Goal: Task Accomplishment & Management: Manage account settings

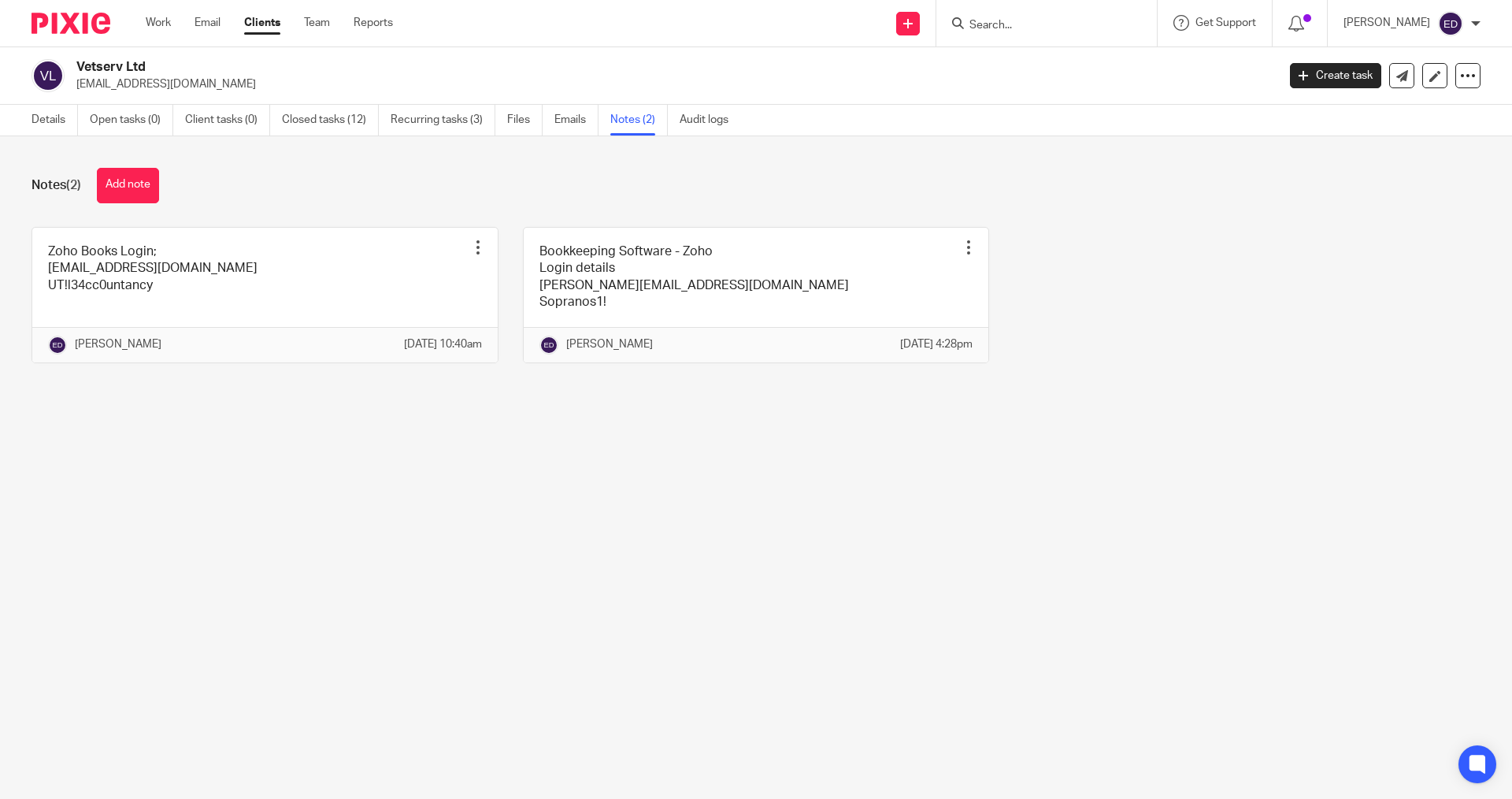
click at [1080, 10] on div at bounding box center [1047, 23] width 221 height 47
click at [1067, 23] on input "Search" at bounding box center [1039, 26] width 142 height 14
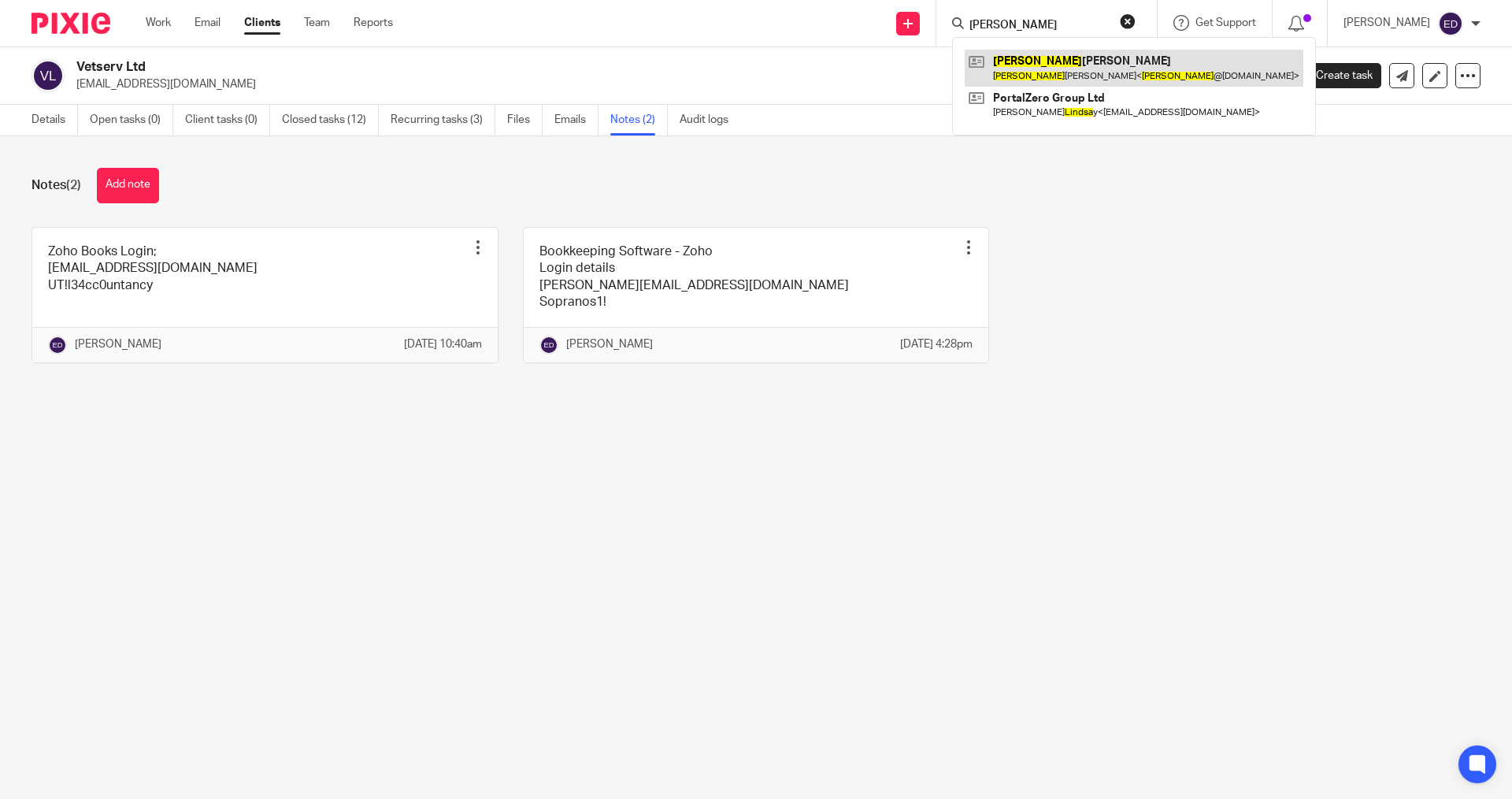
type input "linda"
click at [1083, 55] on link at bounding box center [1134, 68] width 339 height 36
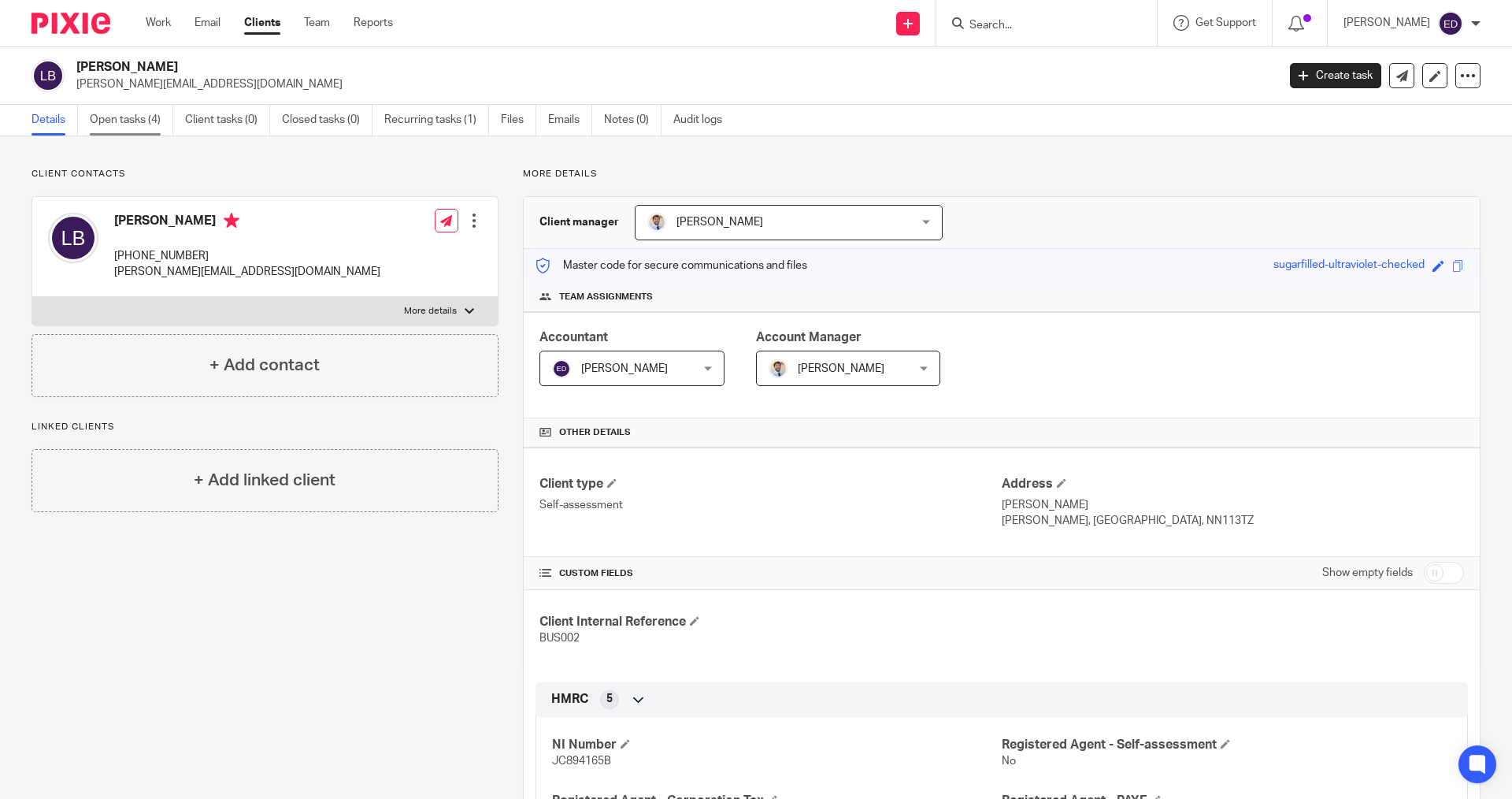
click at [149, 109] on link "Open tasks (4)" at bounding box center [132, 120] width 84 height 31
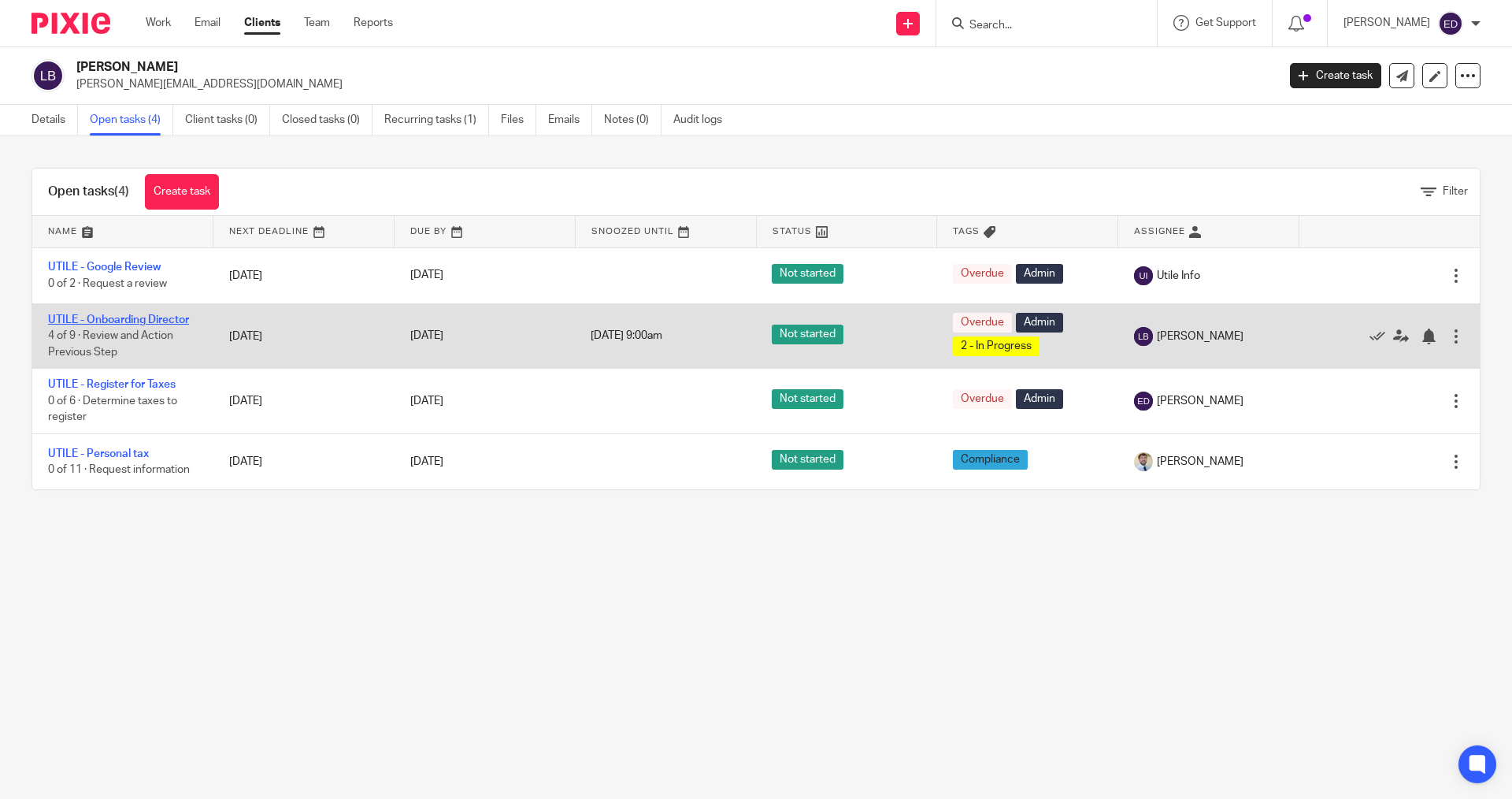
click at [139, 316] on link "UTILE - Onboarding Director" at bounding box center [118, 320] width 141 height 11
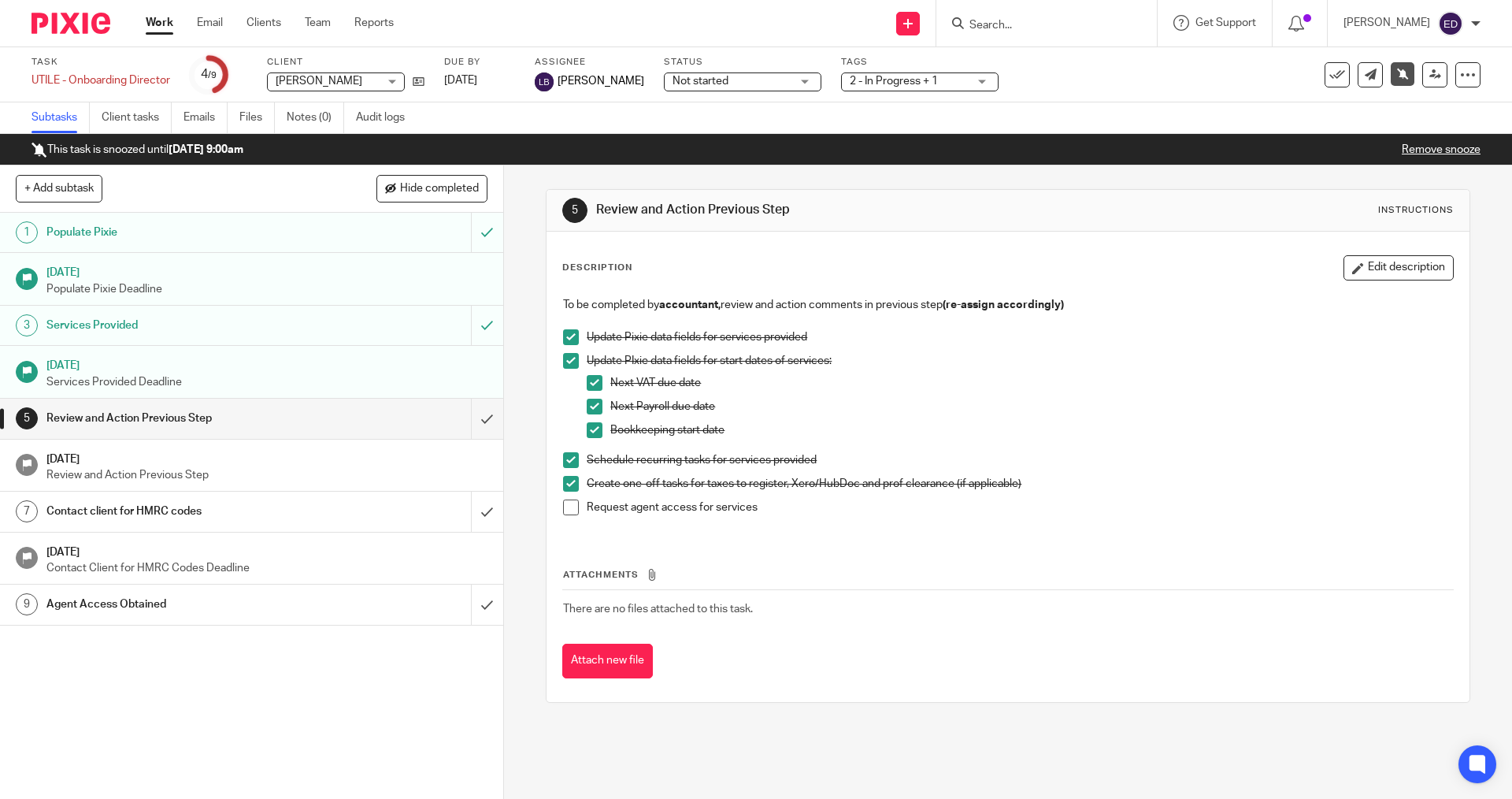
click at [194, 336] on h1 "Services Provided" at bounding box center [183, 325] width 273 height 23
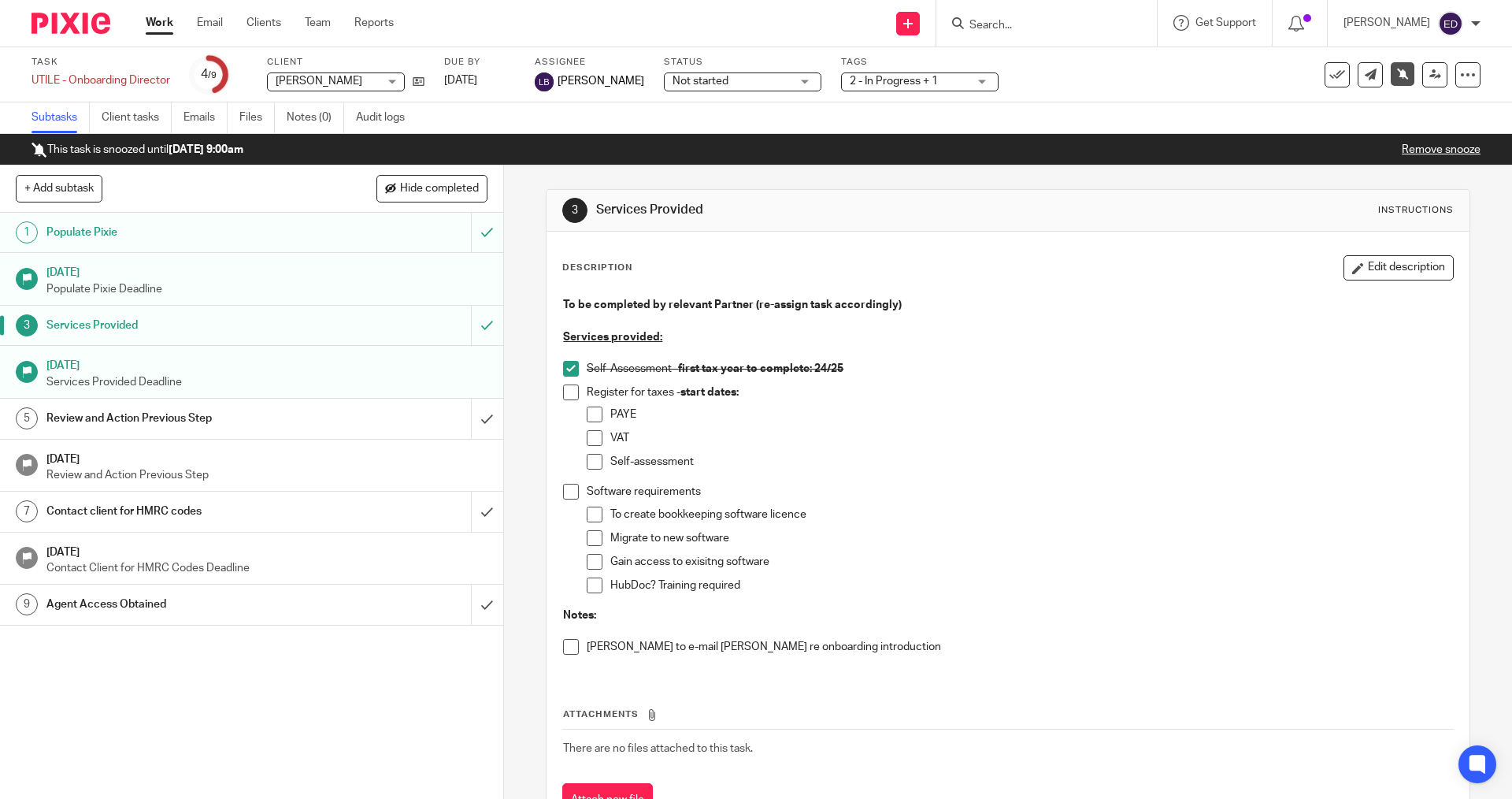
click at [155, 29] on link "Work" at bounding box center [159, 23] width 27 height 16
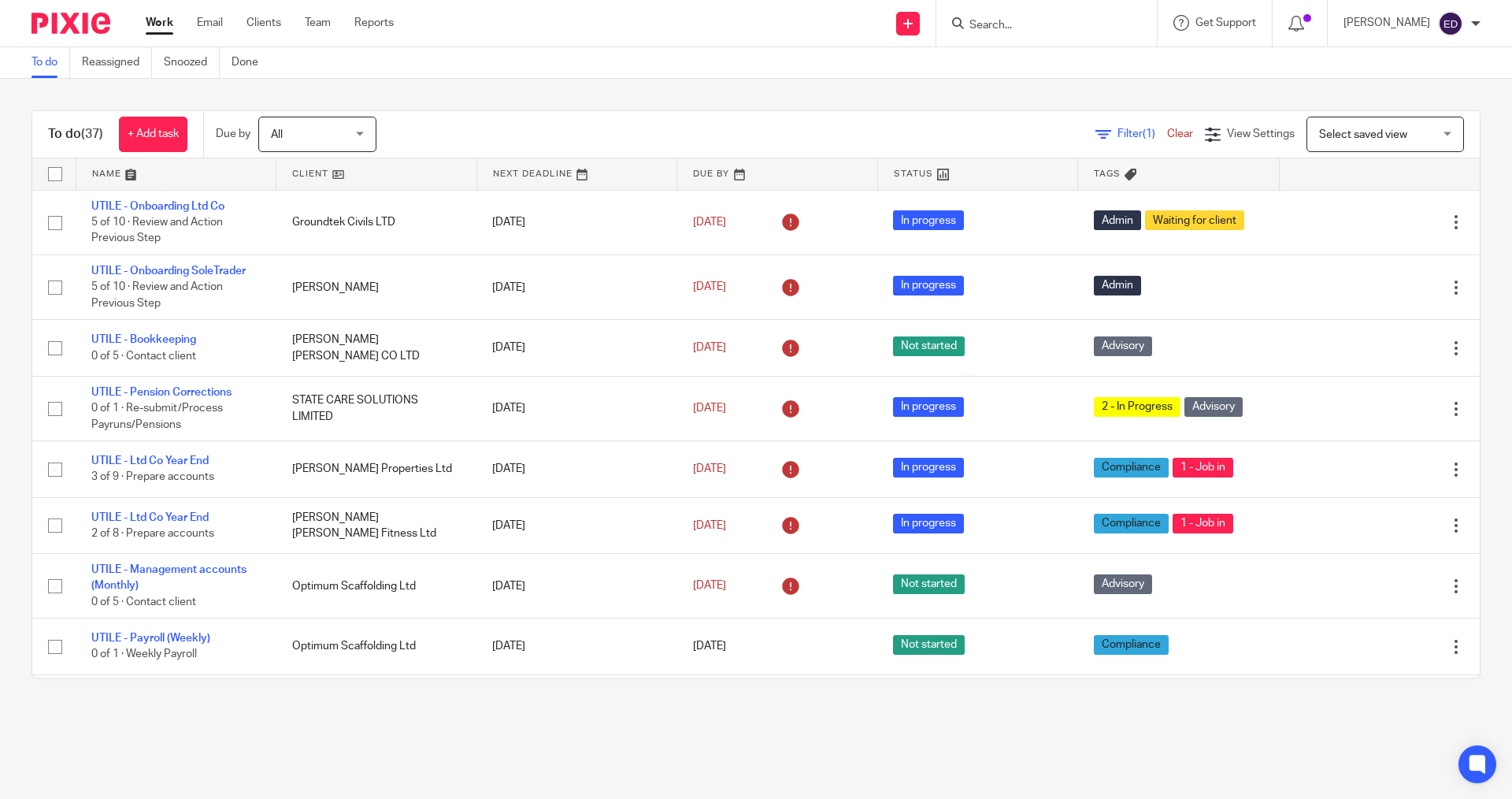
click at [1075, 35] on div at bounding box center [1047, 23] width 221 height 47
click at [1056, 11] on div at bounding box center [1047, 23] width 221 height 47
click at [1055, 20] on input "Search" at bounding box center [1039, 26] width 142 height 14
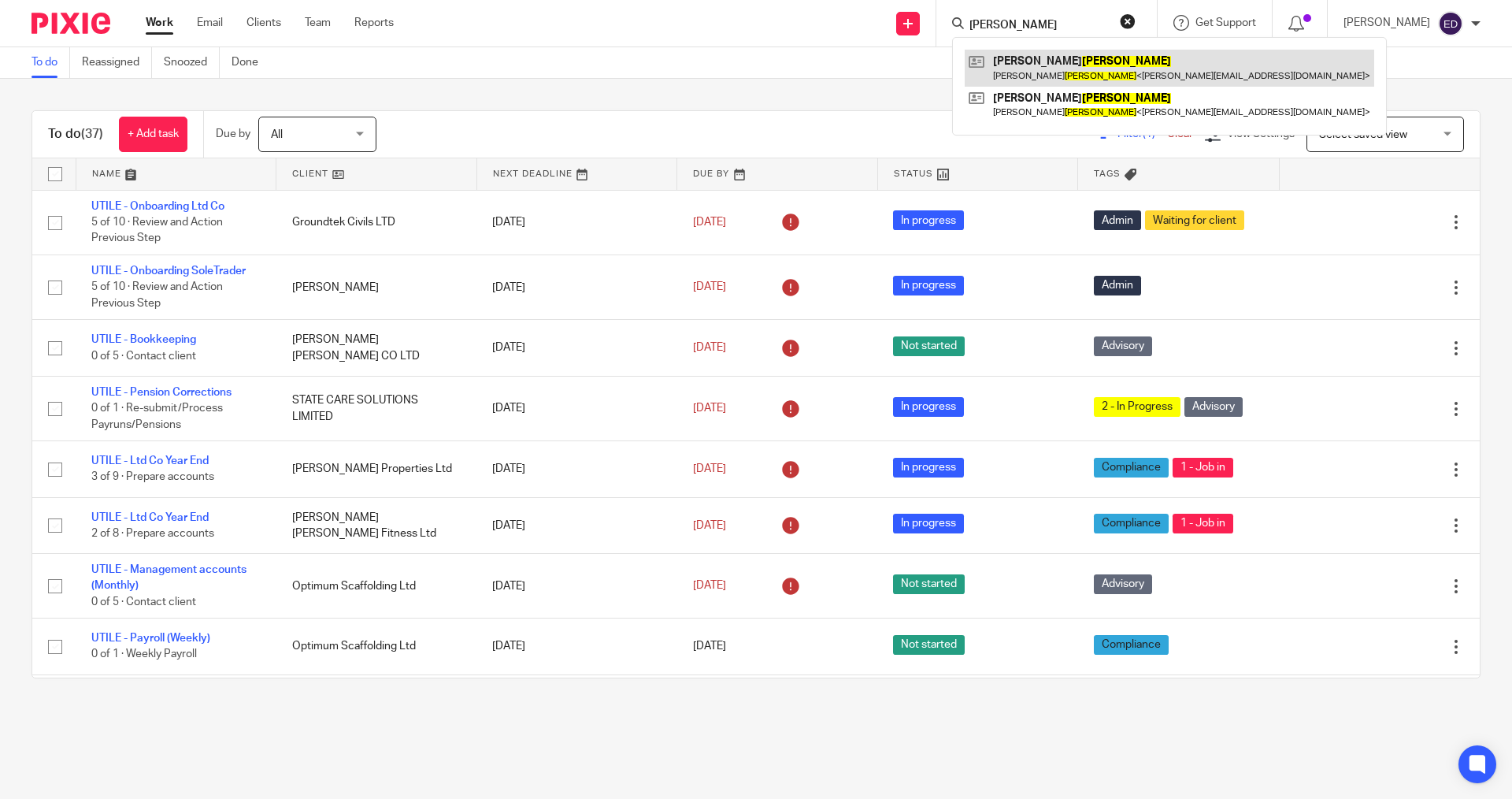
type input "busby"
click at [1064, 65] on link at bounding box center [1169, 68] width 410 height 36
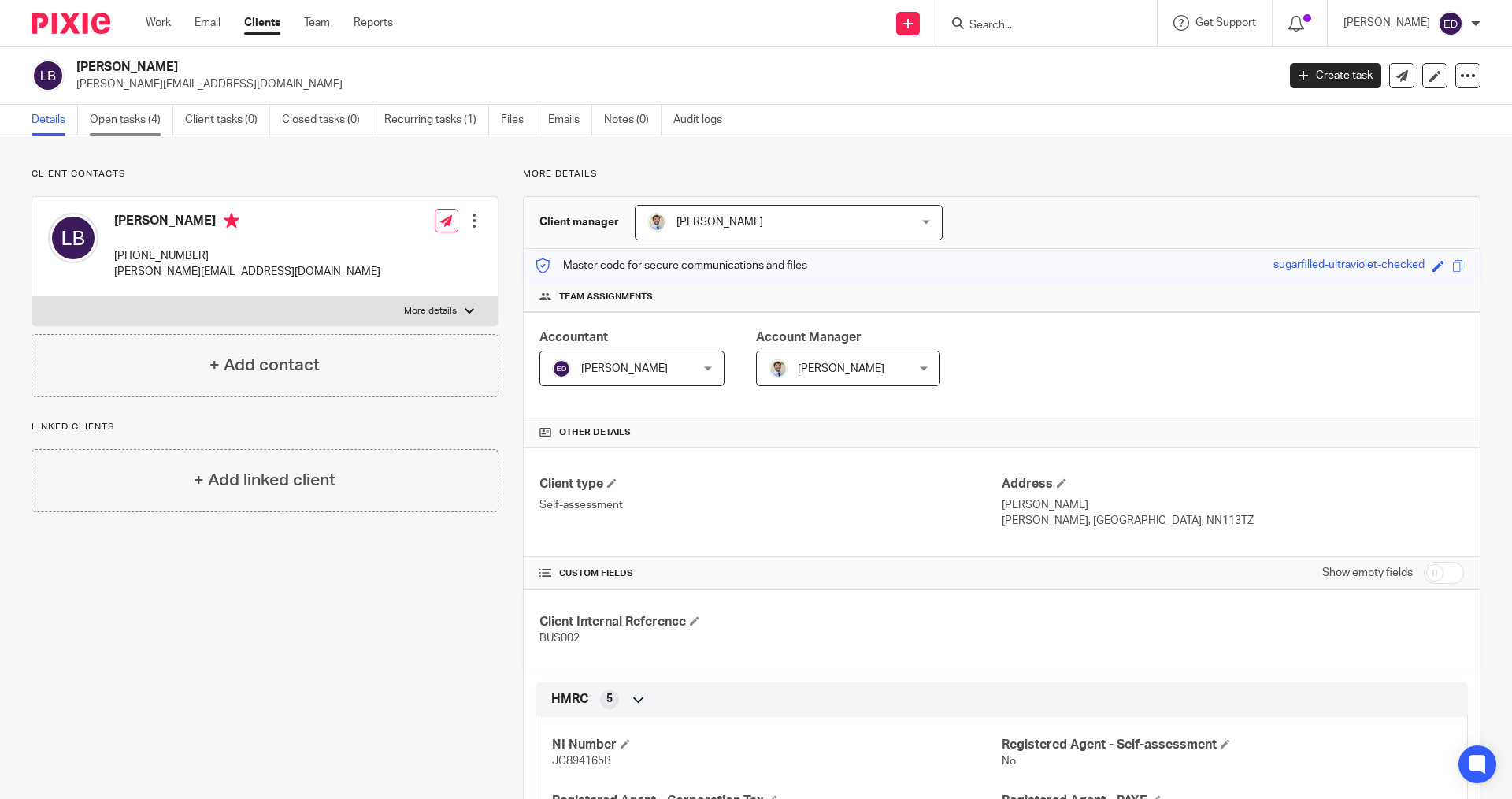
click at [144, 131] on link "Open tasks (4)" at bounding box center [132, 120] width 84 height 31
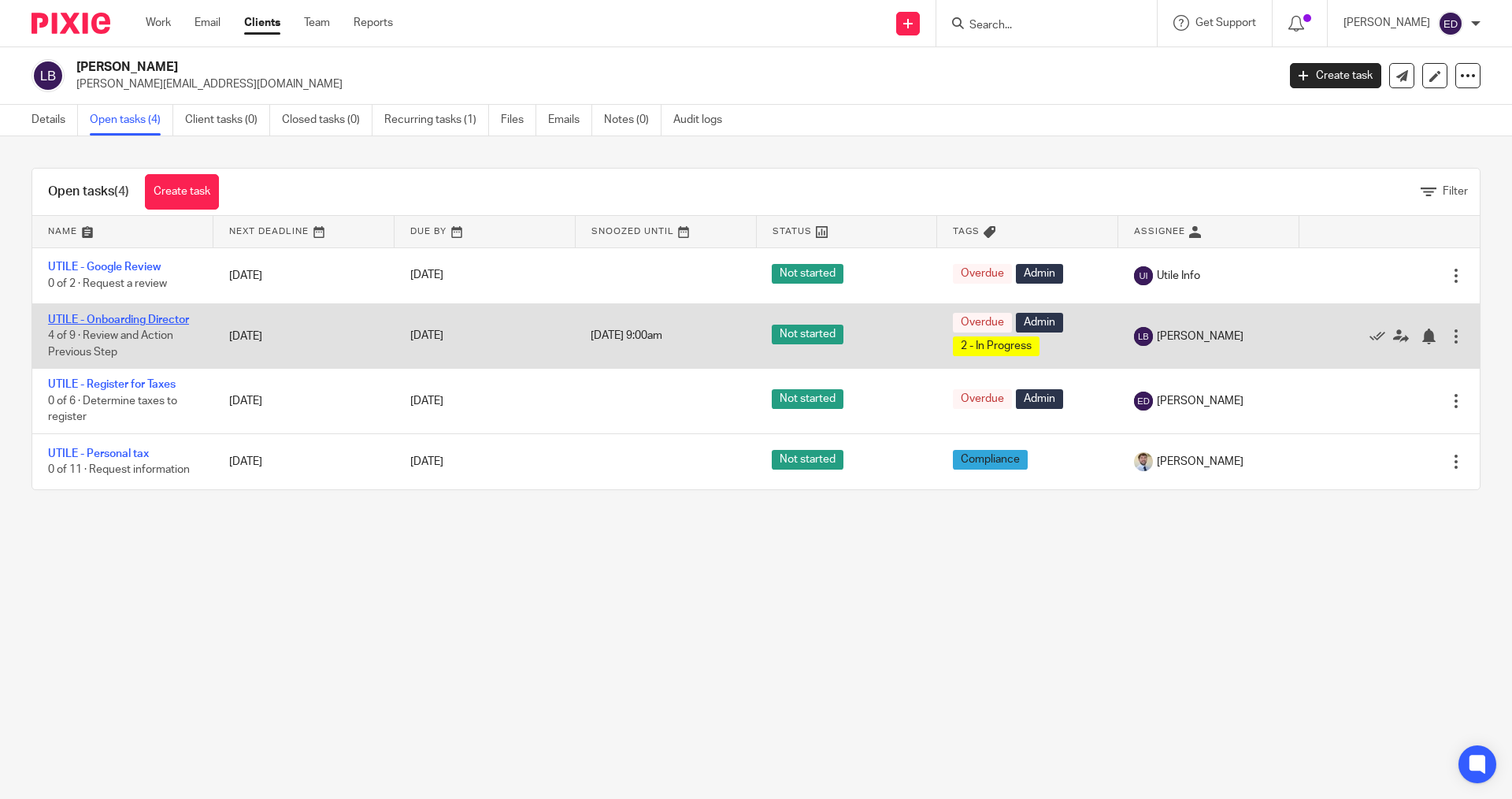
click at [176, 319] on link "UTILE - Onboarding Director" at bounding box center [118, 320] width 141 height 11
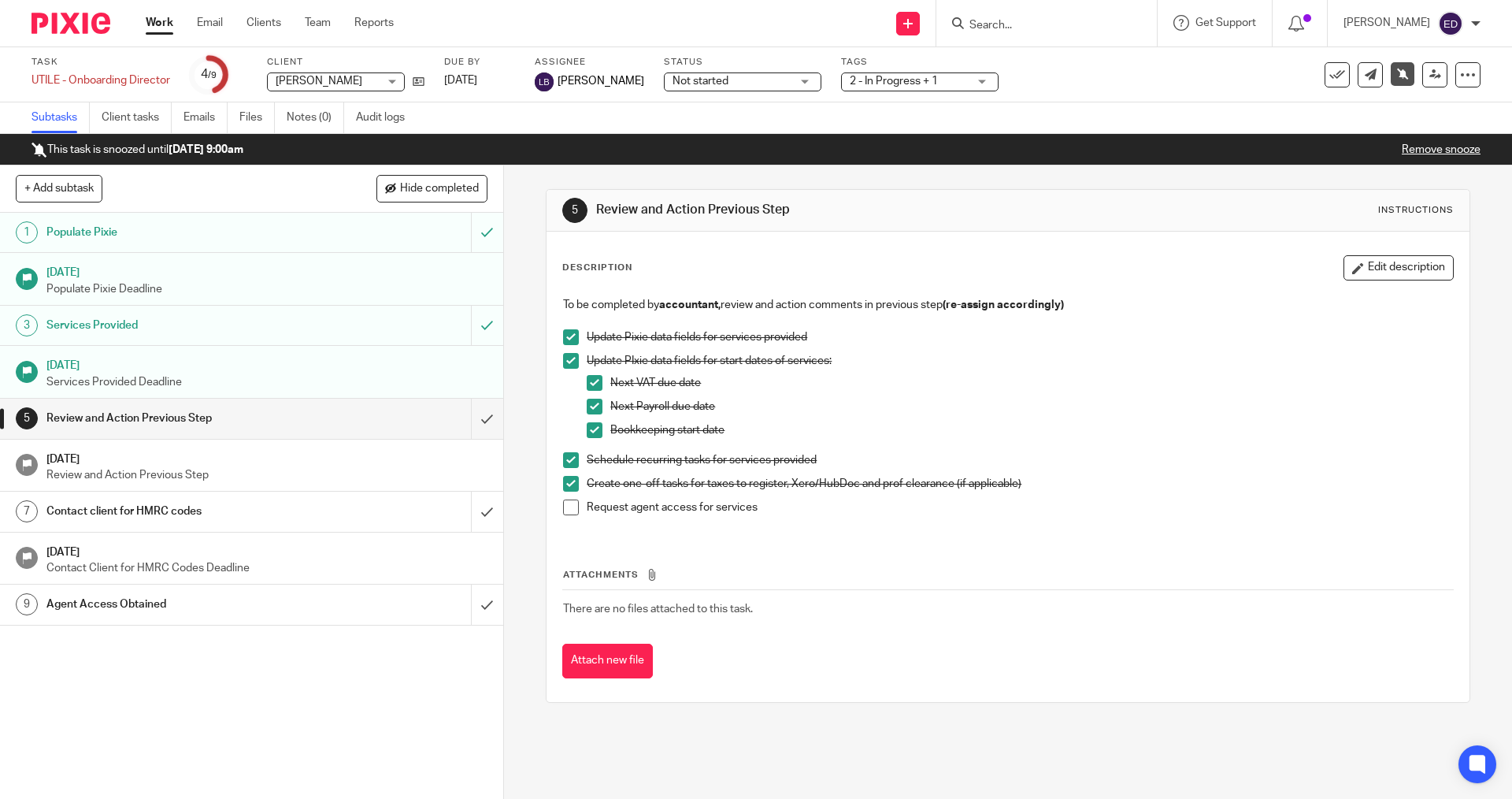
click at [259, 329] on h1 "Services Provided" at bounding box center [183, 325] width 273 height 23
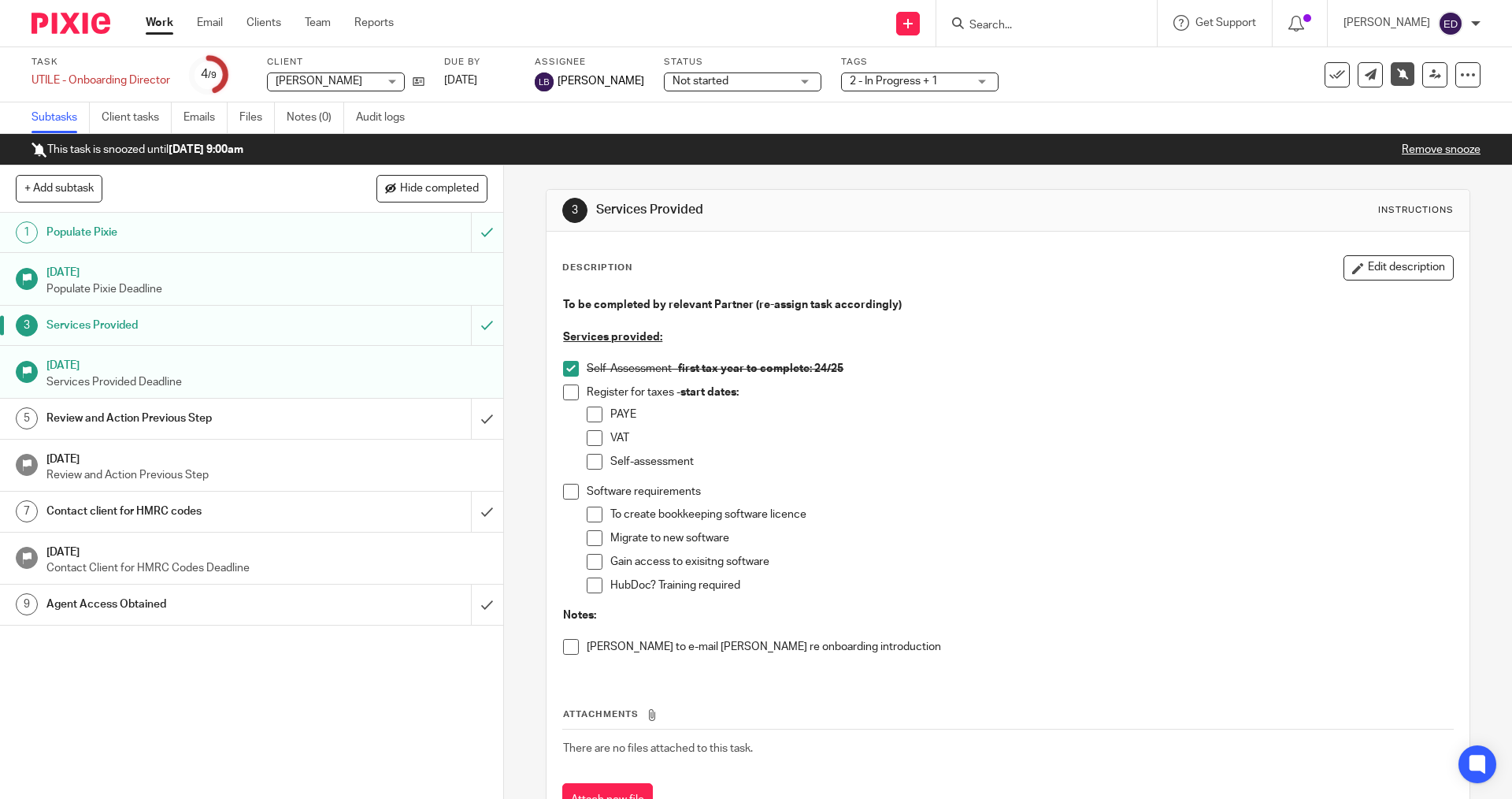
scroll to position [68, 0]
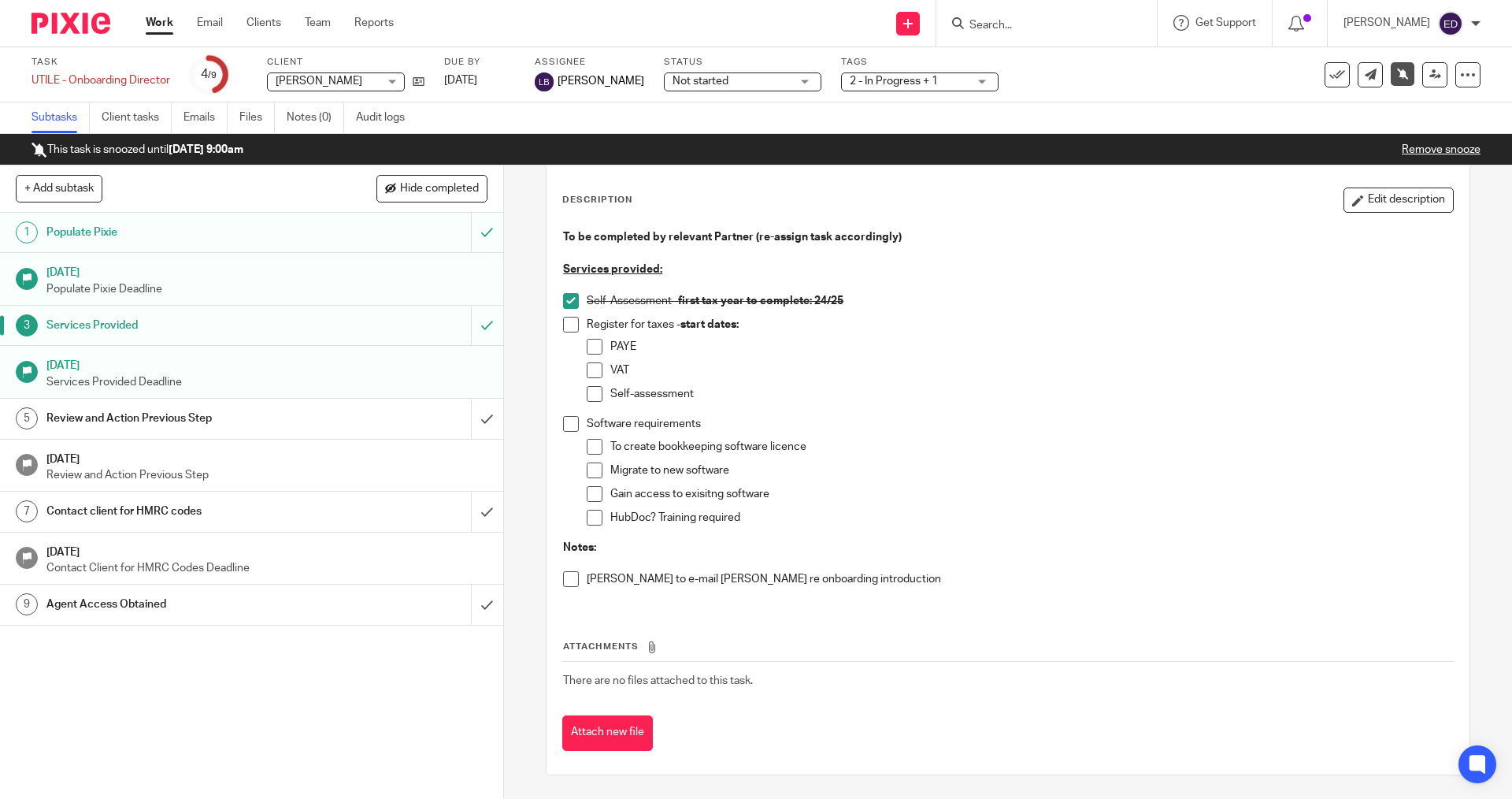
click at [918, 300] on p "Self-Assessment - first tax year to complete: 24/25" at bounding box center [1019, 301] width 865 height 16
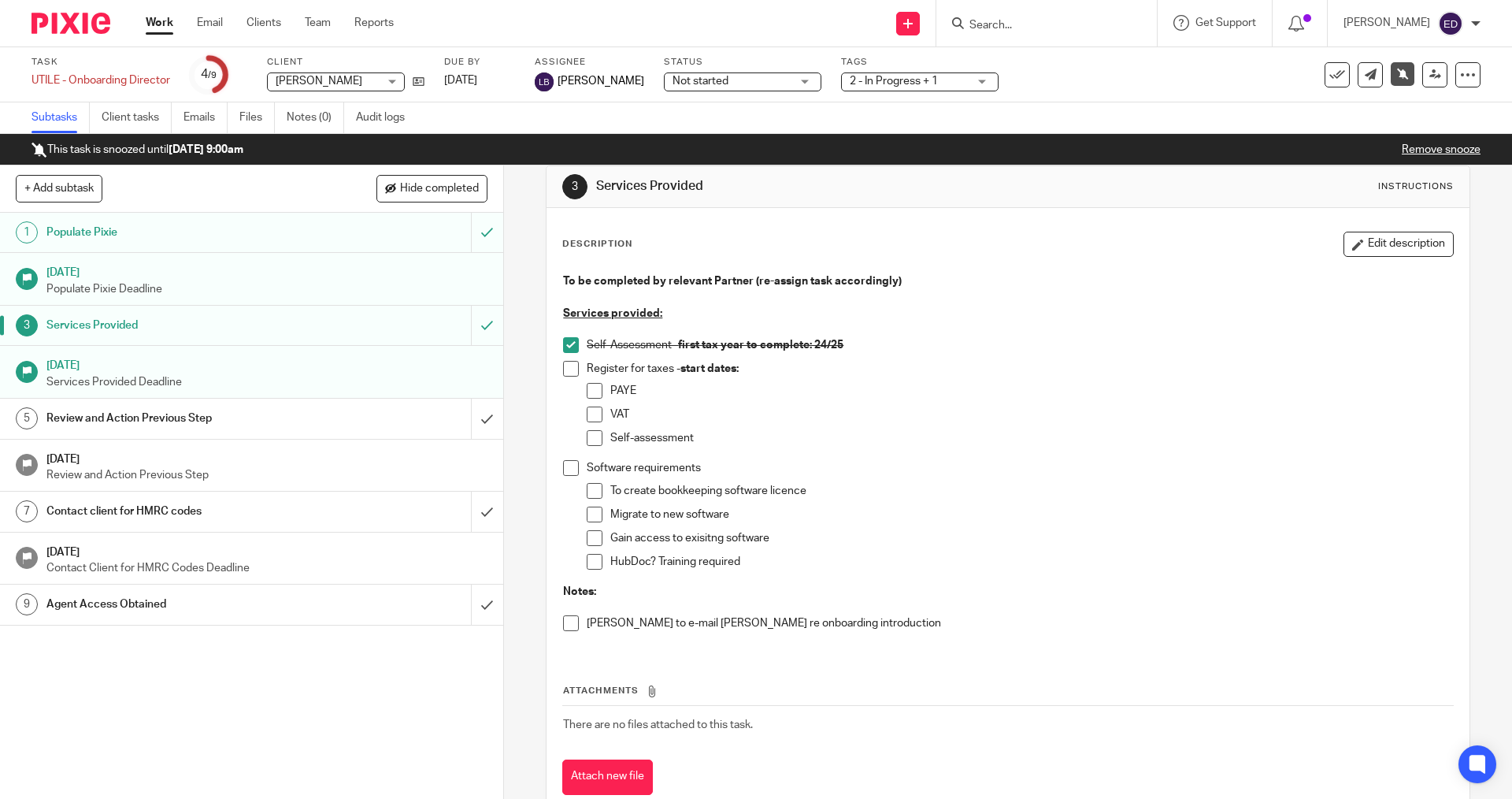
scroll to position [0, 0]
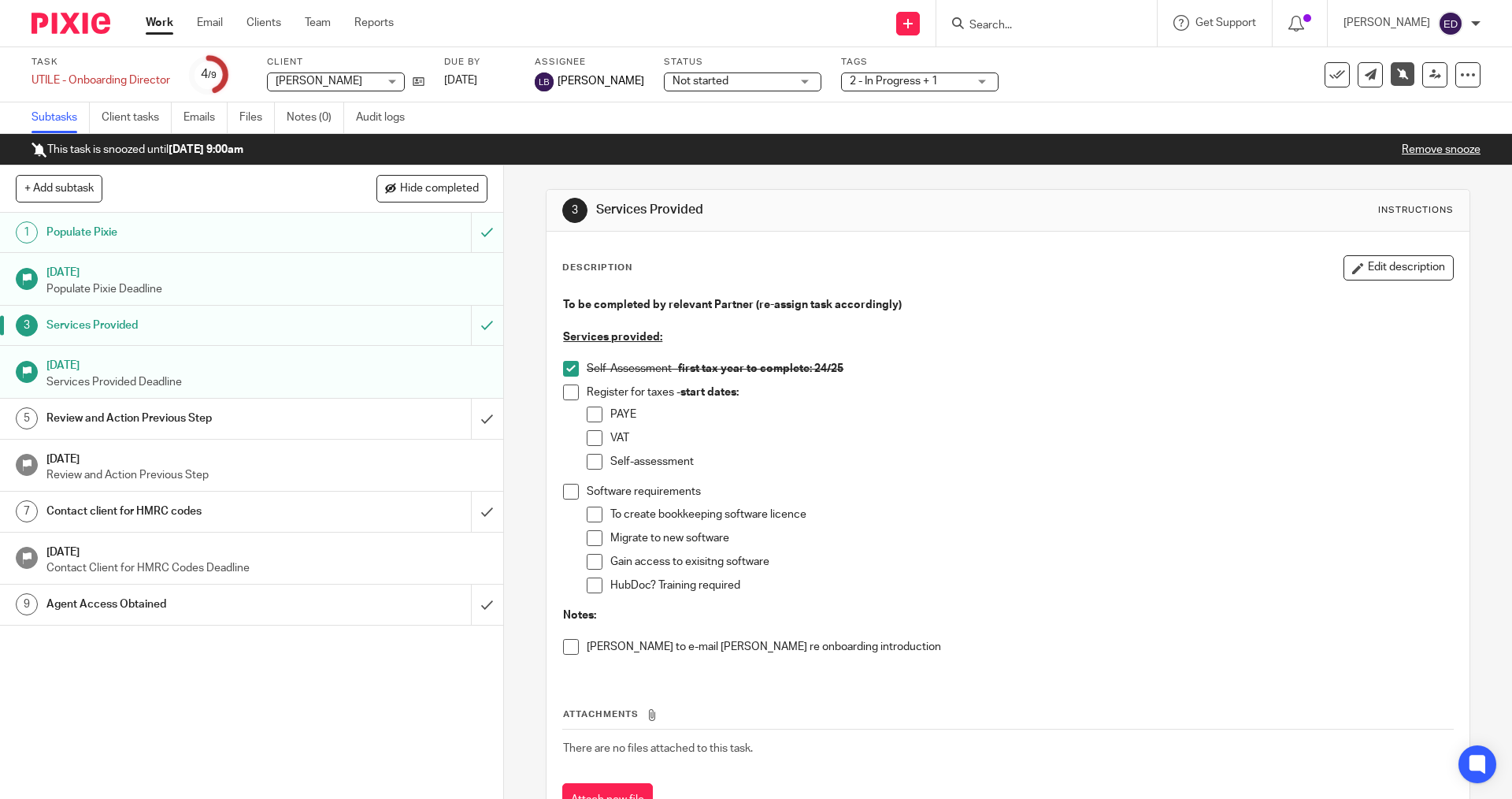
click at [430, 91] on div "Task UTILE - Onboarding Director Save UTILE - Onboarding Director 4 /9 Client L…" at bounding box center [635, 74] width 1208 height 38
click at [420, 81] on icon at bounding box center [419, 81] width 12 height 12
click at [1461, 78] on icon at bounding box center [1469, 75] width 16 height 16
click at [1419, 204] on button "Delete" at bounding box center [1396, 207] width 126 height 13
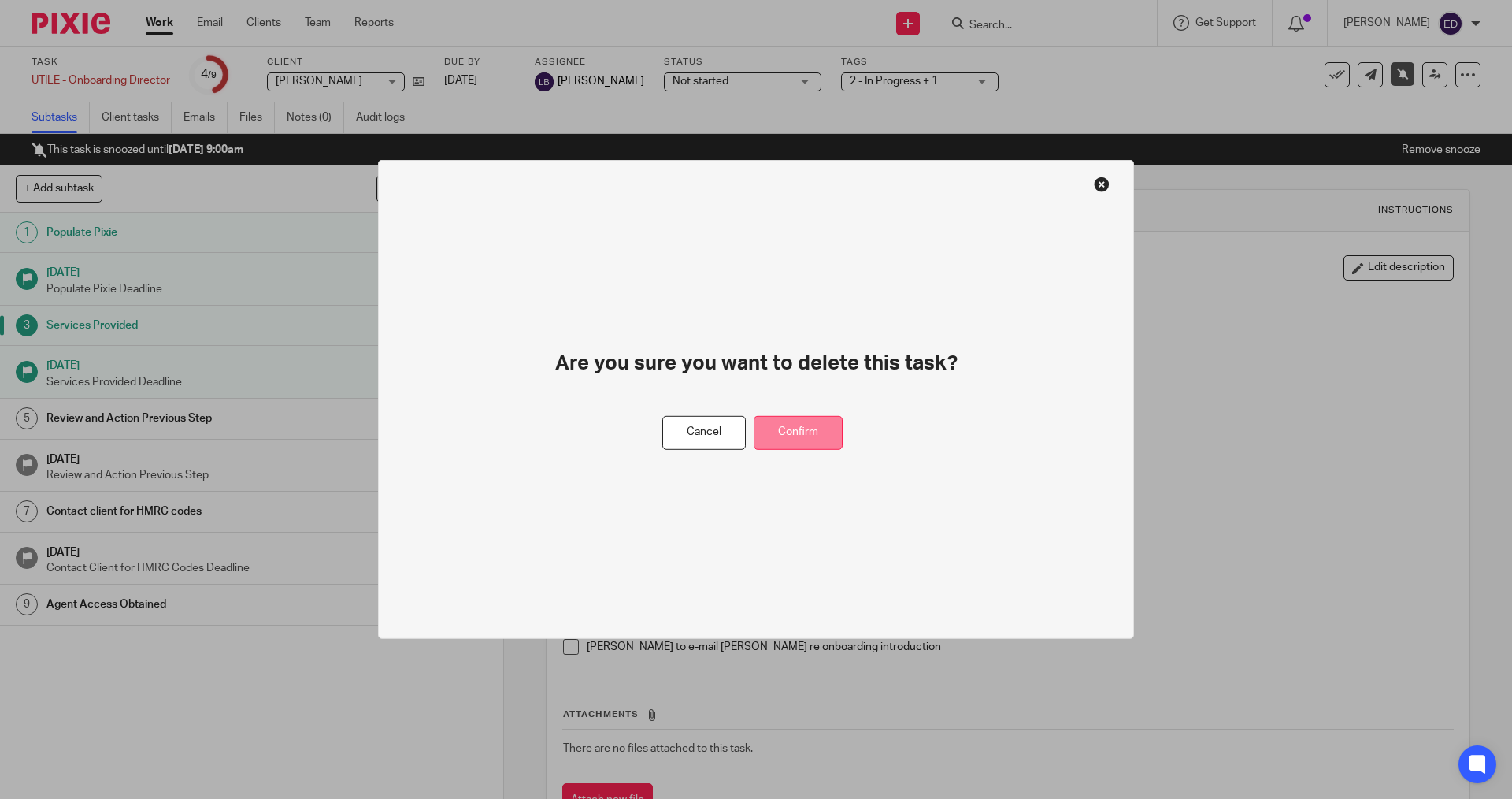
click at [784, 428] on button "Confirm" at bounding box center [798, 433] width 89 height 34
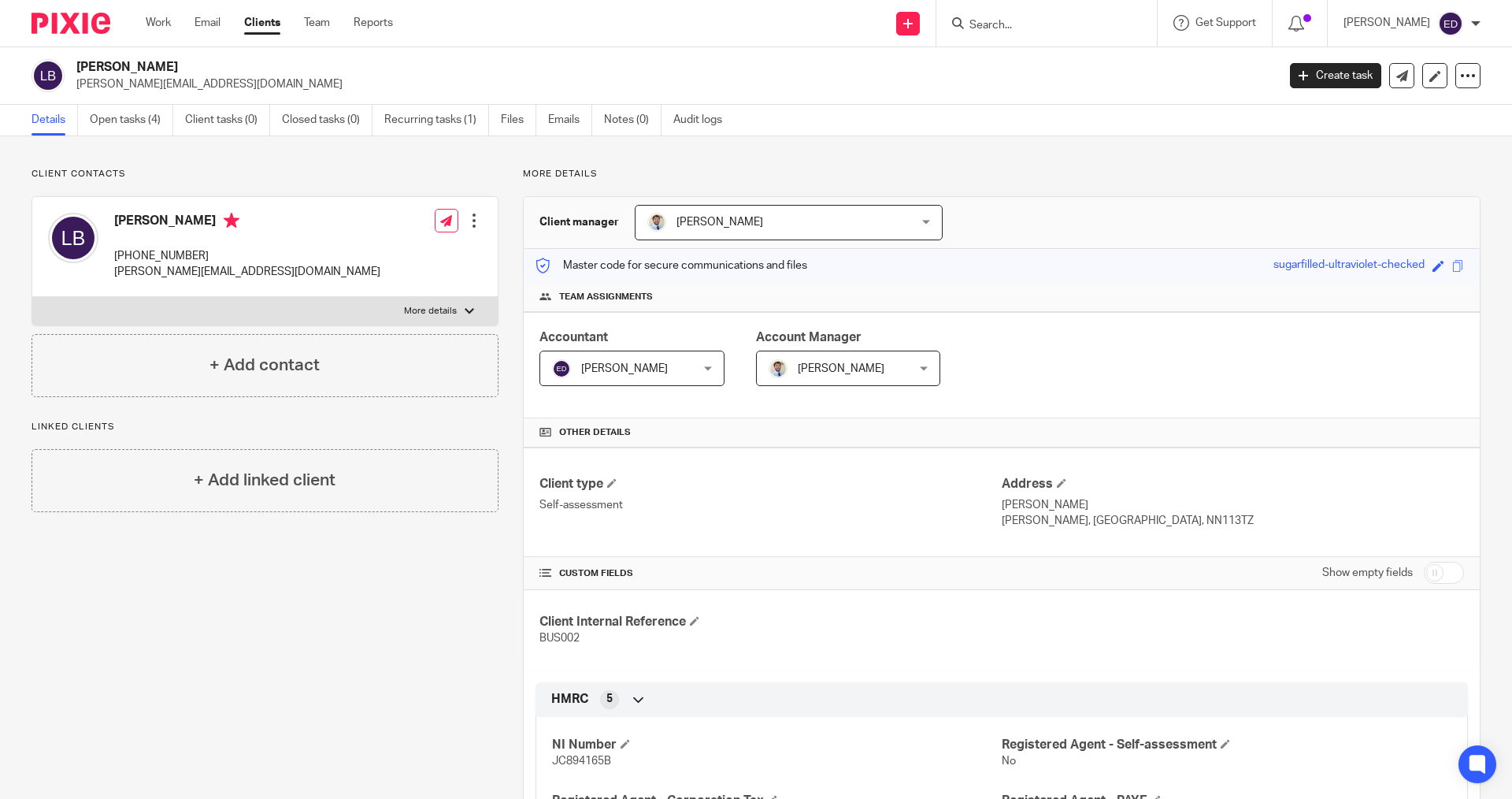
scroll to position [315, 0]
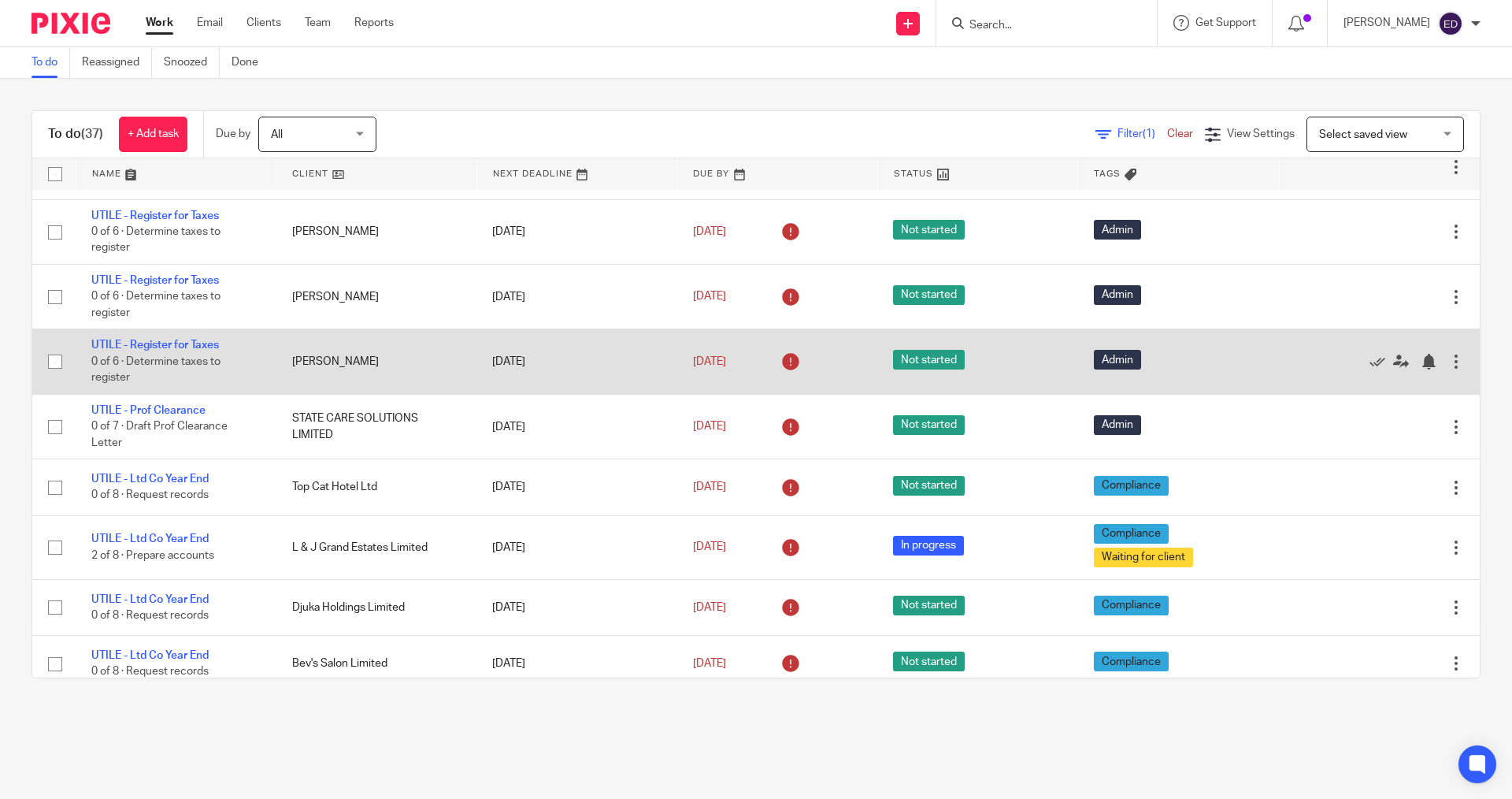
scroll to position [1161, 0]
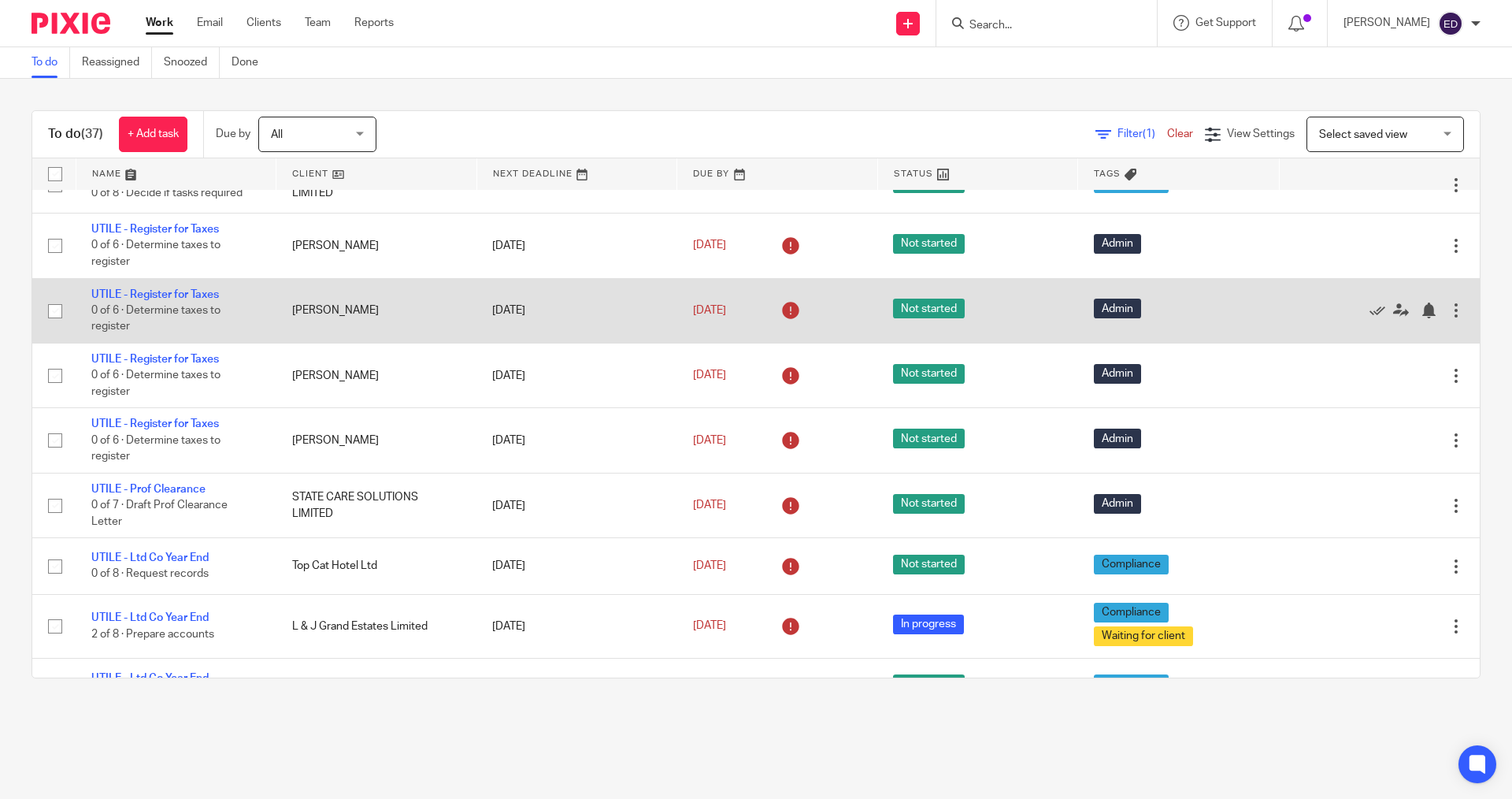
click at [1448, 312] on div at bounding box center [1456, 311] width 16 height 16
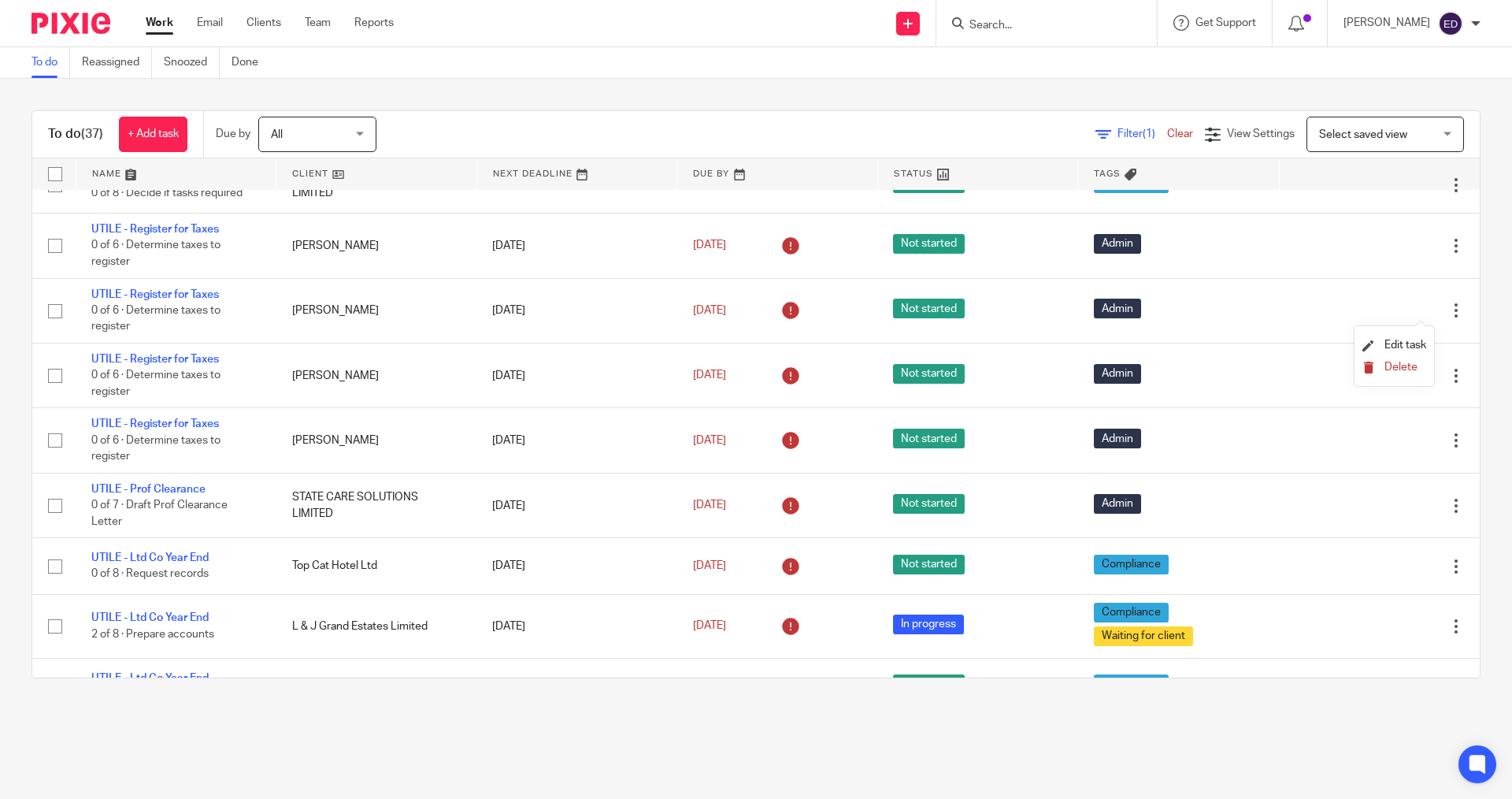
click at [1409, 362] on span "Delete" at bounding box center [1401, 367] width 33 height 11
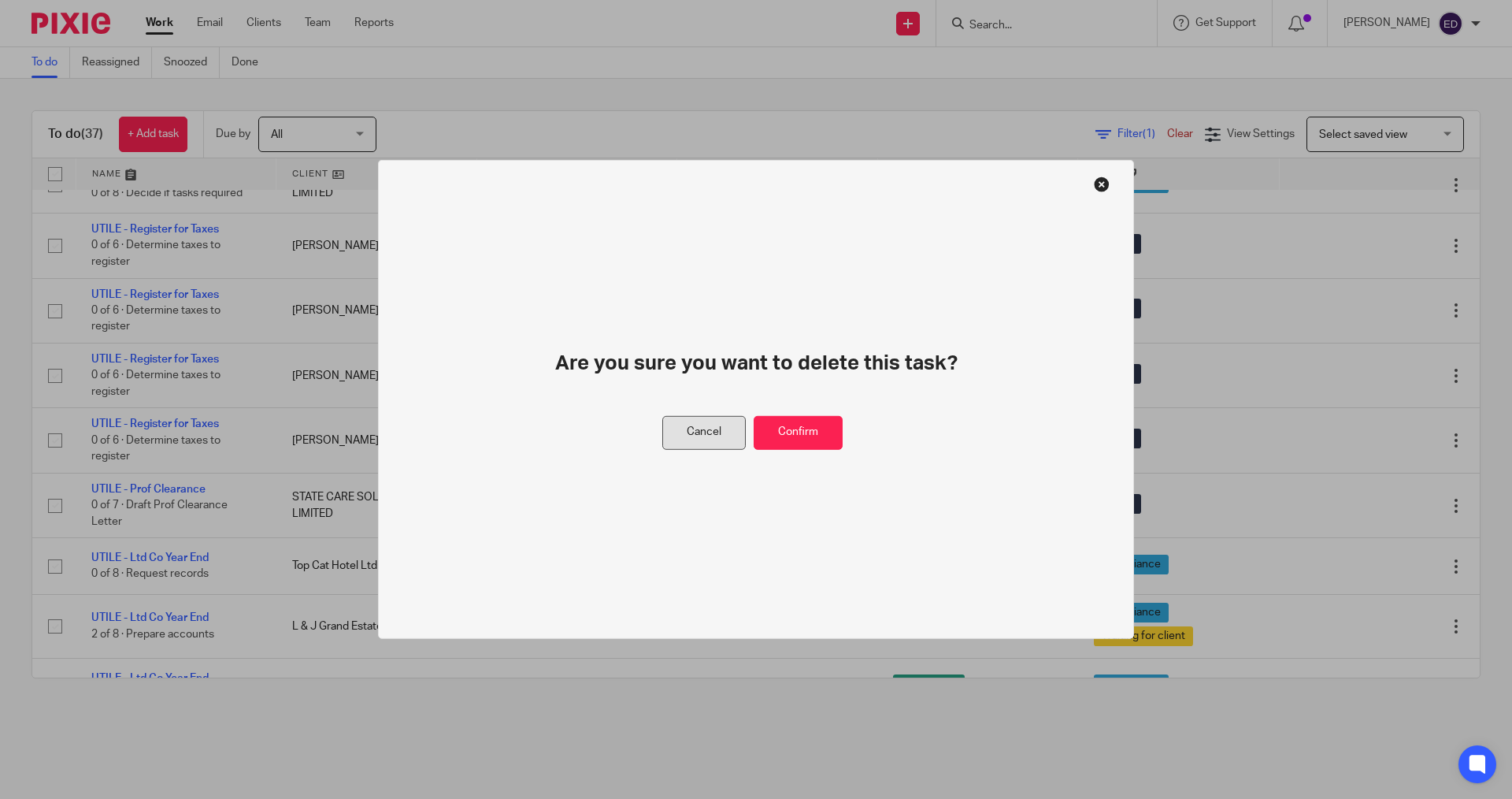
click at [685, 427] on button "Cancel" at bounding box center [704, 433] width 84 height 34
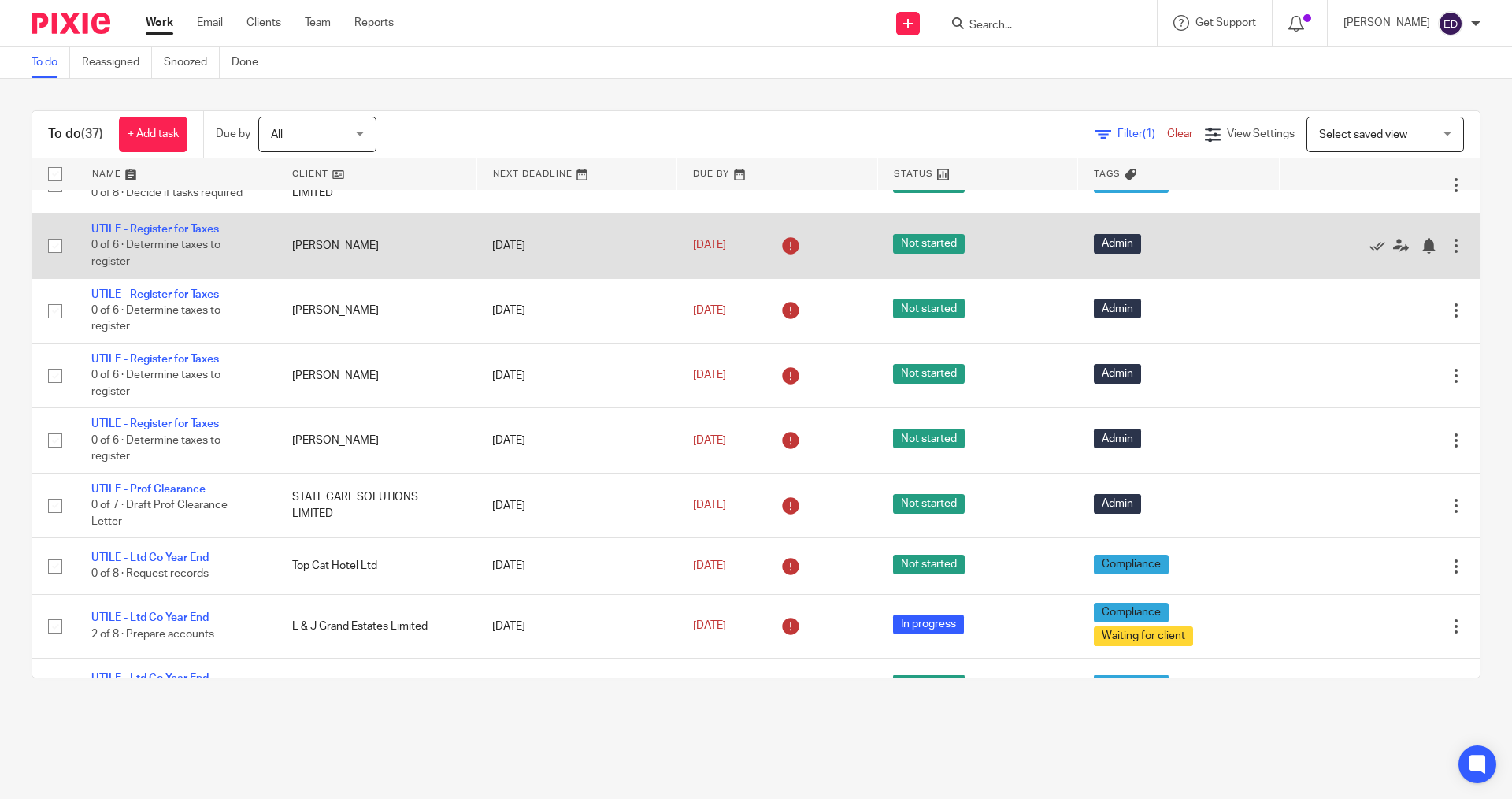
click at [159, 242] on span "0 of 6 · Determine taxes to register" at bounding box center [155, 254] width 129 height 27
click at [167, 223] on td "UTILE - Register for Taxes 0 of 6 · Determine taxes to register" at bounding box center [176, 246] width 200 height 64
click at [171, 228] on link "UTILE - Register for Taxes" at bounding box center [155, 230] width 127 height 11
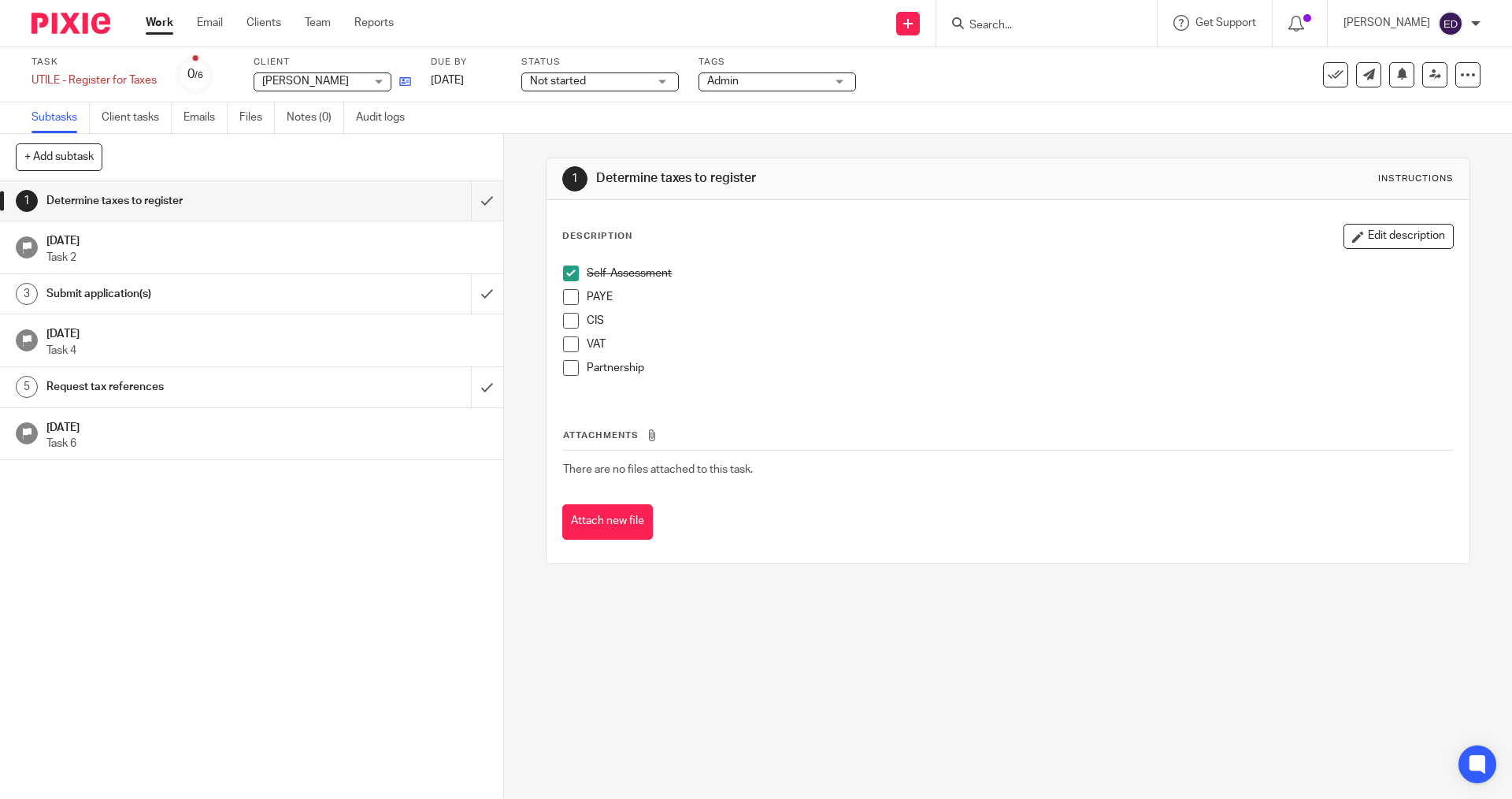
click at [398, 81] on link at bounding box center [401, 81] width 19 height 16
click at [1460, 76] on icon at bounding box center [1469, 75] width 16 height 16
click at [1390, 202] on button "Delete" at bounding box center [1396, 207] width 126 height 13
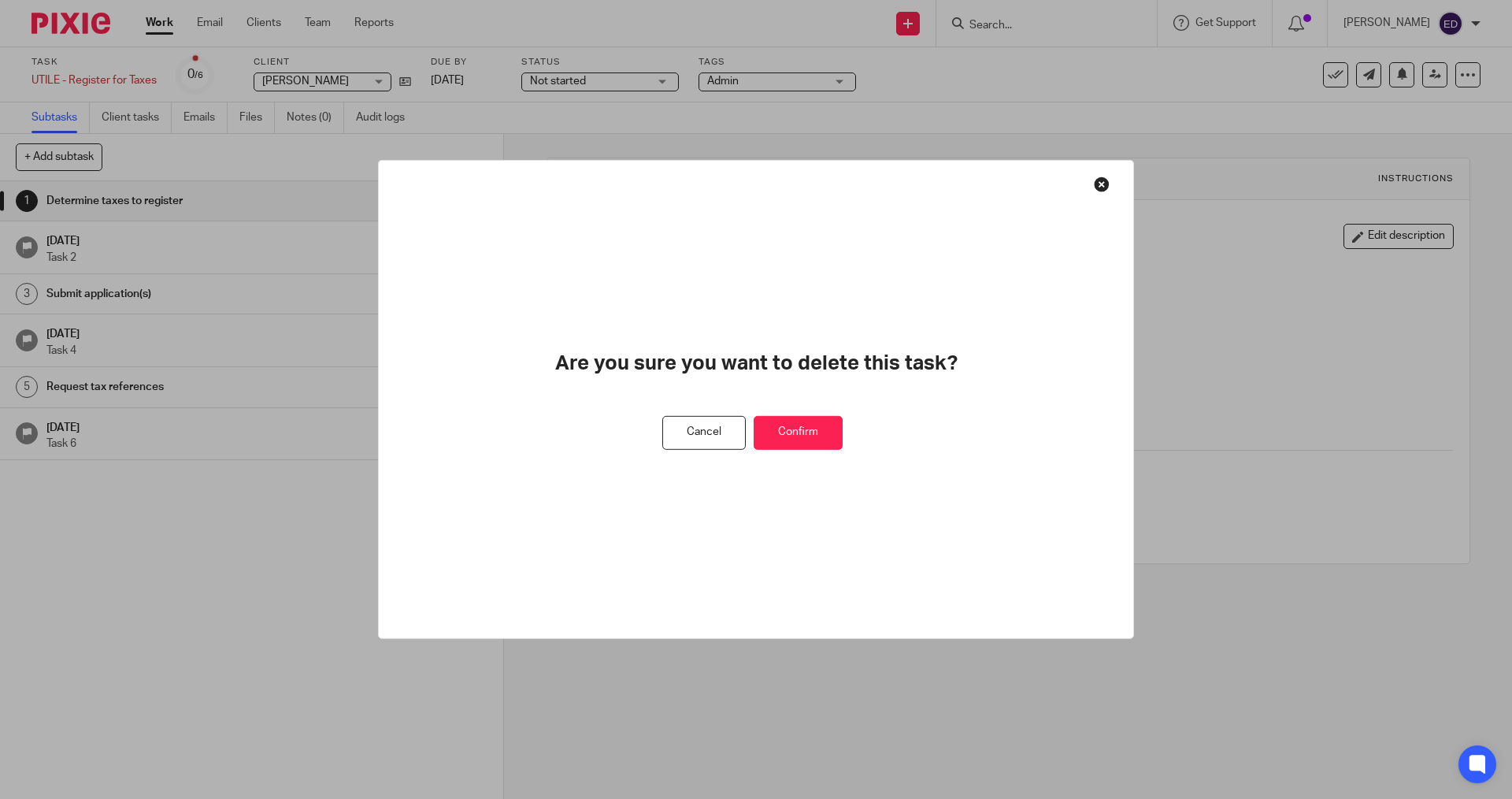
click at [795, 444] on button "Confirm" at bounding box center [798, 433] width 89 height 34
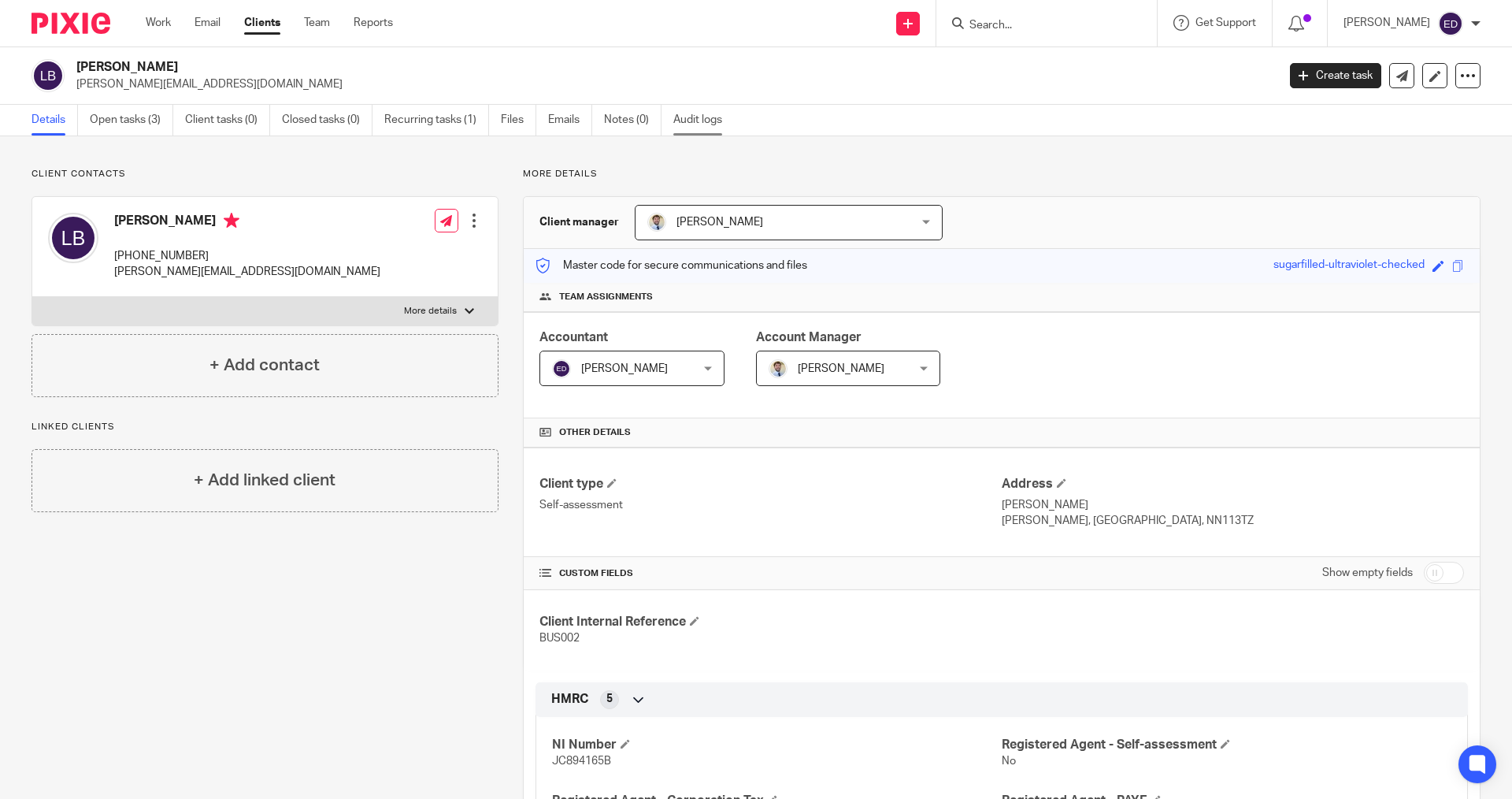
click at [707, 126] on link "Audit logs" at bounding box center [703, 120] width 60 height 31
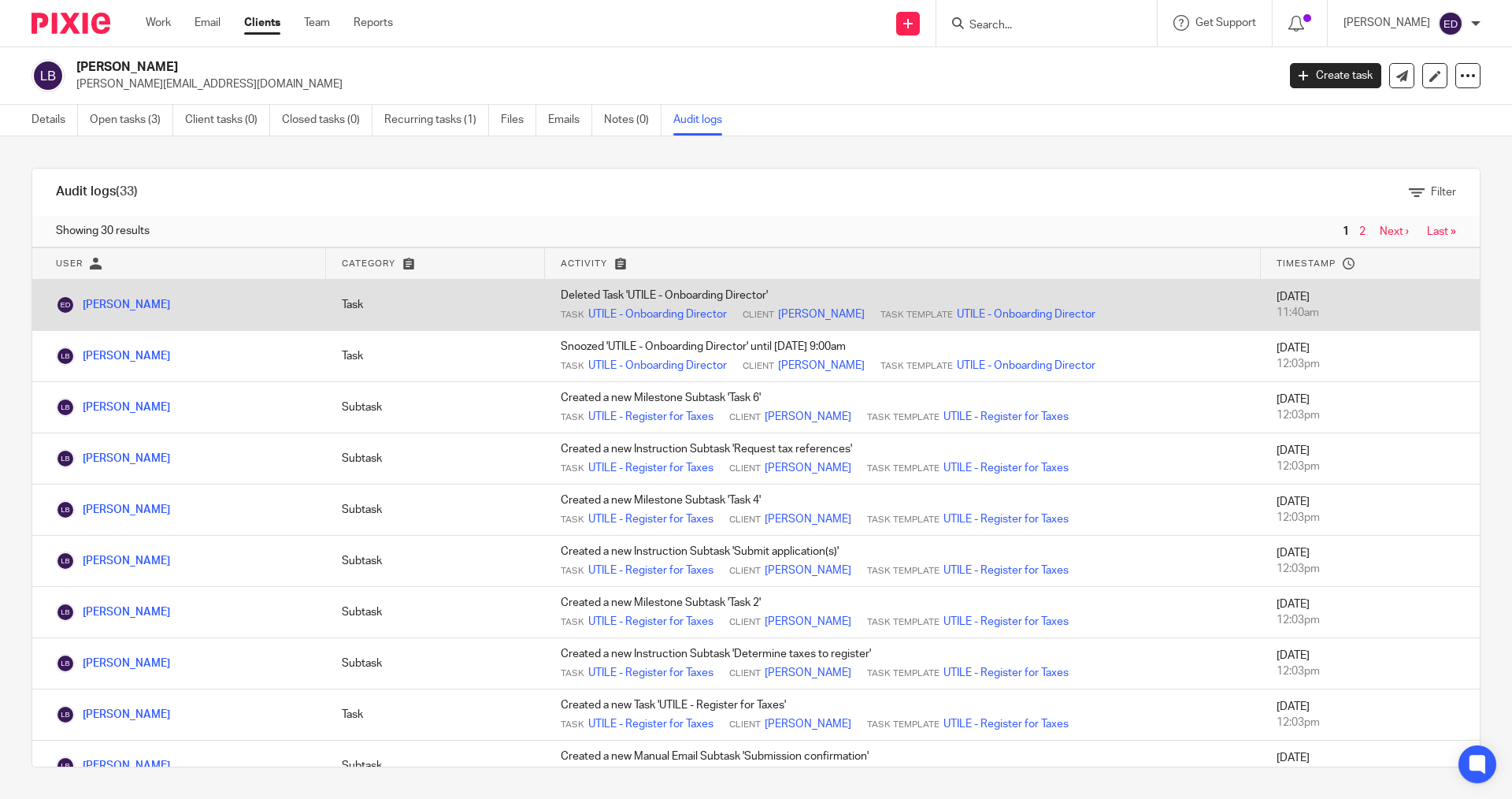
click at [124, 299] on td "[PERSON_NAME]" at bounding box center [179, 305] width 294 height 52
click at [122, 304] on link "[PERSON_NAME]" at bounding box center [113, 305] width 114 height 11
click at [448, 312] on td "Task" at bounding box center [436, 305] width 219 height 52
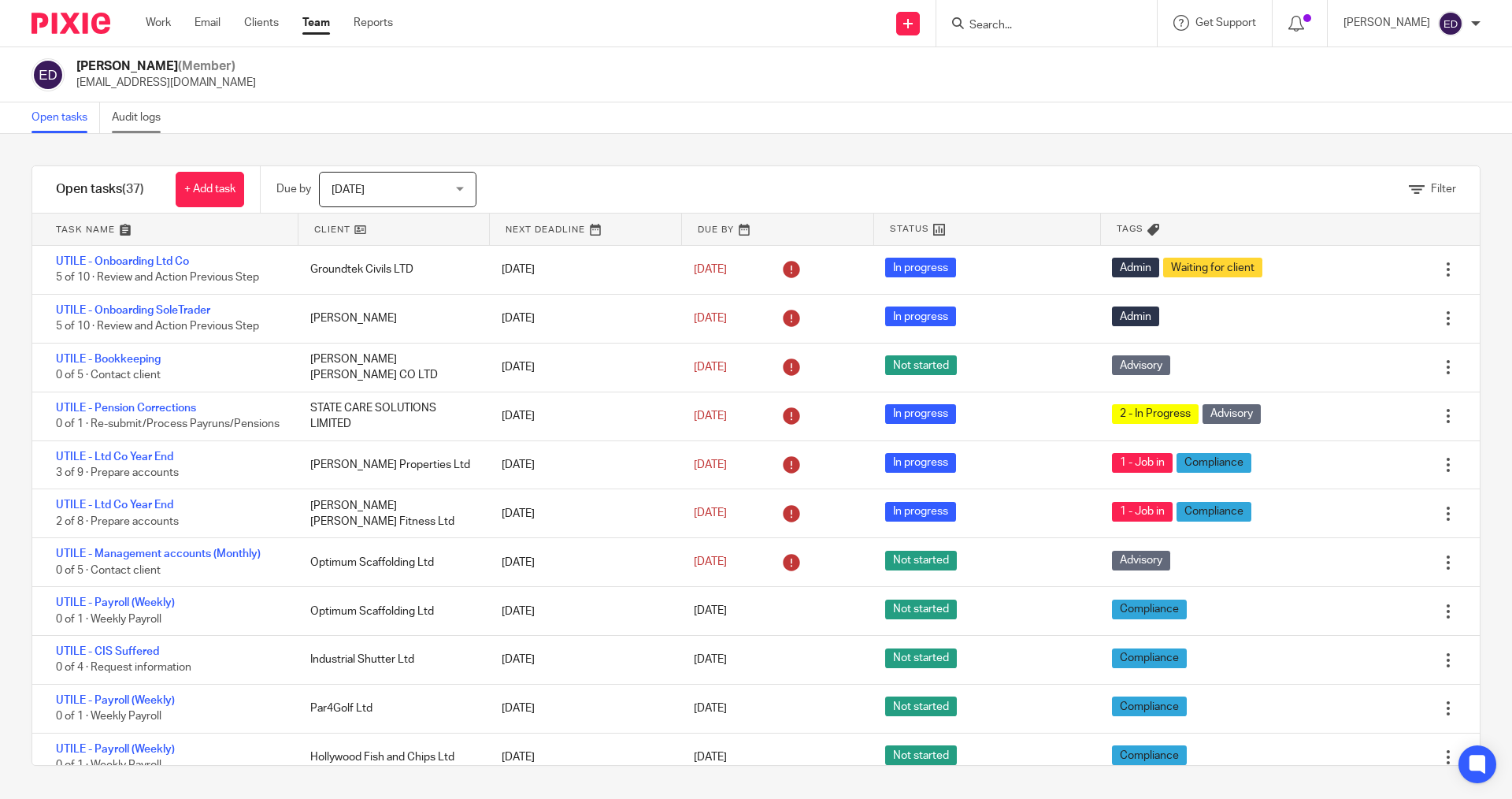
click at [138, 123] on link "Audit logs" at bounding box center [142, 118] width 60 height 31
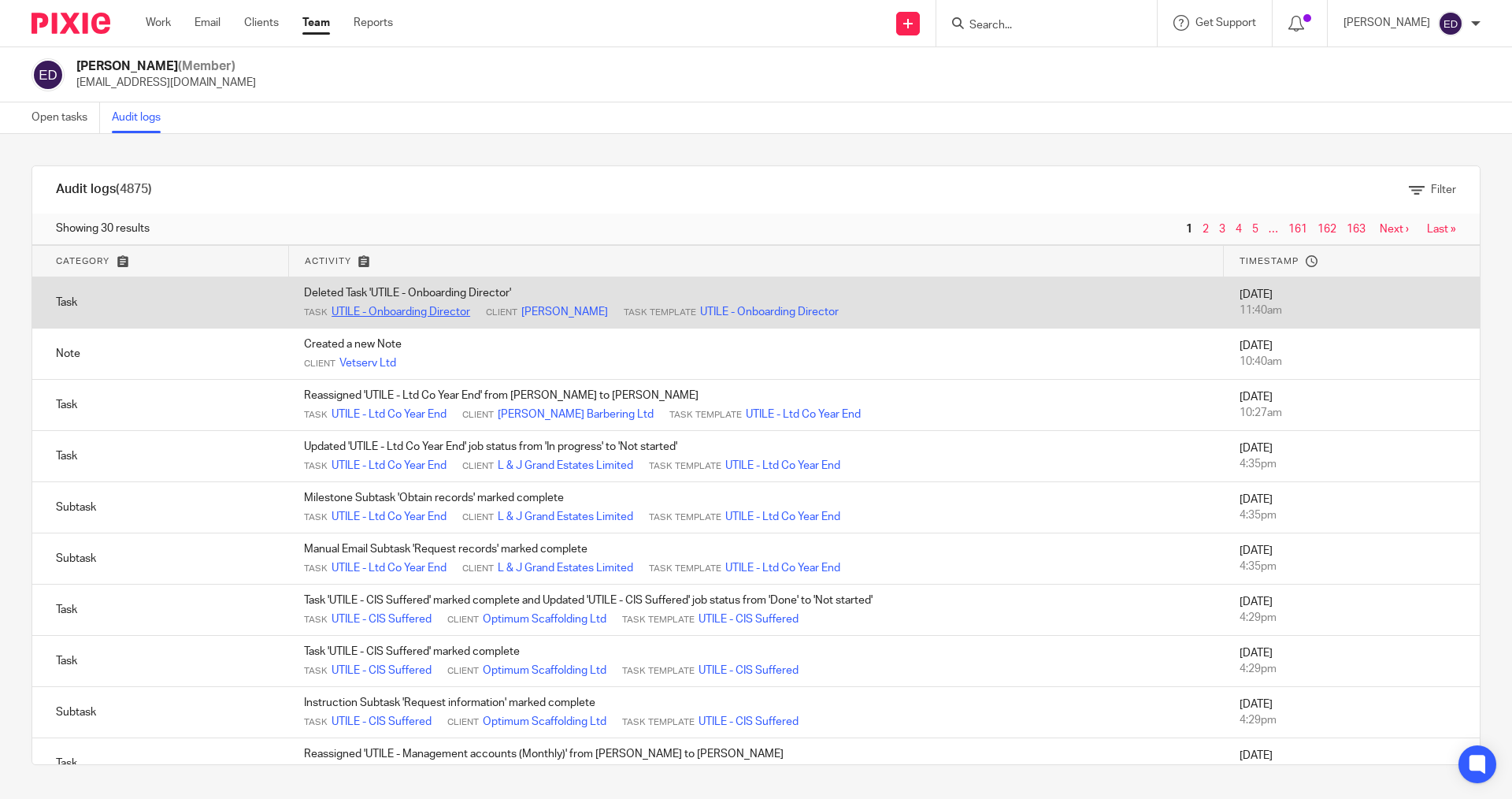
click at [436, 313] on link "UTILE - Onboarding Director" at bounding box center [401, 313] width 138 height 16
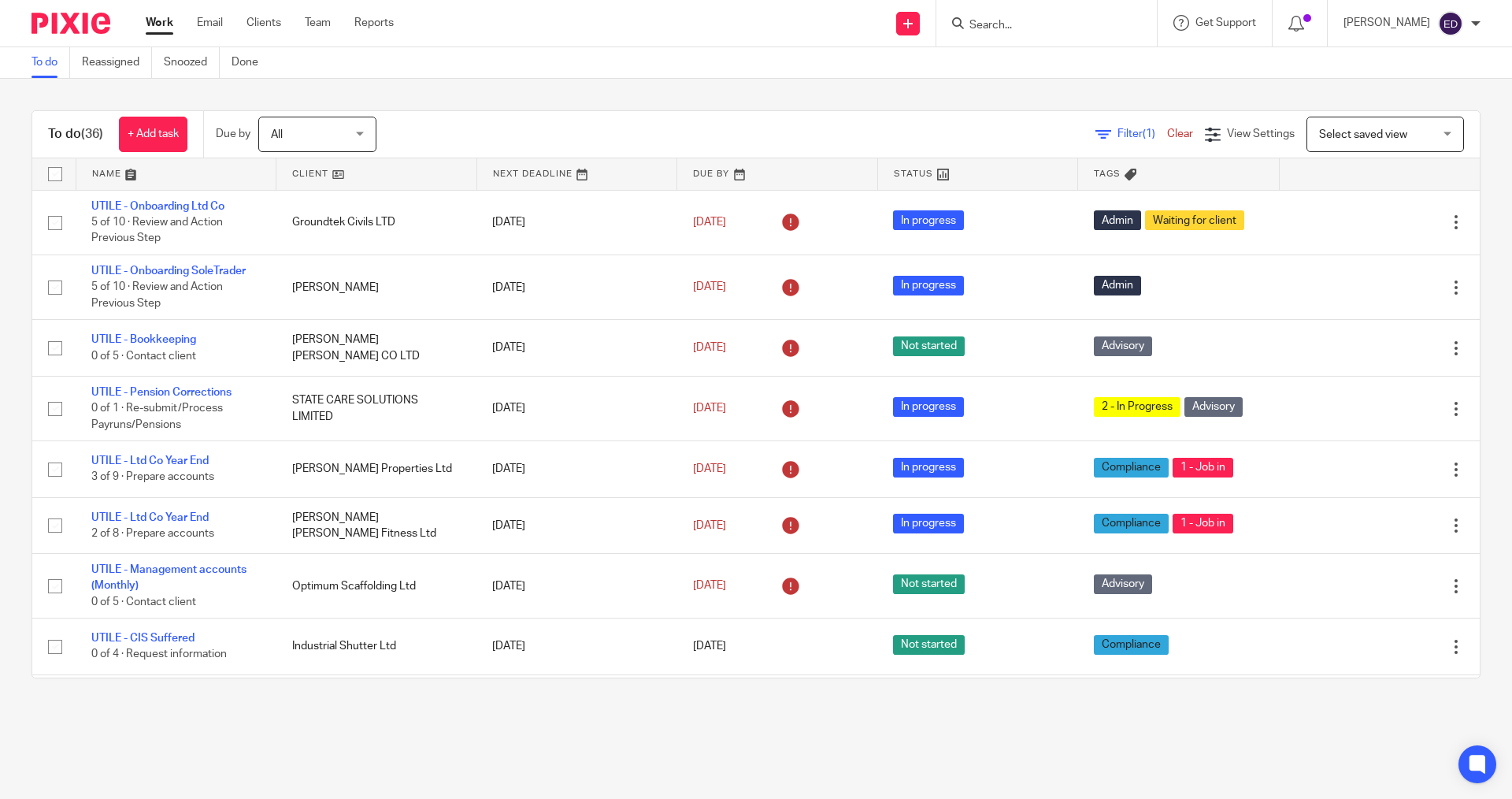
click at [1070, 16] on form at bounding box center [1051, 23] width 167 height 19
click at [1060, 31] on input "Search" at bounding box center [1039, 26] width 142 height 14
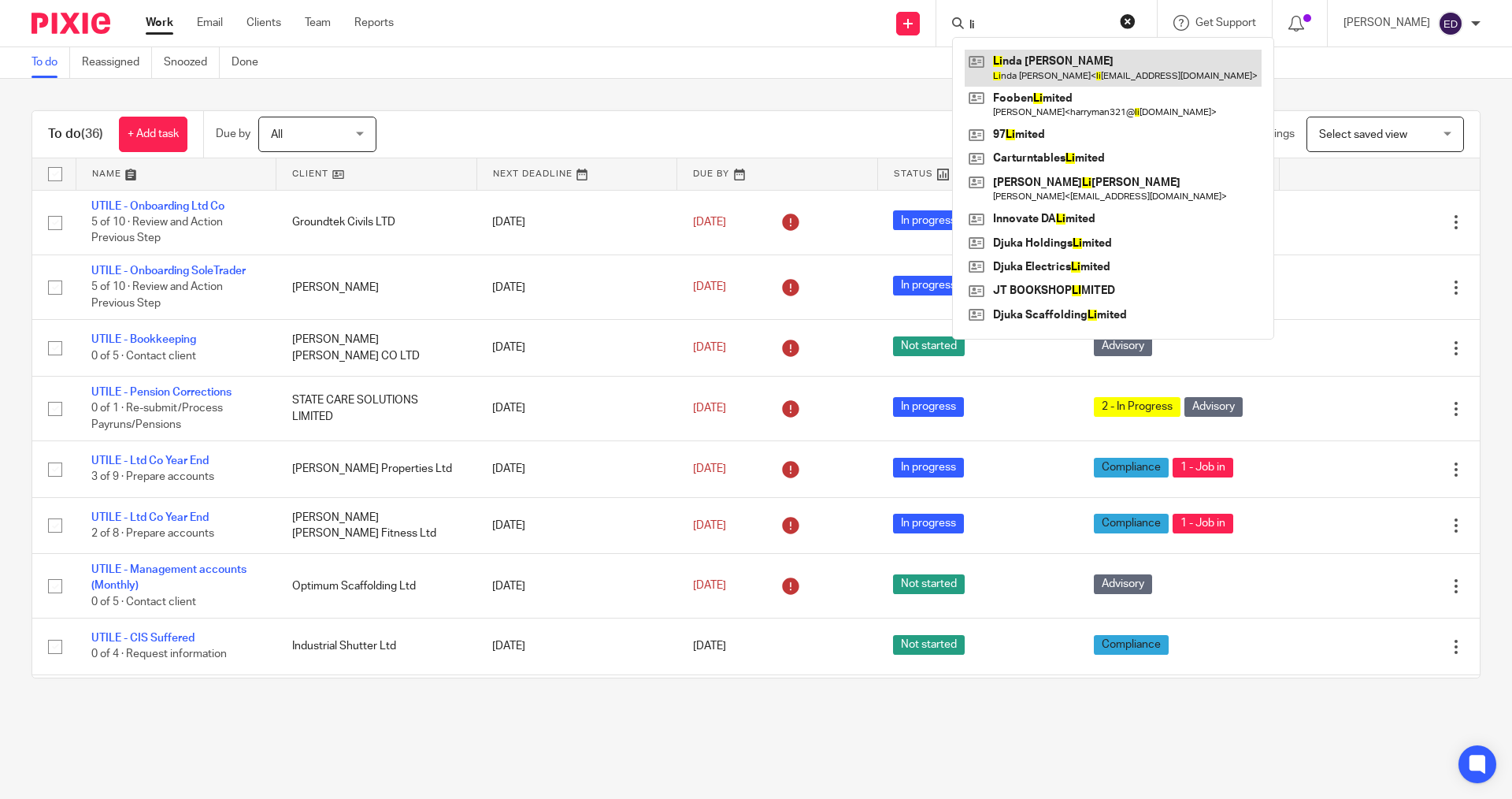
type input "li"
click at [1064, 57] on link at bounding box center [1113, 68] width 297 height 36
click at [1041, 72] on link at bounding box center [1113, 68] width 297 height 36
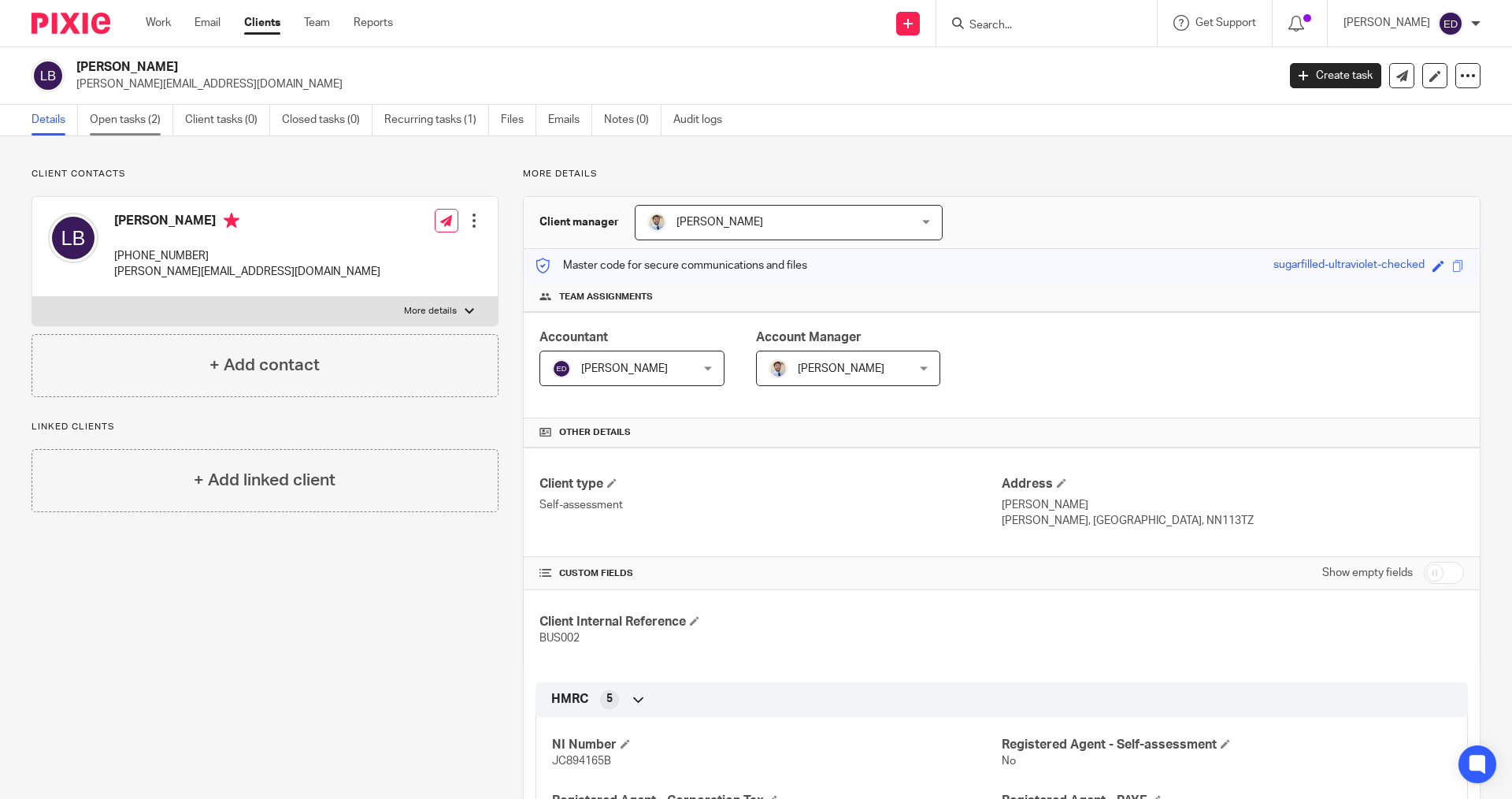
click at [125, 120] on link "Open tasks (2)" at bounding box center [132, 120] width 84 height 31
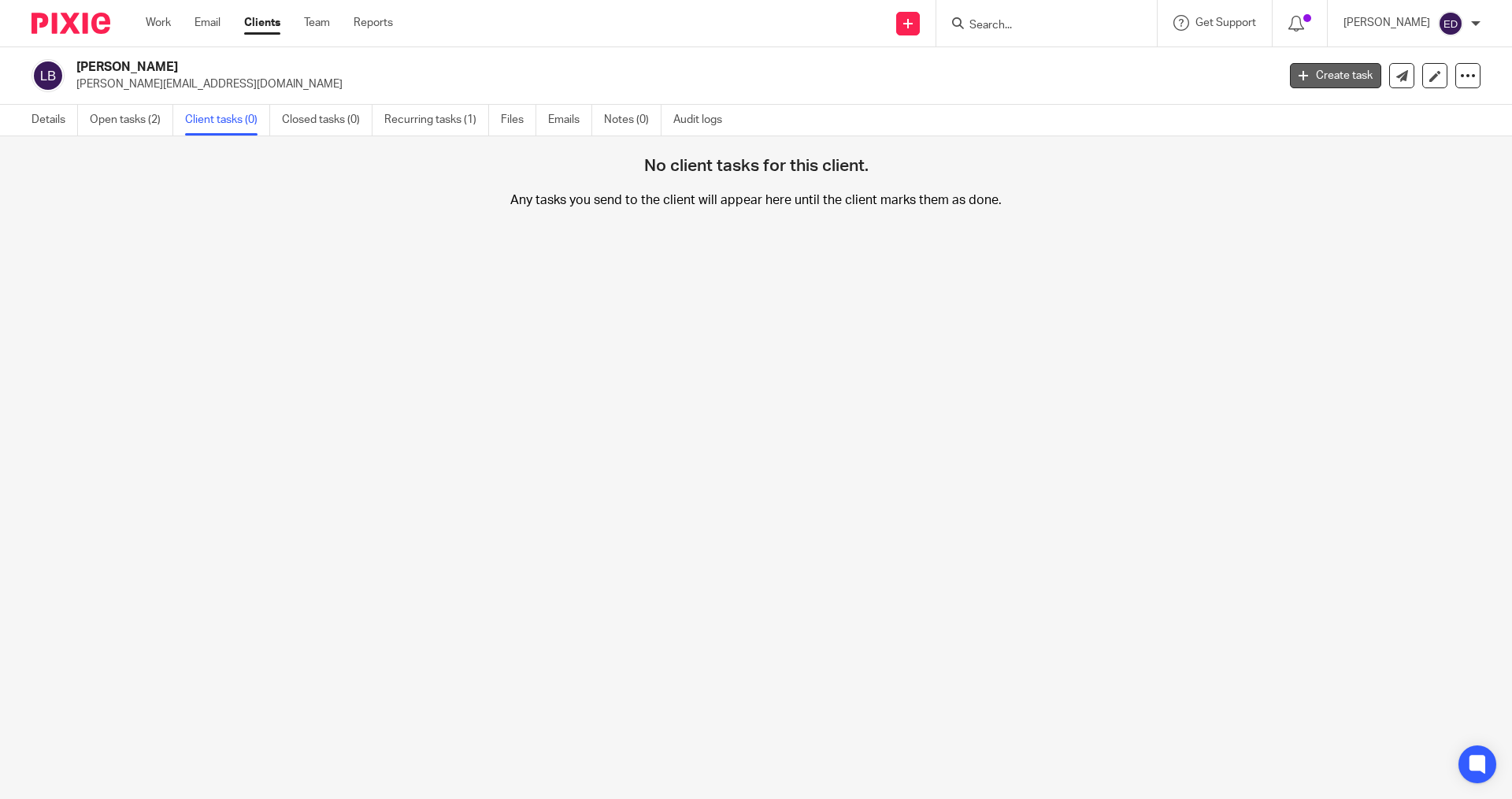
click at [1339, 77] on link "Create task" at bounding box center [1336, 75] width 91 height 25
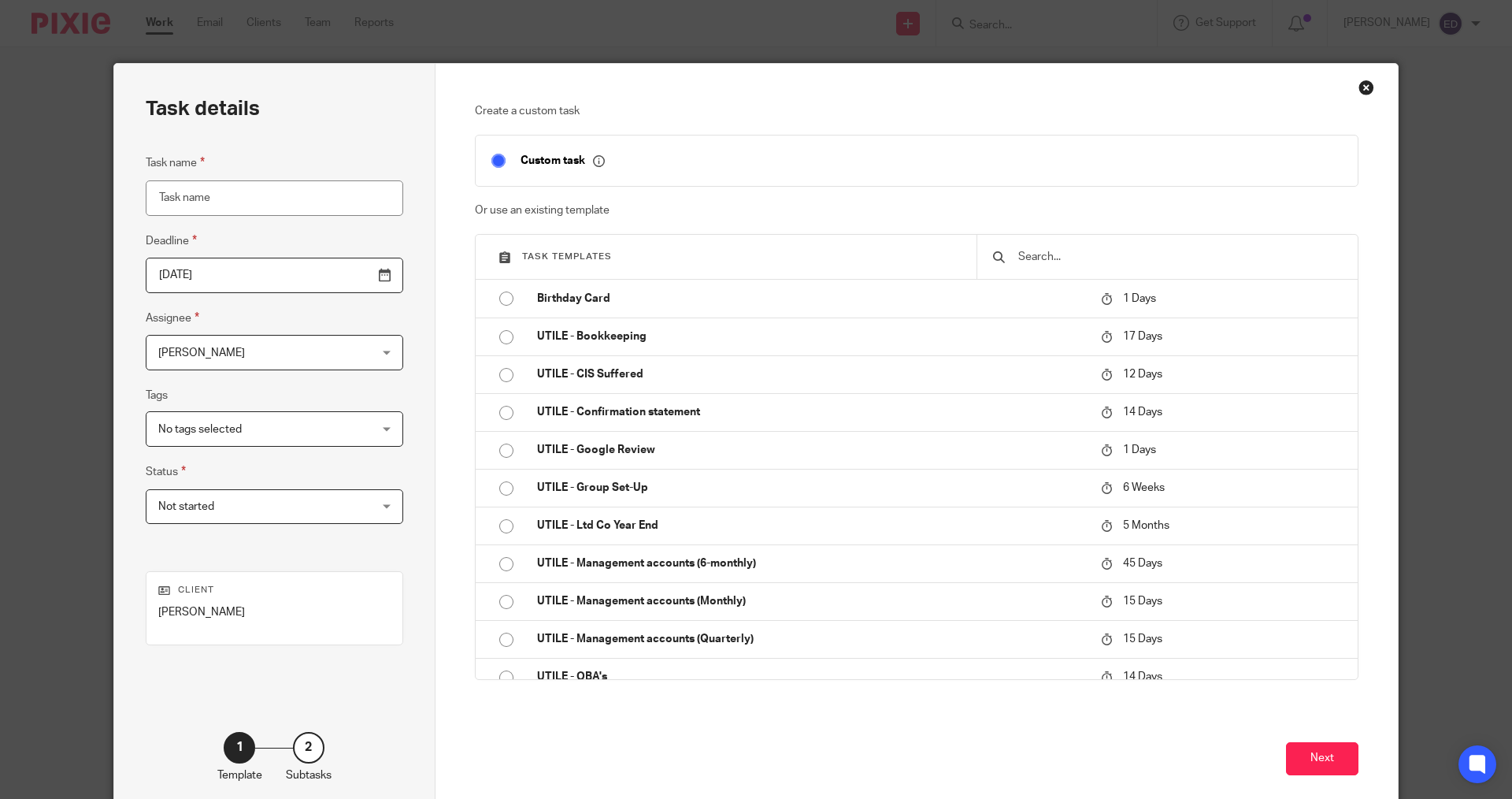
click at [1361, 81] on div "Close this dialog window" at bounding box center [1367, 88] width 16 height 16
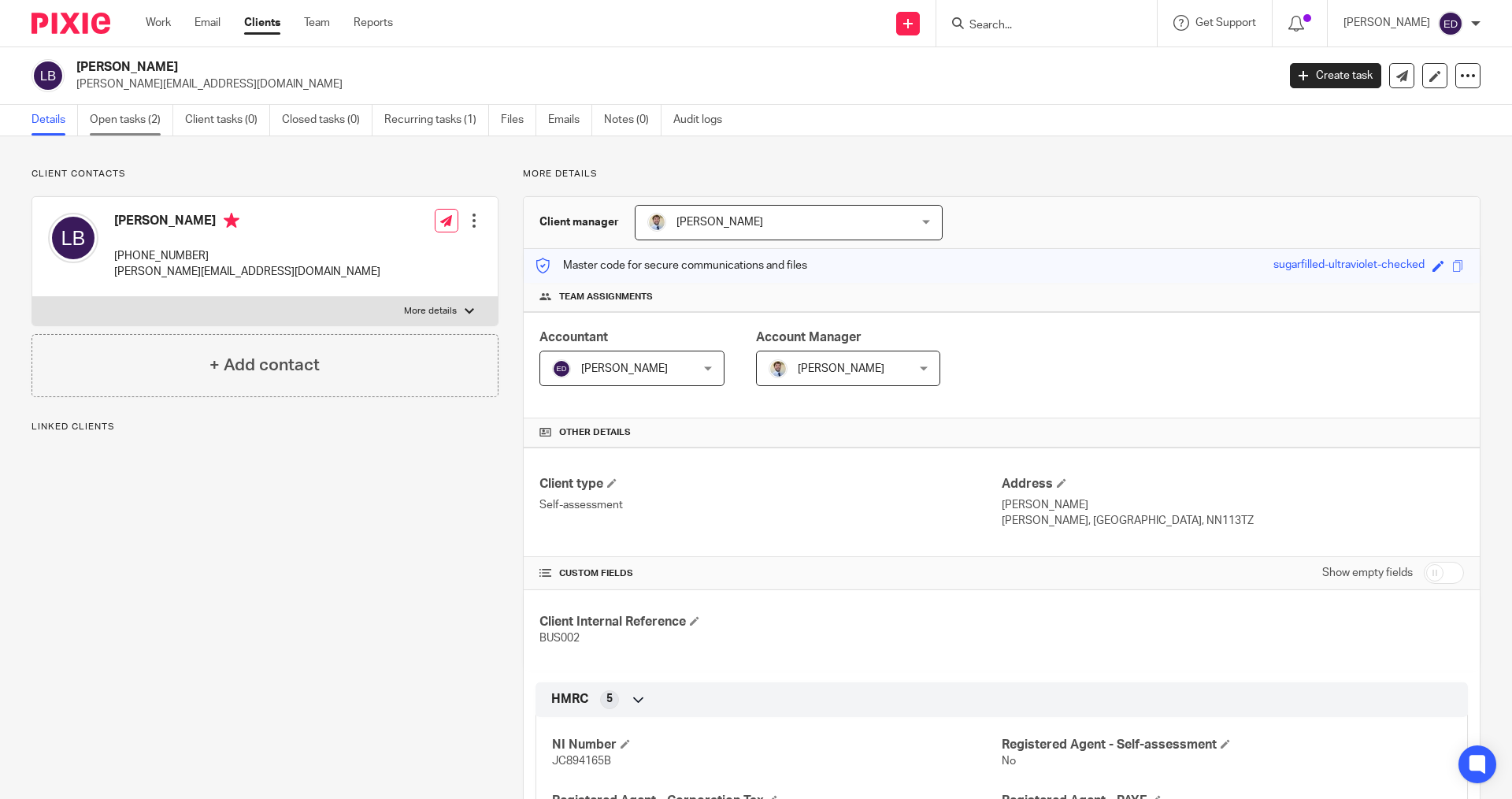
click at [126, 118] on link "Open tasks (2)" at bounding box center [132, 120] width 84 height 31
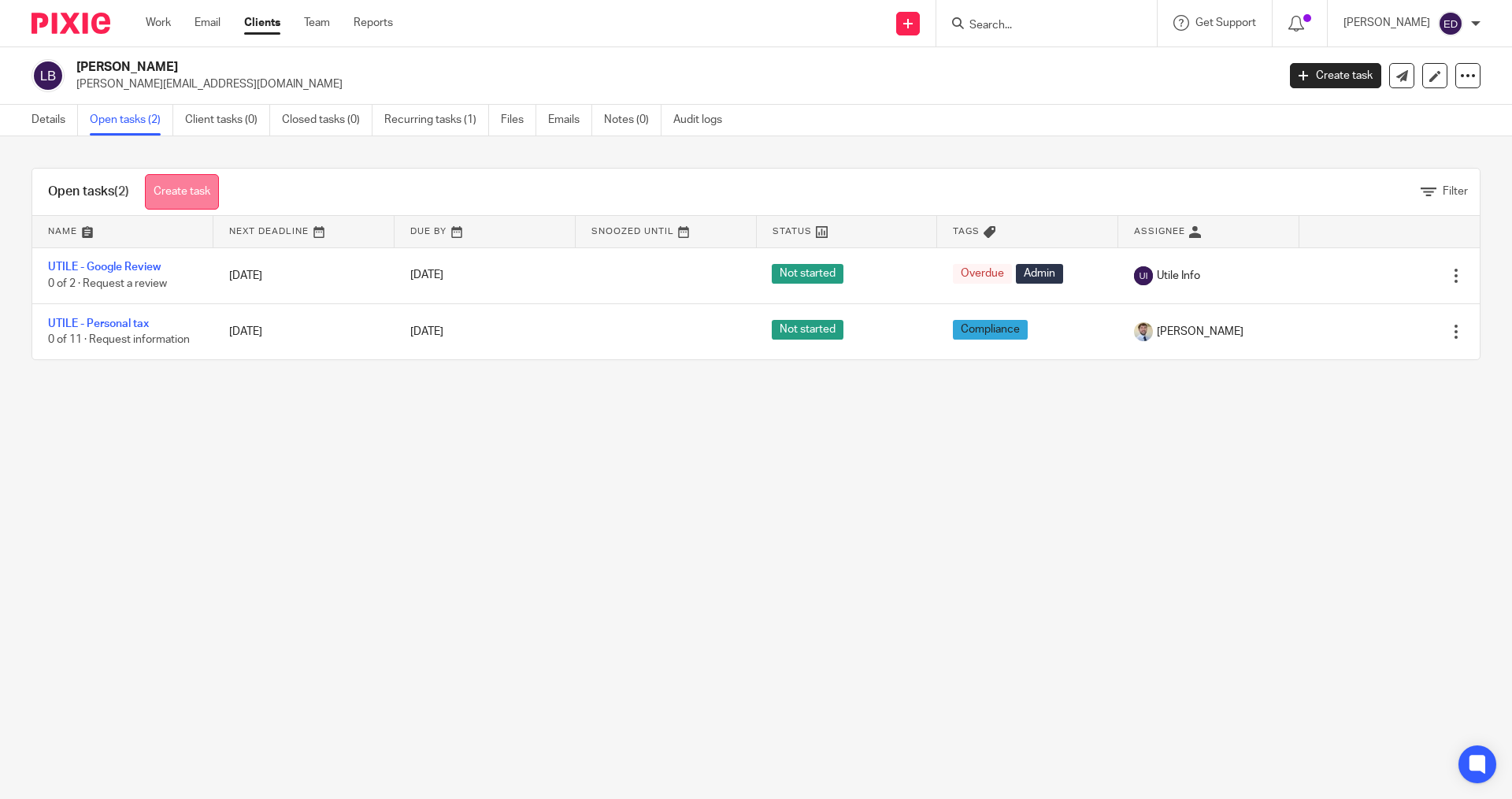
click at [163, 191] on link "Create task" at bounding box center [182, 192] width 74 height 35
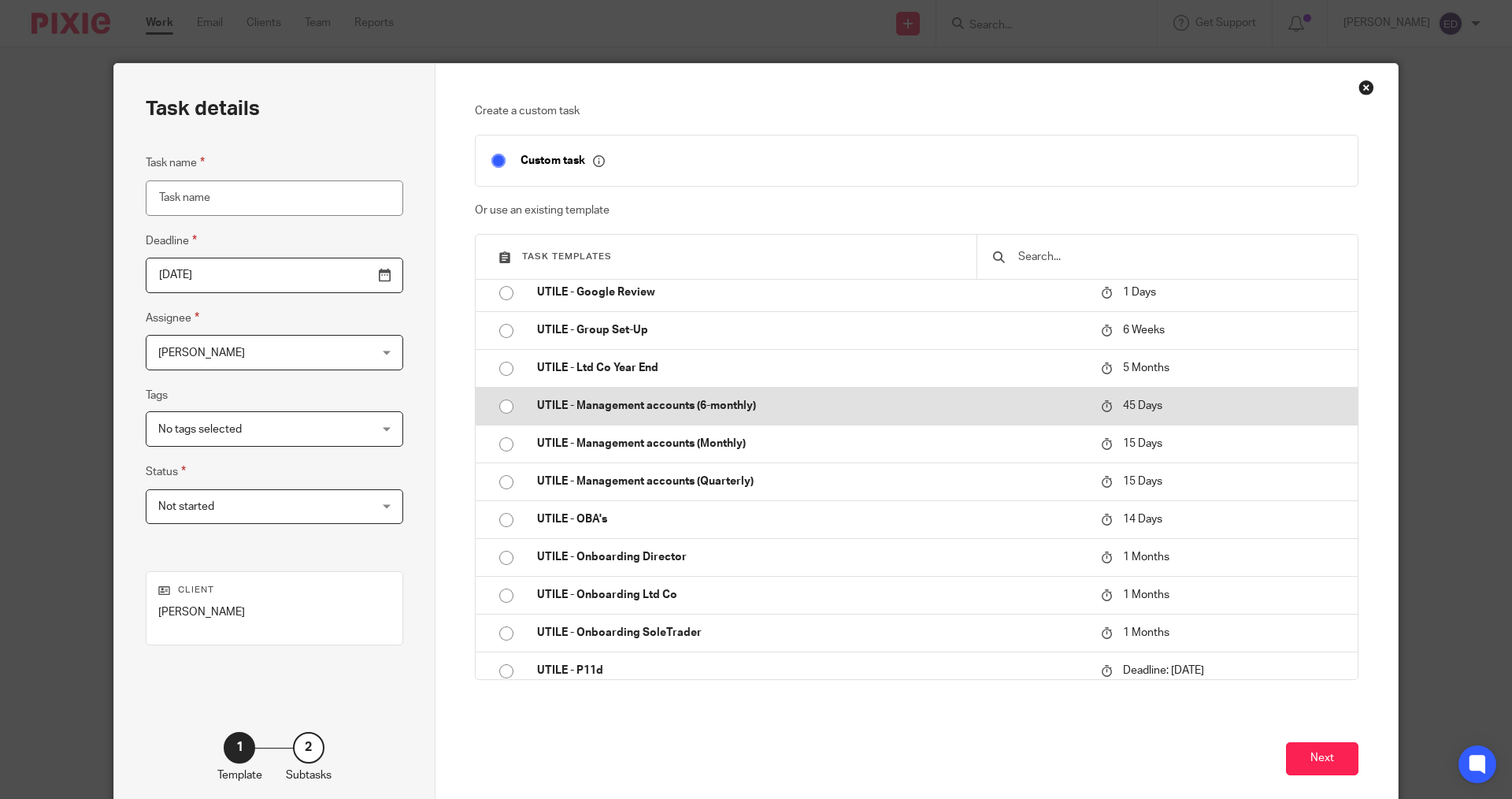
scroll to position [237, 0]
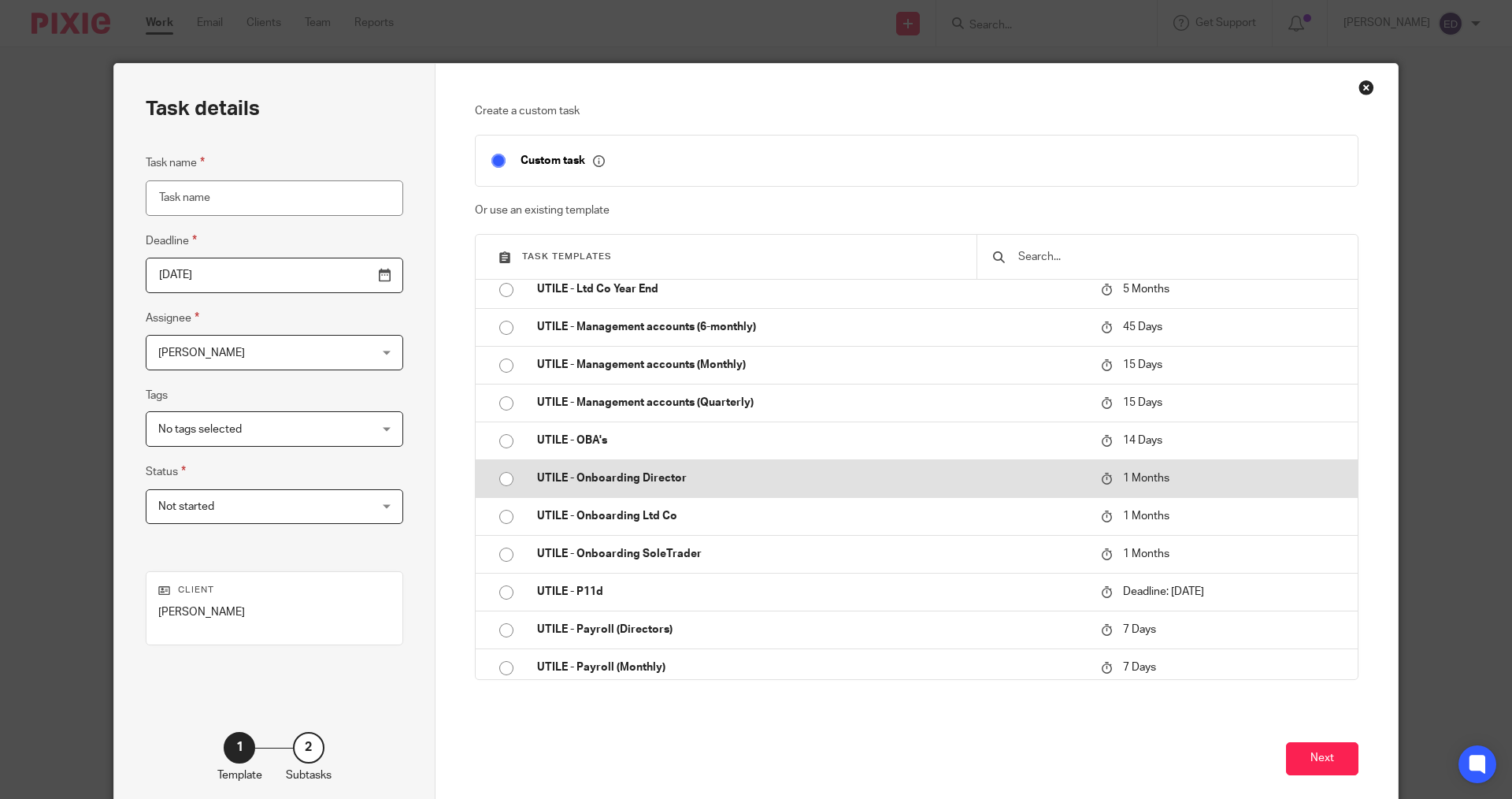
click at [495, 475] on input "radio" at bounding box center [506, 478] width 30 height 30
type input "2025-10-17"
type input "UTILE - Onboarding Director"
checkbox input "false"
radio input "false"
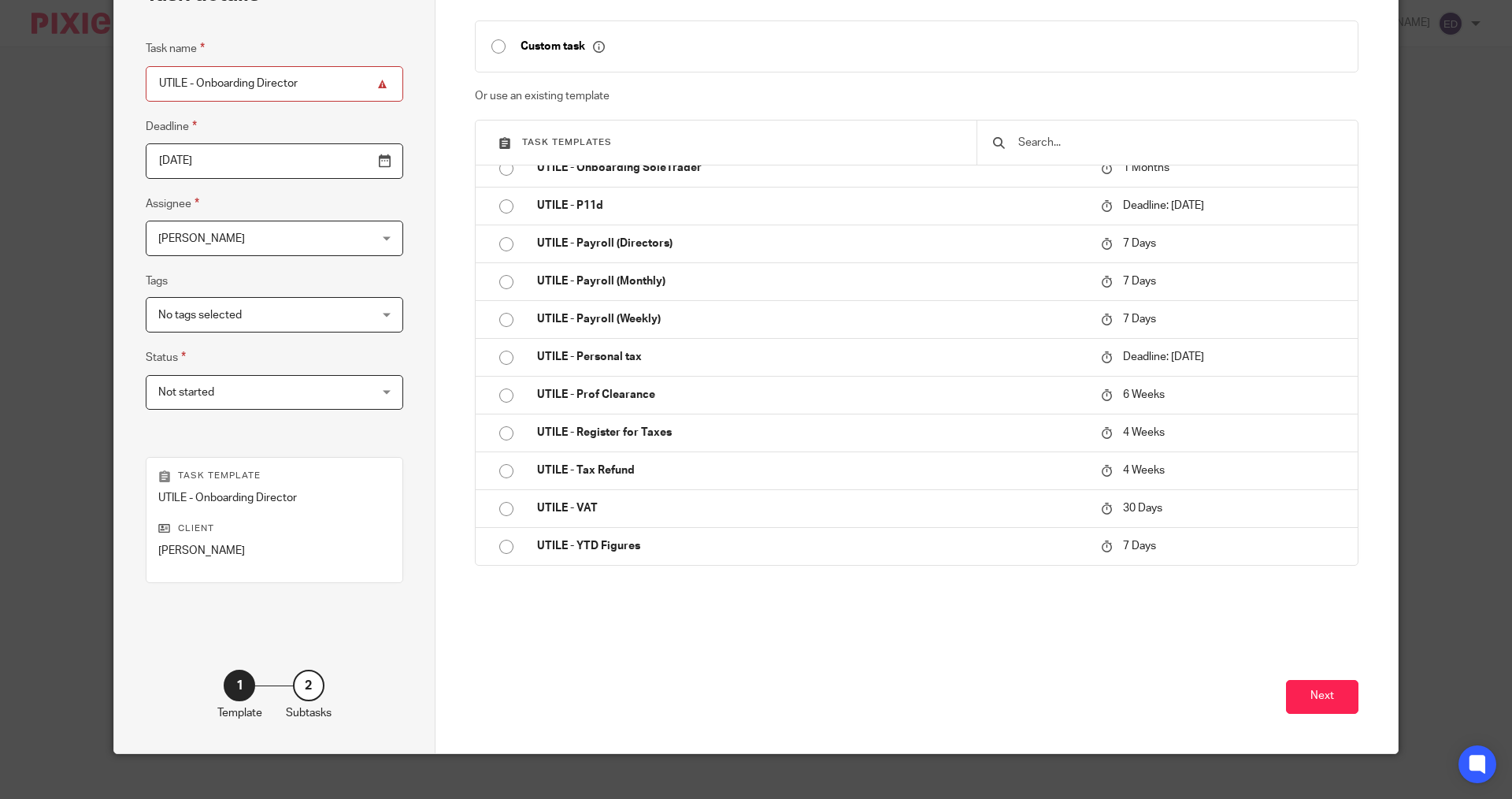
scroll to position [132, 0]
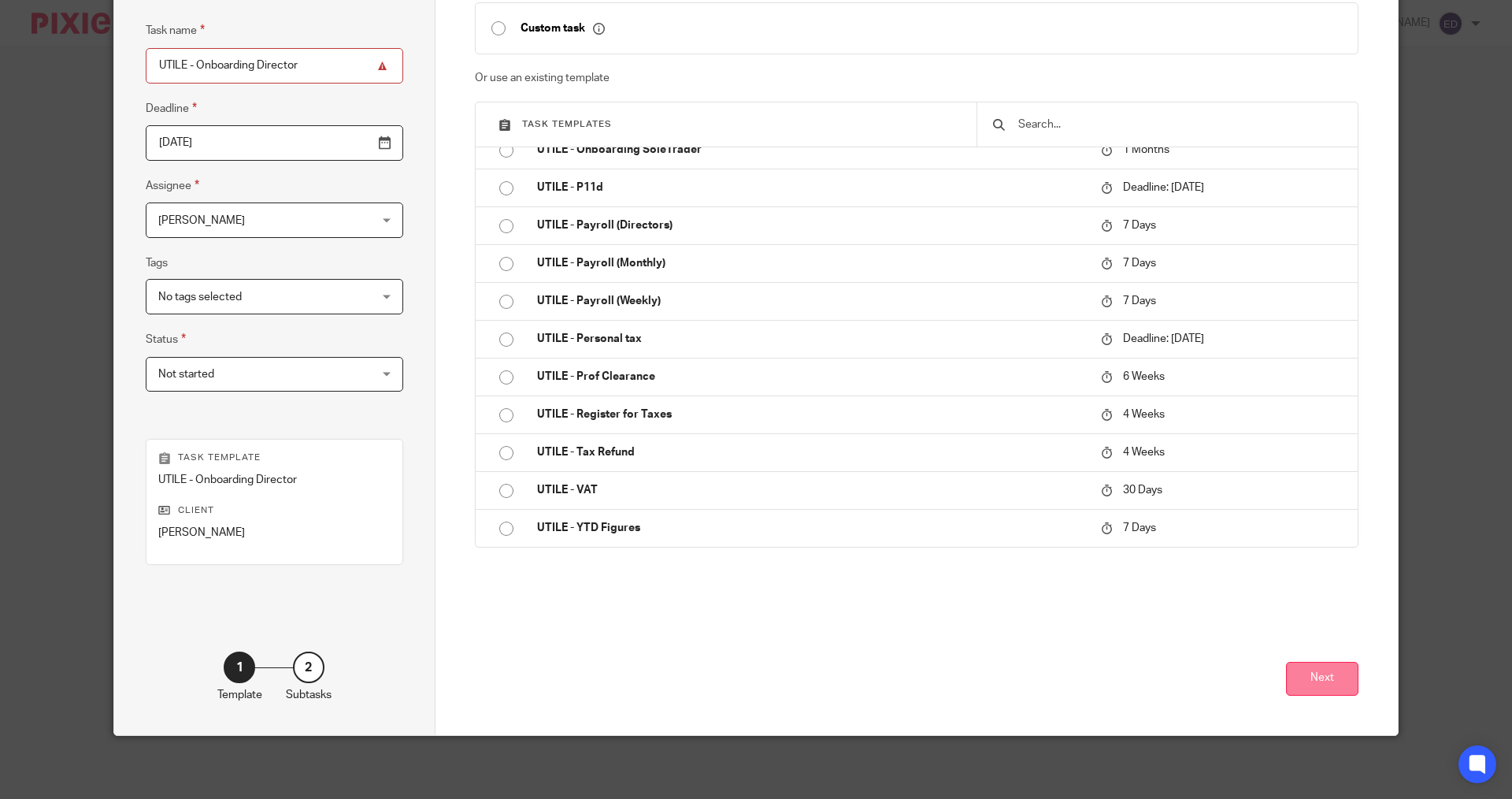
click at [1316, 678] on button "Next" at bounding box center [1323, 679] width 72 height 34
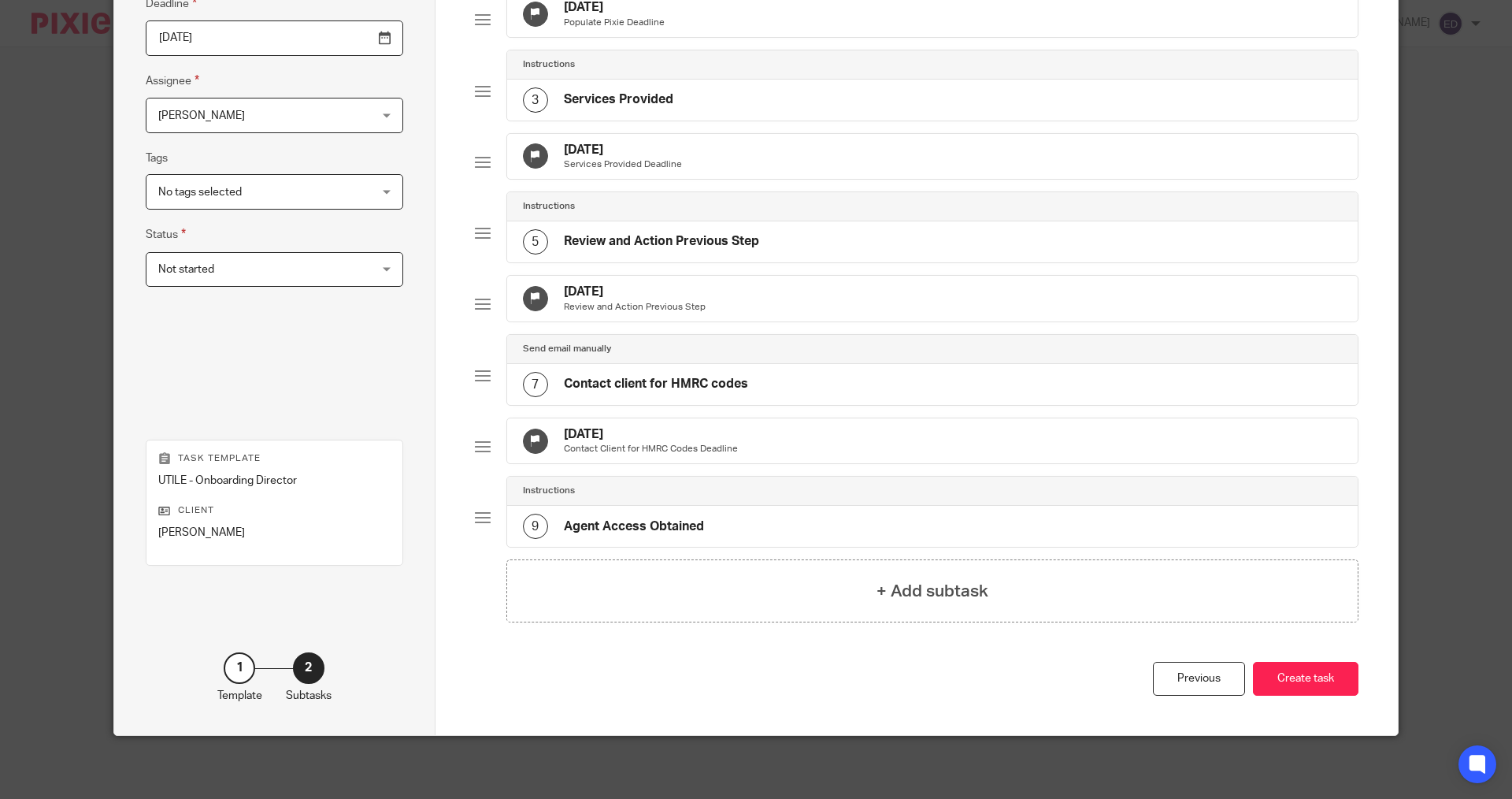
scroll to position [288, 0]
click at [1328, 673] on button "Create task" at bounding box center [1306, 679] width 105 height 34
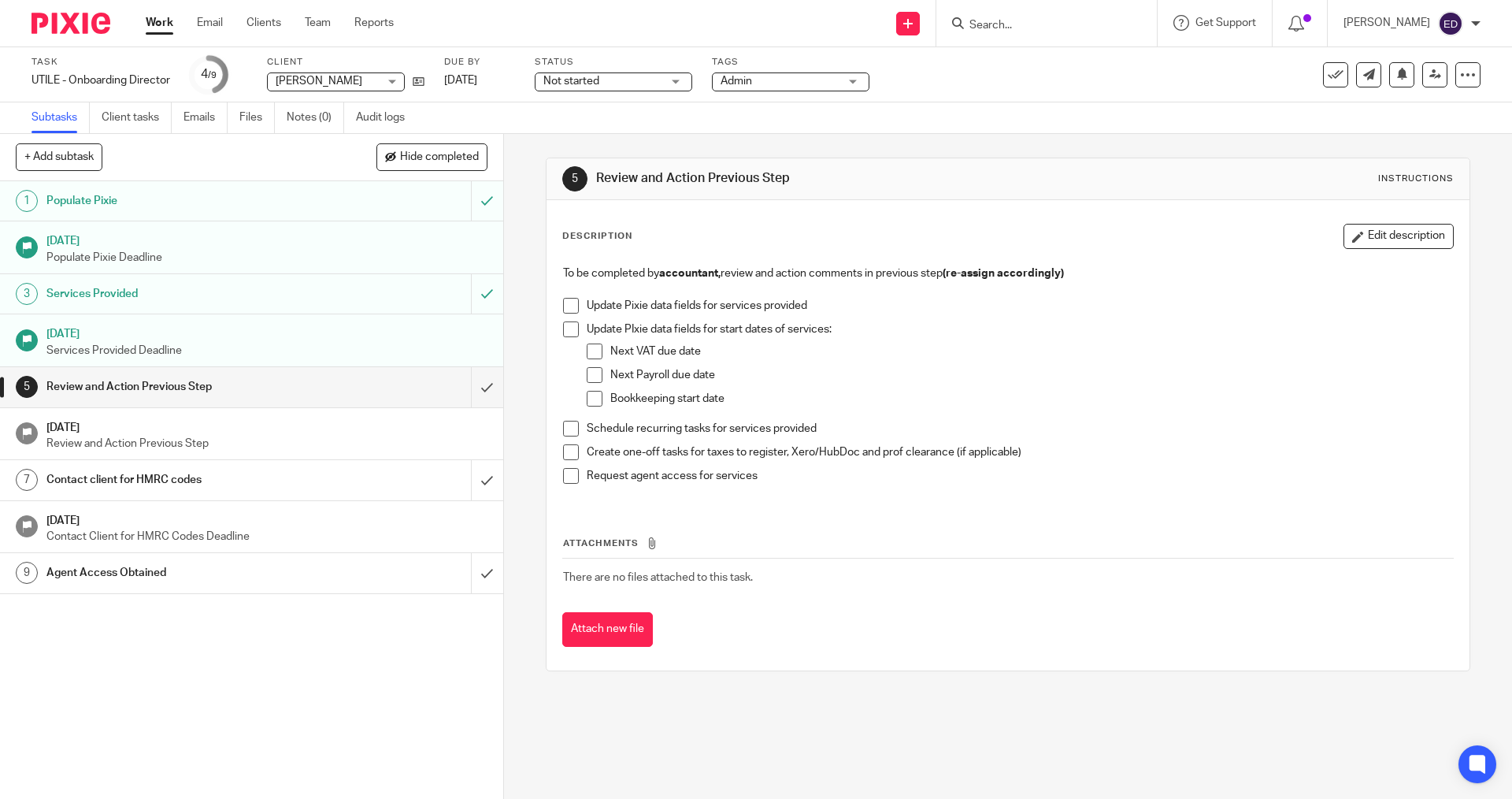
click at [474, 386] on input "submit" at bounding box center [251, 387] width 503 height 39
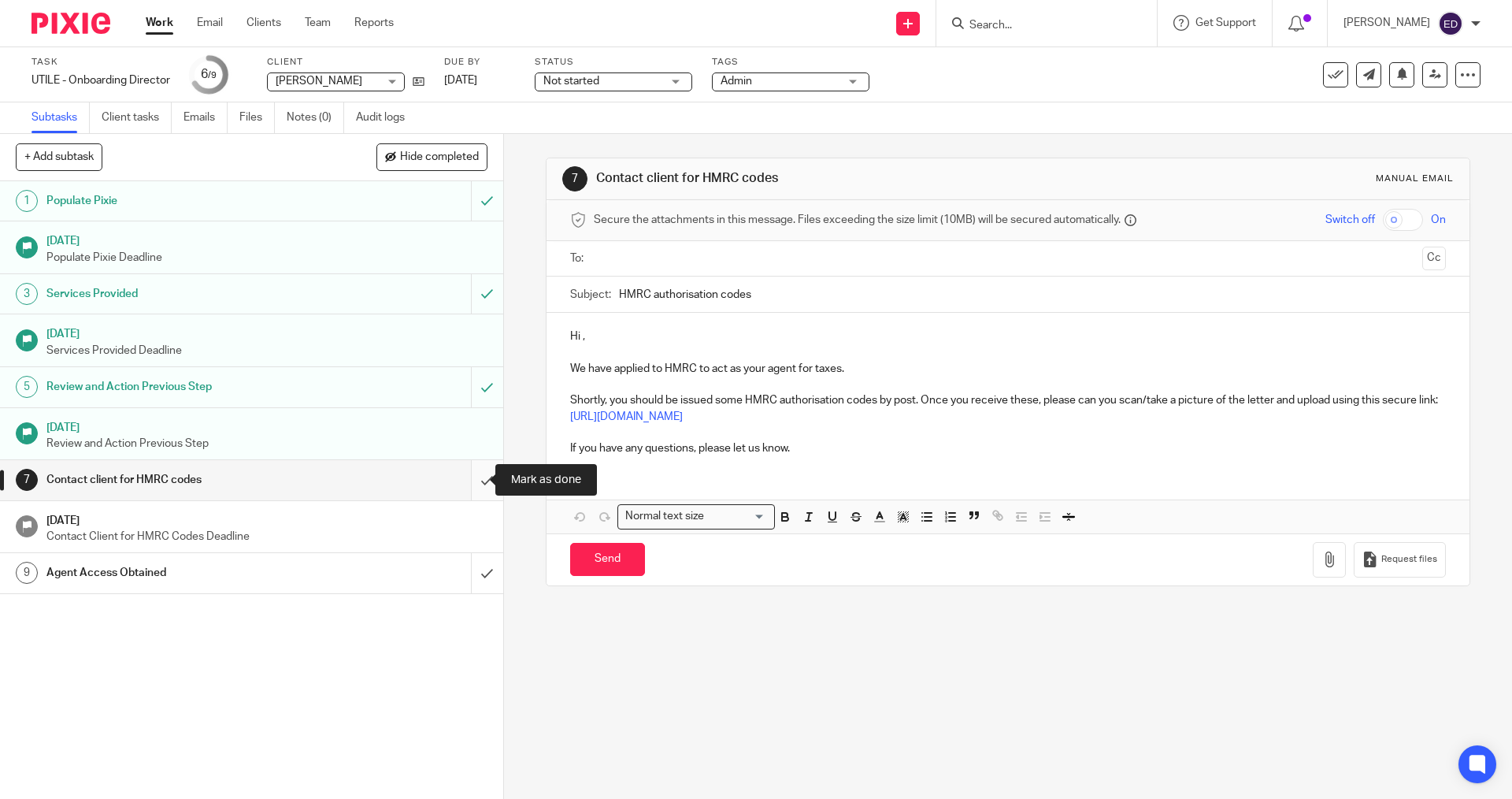
click at [468, 485] on input "submit" at bounding box center [251, 479] width 503 height 39
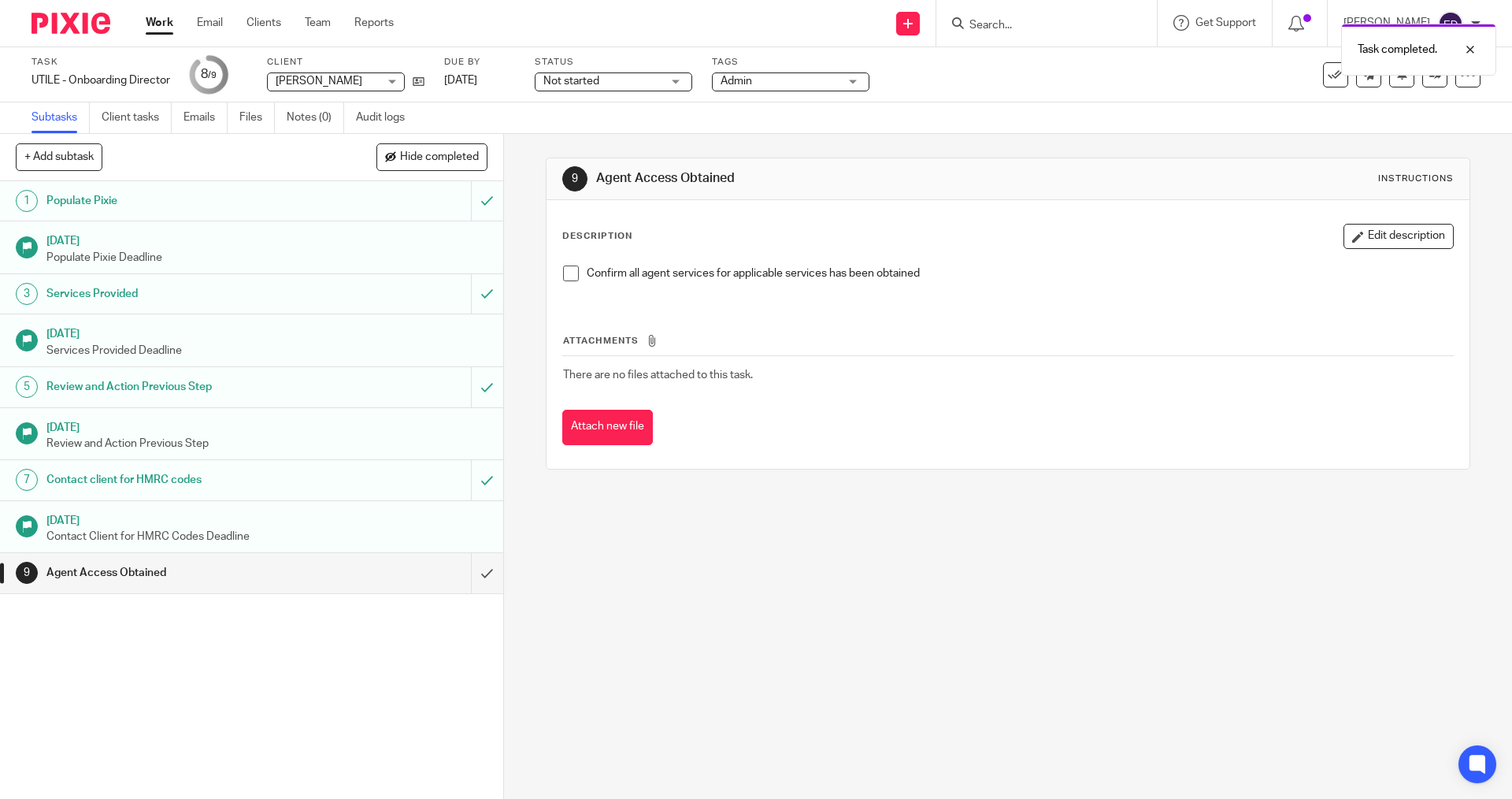
click at [641, 73] on span "Not started" at bounding box center [602, 81] width 118 height 17
click at [618, 130] on li "In progress" at bounding box center [615, 139] width 156 height 32
click at [1470, 50] on div at bounding box center [1458, 49] width 43 height 19
click at [424, 82] on icon at bounding box center [419, 81] width 12 height 12
click at [1019, 25] on input "Search" at bounding box center [1039, 26] width 142 height 14
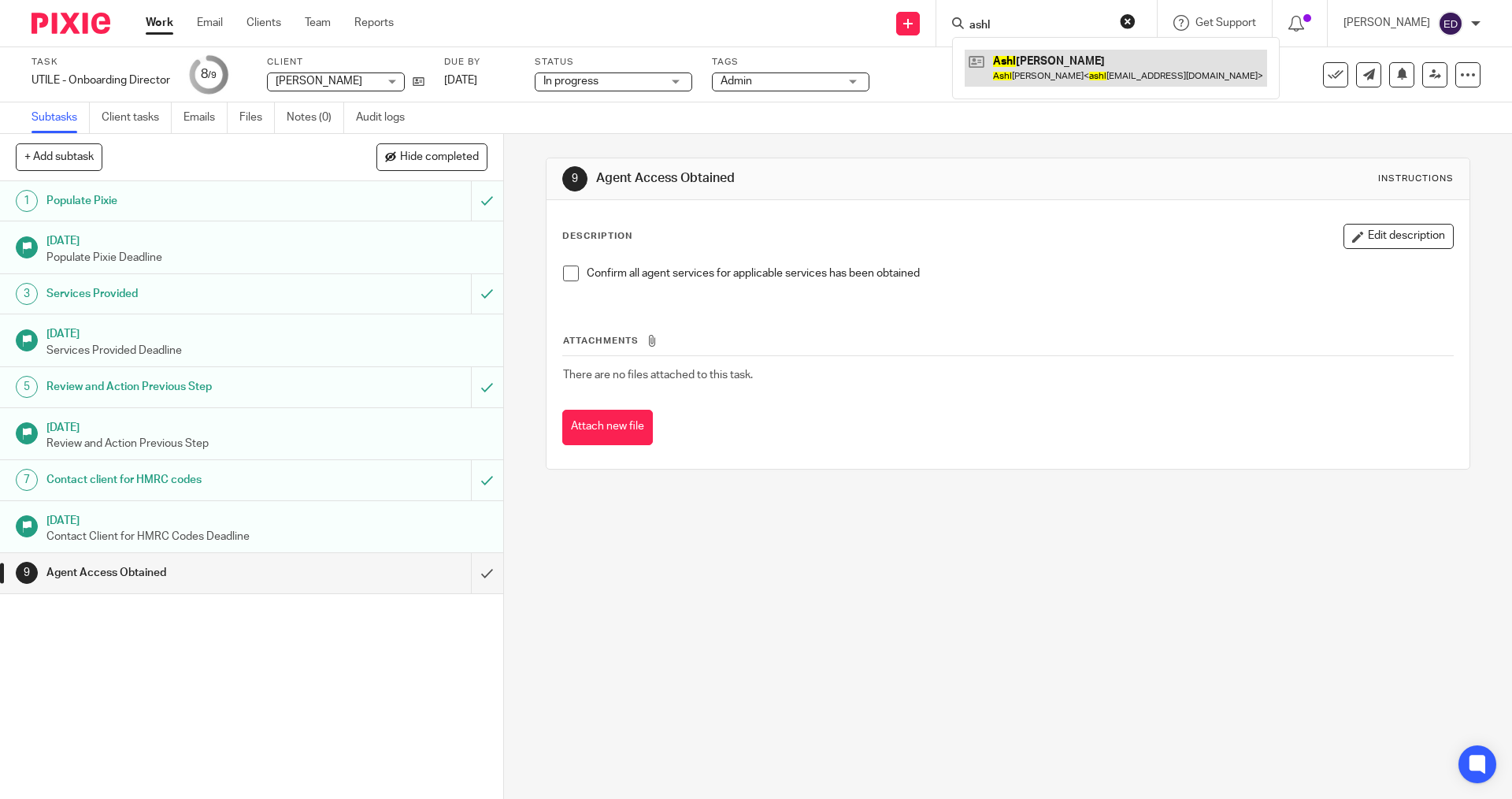
type input "ashl"
click at [1083, 68] on link at bounding box center [1116, 68] width 303 height 36
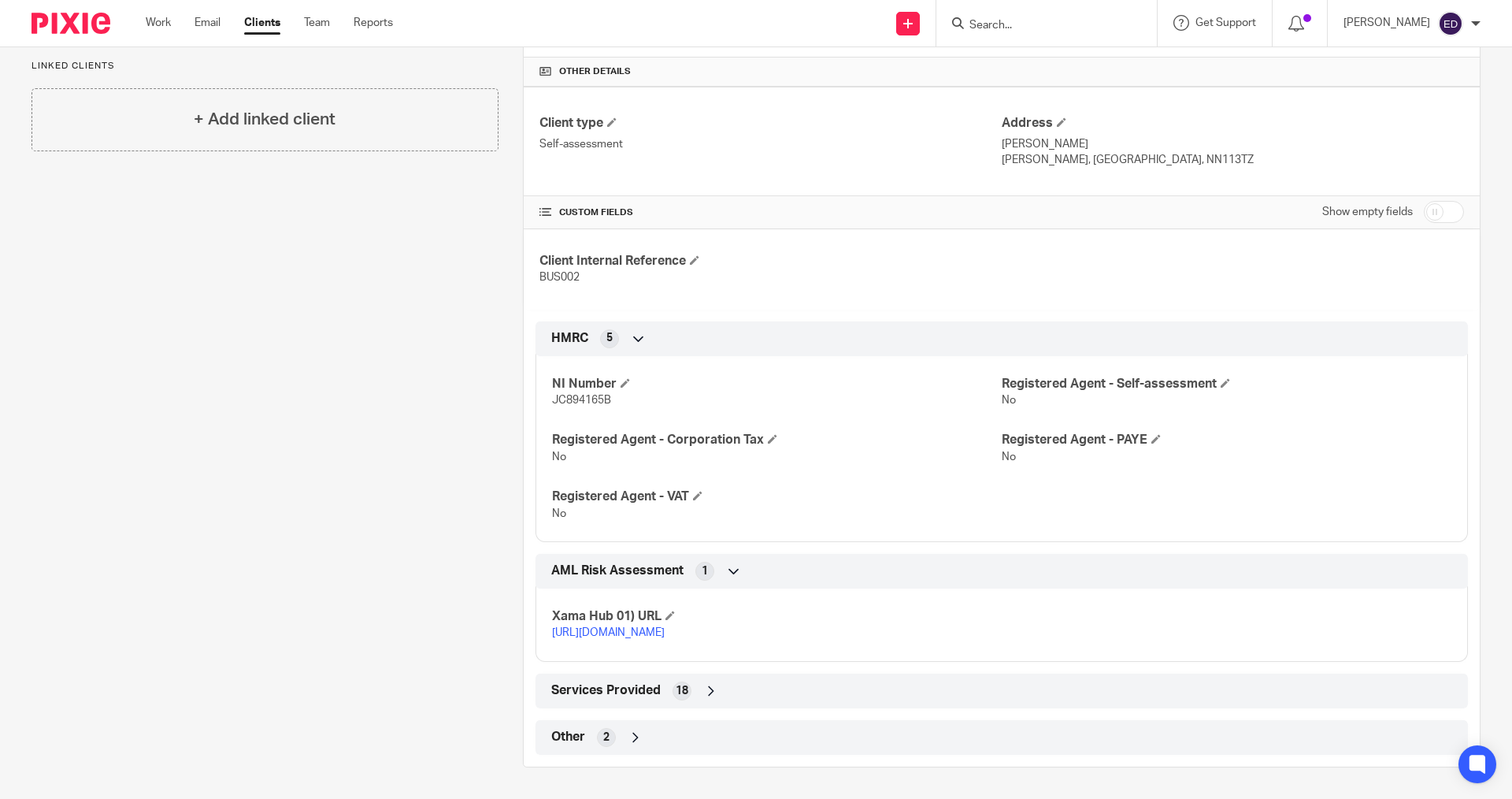
scroll to position [140, 0]
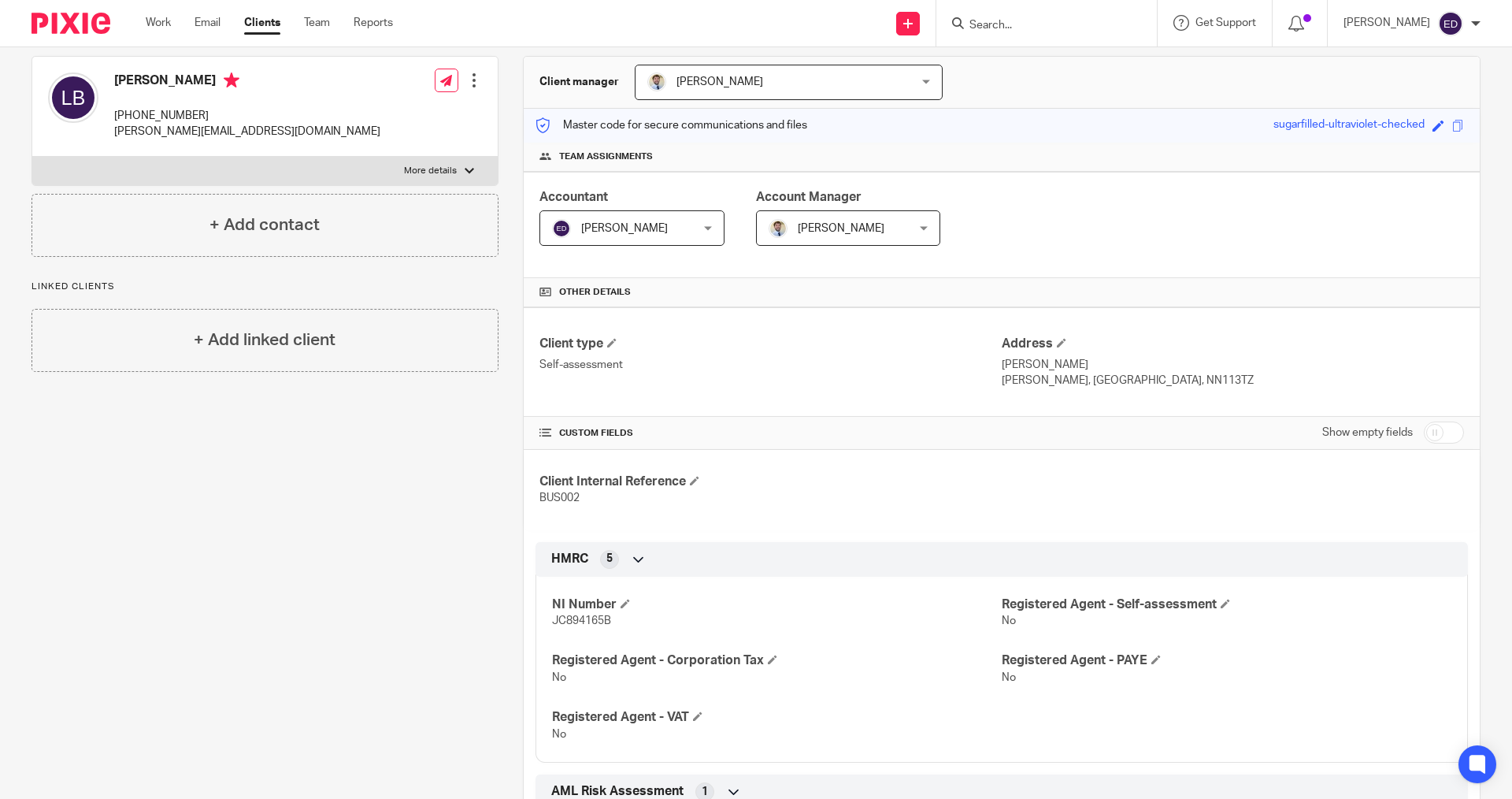
click at [1444, 428] on input "checkbox" at bounding box center [1444, 432] width 40 height 22
checkbox input "true"
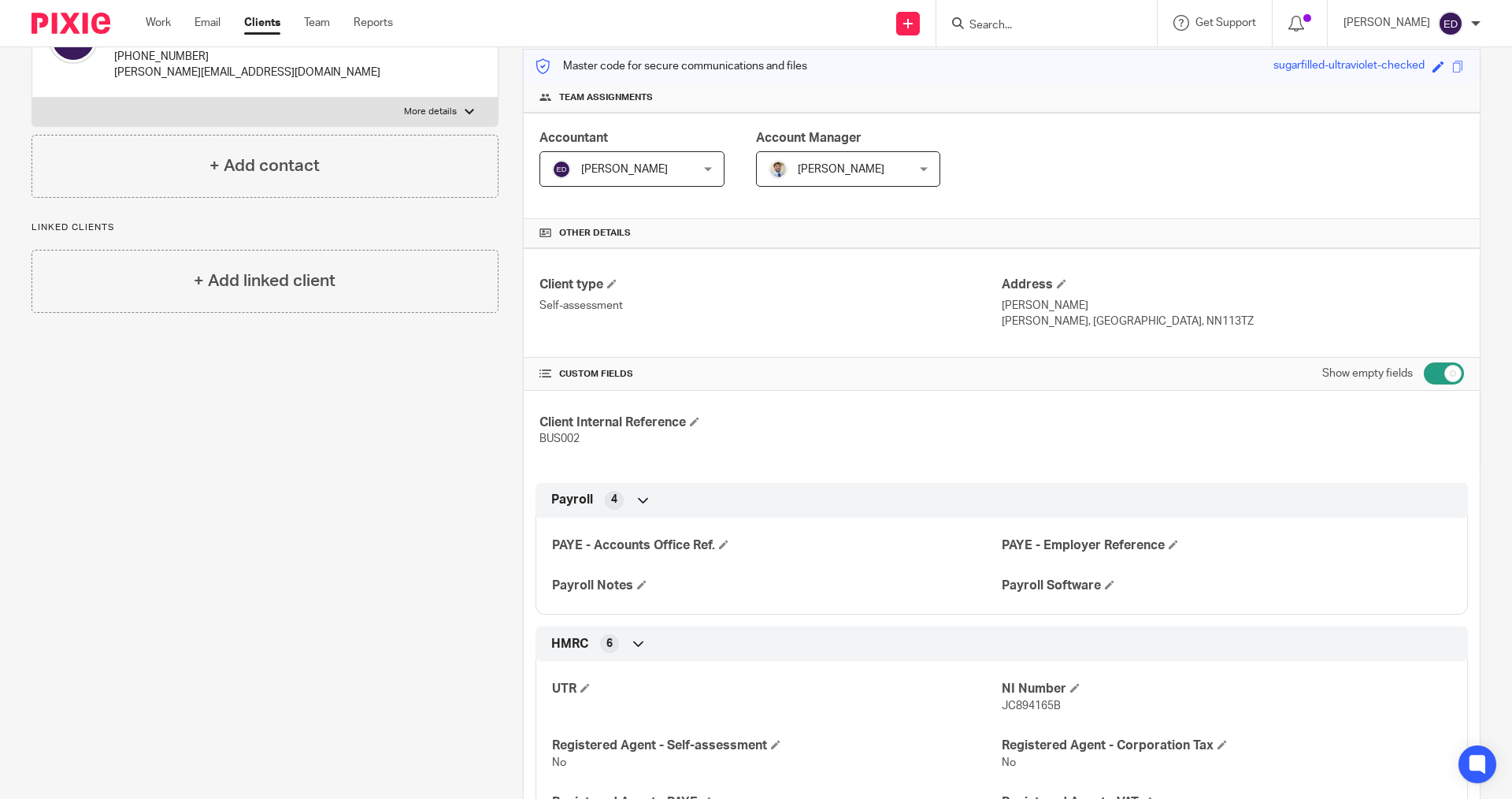
scroll to position [298, 0]
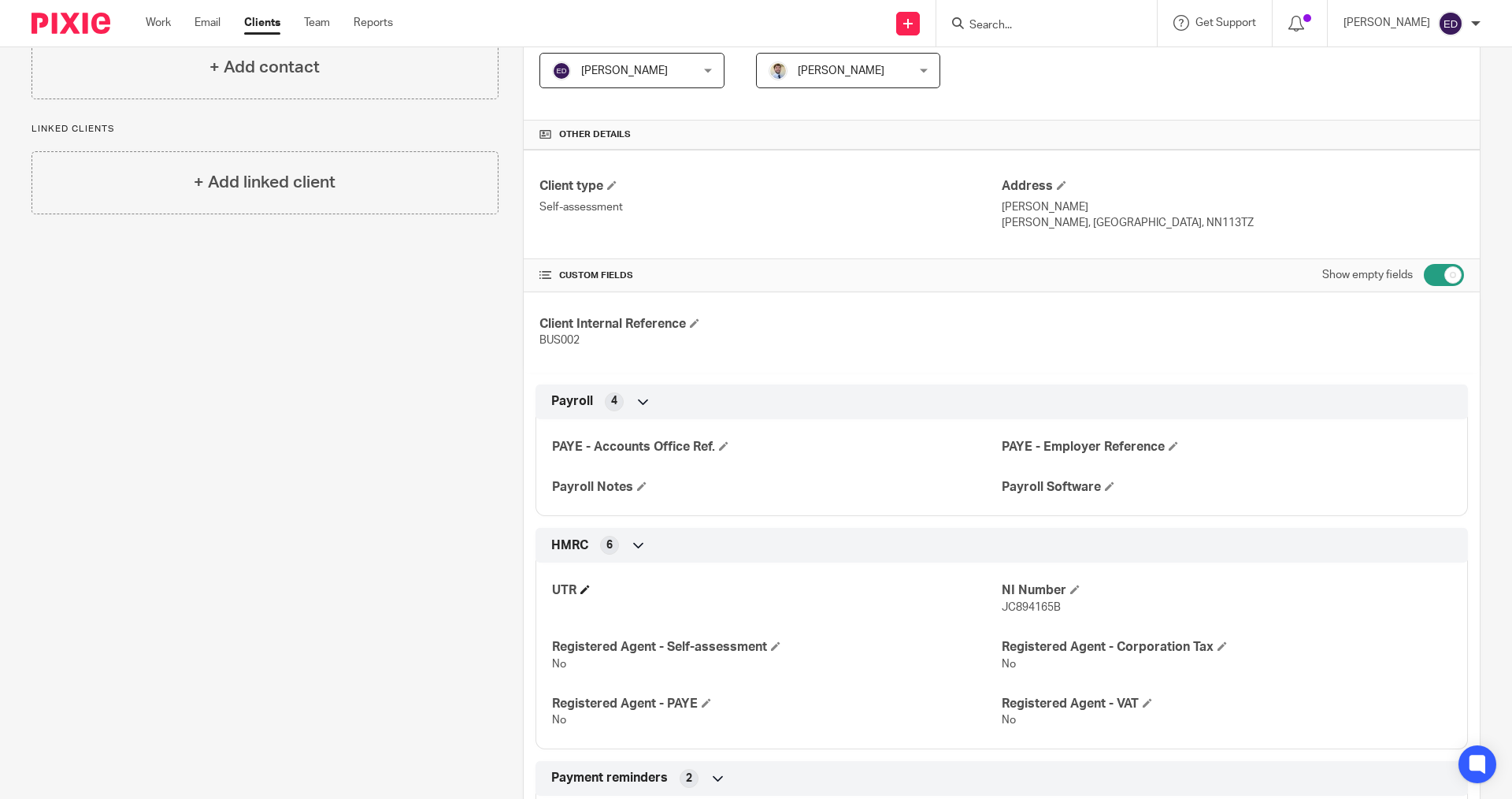
click at [580, 589] on span at bounding box center [585, 590] width 10 height 10
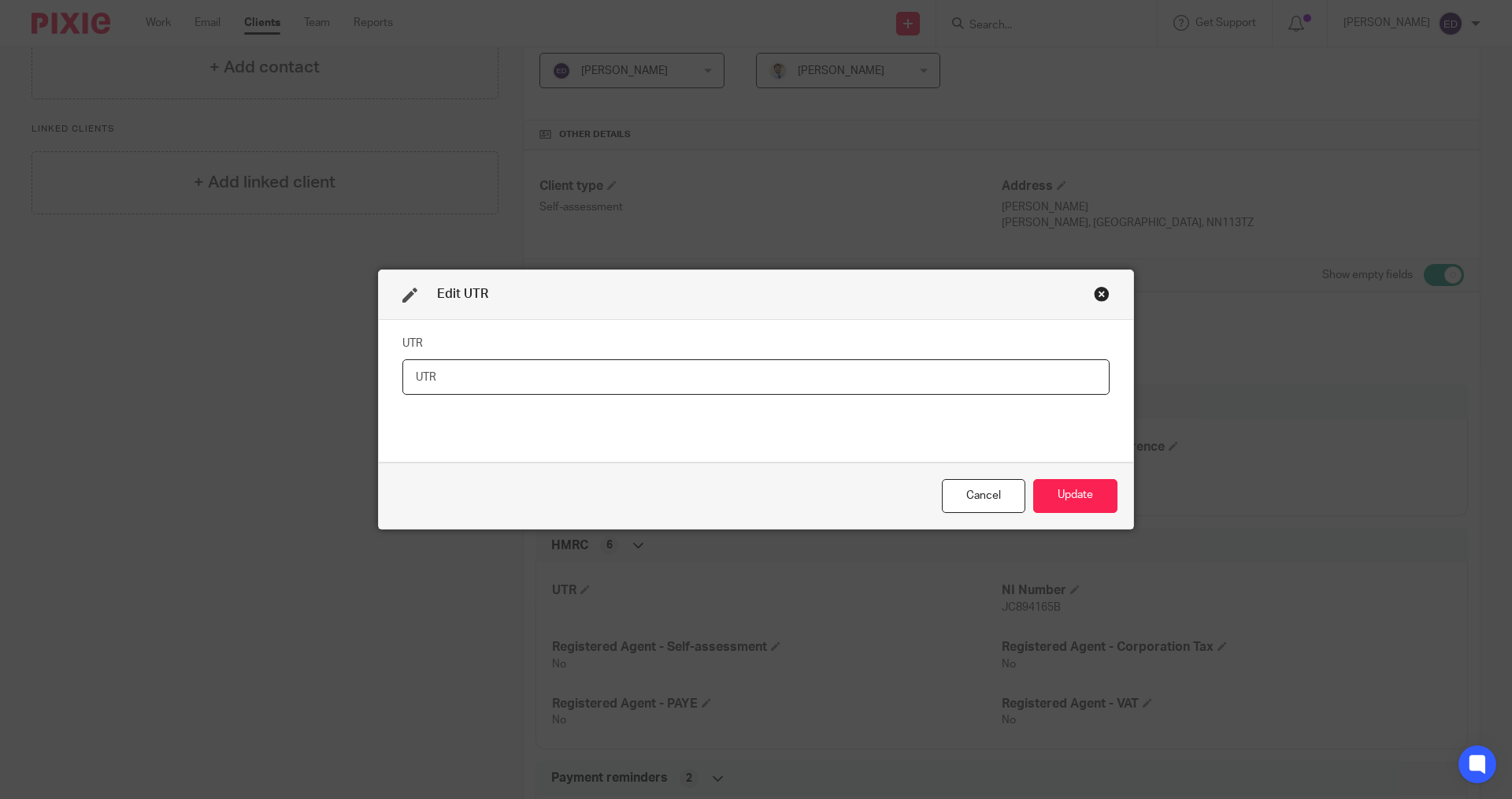
click at [787, 384] on input "text" at bounding box center [756, 377] width 708 height 35
paste input "4938576528"
type input "4938576528"
click at [1085, 486] on button "Update" at bounding box center [1076, 496] width 85 height 34
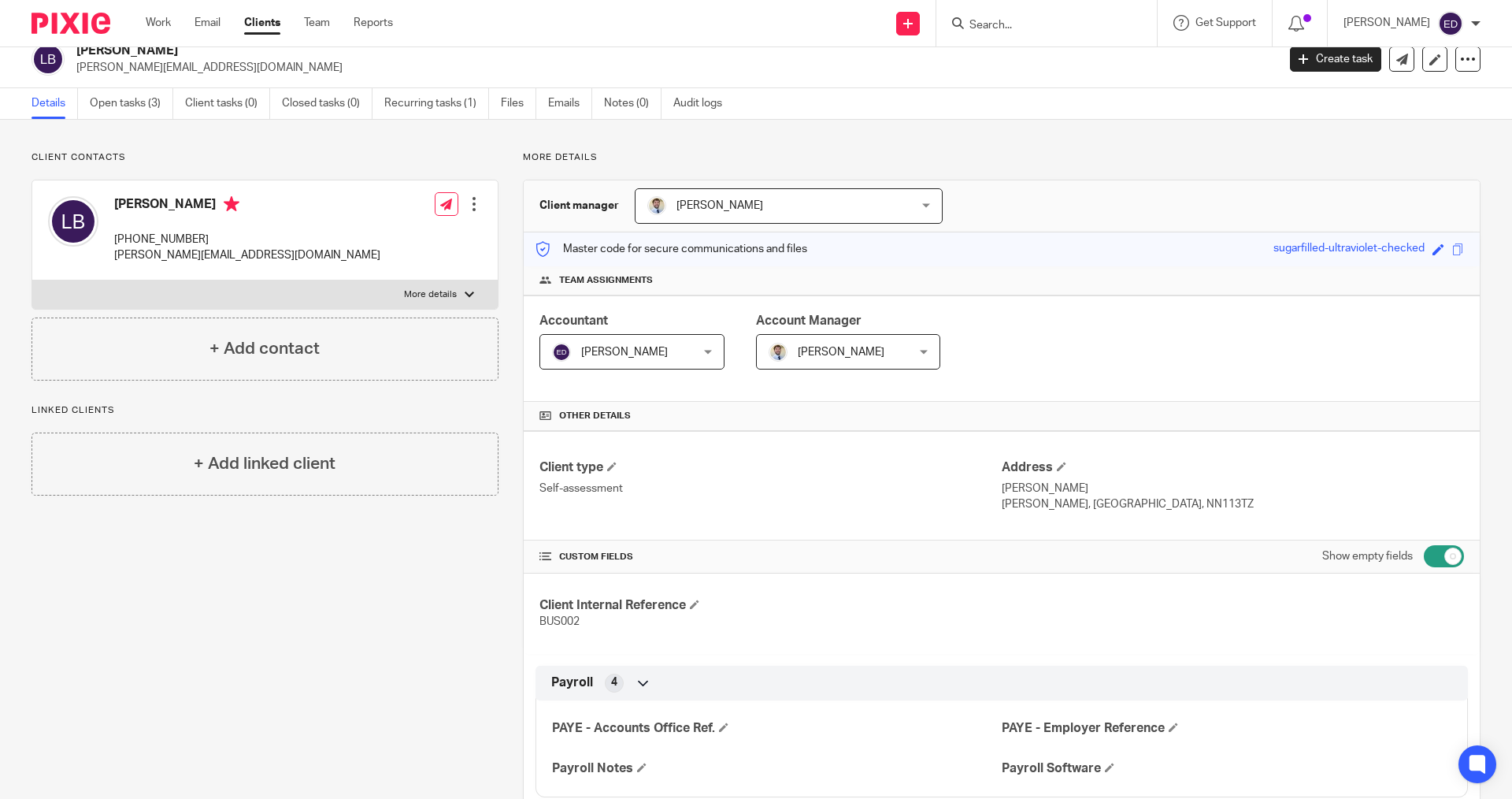
scroll to position [0, 0]
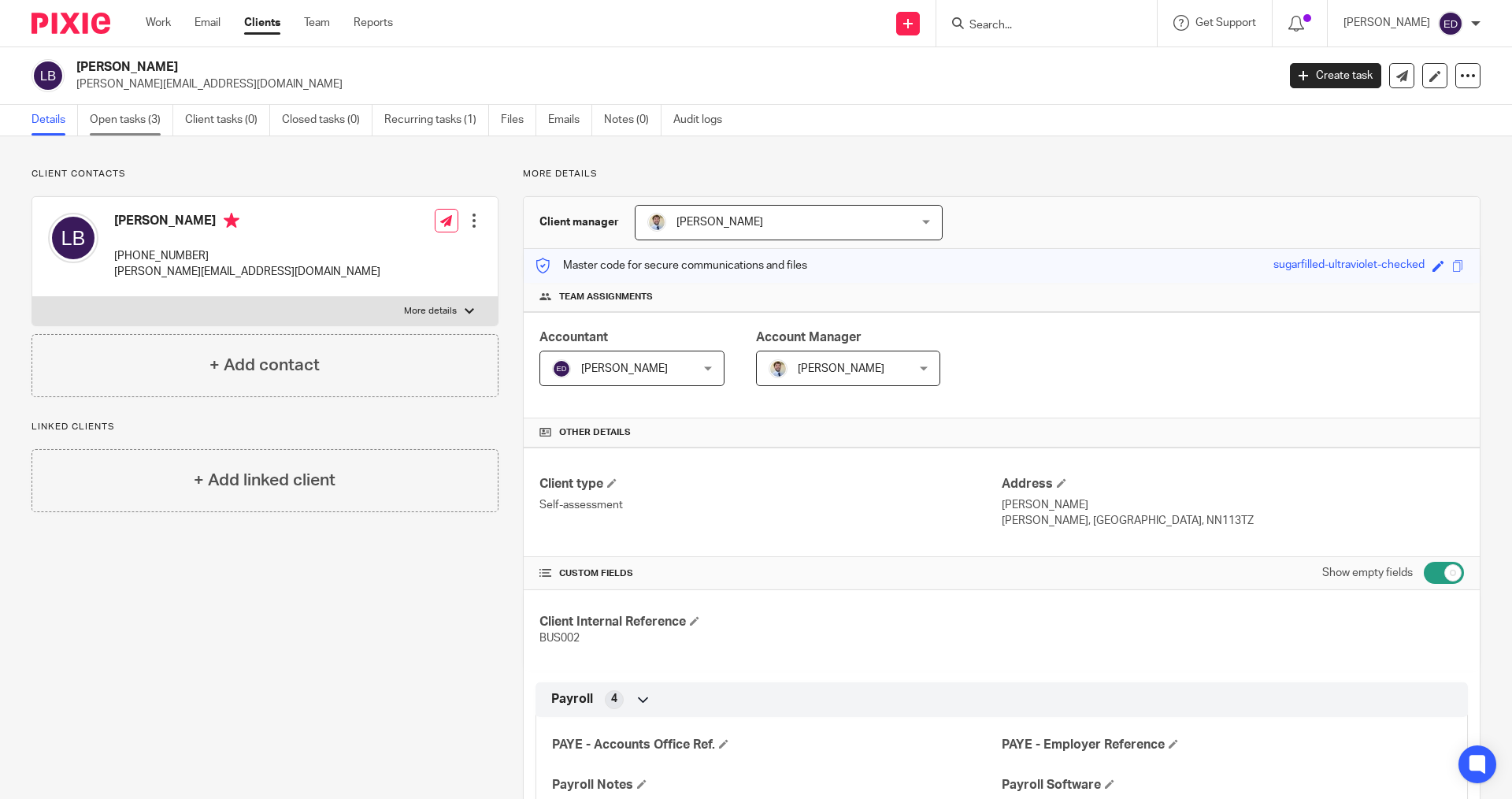
click at [122, 115] on link "Open tasks (3)" at bounding box center [132, 120] width 84 height 31
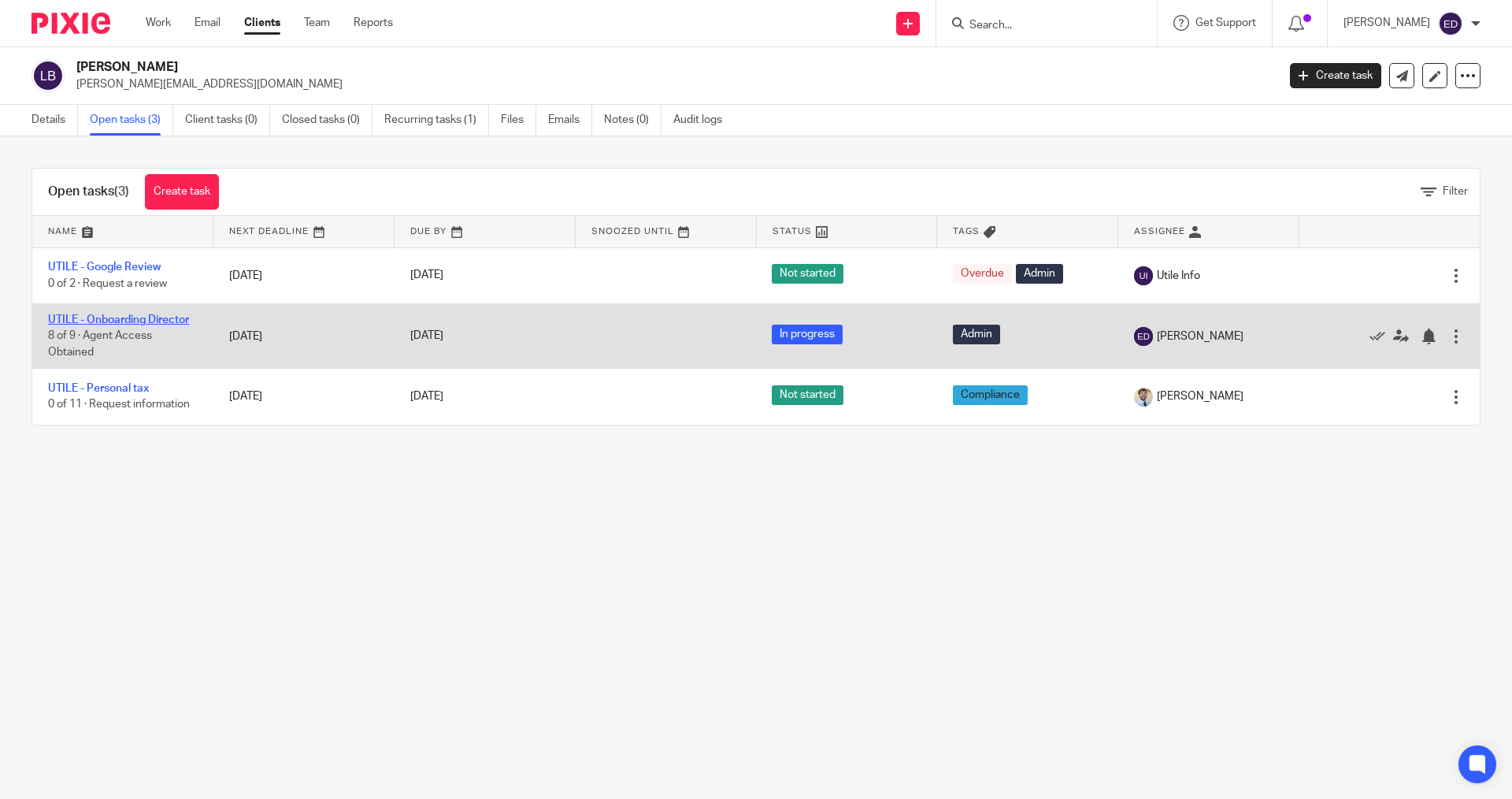
click at [175, 318] on link "UTILE - Onboarding Director" at bounding box center [118, 320] width 141 height 11
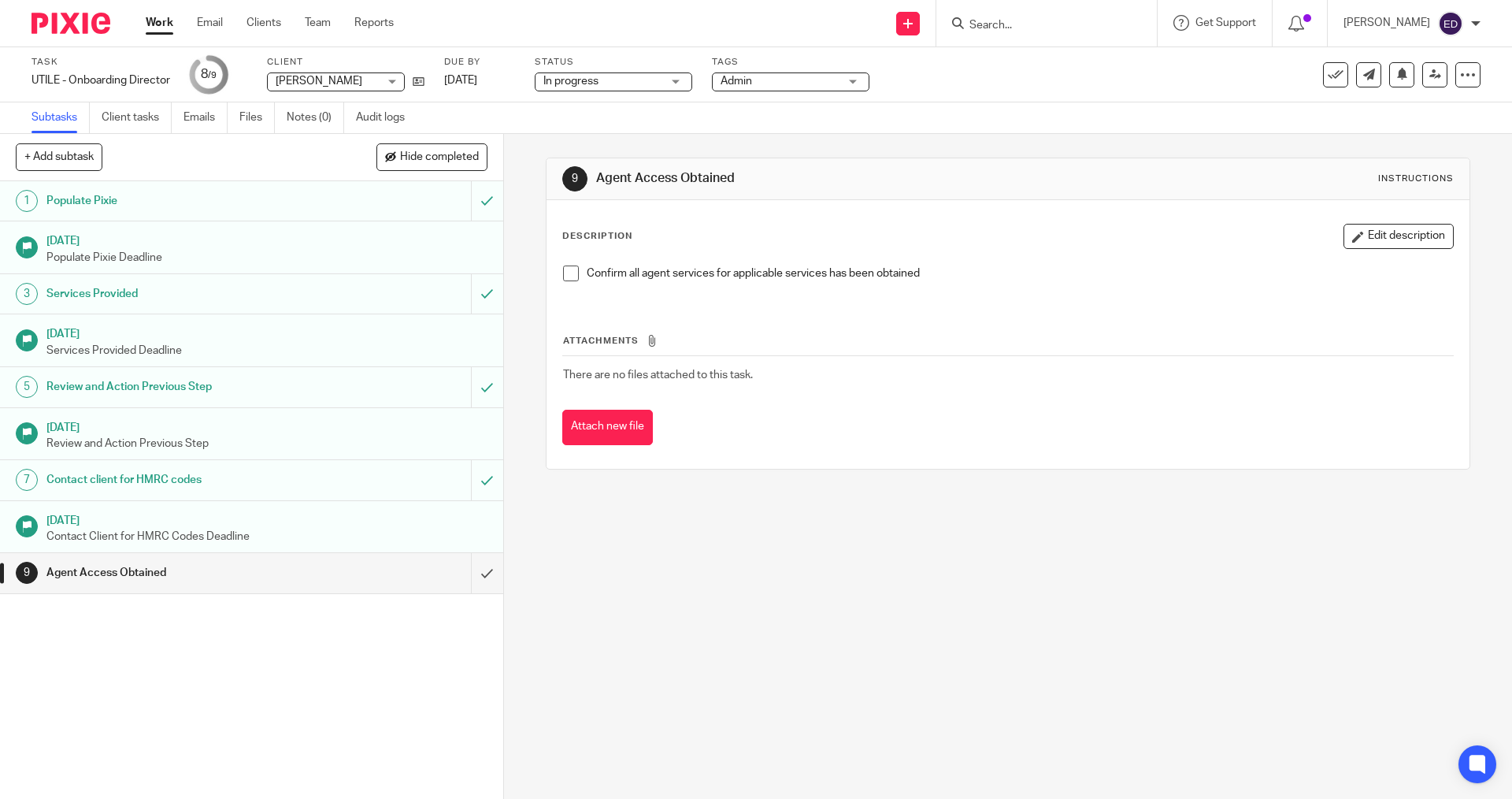
click at [828, 91] on div "Admin" at bounding box center [791, 81] width 158 height 19
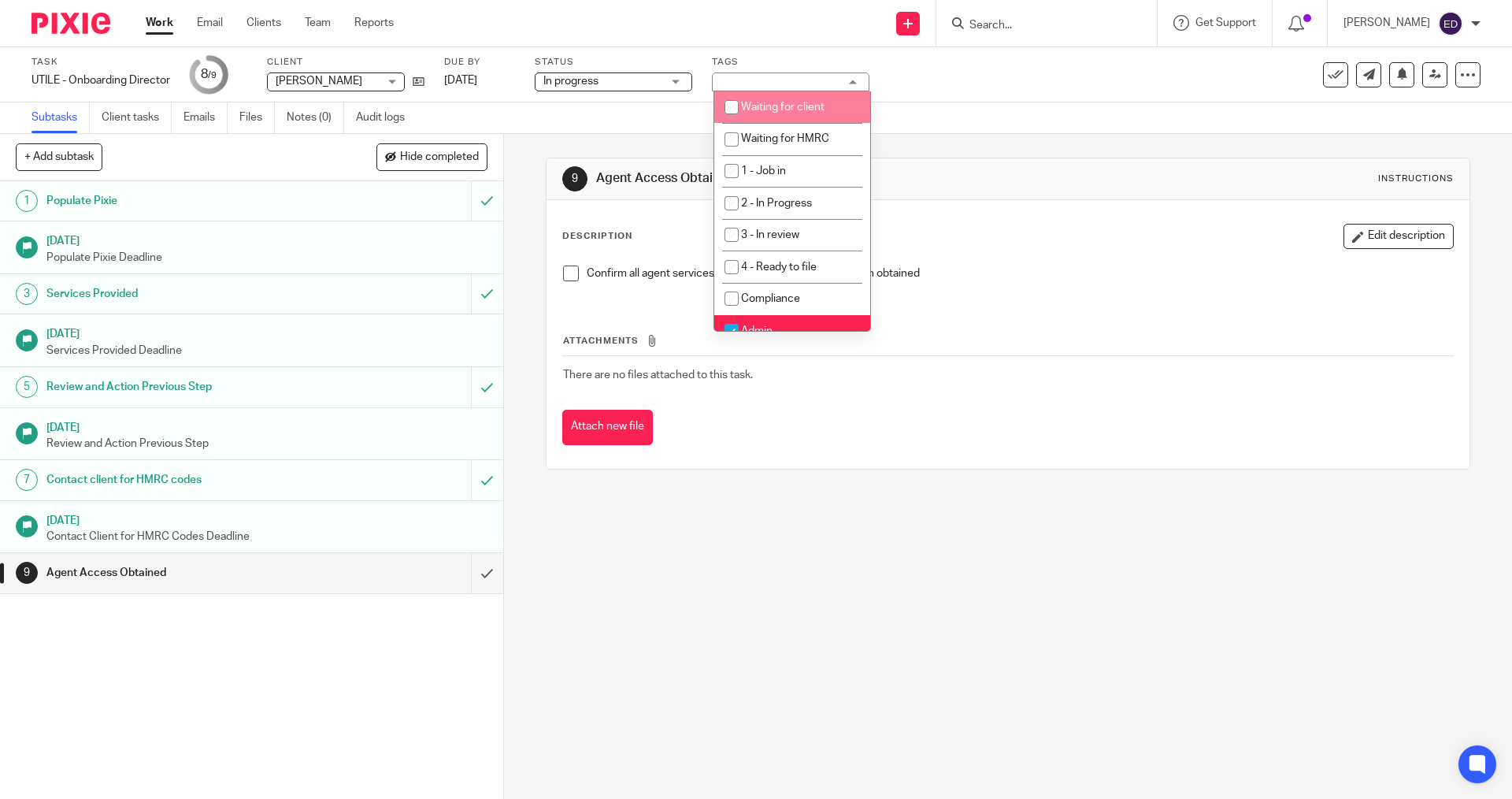
click at [843, 78] on div "Admin" at bounding box center [791, 81] width 158 height 19
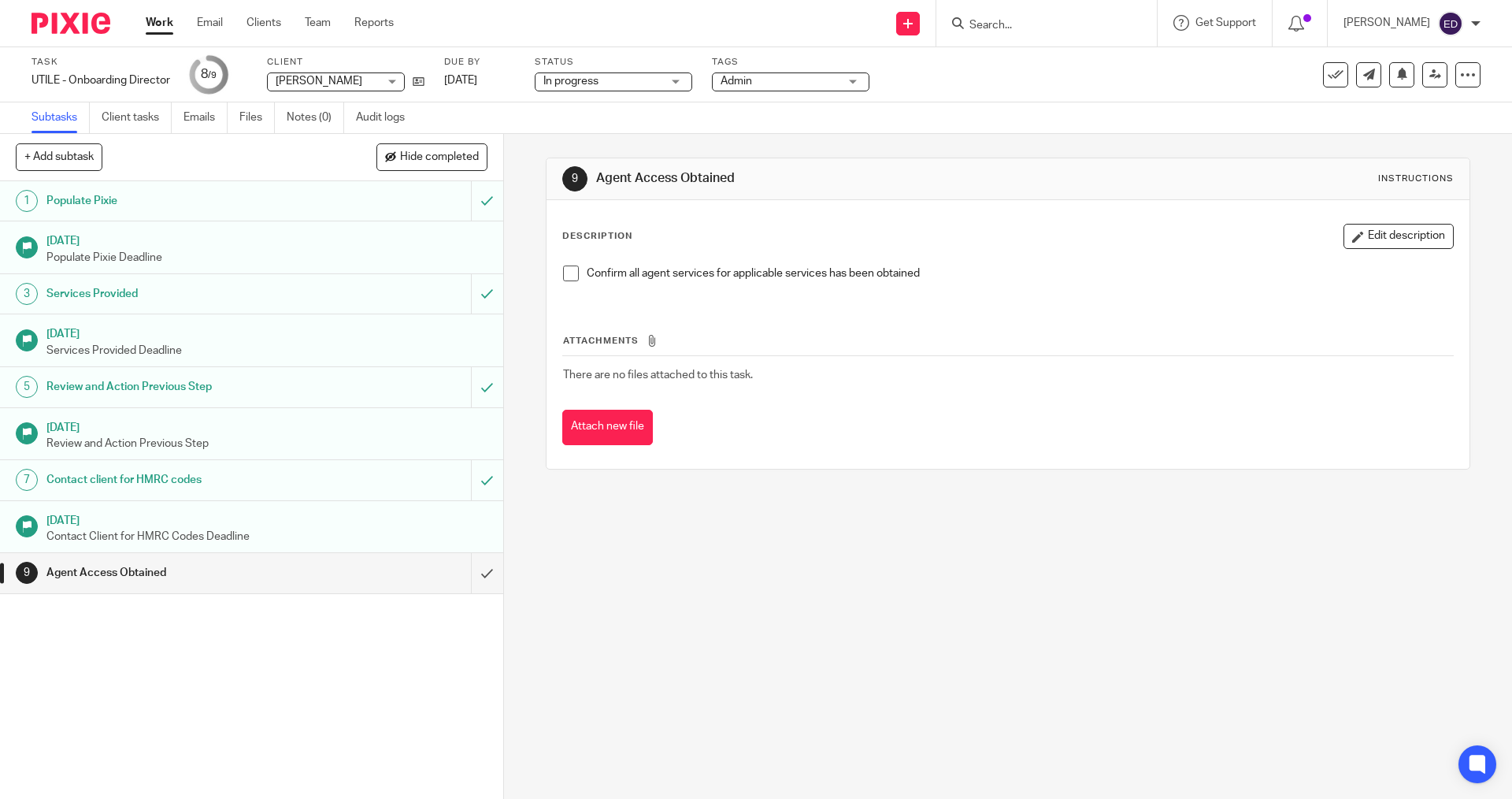
click at [843, 78] on div "Admin" at bounding box center [791, 81] width 158 height 19
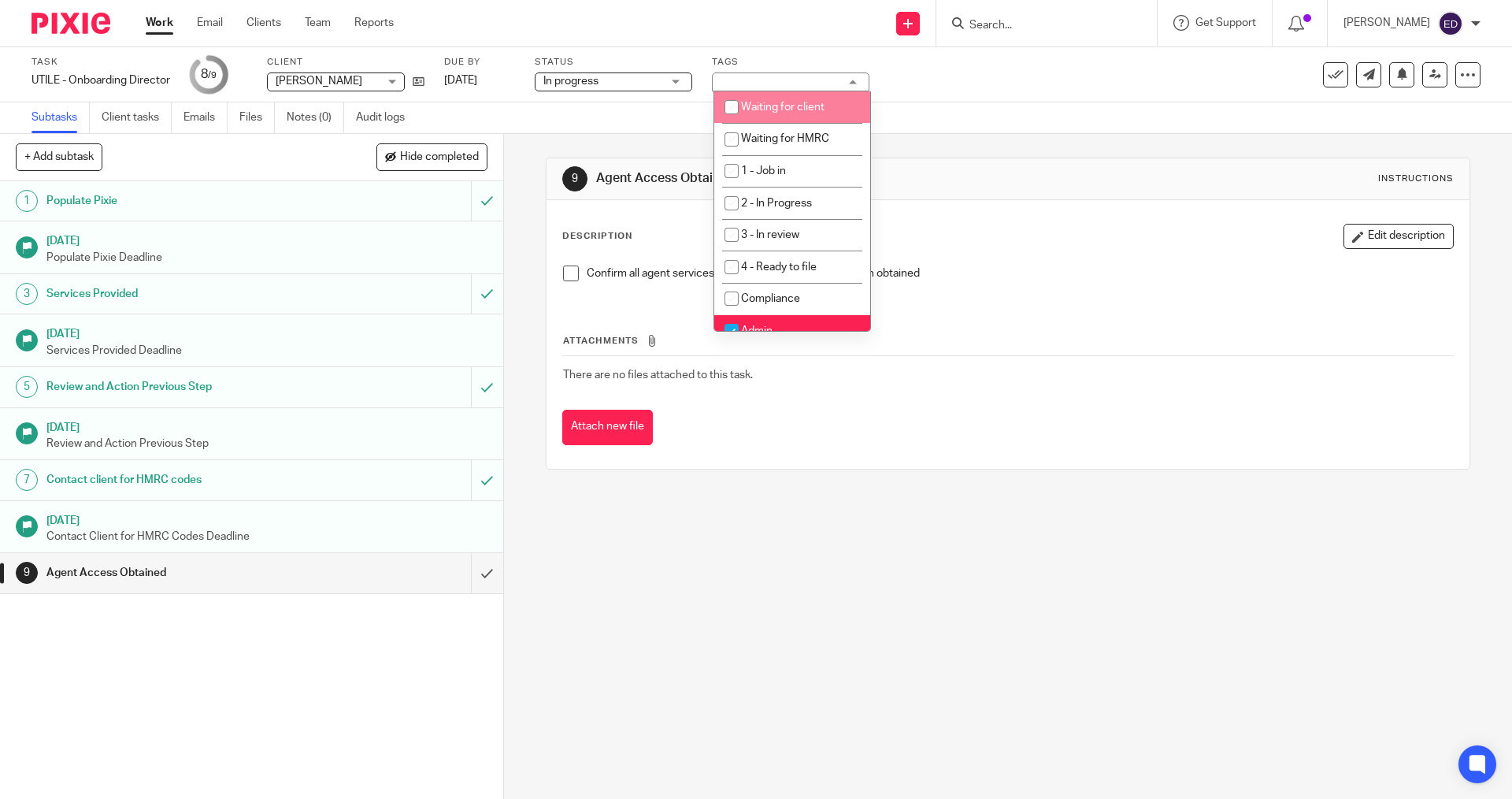
click at [796, 103] on span "Waiting for client" at bounding box center [783, 107] width 84 height 11
checkbox input "true"
click at [853, 562] on div "9 Agent Access Obtained Instructions Description Edit description Confirm all a…" at bounding box center [1008, 466] width 1008 height 665
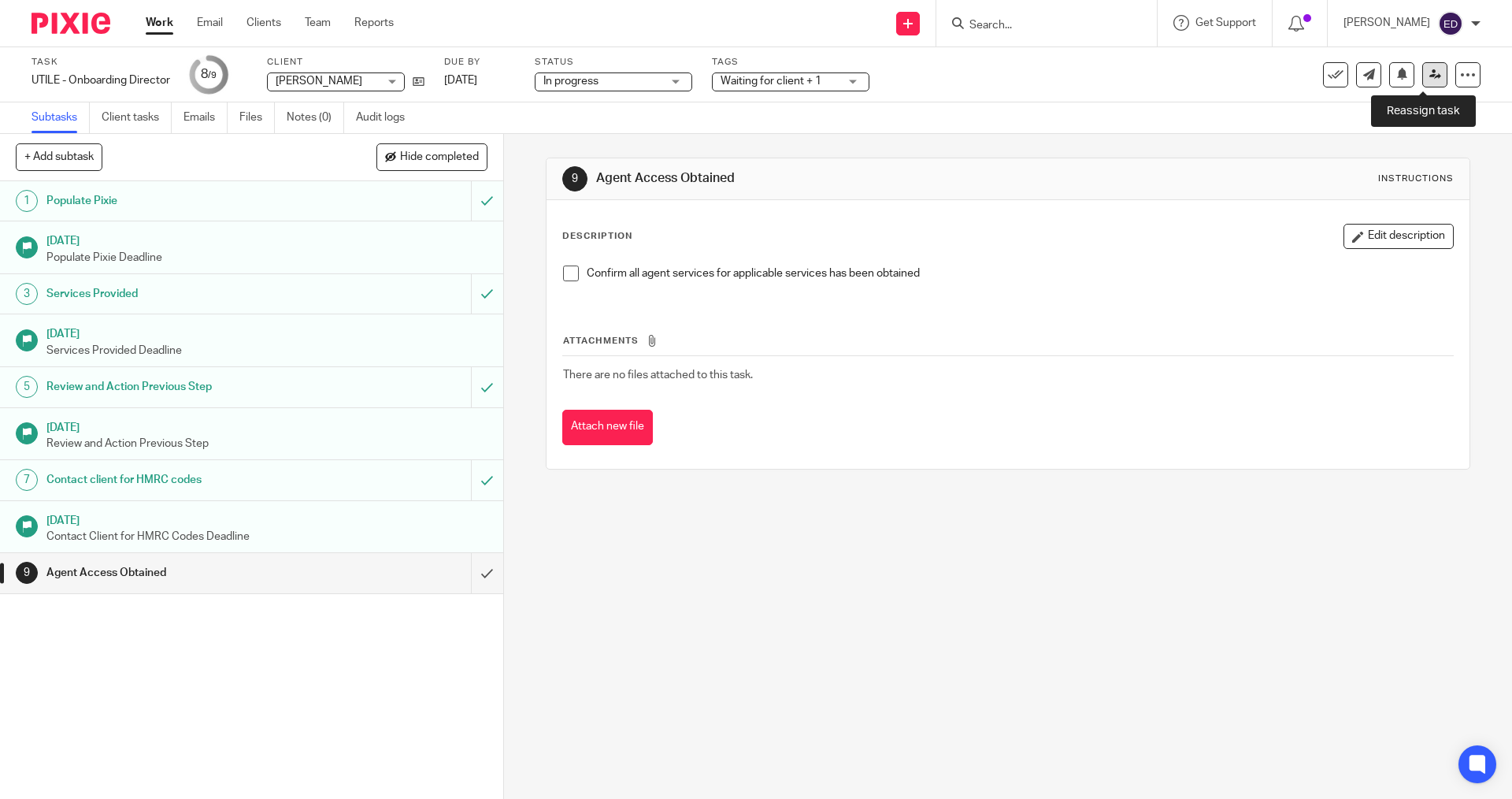
click at [1426, 82] on link at bounding box center [1435, 74] width 25 height 25
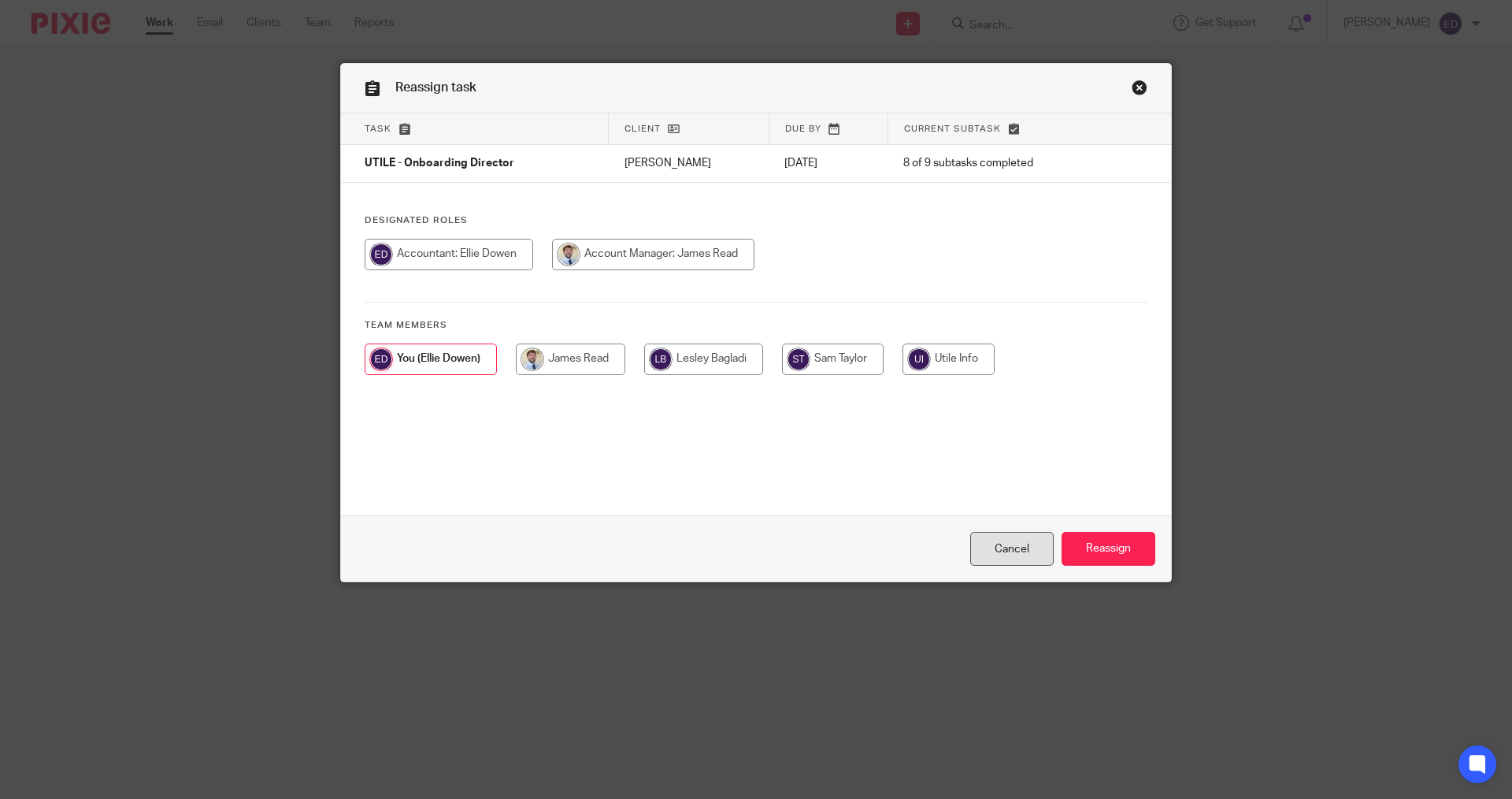
click at [999, 558] on link "Cancel" at bounding box center [1012, 549] width 84 height 34
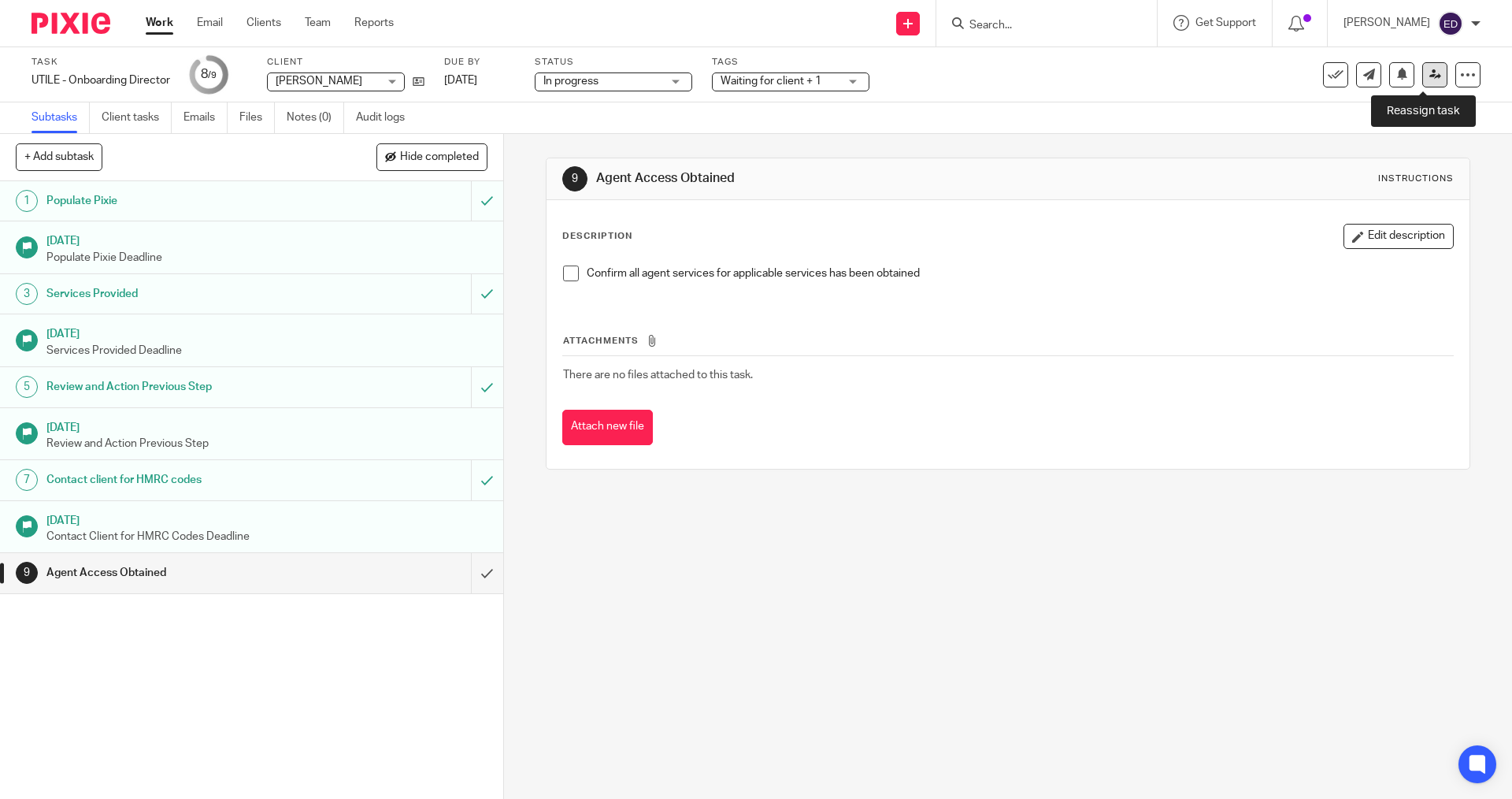
click at [1430, 74] on icon at bounding box center [1436, 74] width 12 height 12
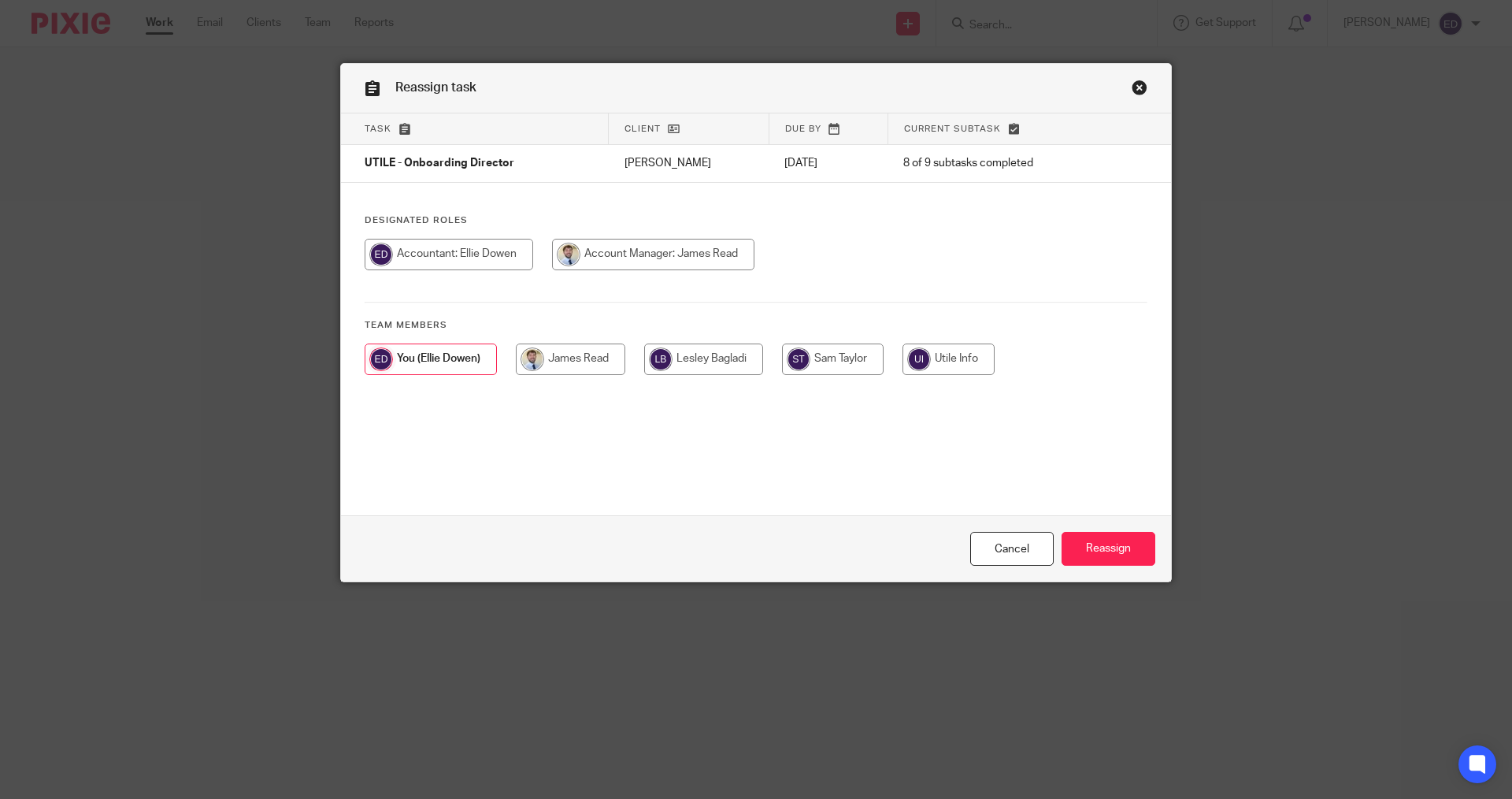
click at [773, 360] on div at bounding box center [756, 367] width 783 height 48
click at [729, 360] on input "radio" at bounding box center [704, 359] width 119 height 31
radio input "true"
click at [1099, 554] on input "Reassign" at bounding box center [1109, 549] width 93 height 34
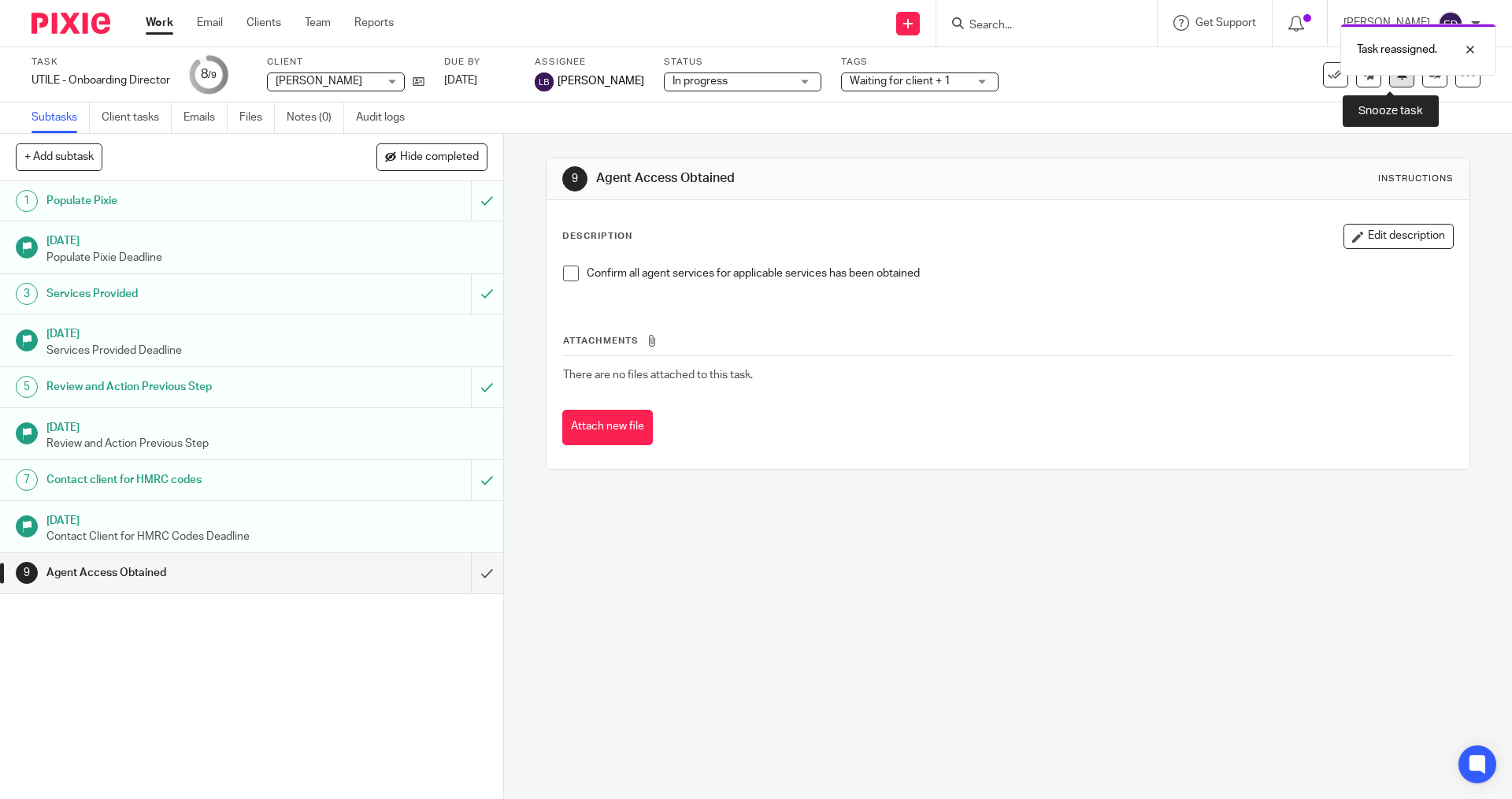
click at [1394, 85] on button at bounding box center [1402, 74] width 25 height 25
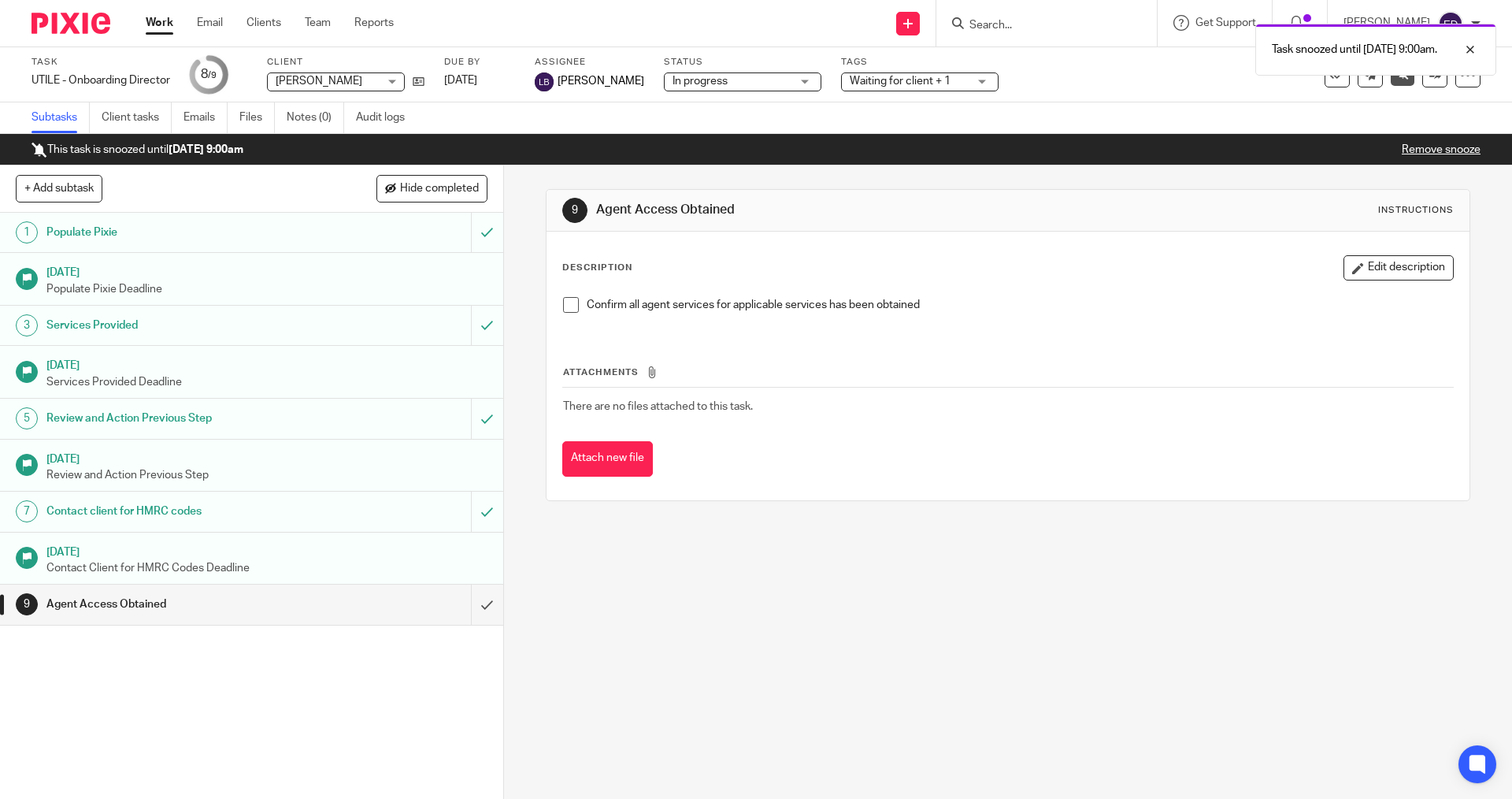
click at [160, 19] on link "Work" at bounding box center [159, 23] width 27 height 16
click at [151, 23] on link "Work" at bounding box center [159, 23] width 27 height 16
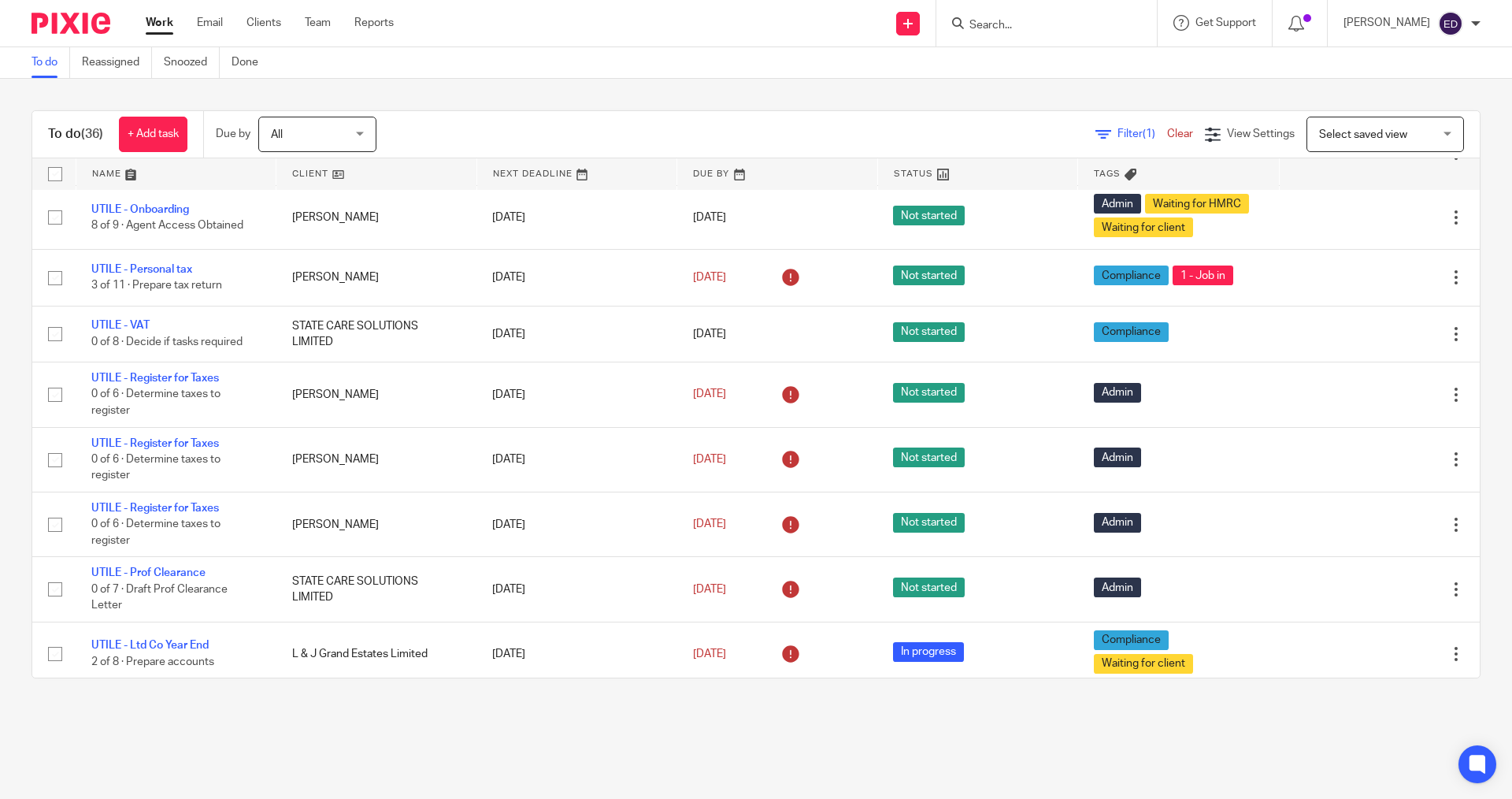
scroll to position [1025, 0]
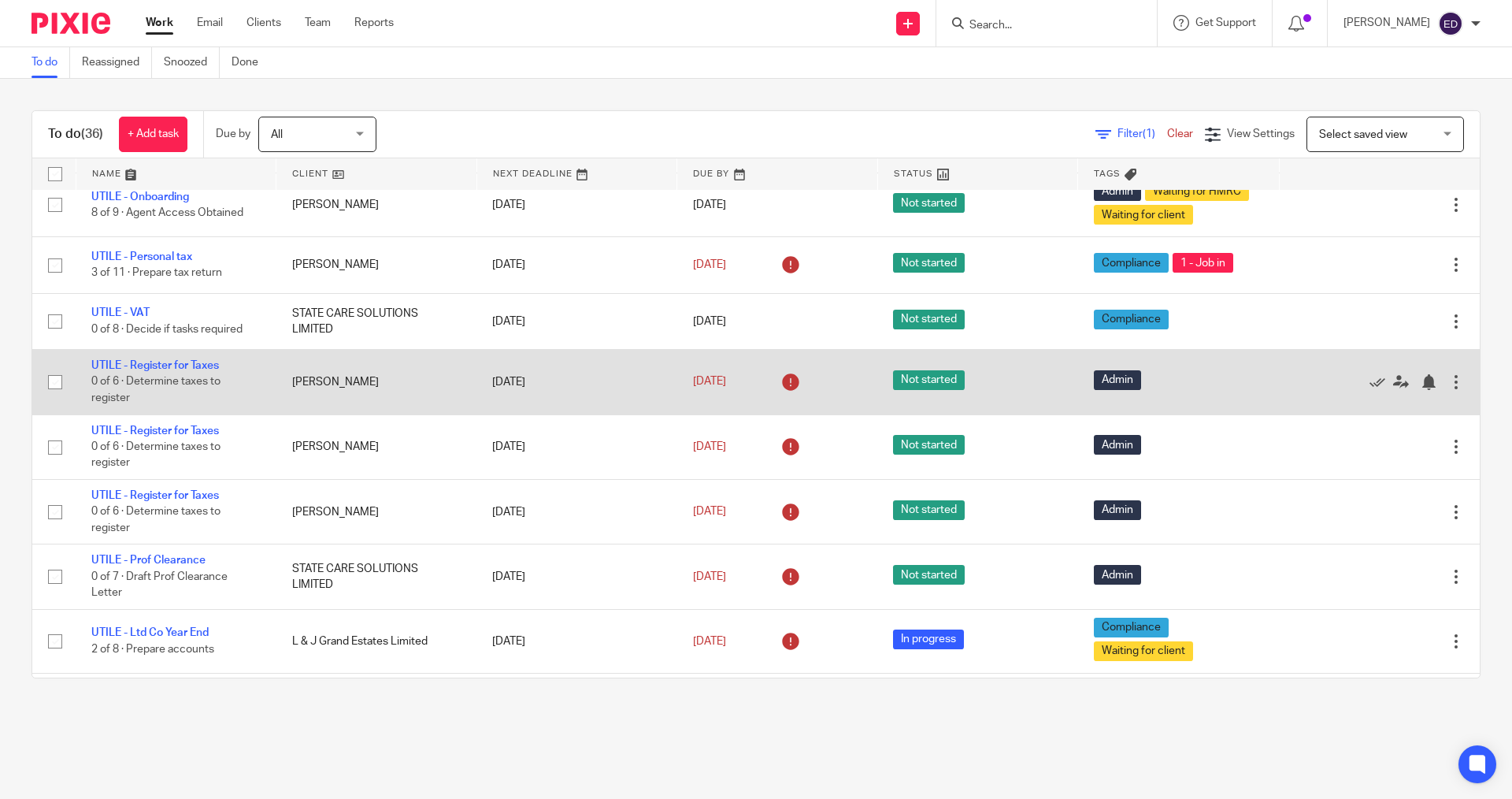
click at [1448, 384] on div at bounding box center [1456, 383] width 16 height 16
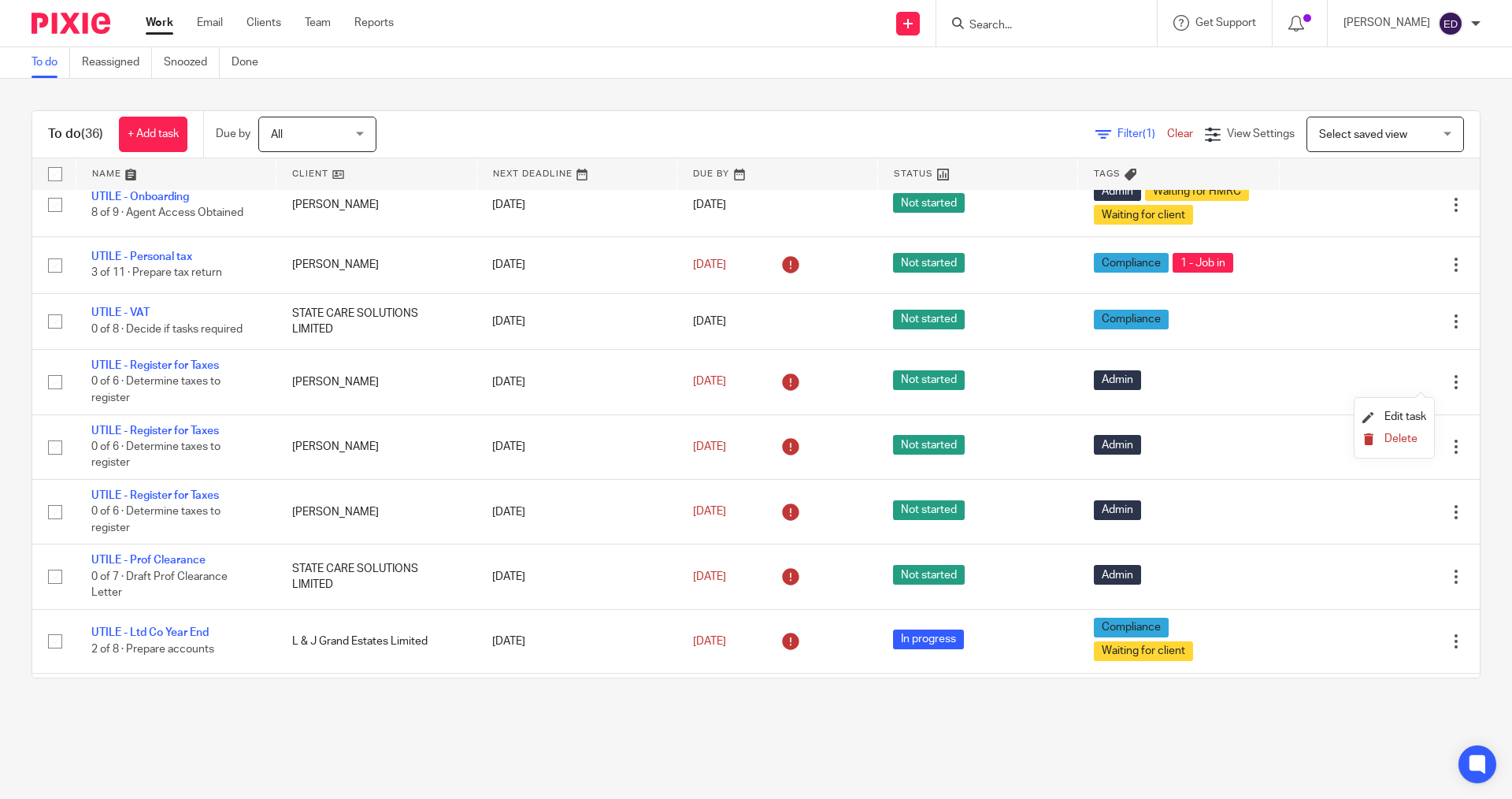
click at [1387, 437] on span "Delete" at bounding box center [1401, 439] width 33 height 11
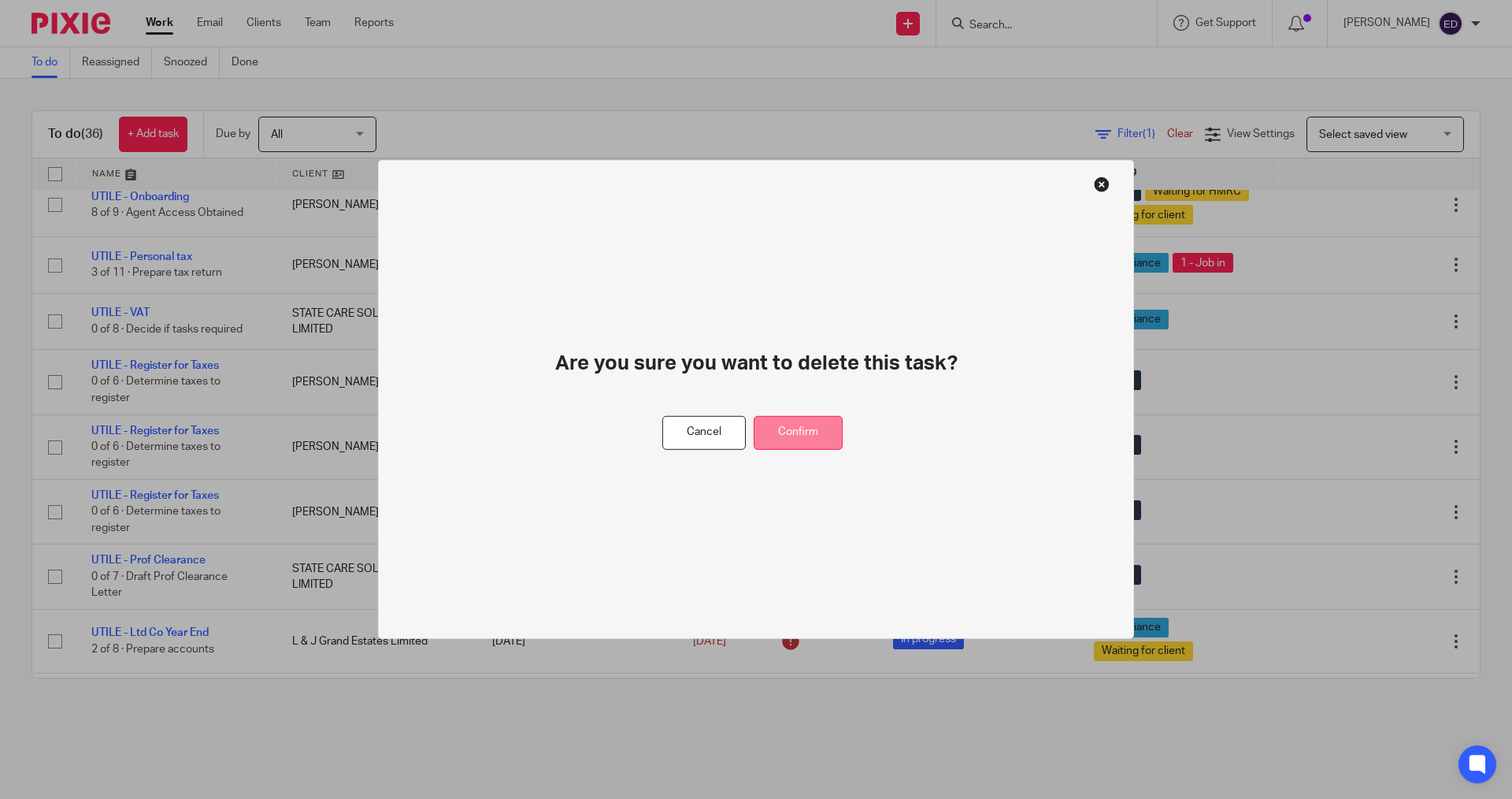
click at [777, 426] on button "Confirm" at bounding box center [798, 433] width 89 height 34
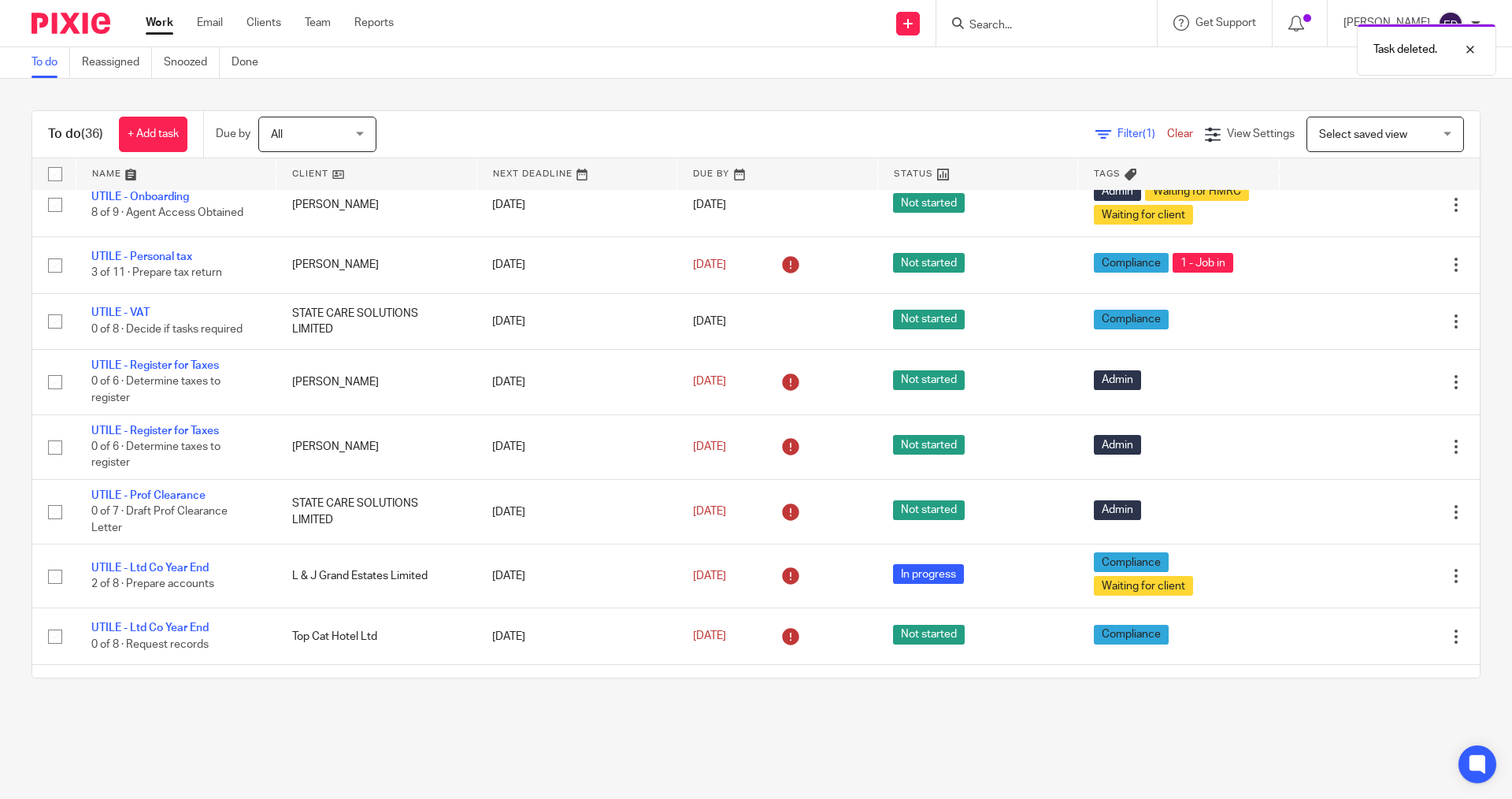
click at [1051, 32] on div "Task deleted." at bounding box center [1126, 46] width 741 height 60
click at [1052, 28] on div "Task deleted." at bounding box center [1126, 46] width 741 height 60
click at [269, 22] on link "Clients" at bounding box center [263, 23] width 35 height 16
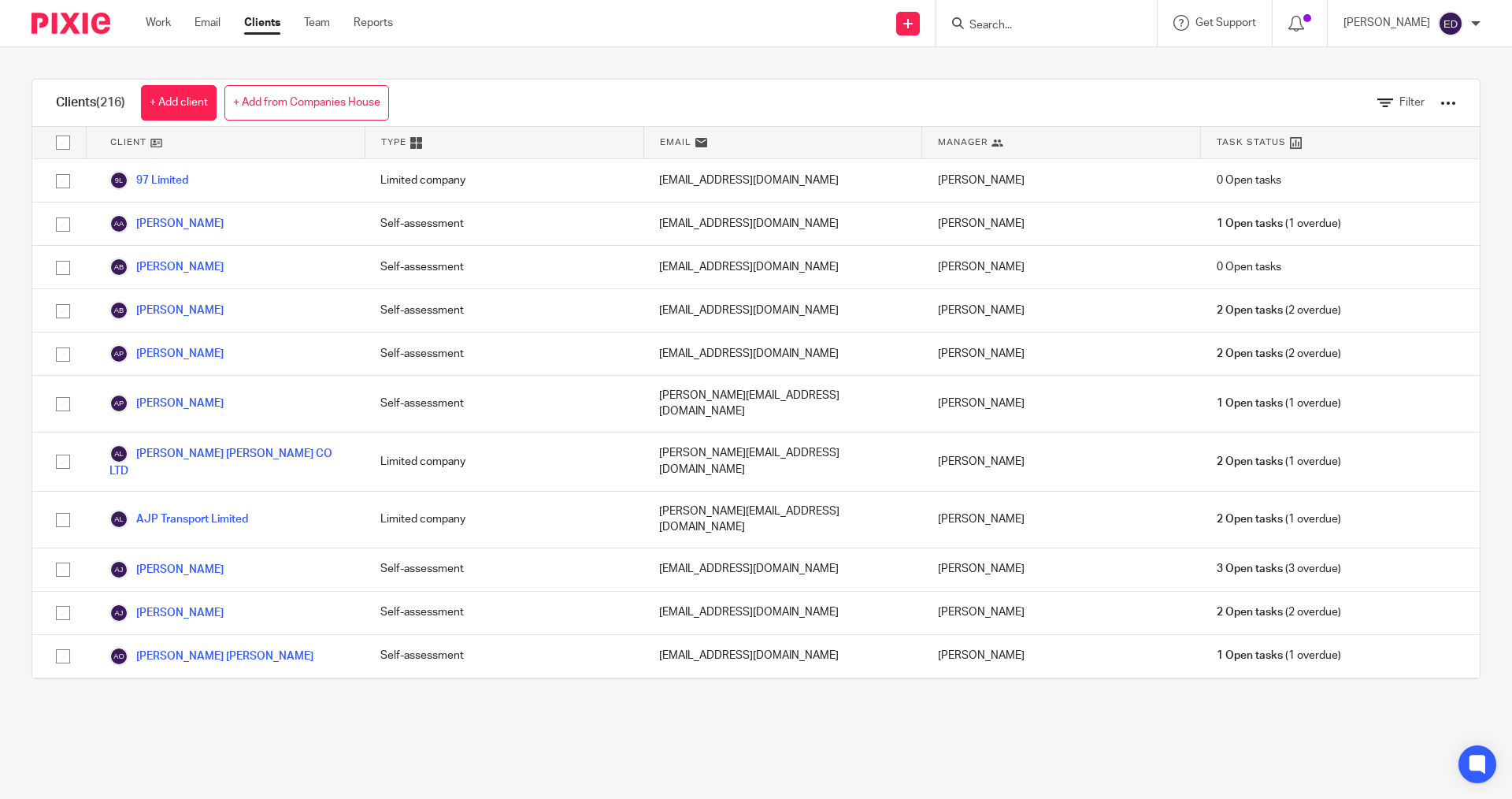
click at [1031, 5] on div at bounding box center [1047, 23] width 221 height 47
click at [1024, 22] on input "Search" at bounding box center [1039, 26] width 142 height 14
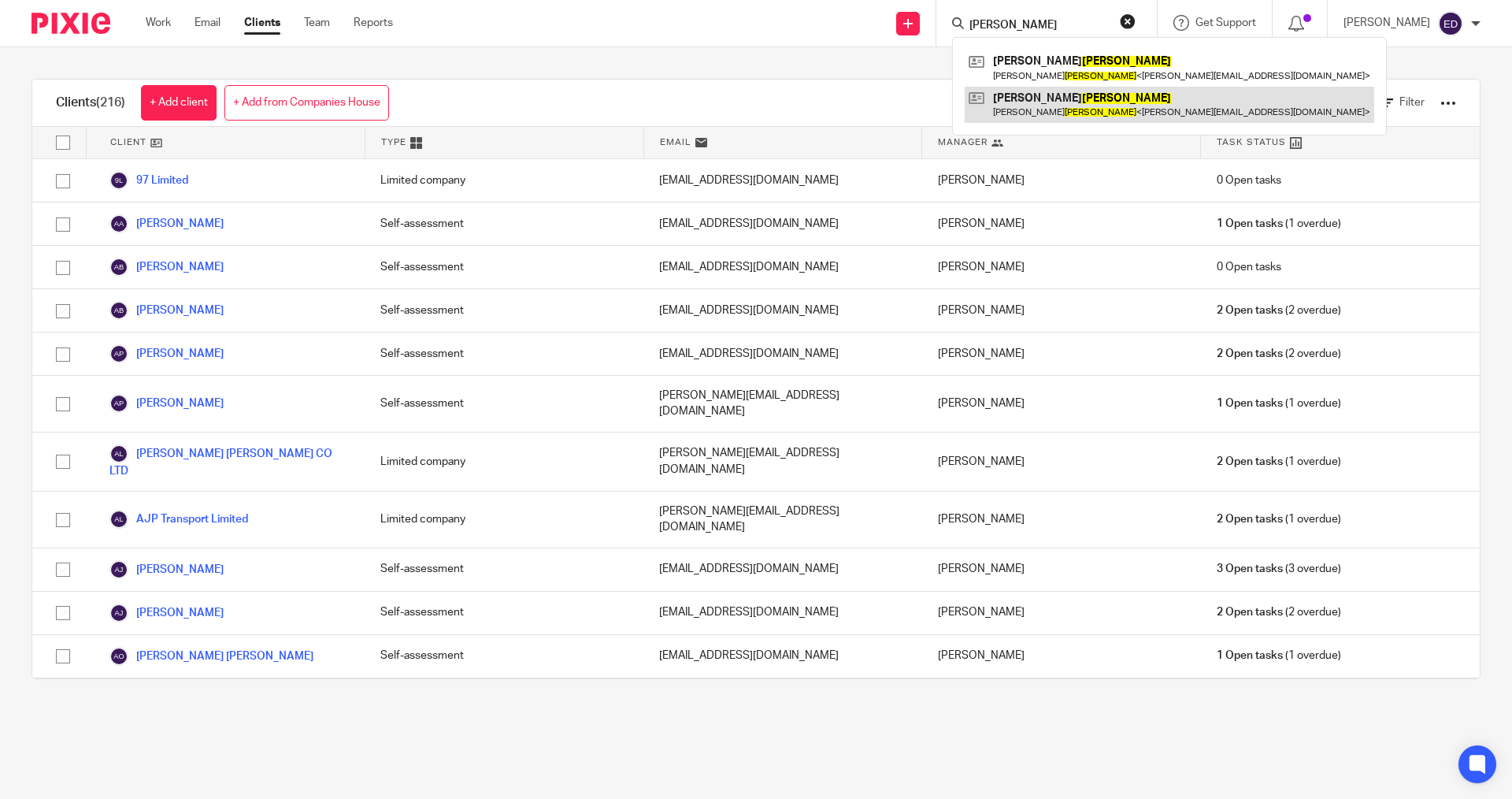
type input "busby"
click at [1062, 113] on link at bounding box center [1169, 105] width 410 height 36
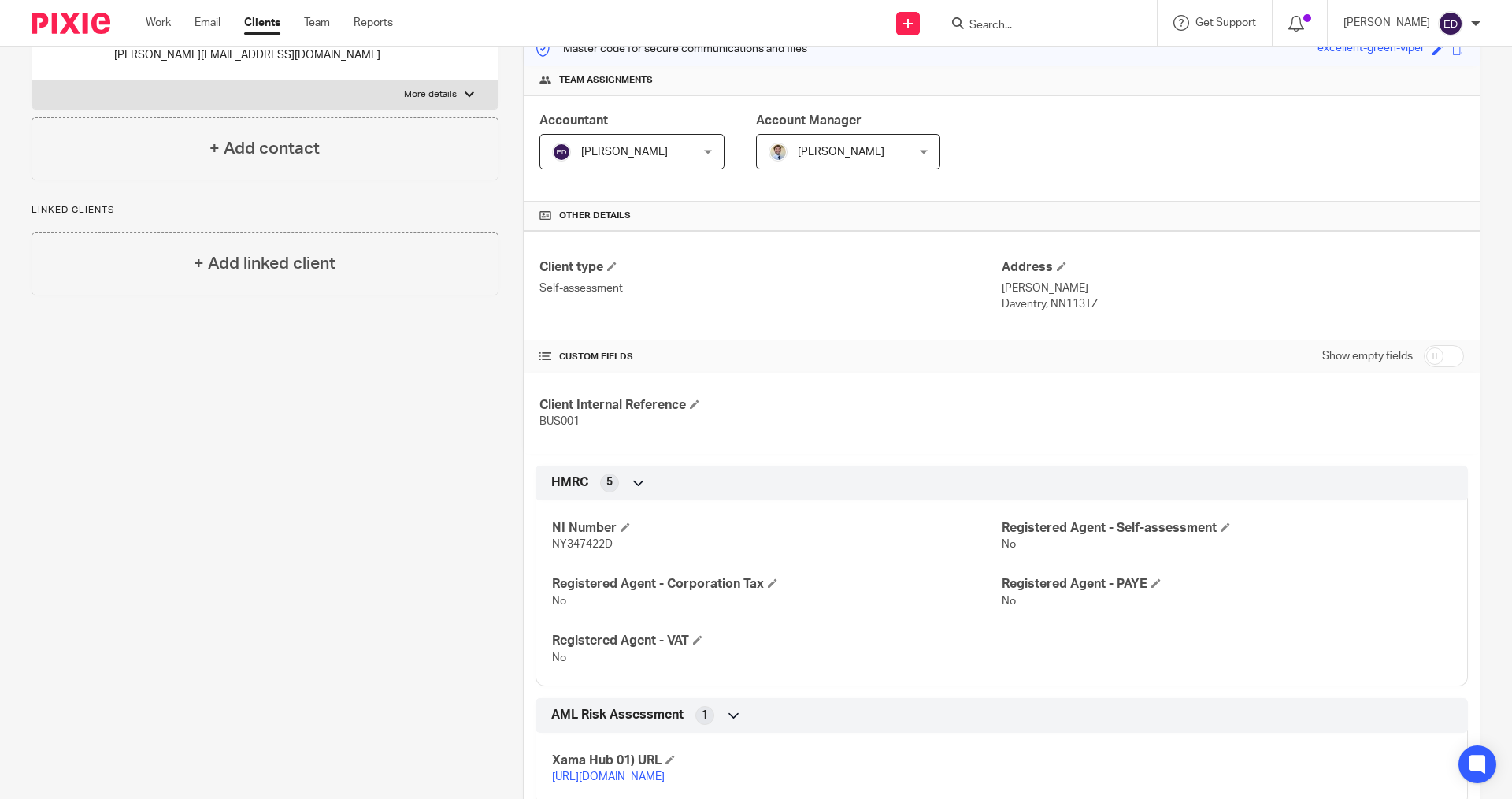
scroll to position [315, 0]
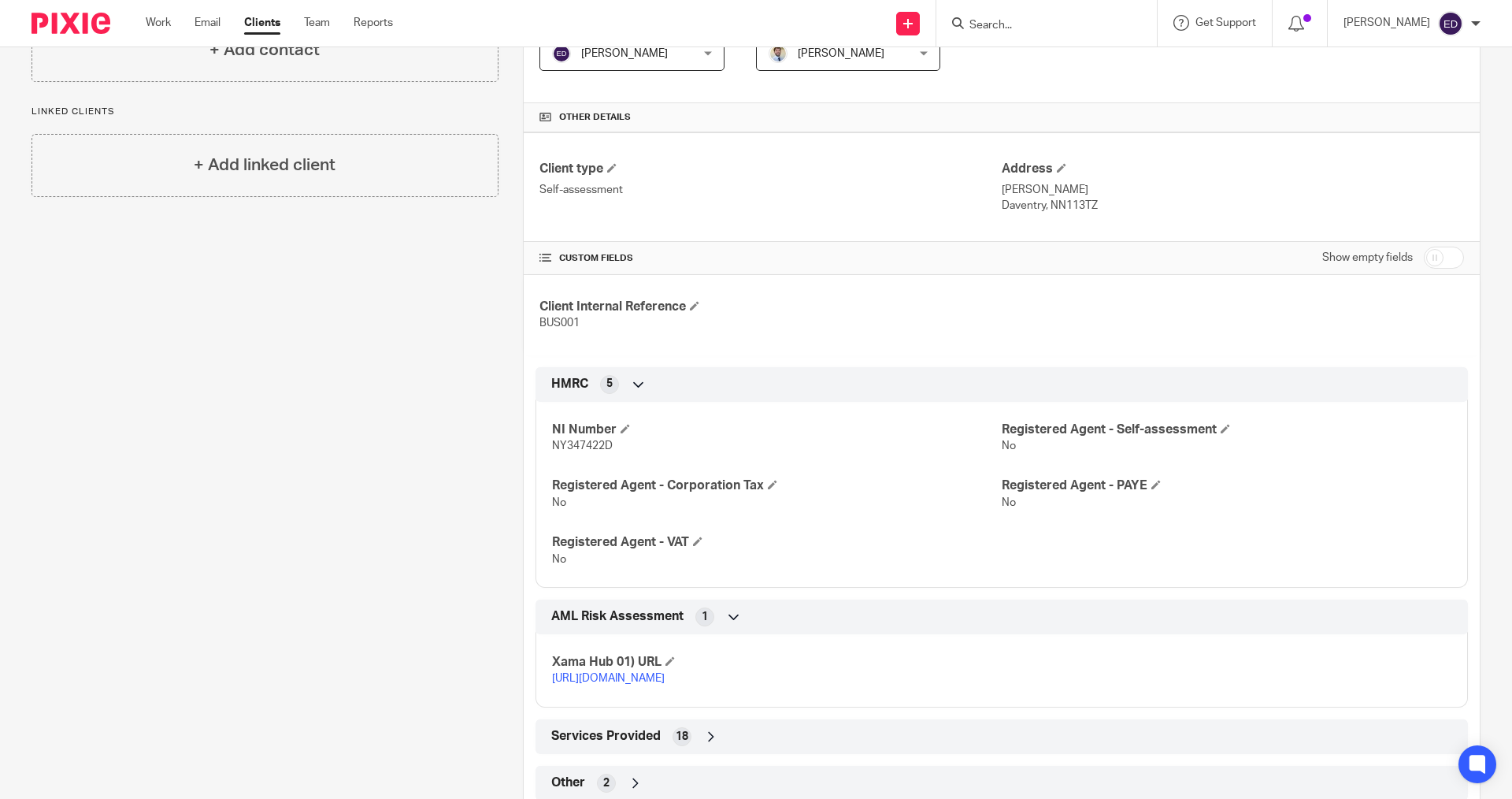
click at [1424, 249] on input "checkbox" at bounding box center [1444, 257] width 40 height 22
checkbox input "true"
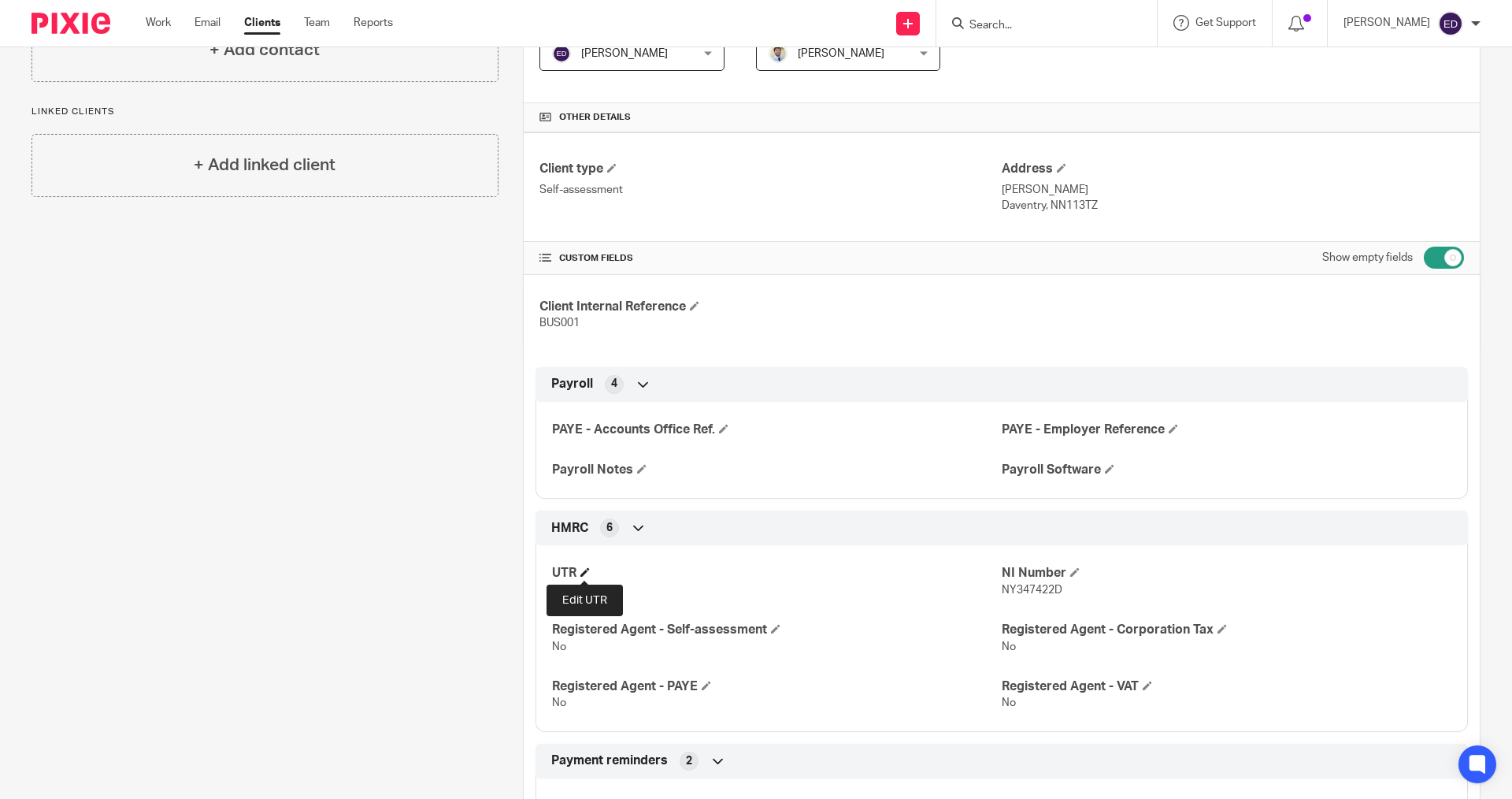
click at [585, 570] on span at bounding box center [585, 572] width 10 height 10
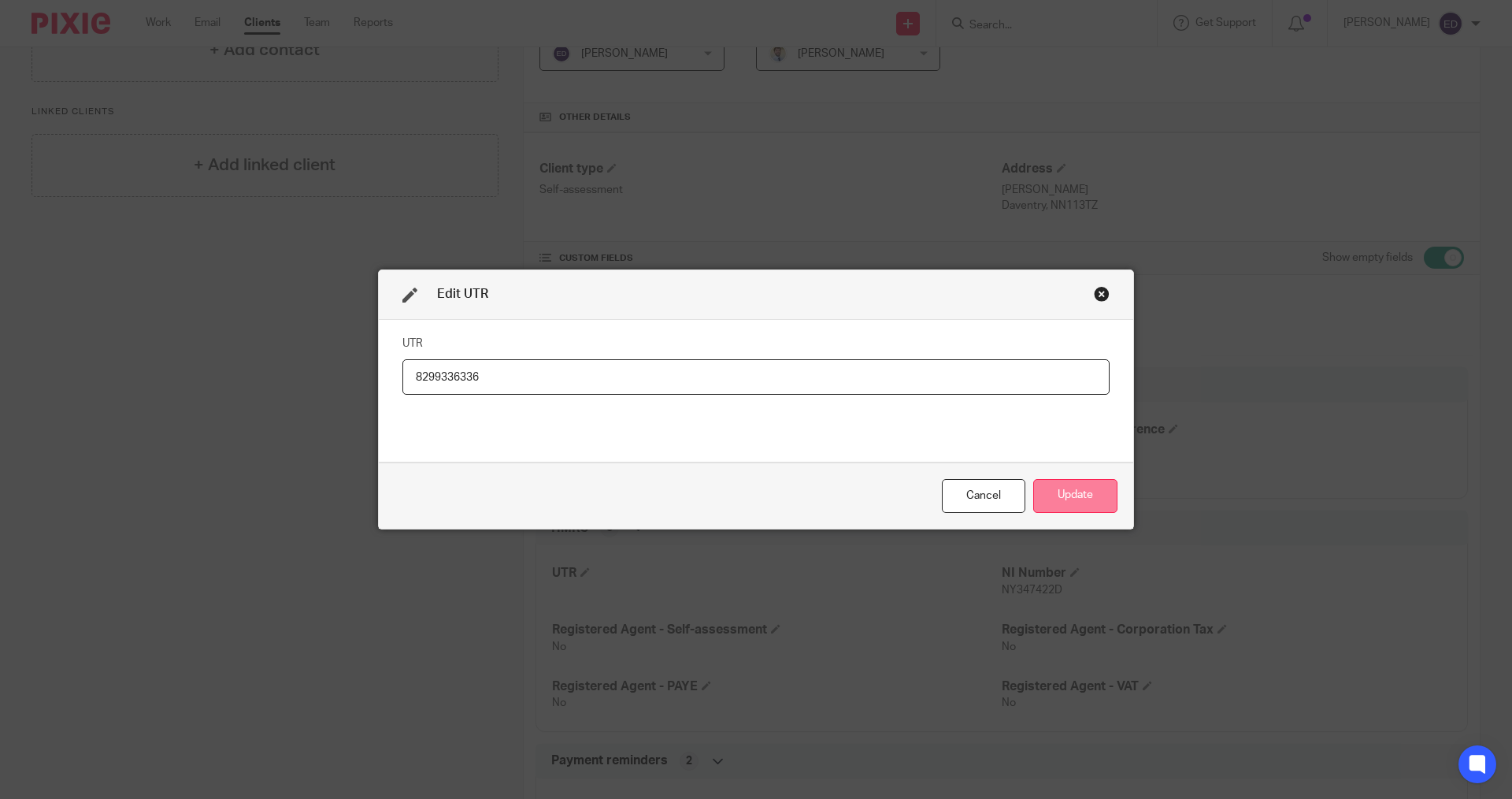
type input "8299336336"
click at [1052, 491] on button "Update" at bounding box center [1076, 496] width 85 height 34
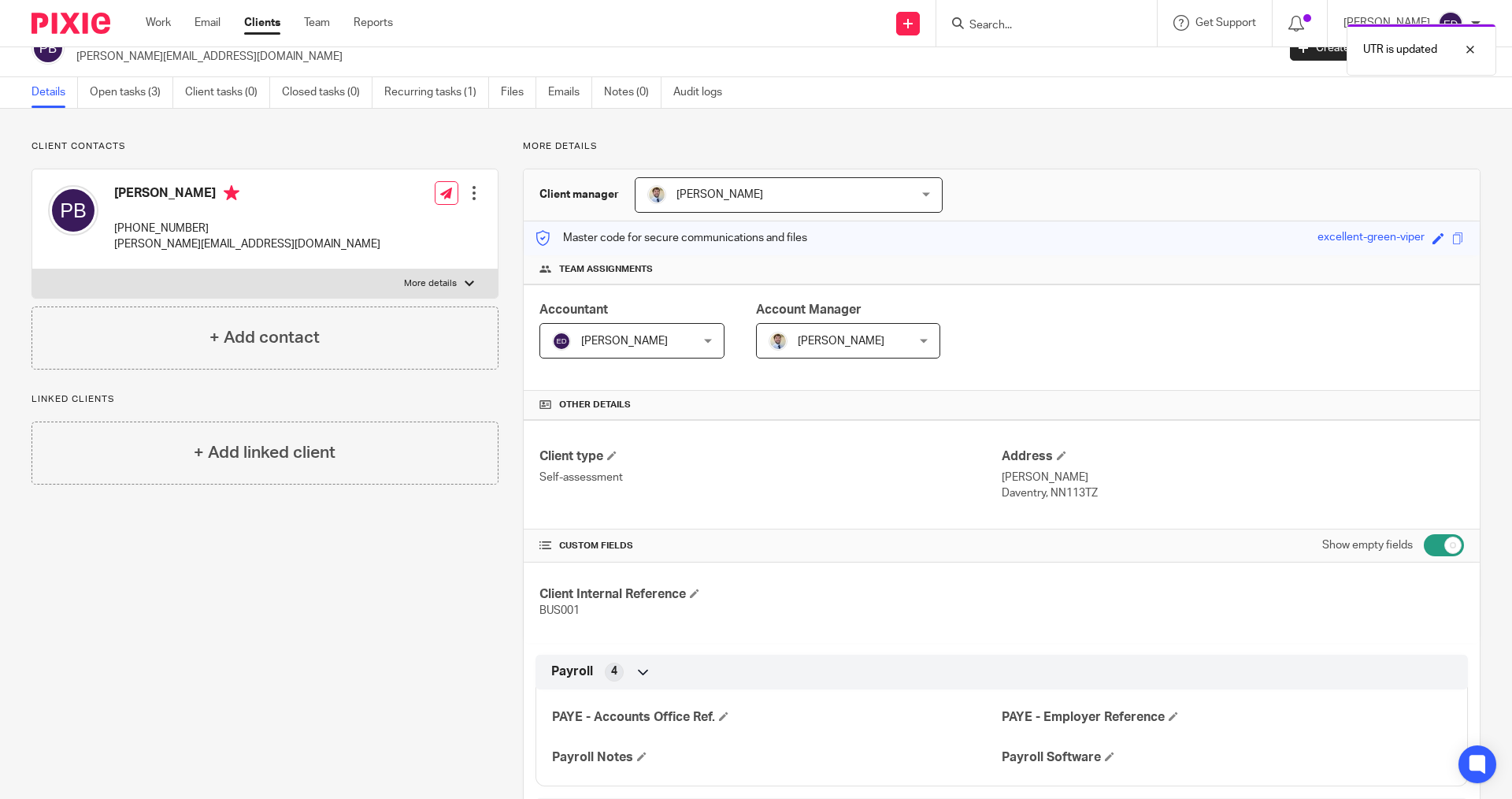
scroll to position [0, 0]
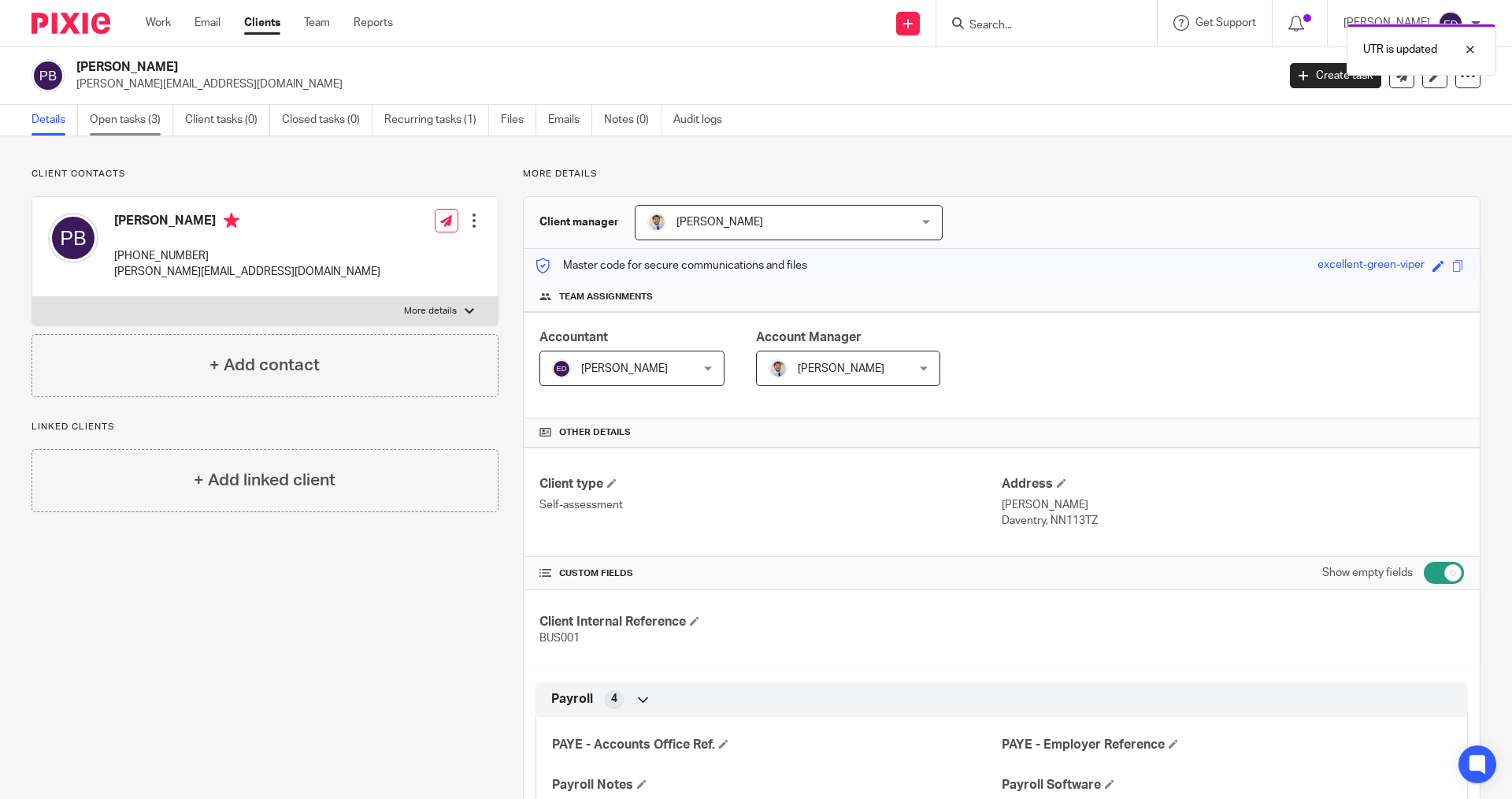
click at [166, 129] on link "Open tasks (3)" at bounding box center [132, 120] width 84 height 31
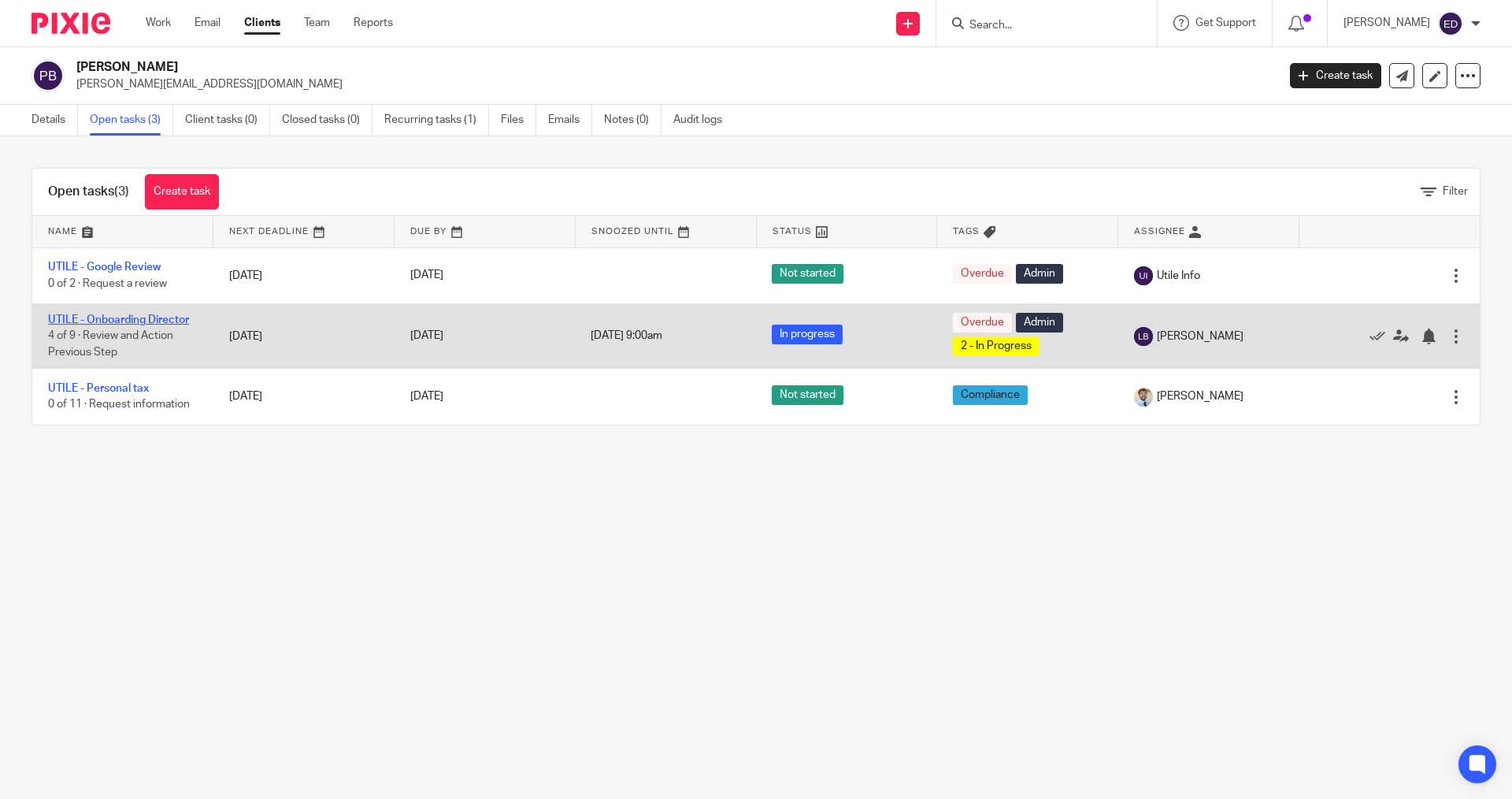
click at [120, 314] on link "UTILE - Onboarding Director" at bounding box center [118, 320] width 141 height 11
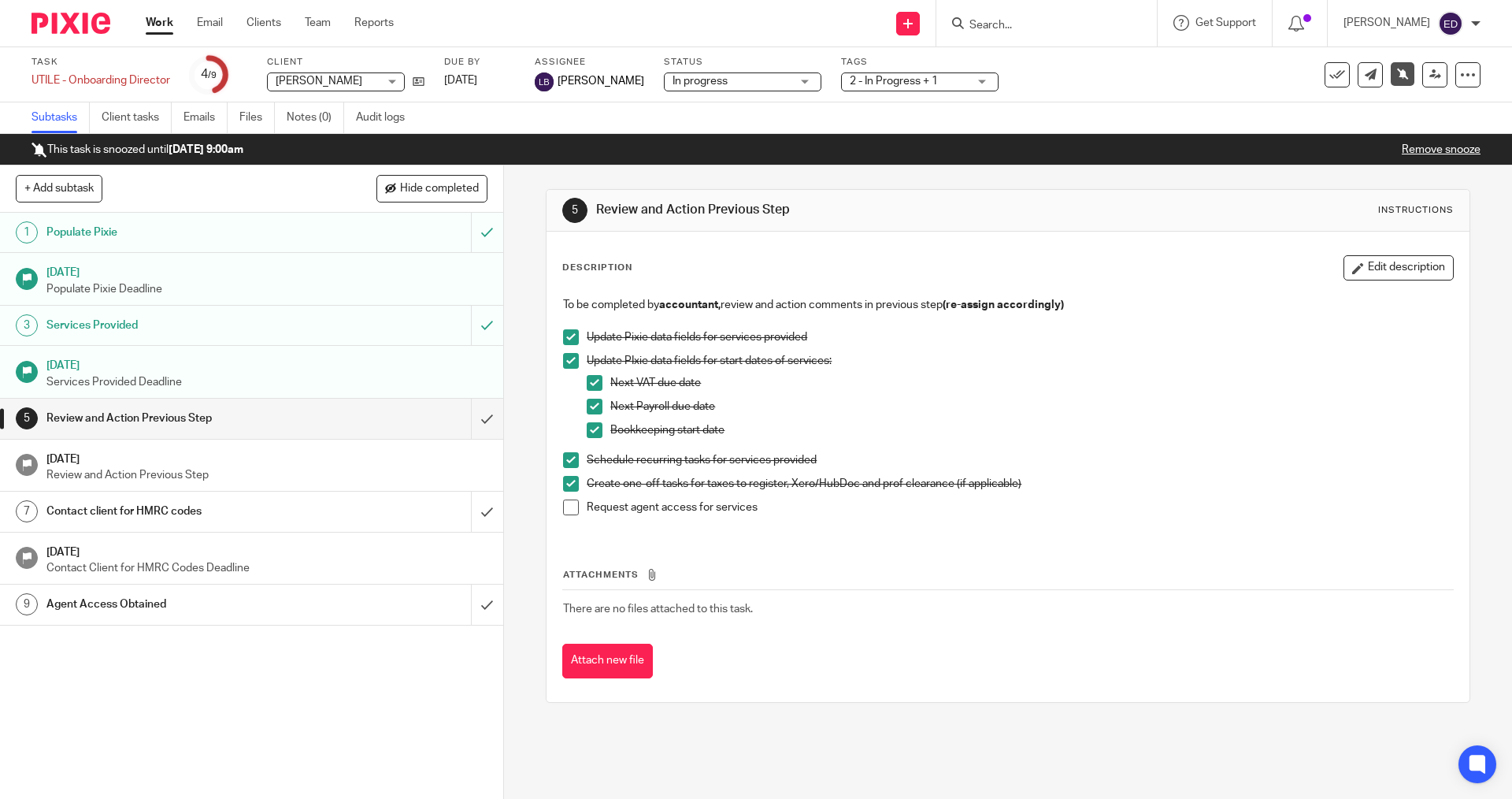
click at [568, 504] on span at bounding box center [572, 507] width 16 height 16
click at [477, 425] on input "submit" at bounding box center [251, 418] width 503 height 39
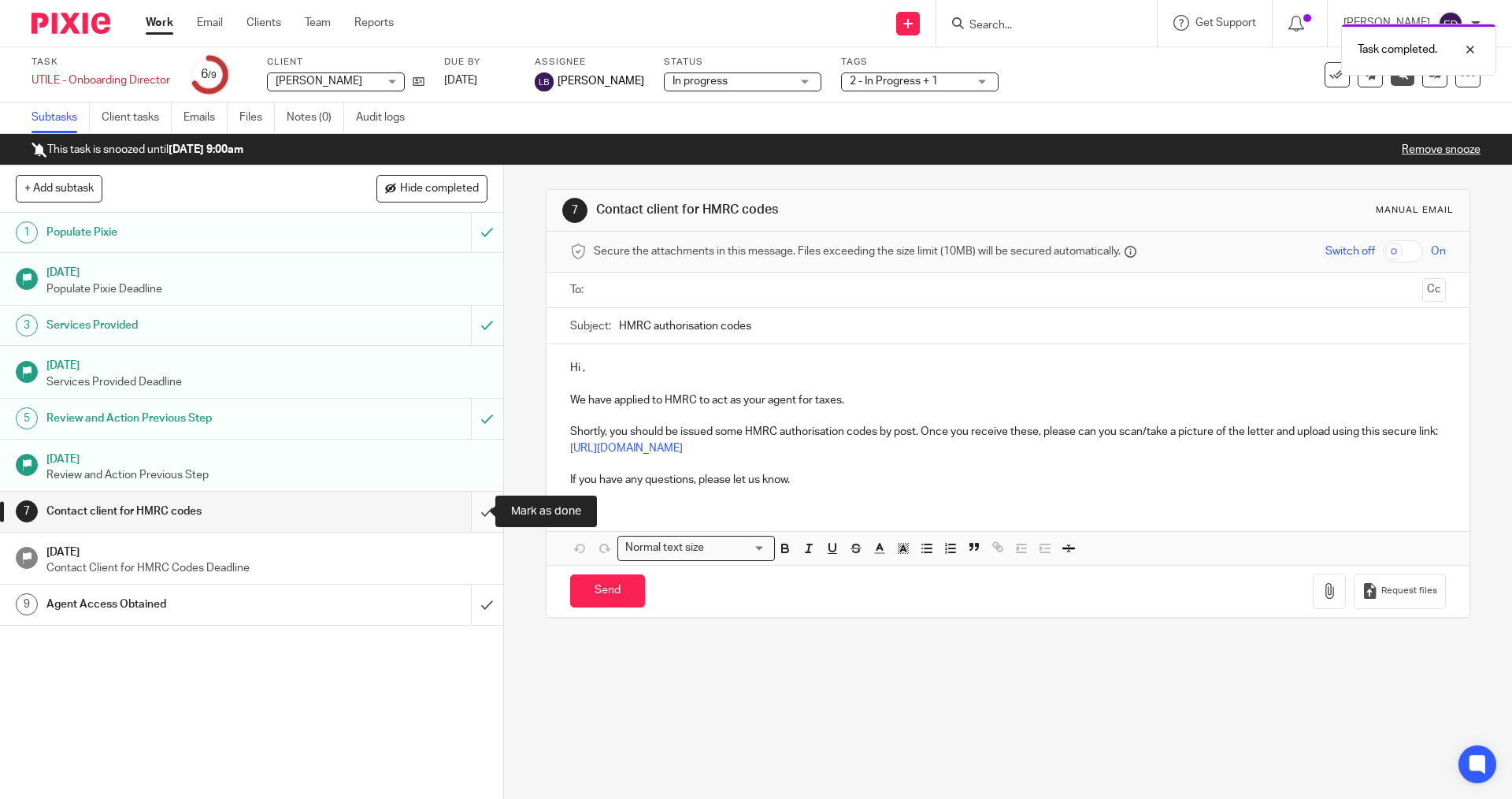
click at [477, 515] on input "submit" at bounding box center [251, 511] width 503 height 39
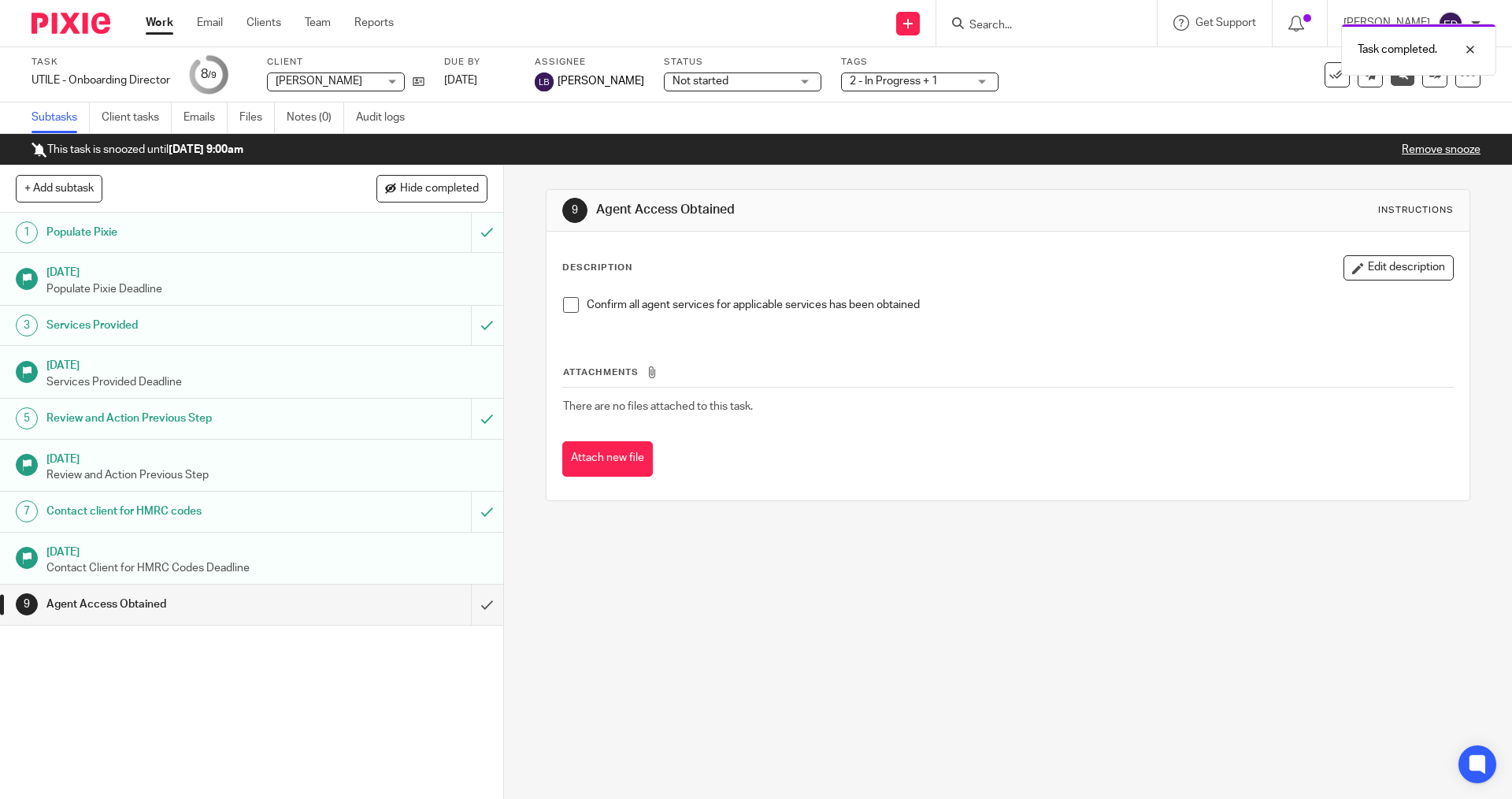
click at [156, 19] on link "Work" at bounding box center [159, 23] width 27 height 16
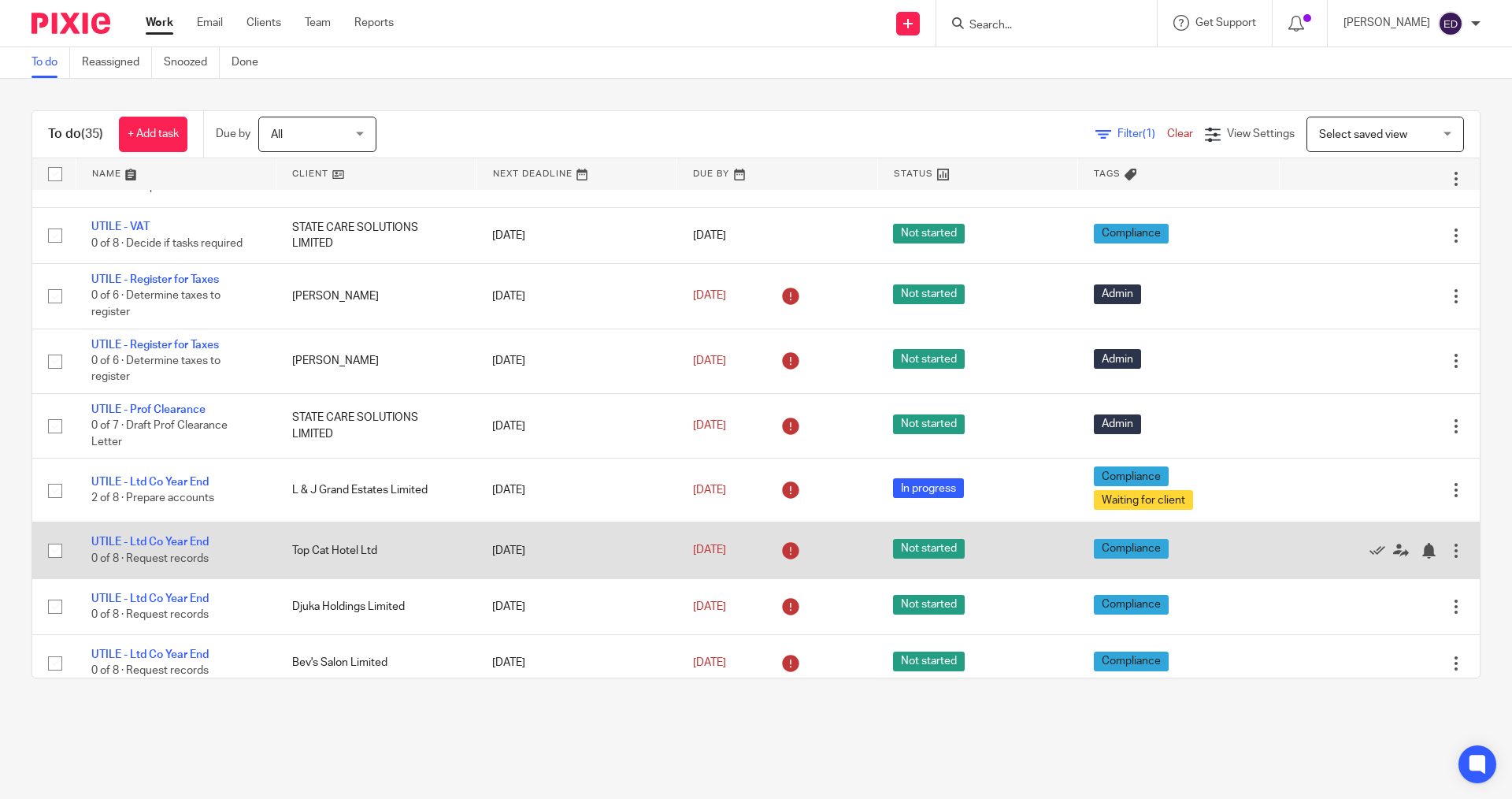
scroll to position [1110, 0]
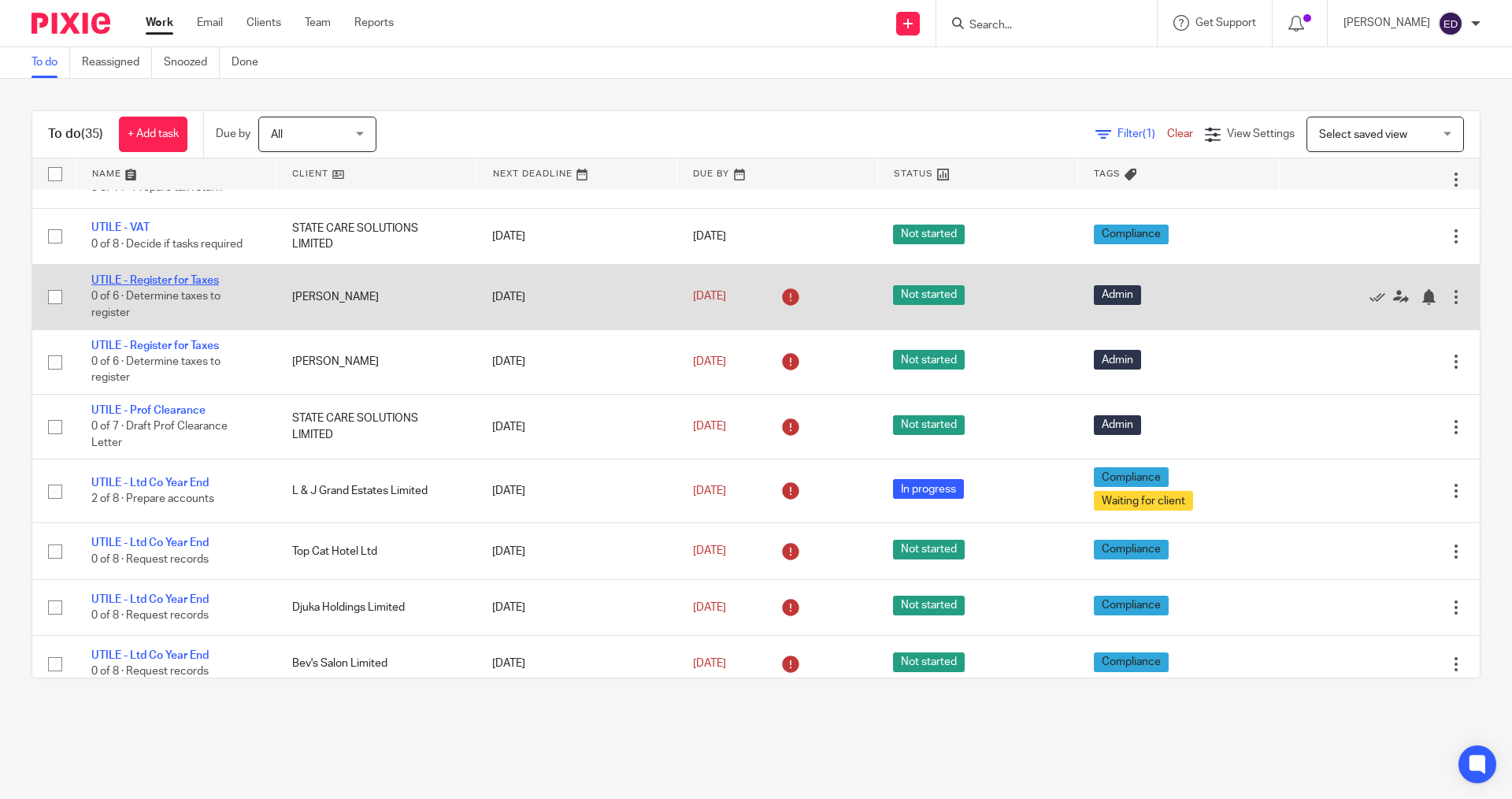
drag, startPoint x: 168, startPoint y: 275, endPoint x: 238, endPoint y: 275, distance: 70.0
click at [168, 275] on link "UTILE - Register for Taxes" at bounding box center [155, 280] width 127 height 11
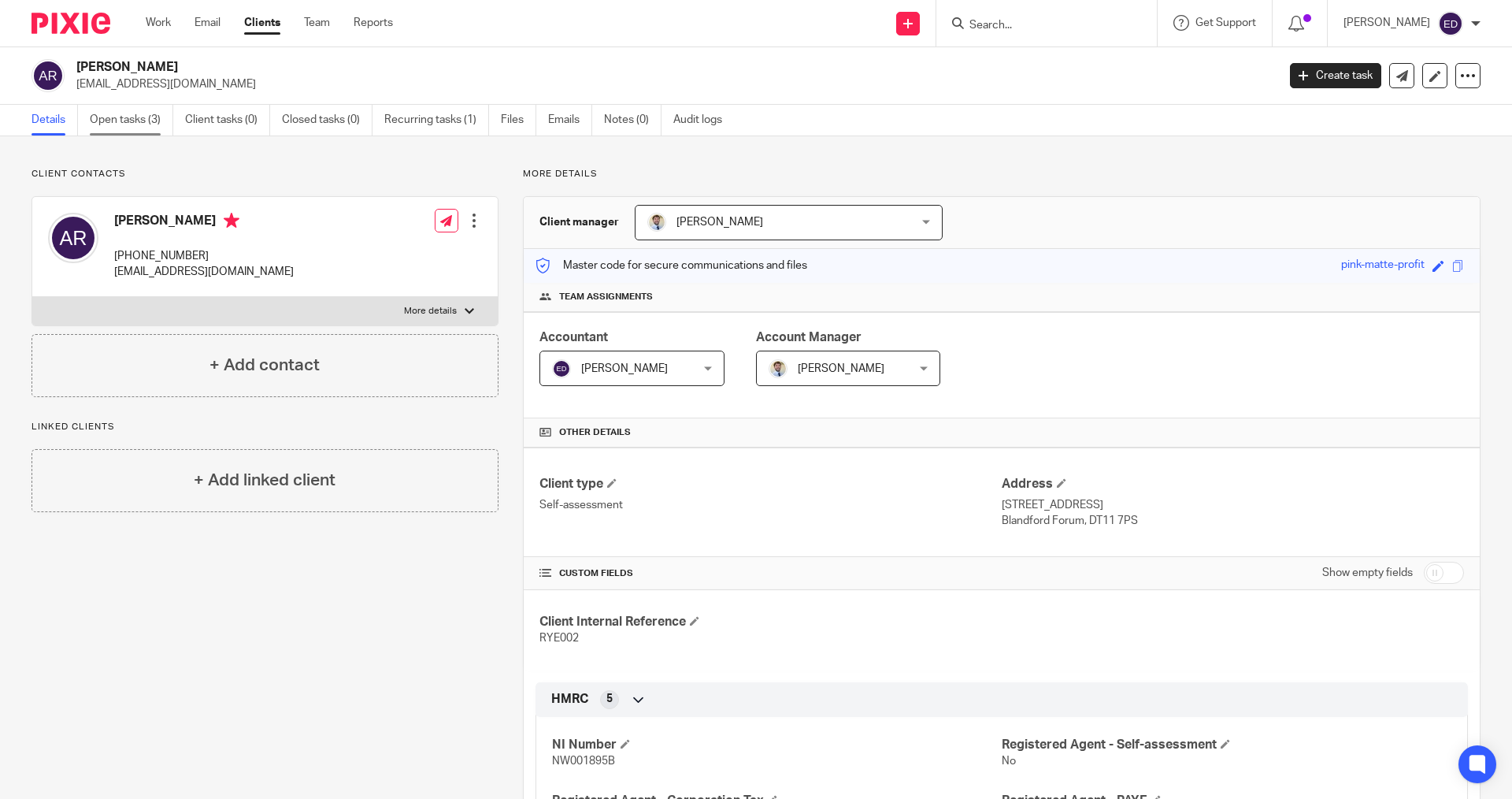
click at [131, 130] on link "Open tasks (3)" at bounding box center [132, 120] width 84 height 31
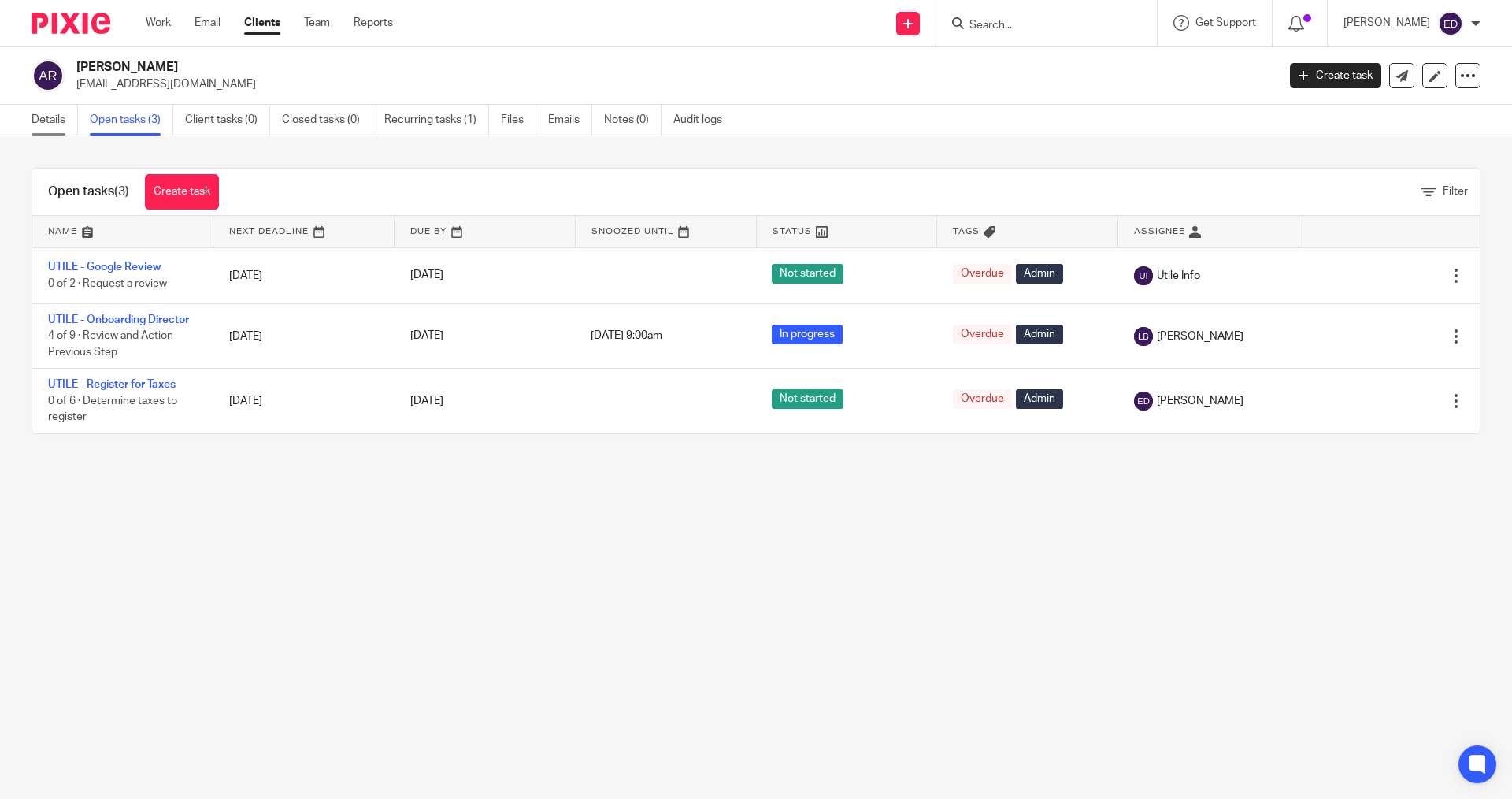
click at [58, 123] on link "Details" at bounding box center [55, 120] width 47 height 31
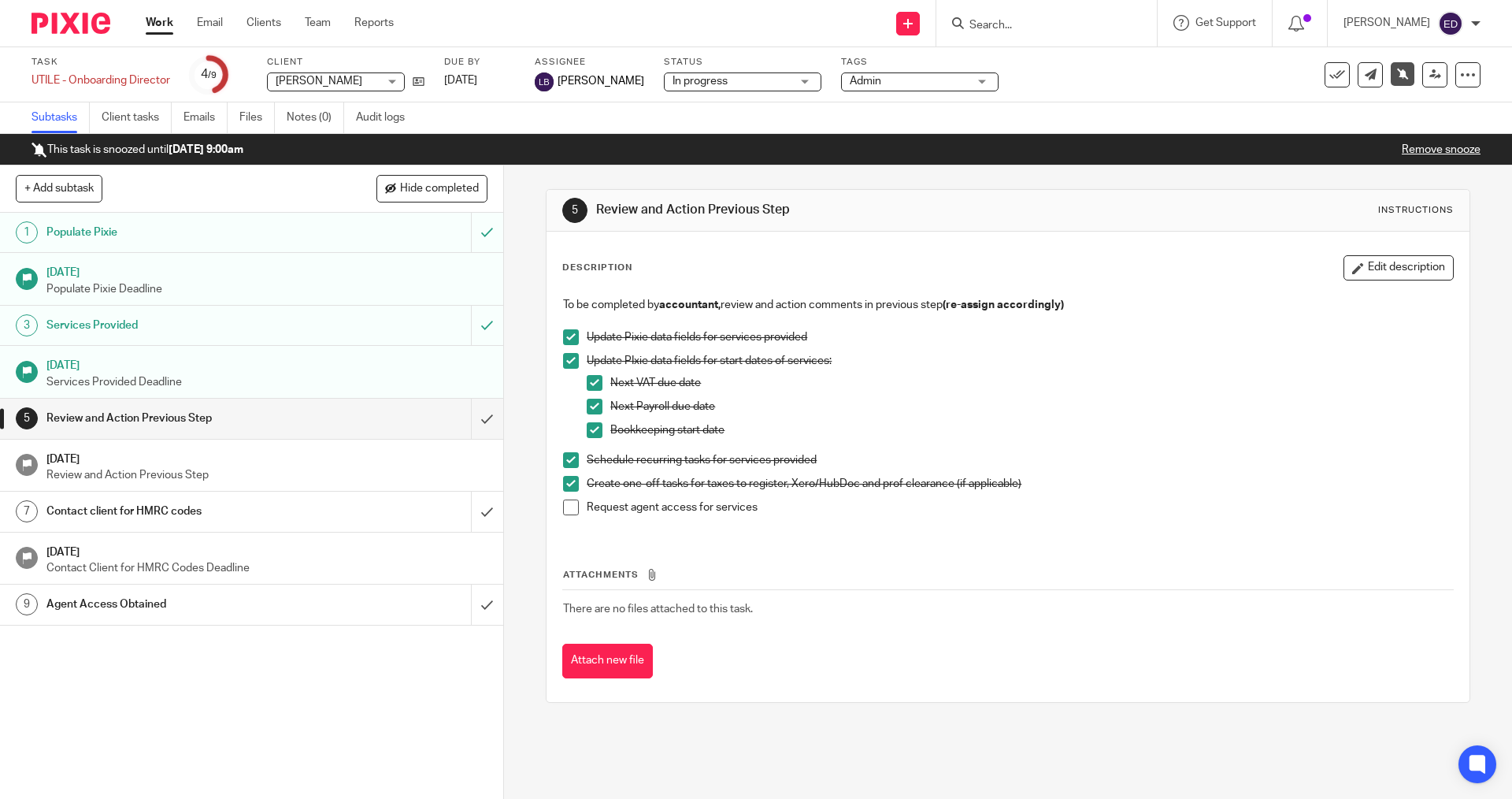
click at [255, 323] on h1 "Services Provided" at bounding box center [183, 325] width 273 height 23
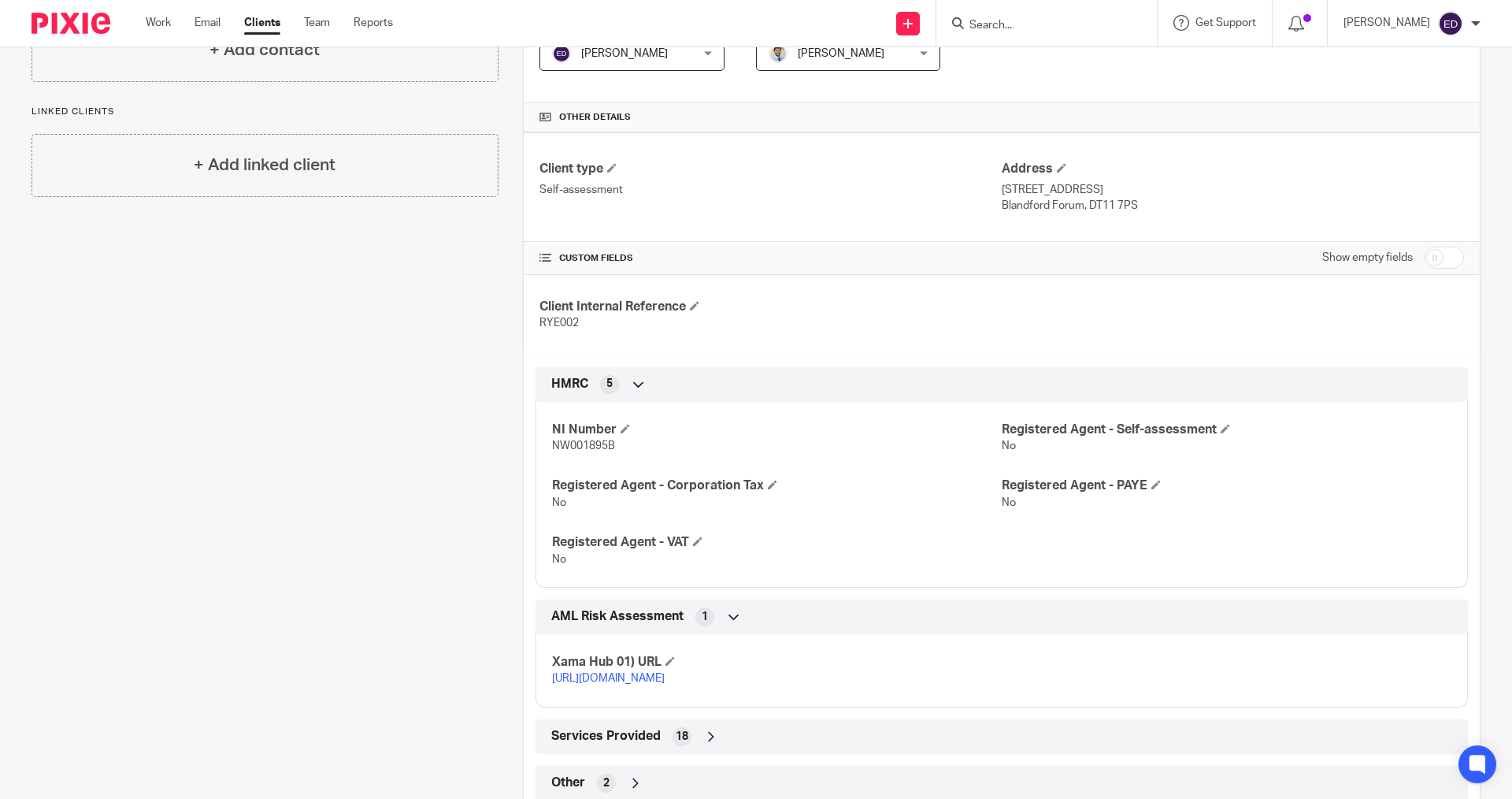
scroll to position [377, 0]
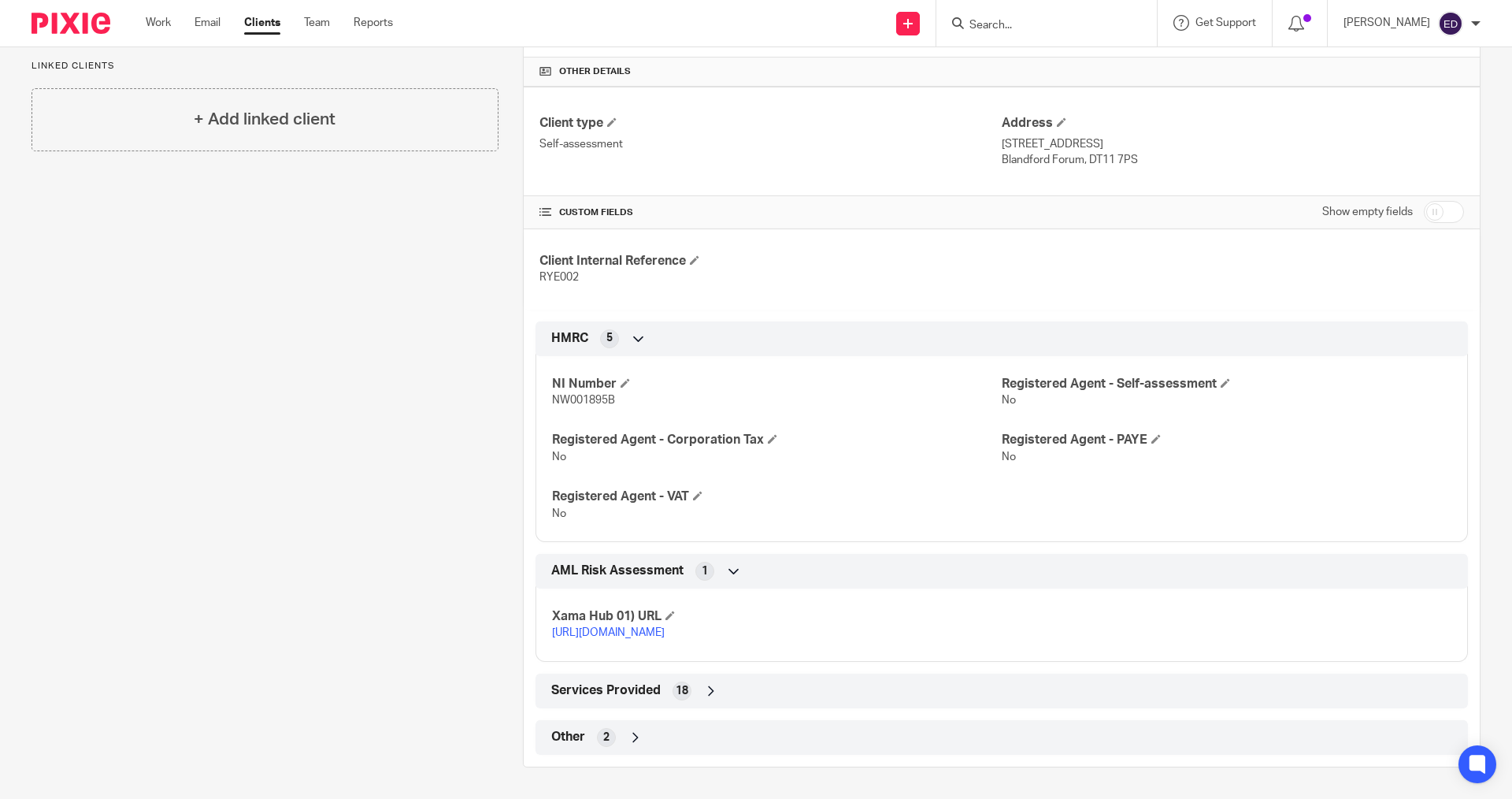
click at [1093, 29] on input "Search" at bounding box center [1039, 26] width 142 height 14
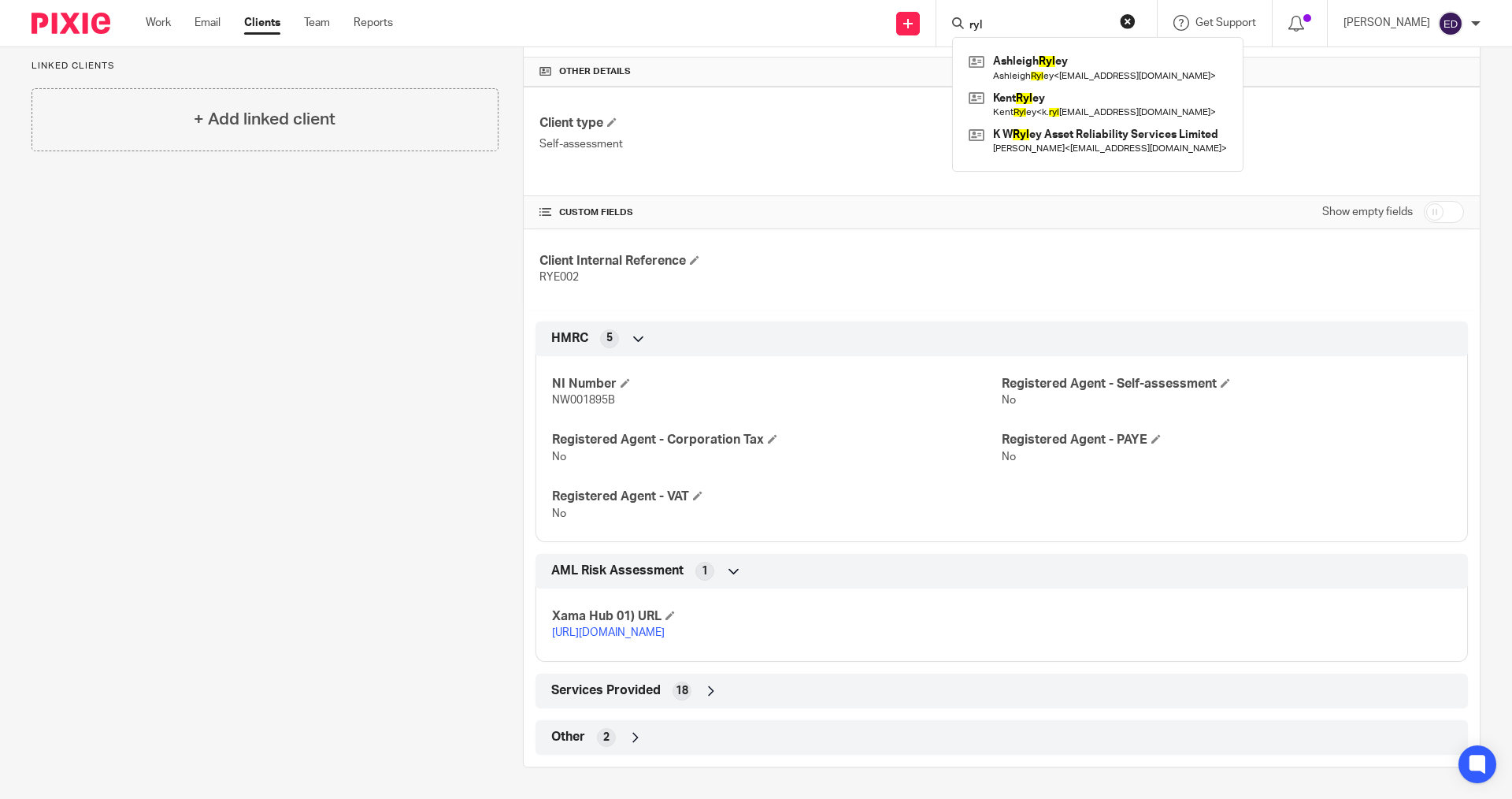
type input "ryl"
click at [1101, 138] on link at bounding box center [1097, 141] width 266 height 36
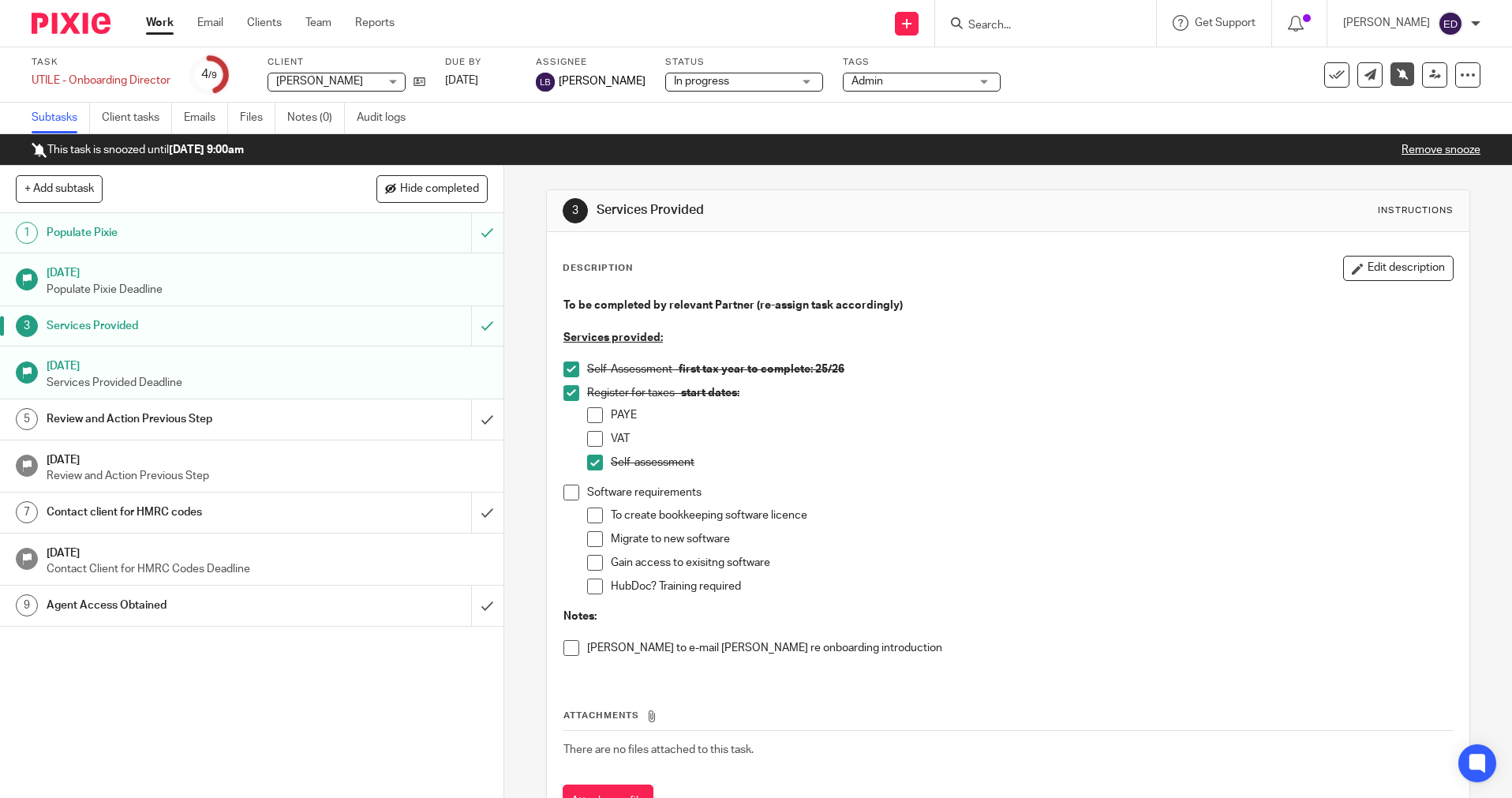
click at [1087, 43] on div at bounding box center [1045, 23] width 221 height 47
click at [1071, 26] on input "Search" at bounding box center [1037, 26] width 142 height 15
type input "jt"
click at [1070, 63] on link at bounding box center [1061, 61] width 196 height 23
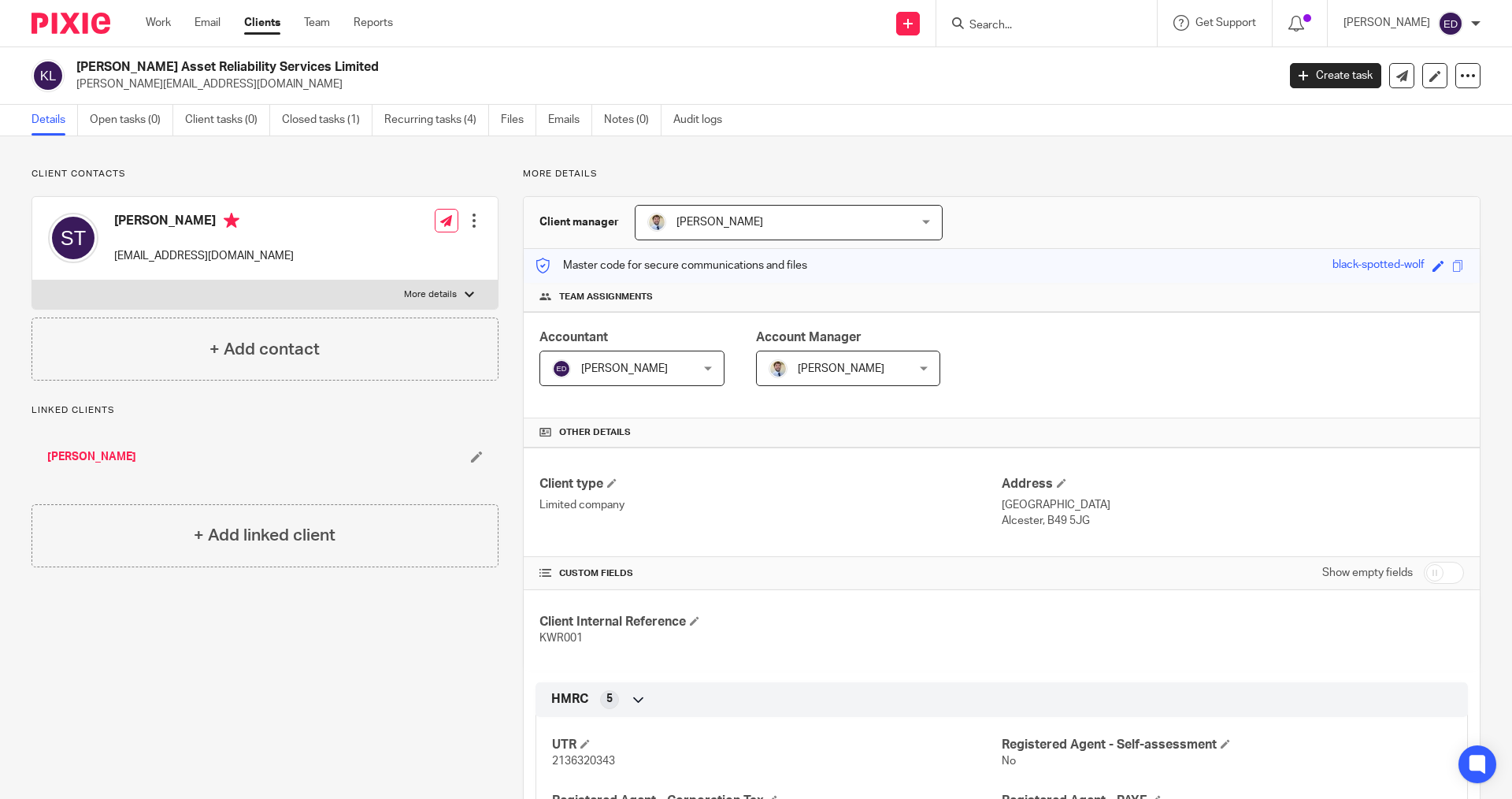
click at [1029, 23] on input "Search" at bounding box center [1039, 26] width 142 height 14
type input "ashle"
click at [1077, 50] on link at bounding box center [1121, 68] width 313 height 36
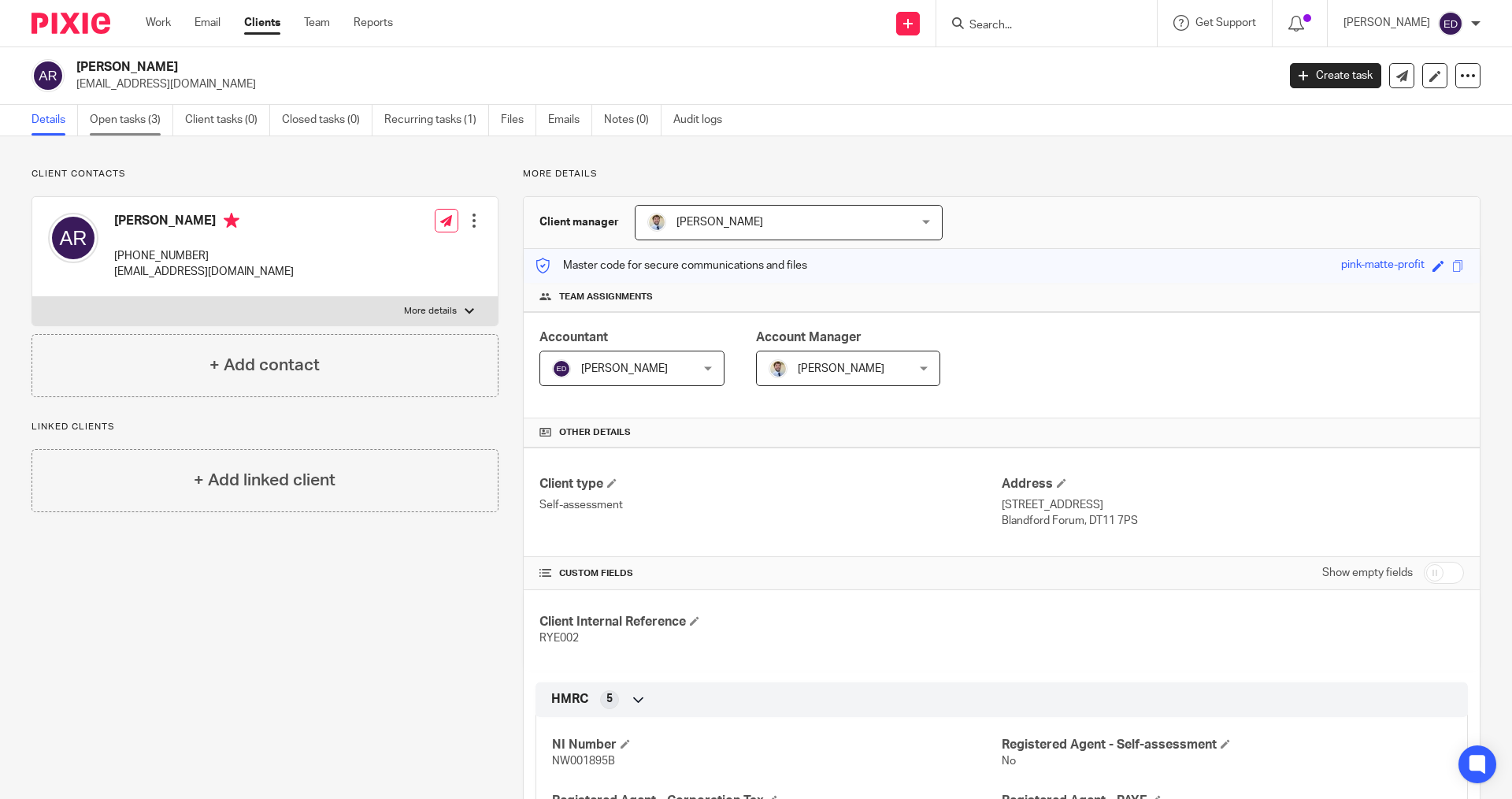
click at [152, 123] on link "Open tasks (3)" at bounding box center [132, 120] width 84 height 31
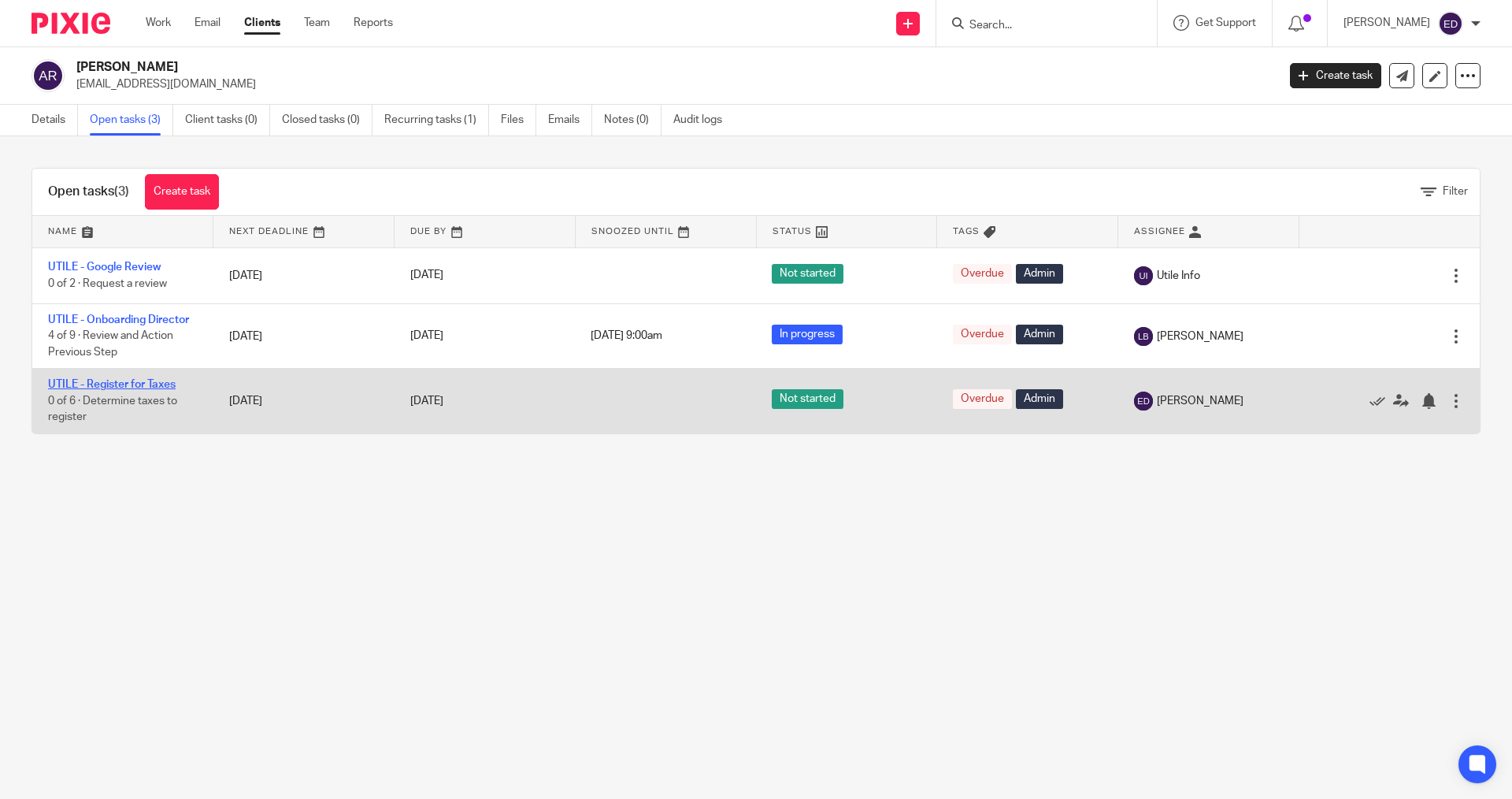
click at [128, 384] on link "UTILE - Register for Taxes" at bounding box center [112, 385] width 127 height 11
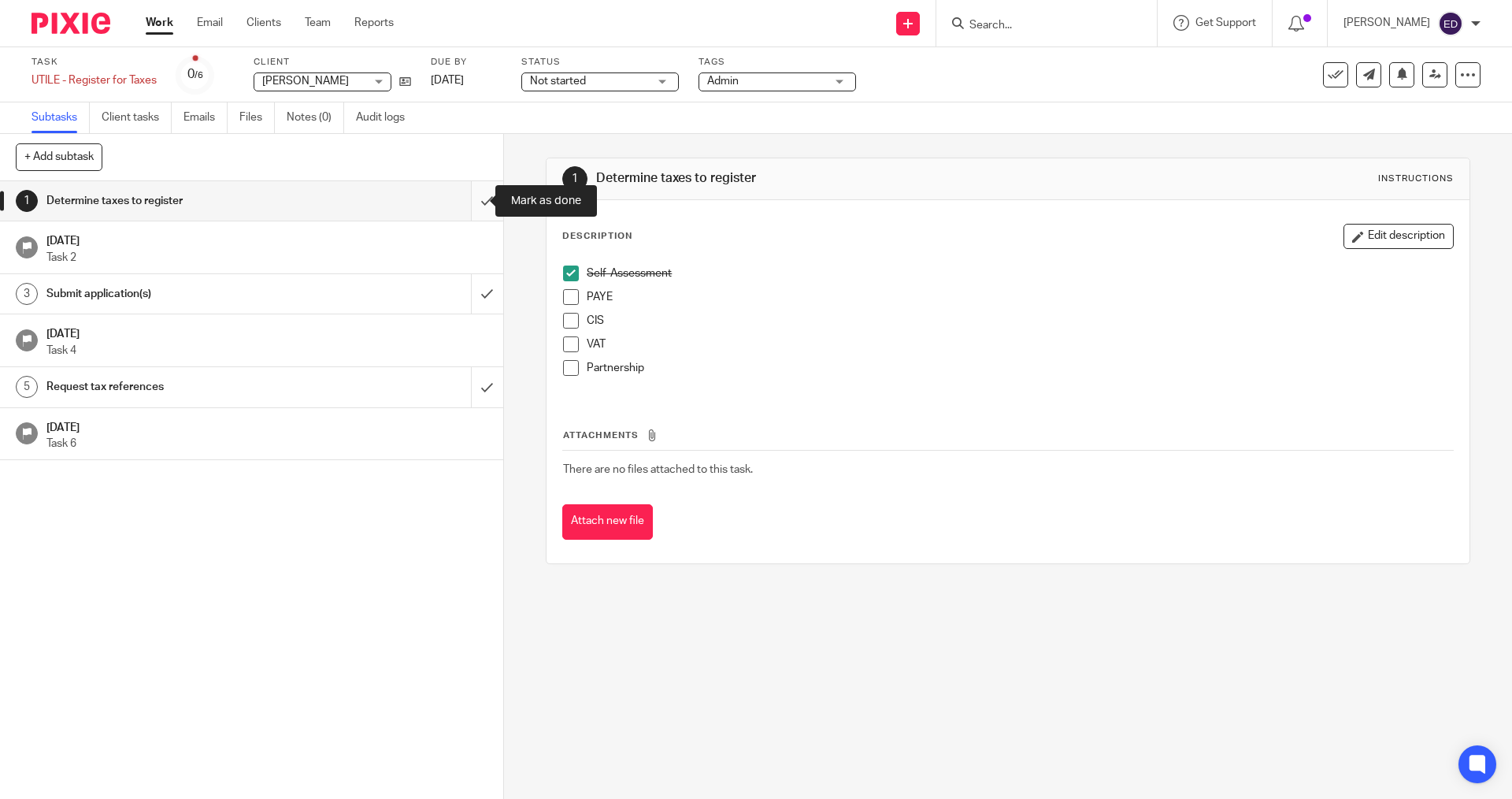
click at [477, 201] on input "submit" at bounding box center [251, 201] width 503 height 39
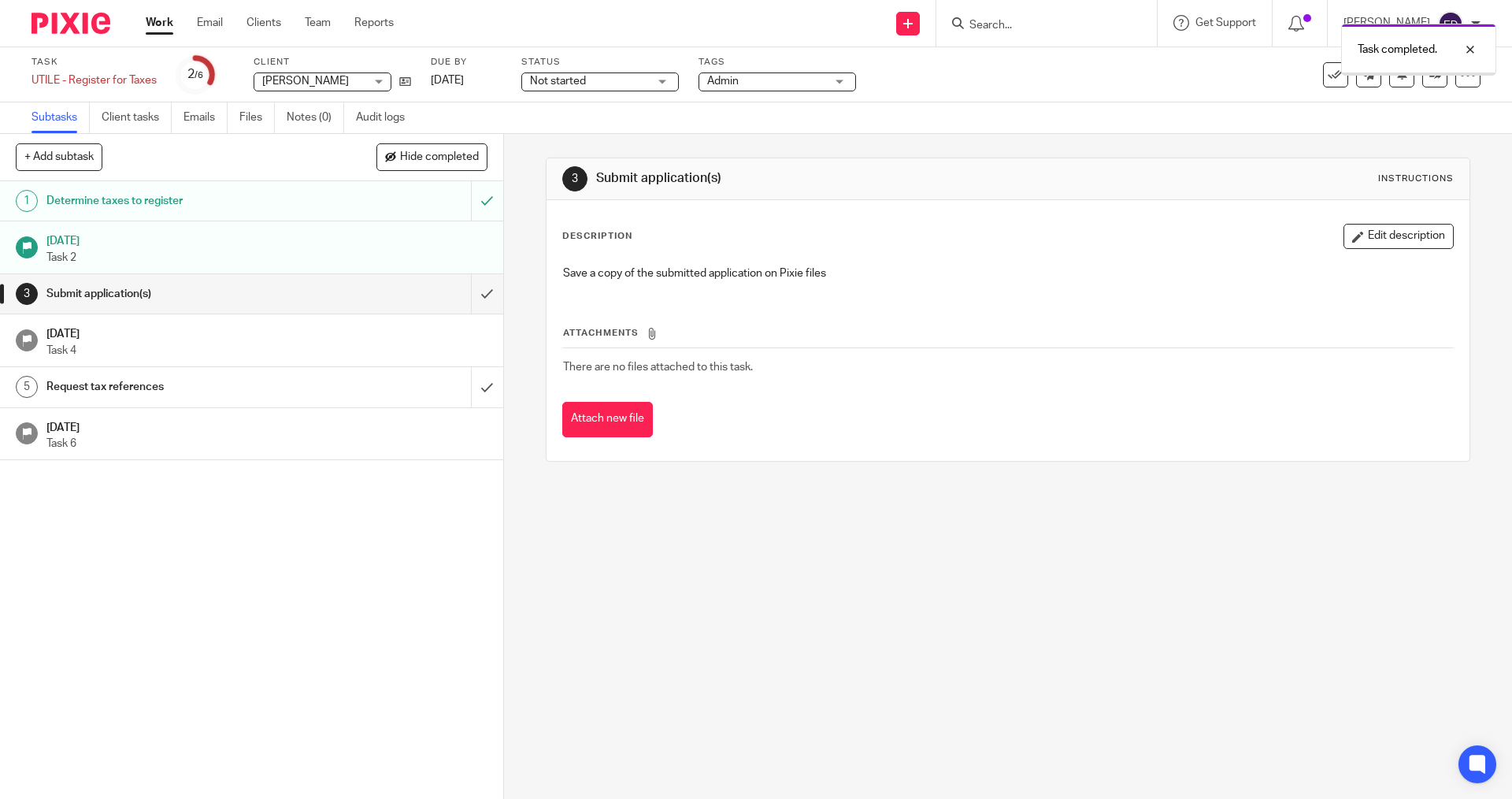
click at [300, 292] on h1 "Submit application(s)" at bounding box center [183, 293] width 273 height 23
click at [603, 412] on button "Attach new file" at bounding box center [608, 420] width 91 height 35
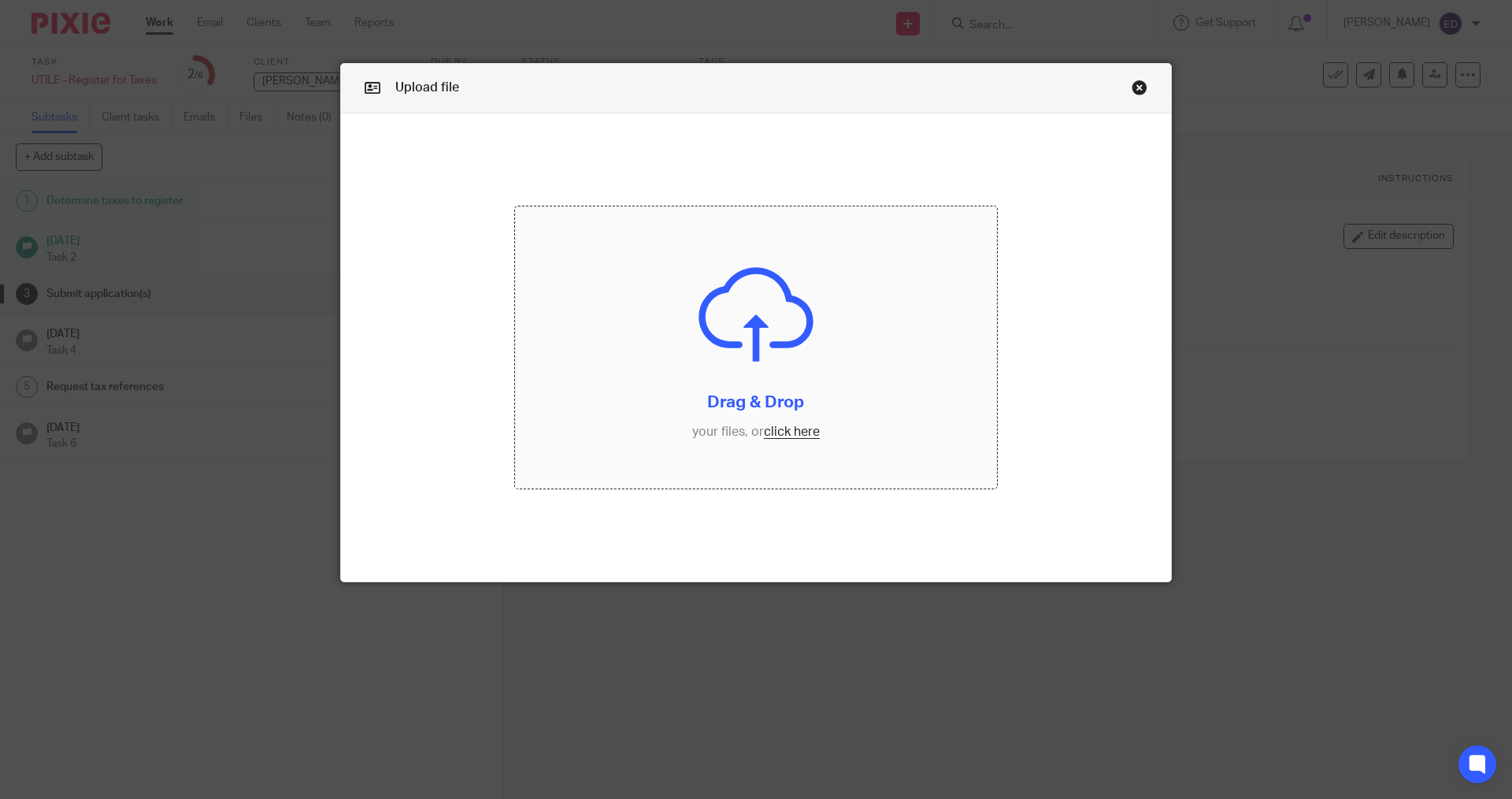
click at [754, 419] on input "file" at bounding box center [757, 347] width 483 height 282
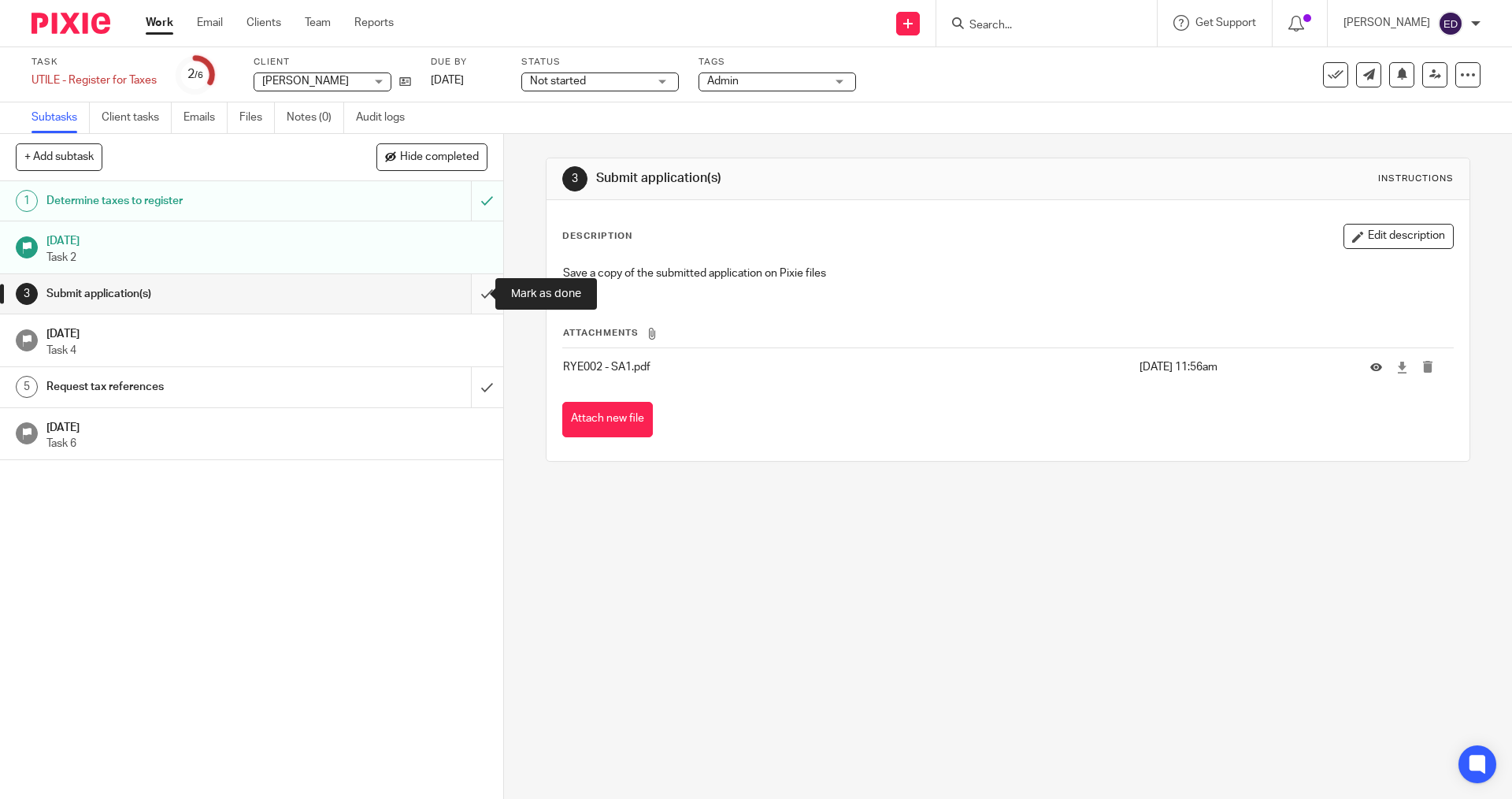
click at [477, 282] on input "submit" at bounding box center [251, 293] width 503 height 39
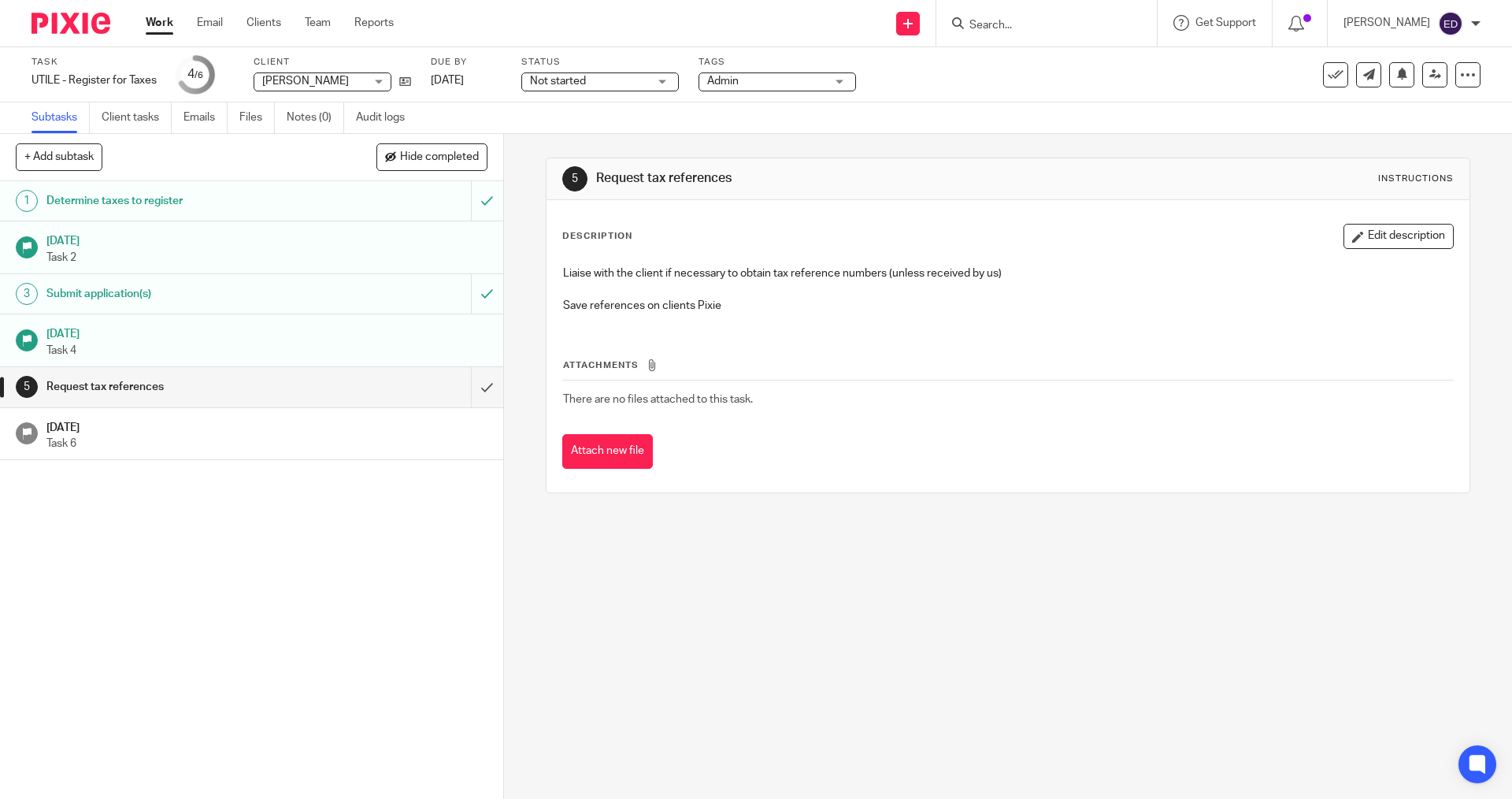
click at [163, 31] on link "Work" at bounding box center [159, 23] width 27 height 16
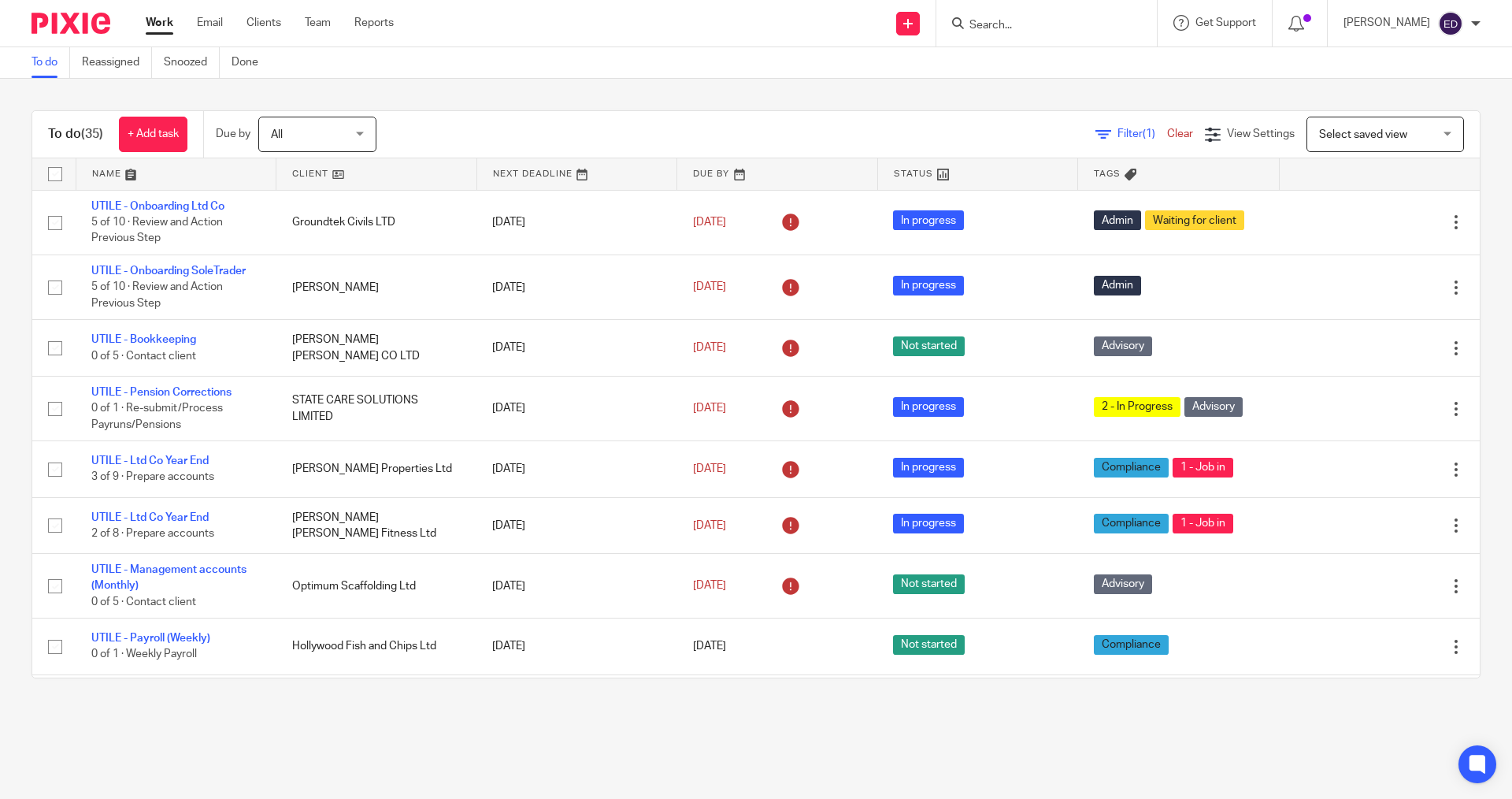
click at [1006, 27] on input "Search" at bounding box center [1039, 26] width 142 height 14
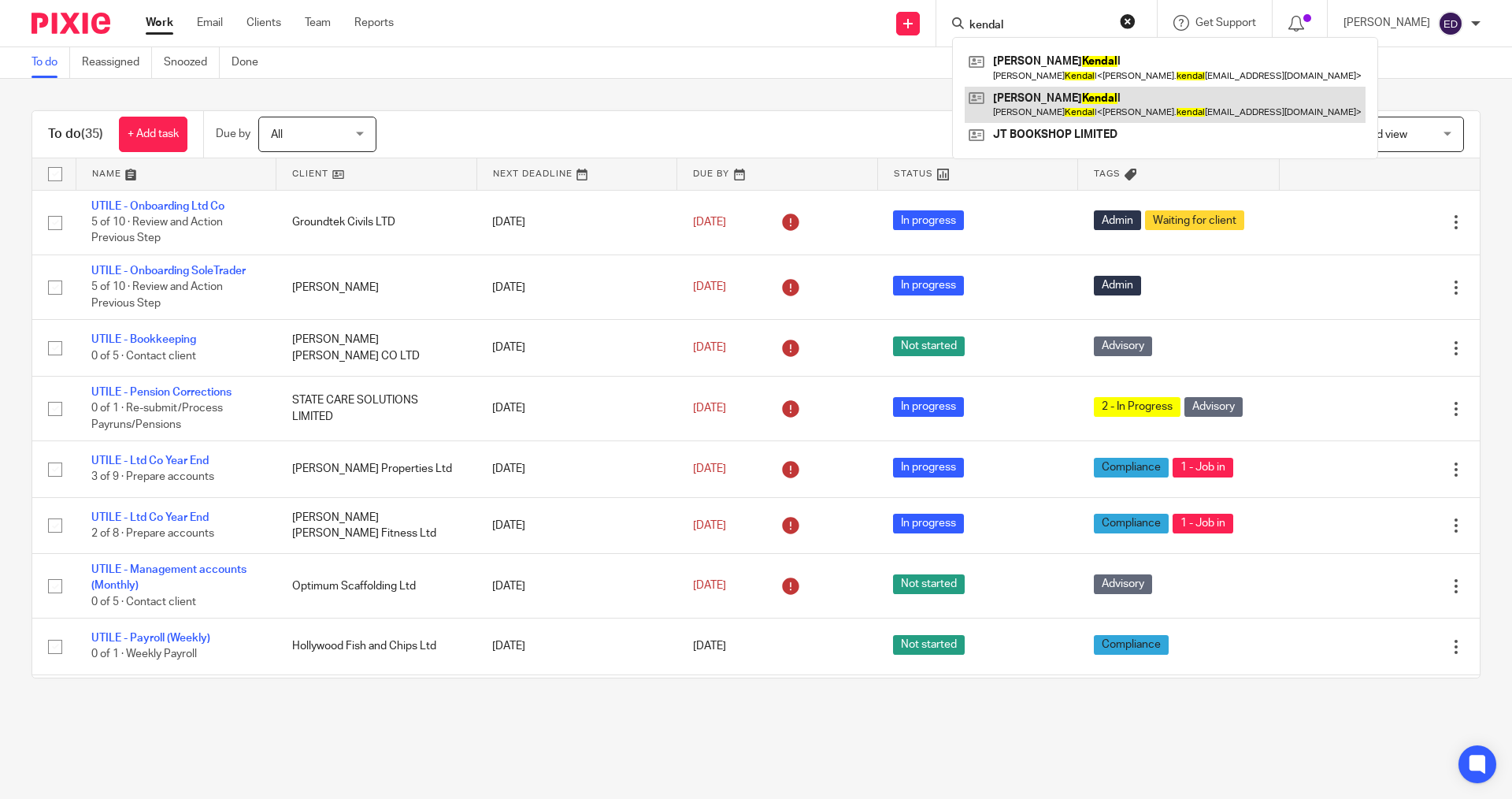
type input "kendal"
click at [1051, 97] on link at bounding box center [1165, 105] width 401 height 36
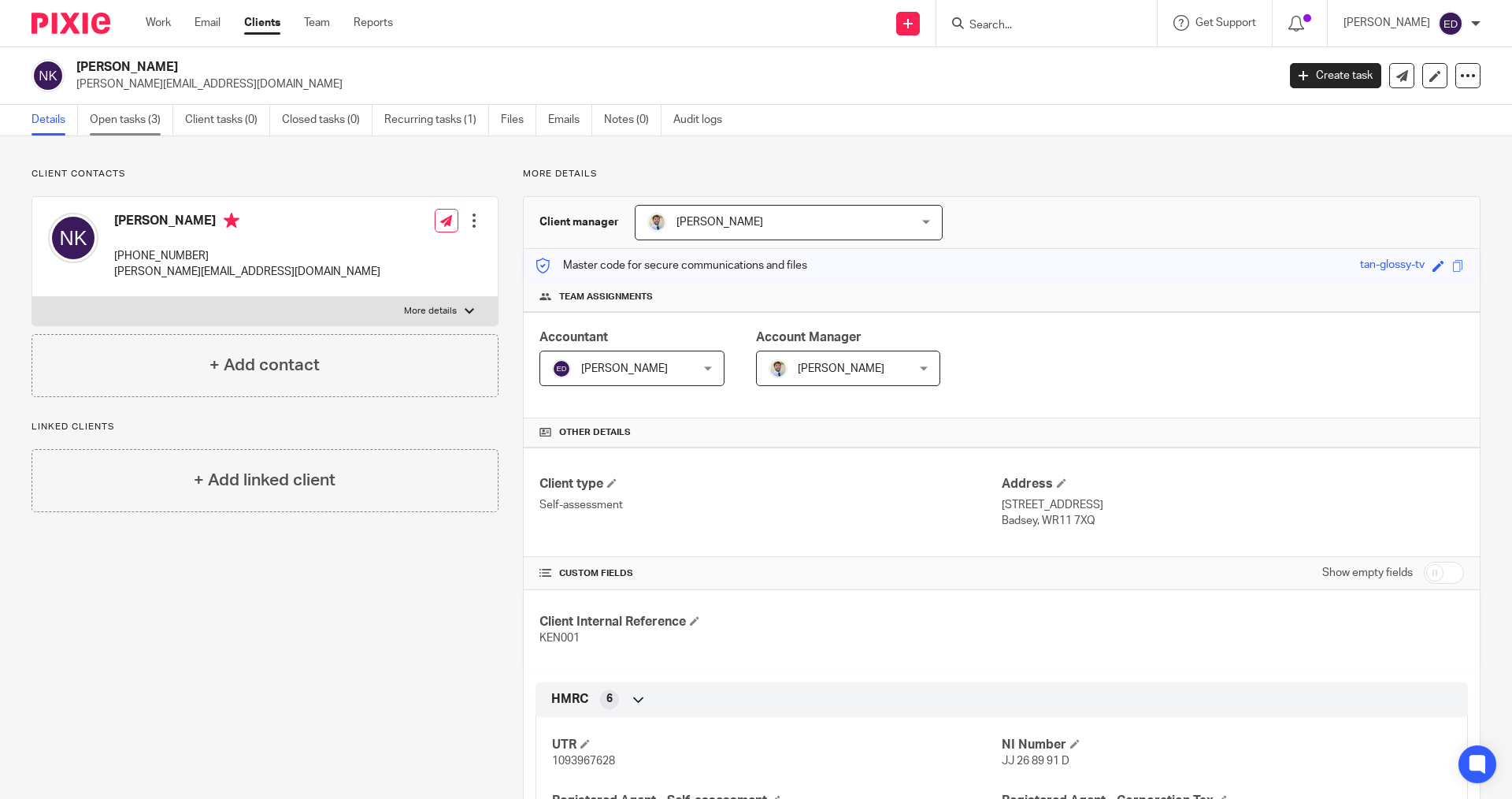
click at [158, 130] on link "Open tasks (3)" at bounding box center [132, 120] width 84 height 31
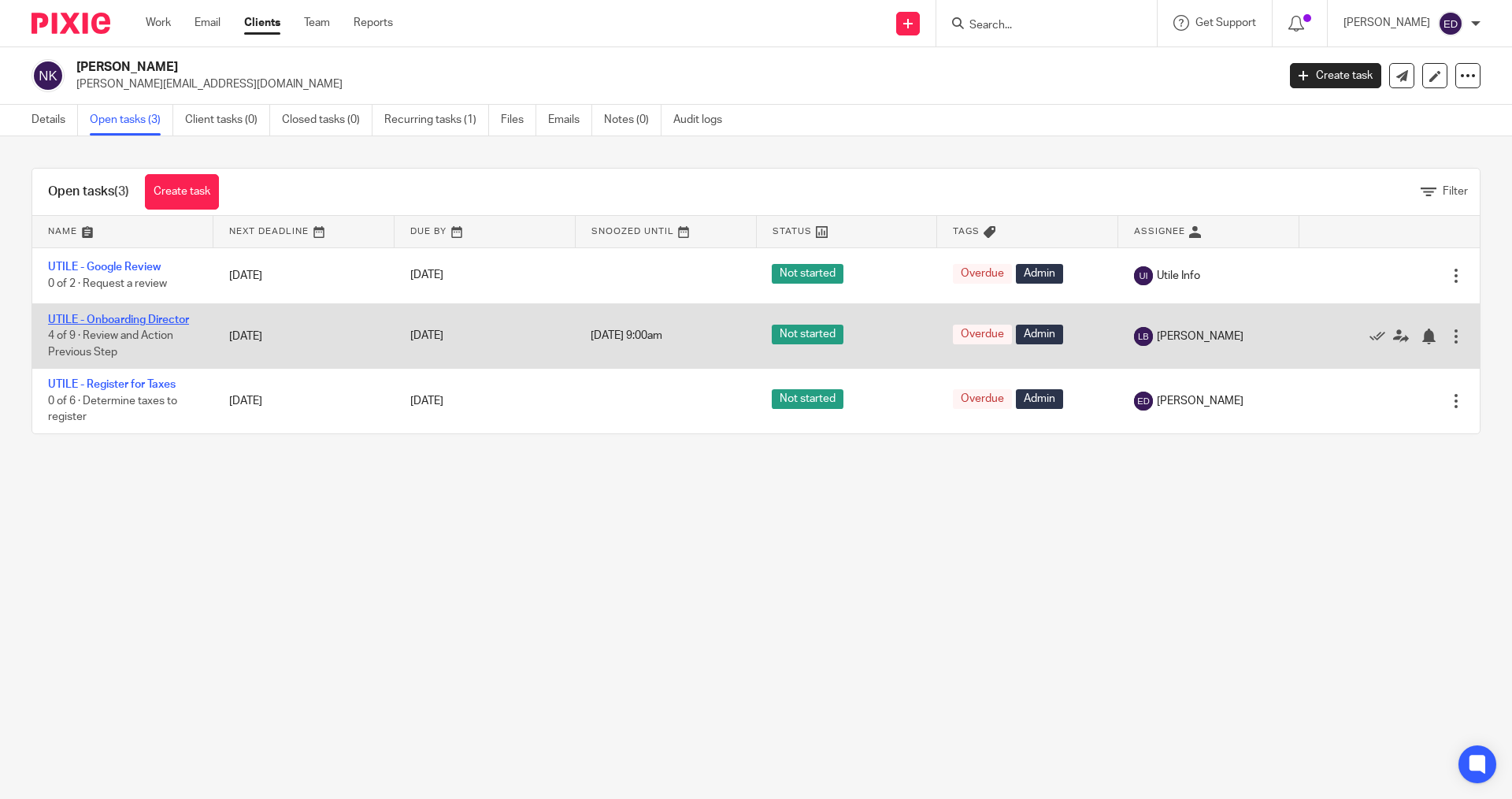
click at [155, 321] on link "UTILE - Onboarding Director" at bounding box center [118, 320] width 141 height 11
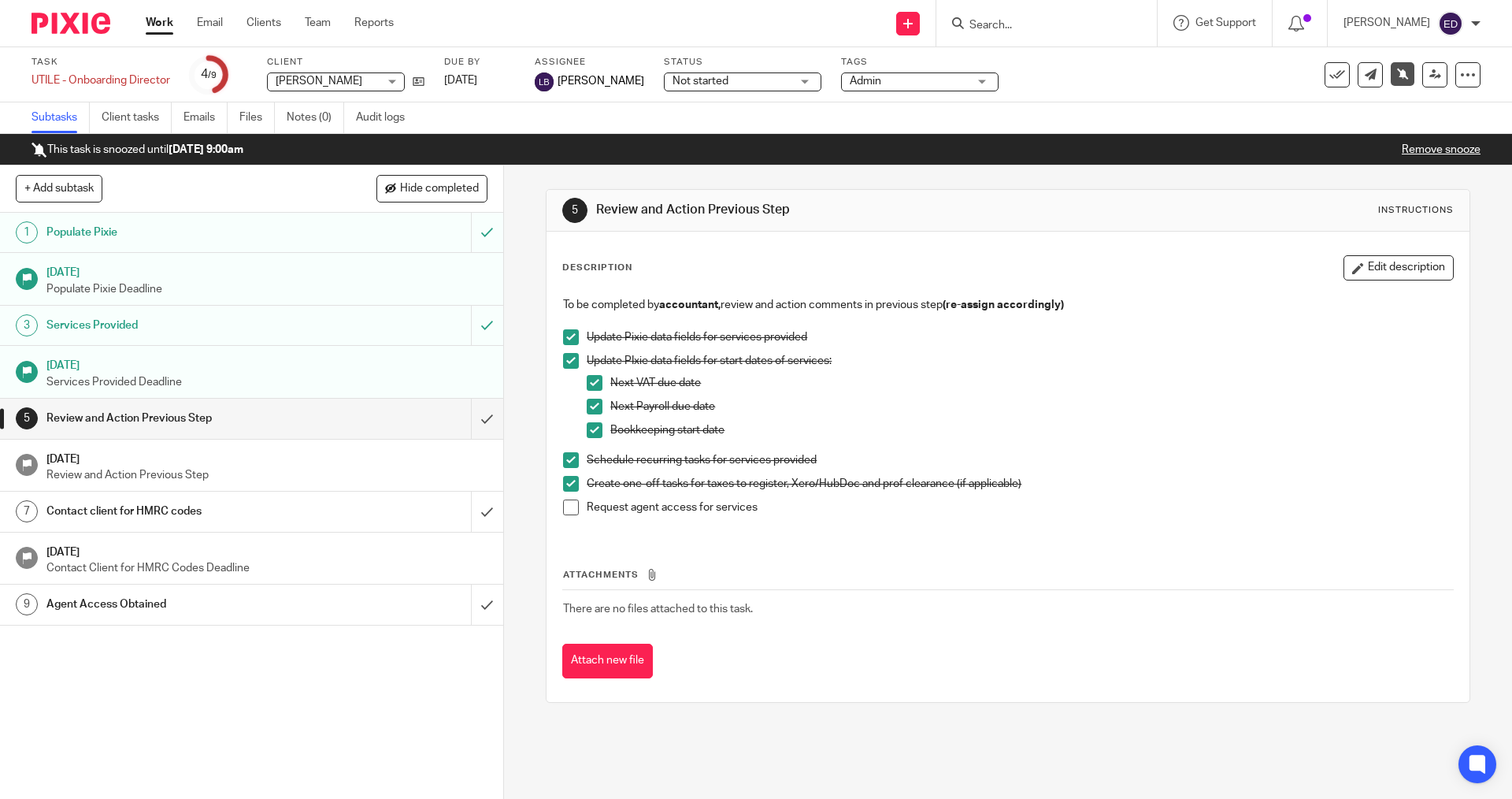
click at [163, 327] on h1 "Services Provided" at bounding box center [183, 325] width 273 height 23
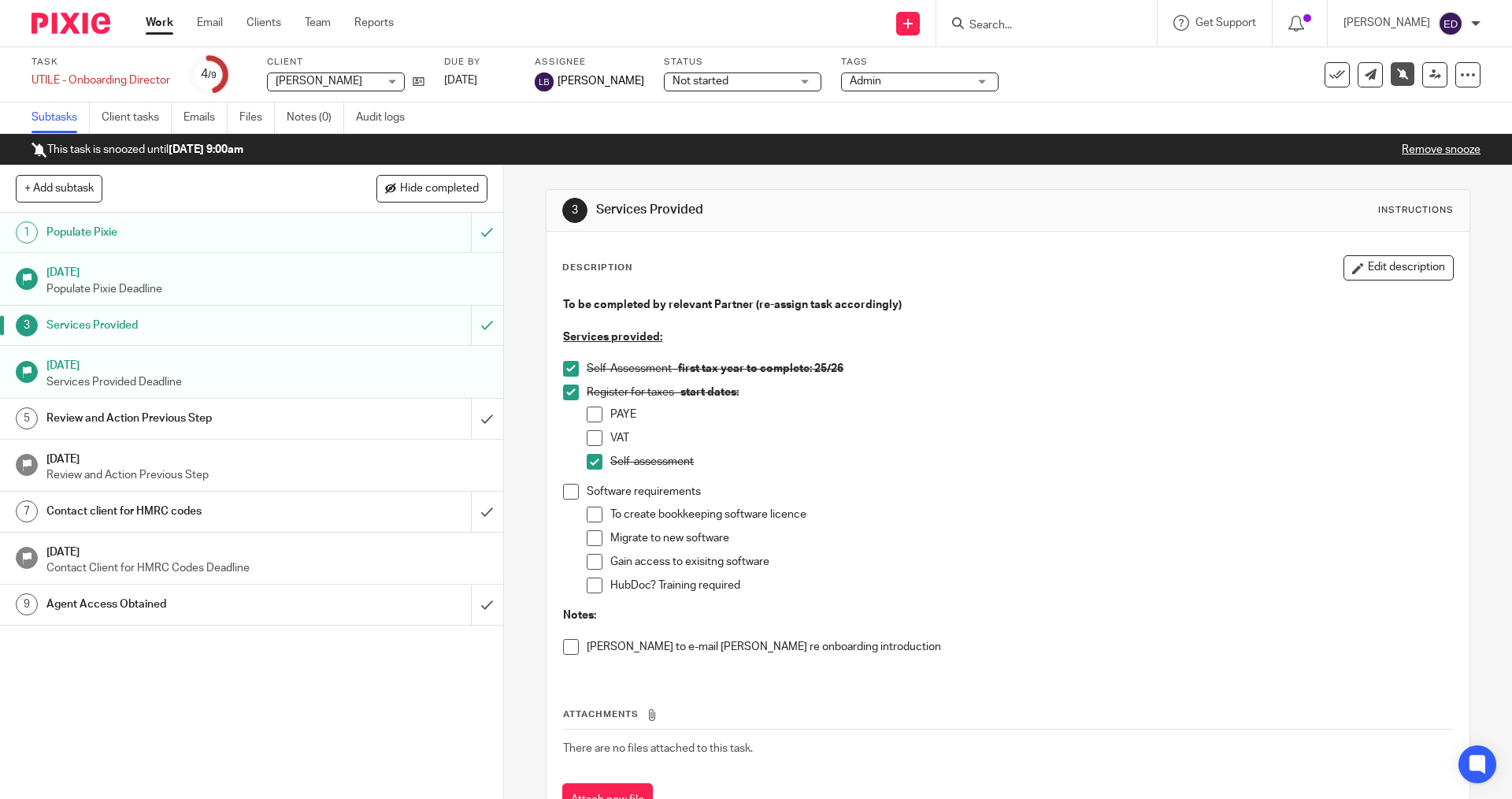
click at [428, 85] on div "Task UTILE - Onboarding Director Save UTILE - Onboarding Director 4 /9 Client N…" at bounding box center [635, 74] width 1208 height 38
click at [424, 85] on icon at bounding box center [419, 81] width 12 height 12
click at [428, 84] on div "Task UTILE - Onboarding Director Save UTILE - Onboarding Director 4 /9 Client N…" at bounding box center [635, 74] width 1208 height 38
click at [423, 81] on icon at bounding box center [419, 81] width 12 height 12
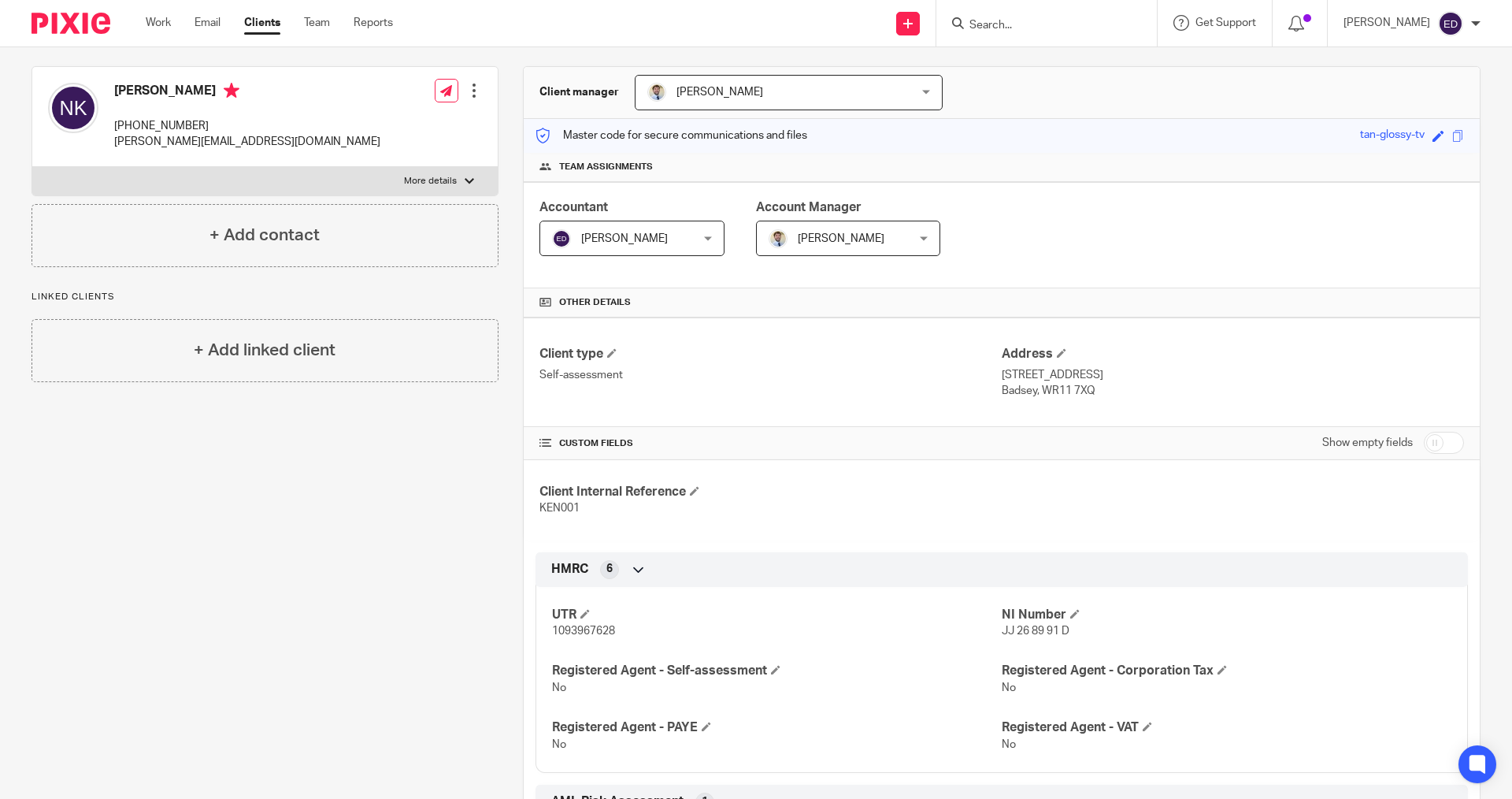
scroll to position [158, 0]
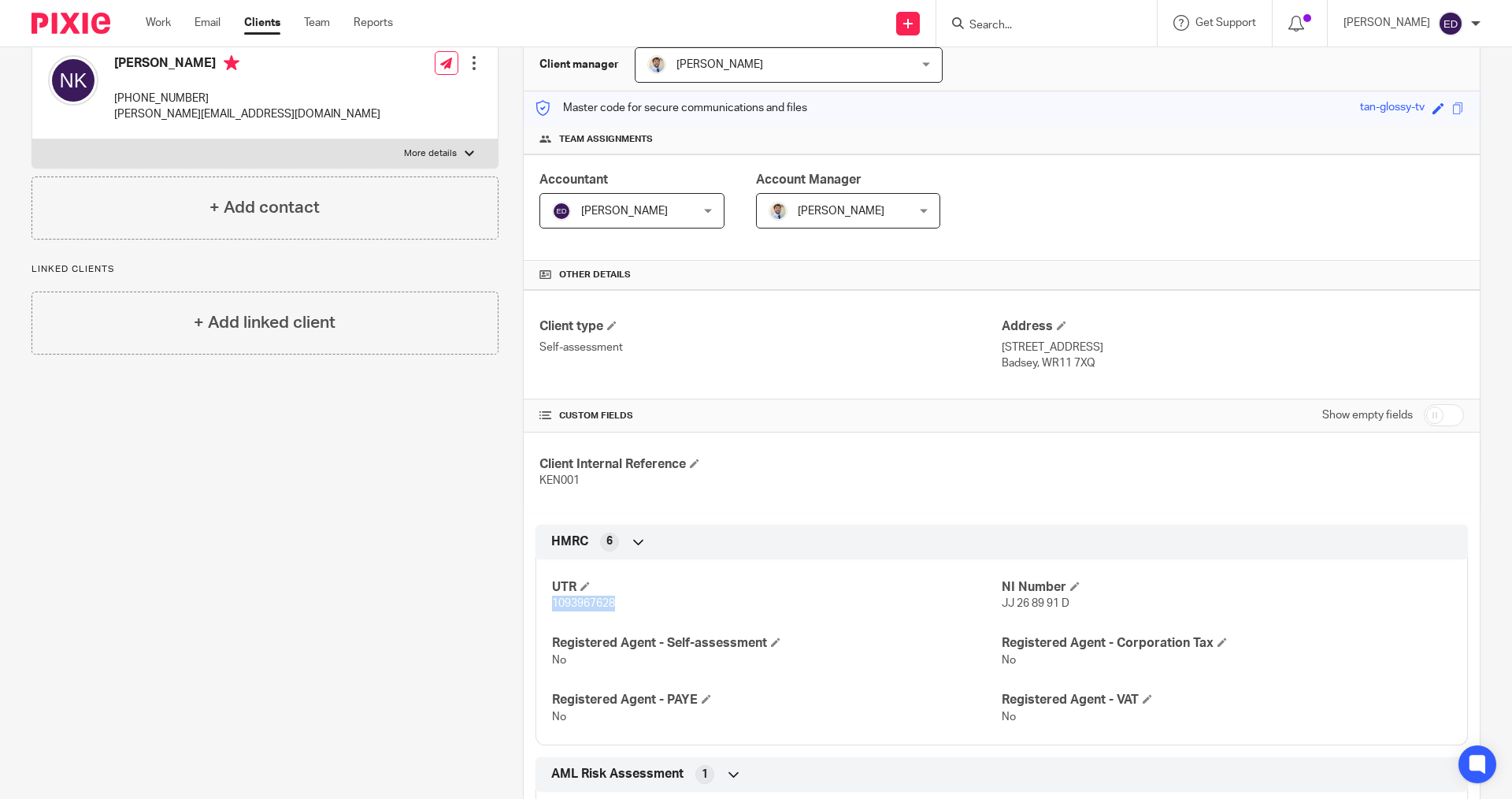
drag, startPoint x: 628, startPoint y: 607, endPoint x: 545, endPoint y: 611, distance: 83.1
click at [545, 611] on div "UTR 1093967628 NI Number JJ 26 89 91 D Registered Agent - Self-assessment No Re…" at bounding box center [1002, 647] width 932 height 198
copy span "1093967628"
click at [1095, 28] on input "Search" at bounding box center [1039, 26] width 142 height 14
paste input "1093967628"
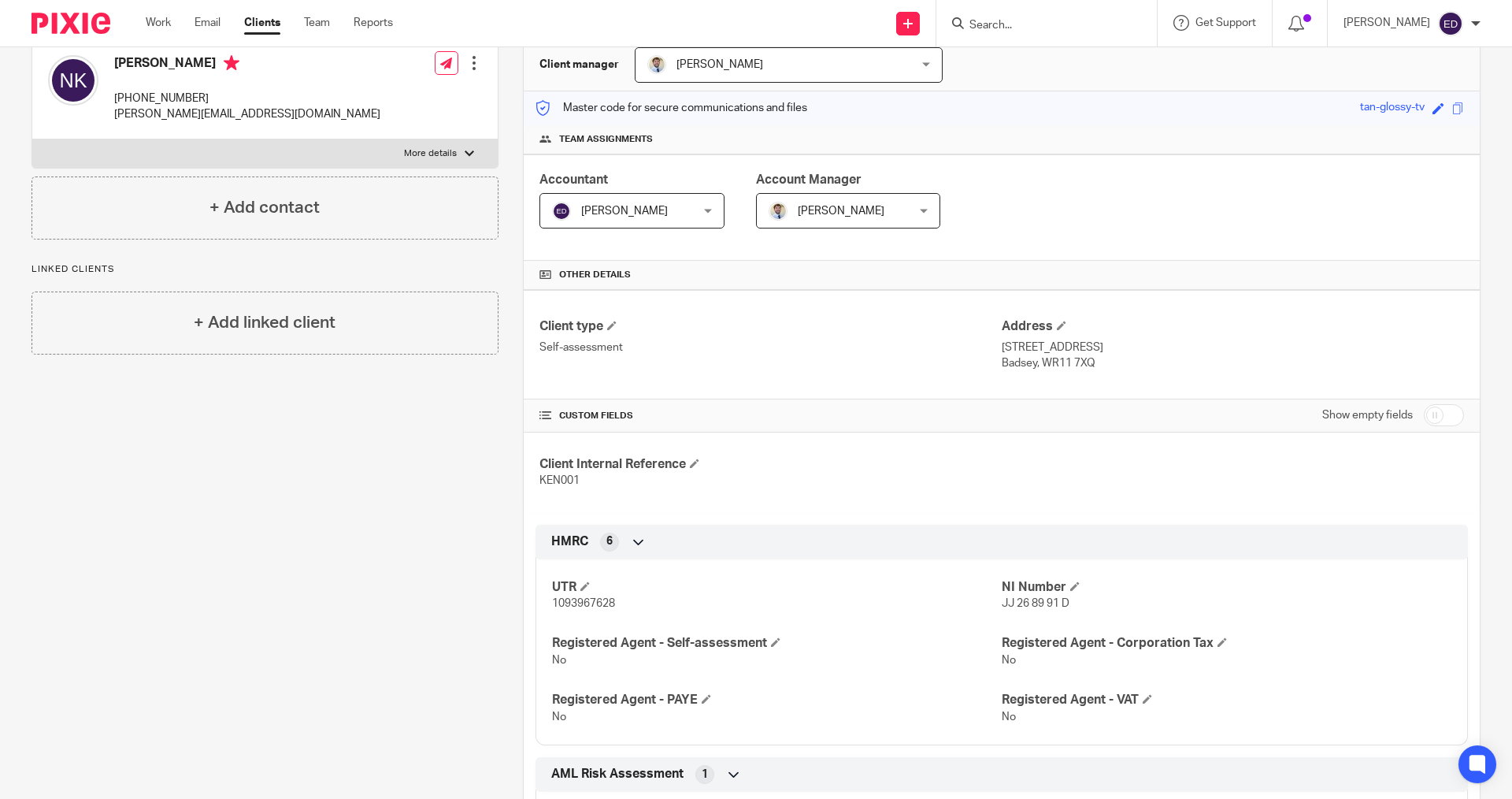
type input "1093967628"
drag, startPoint x: 1104, startPoint y: 20, endPoint x: 834, endPoint y: 5, distance: 270.4
click at [834, 5] on div "Send new email Create task Add client Request signature 1093967628 No results f…" at bounding box center [965, 23] width 1096 height 47
click at [300, 23] on ul "Work Email Clients Team Reports" at bounding box center [281, 23] width 271 height 16
click at [279, 25] on link "Clients" at bounding box center [262, 23] width 36 height 16
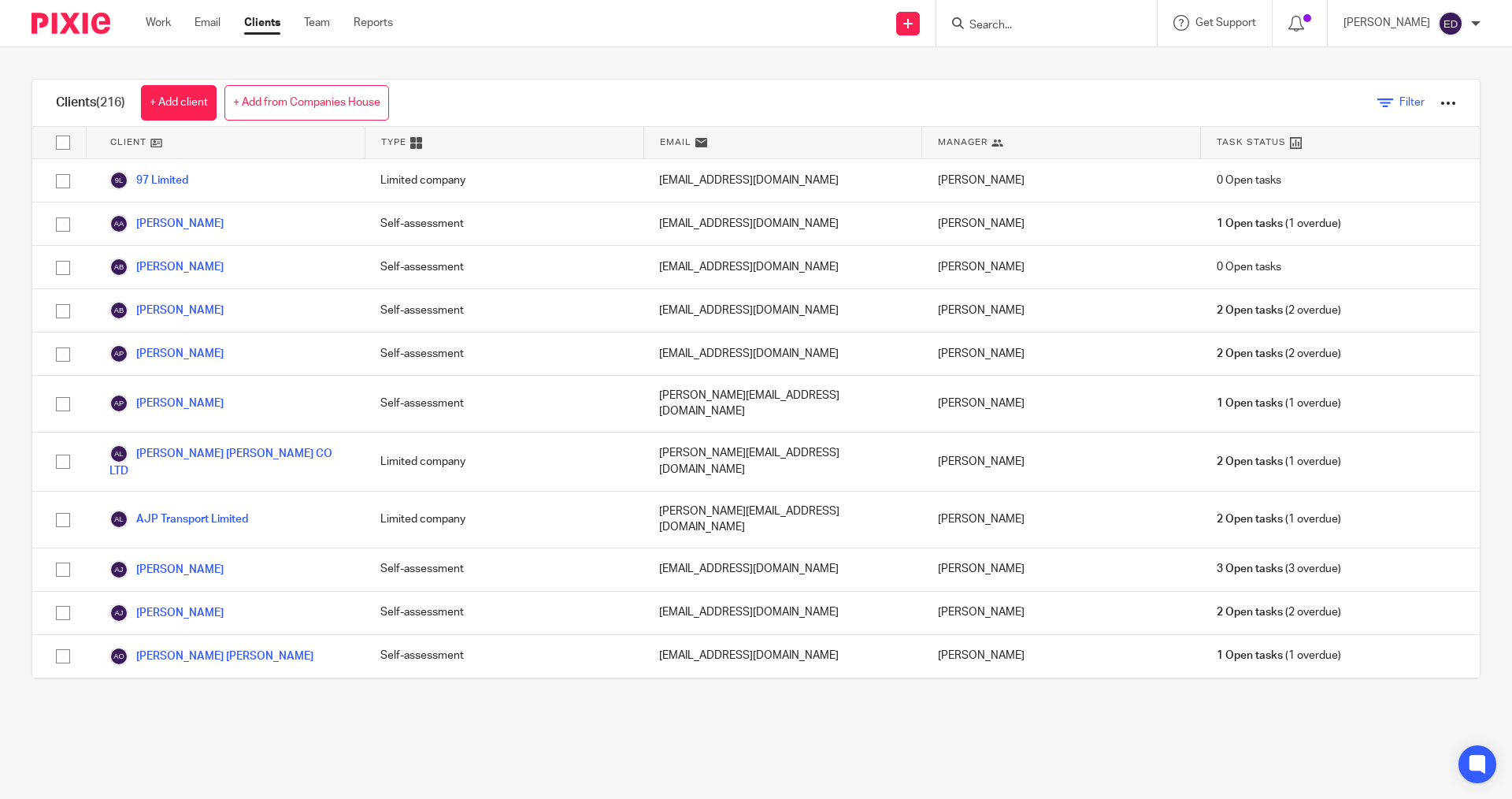
click at [1379, 109] on link "Filter" at bounding box center [1401, 102] width 48 height 17
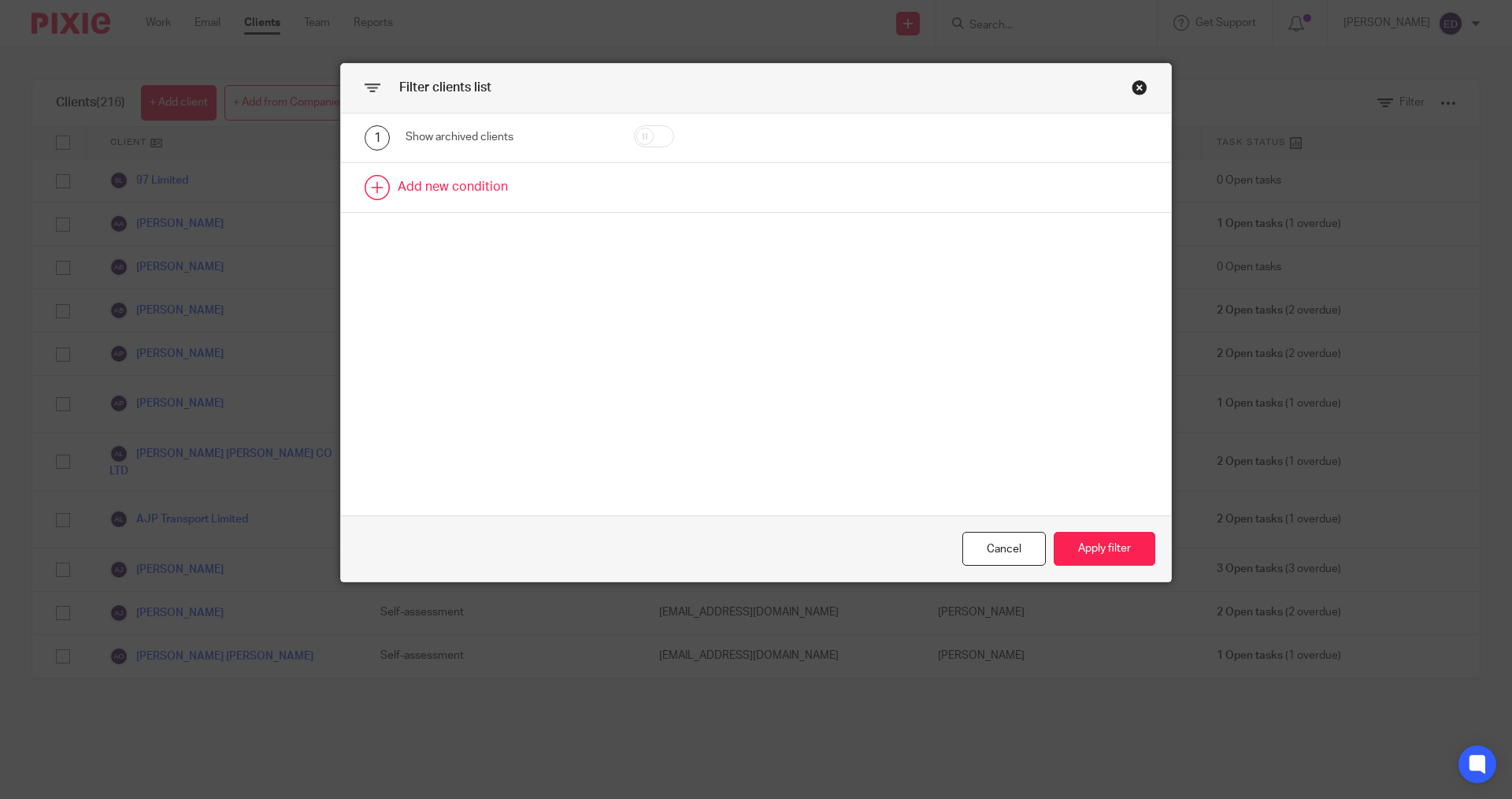
click at [462, 184] on link at bounding box center [756, 188] width 830 height 49
click at [547, 178] on div "Field" at bounding box center [494, 192] width 152 height 33
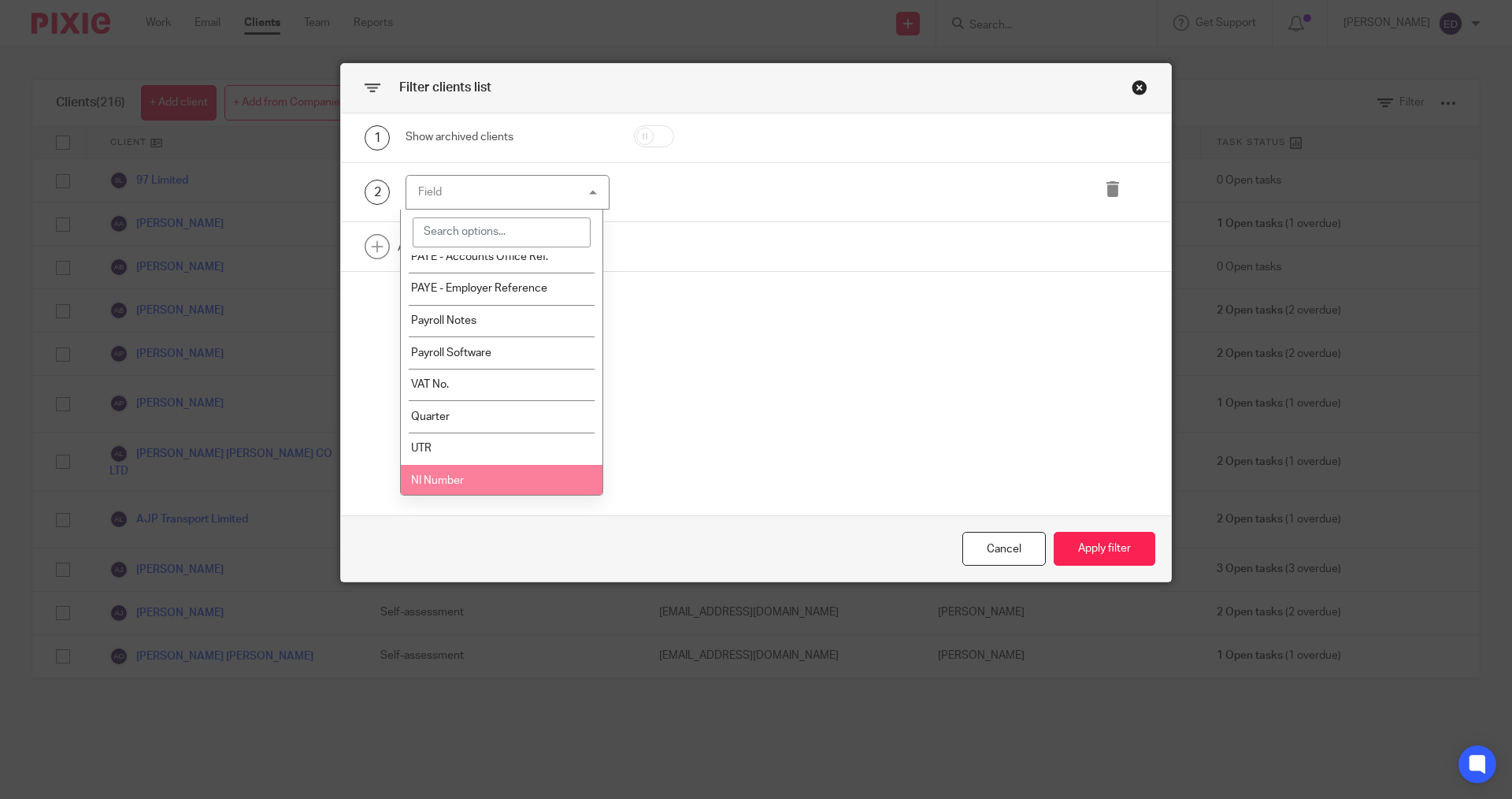
scroll to position [631, 0]
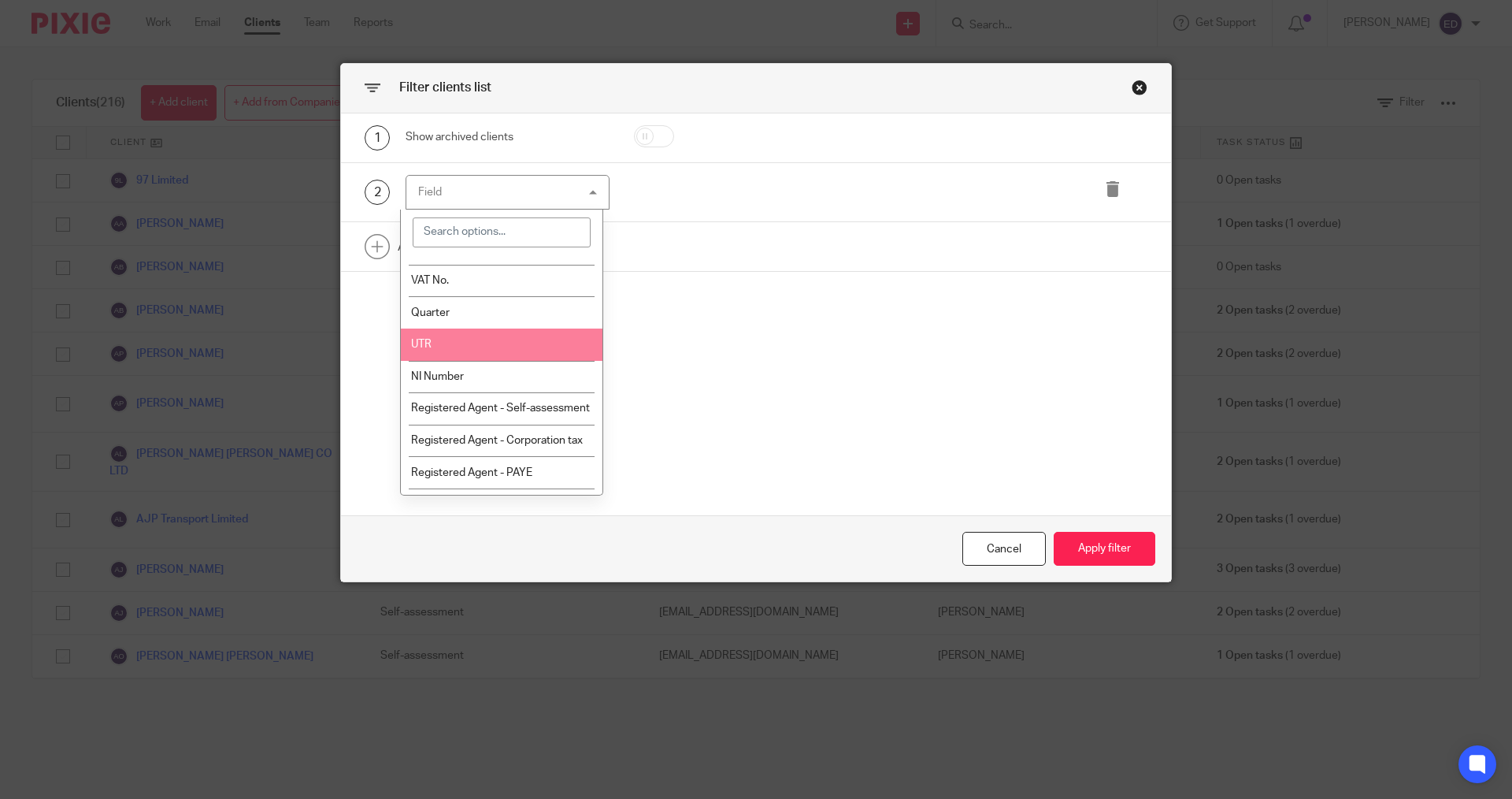
click at [462, 353] on li "UTR" at bounding box center [502, 345] width 202 height 32
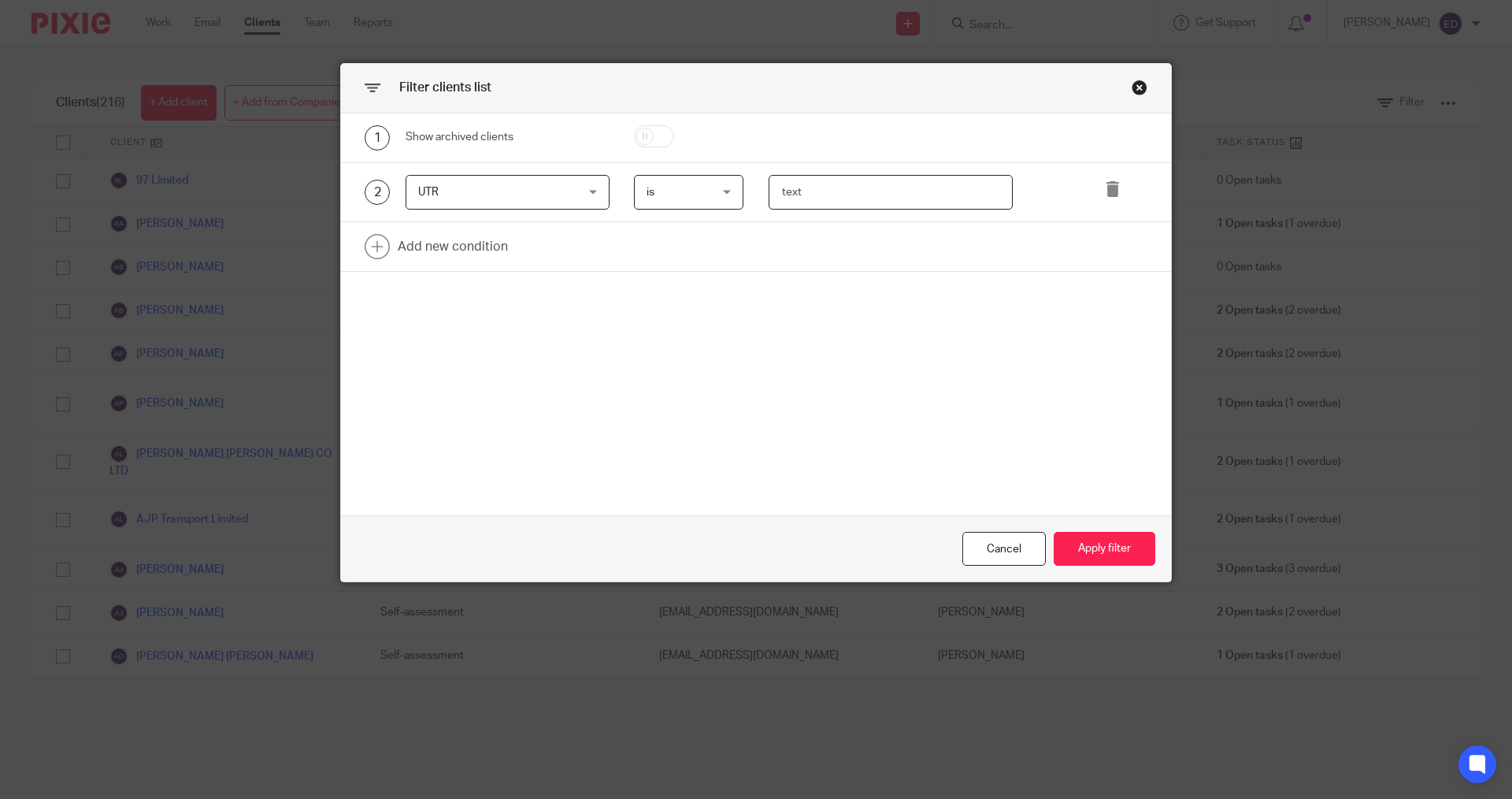
click at [820, 180] on input "text" at bounding box center [891, 193] width 245 height 35
paste input "1093967628"
type input "1093967628"
click at [1115, 566] on div "Cancel Apply filter" at bounding box center [756, 549] width 830 height 66
click at [1115, 546] on button "Apply filter" at bounding box center [1105, 549] width 101 height 34
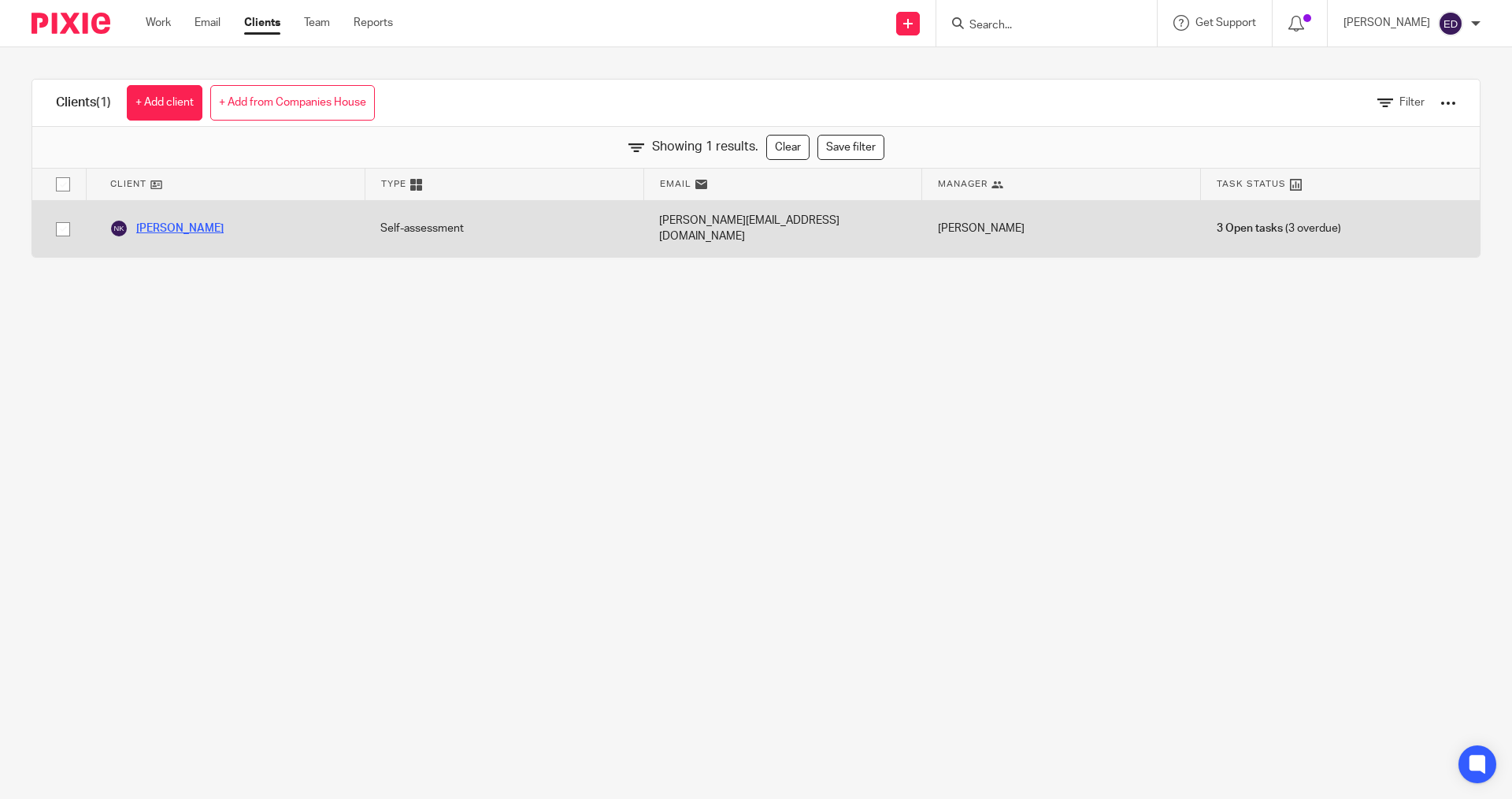
click at [179, 229] on link "[PERSON_NAME]" at bounding box center [167, 228] width 114 height 19
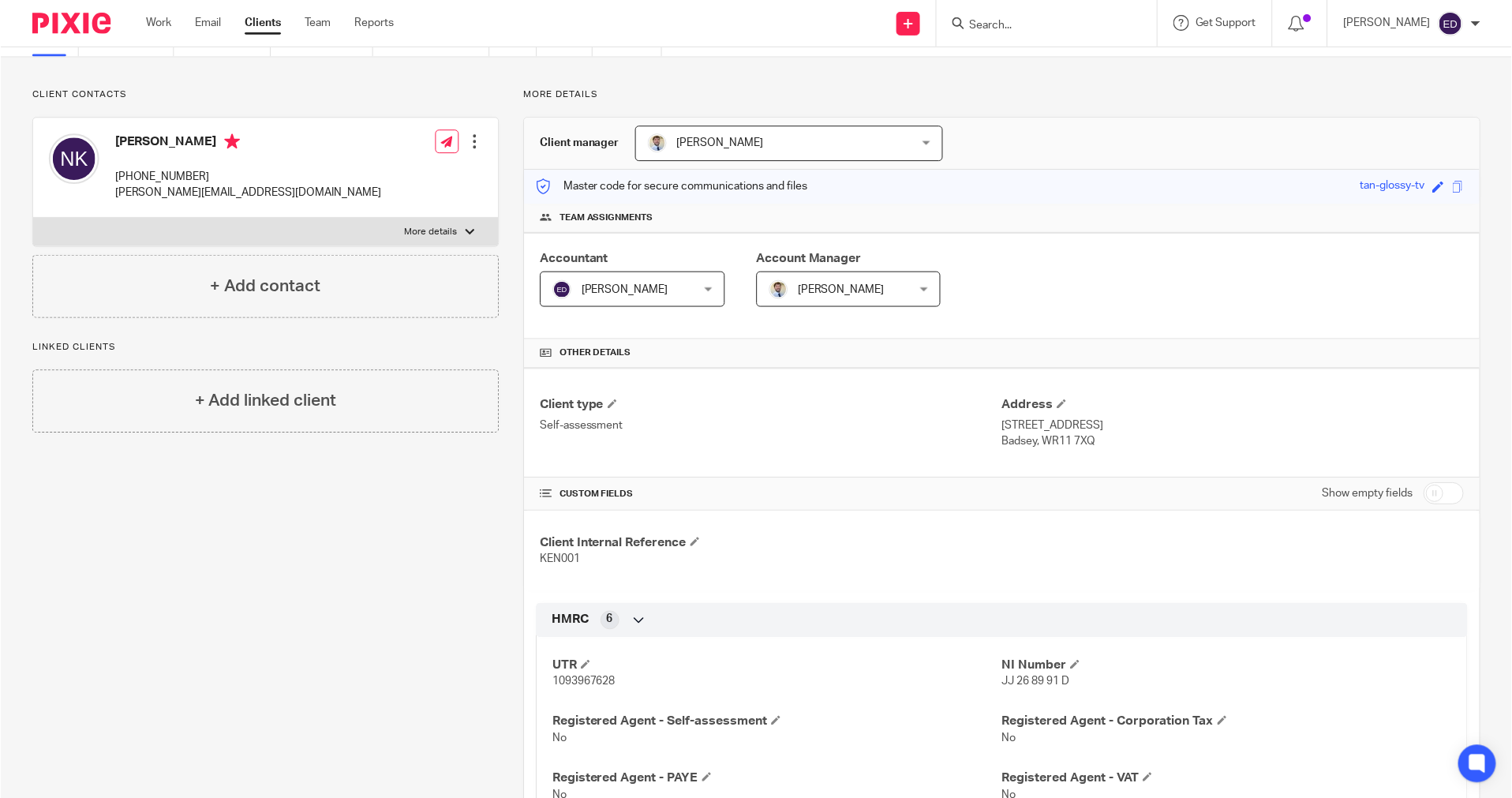
scroll to position [158, 0]
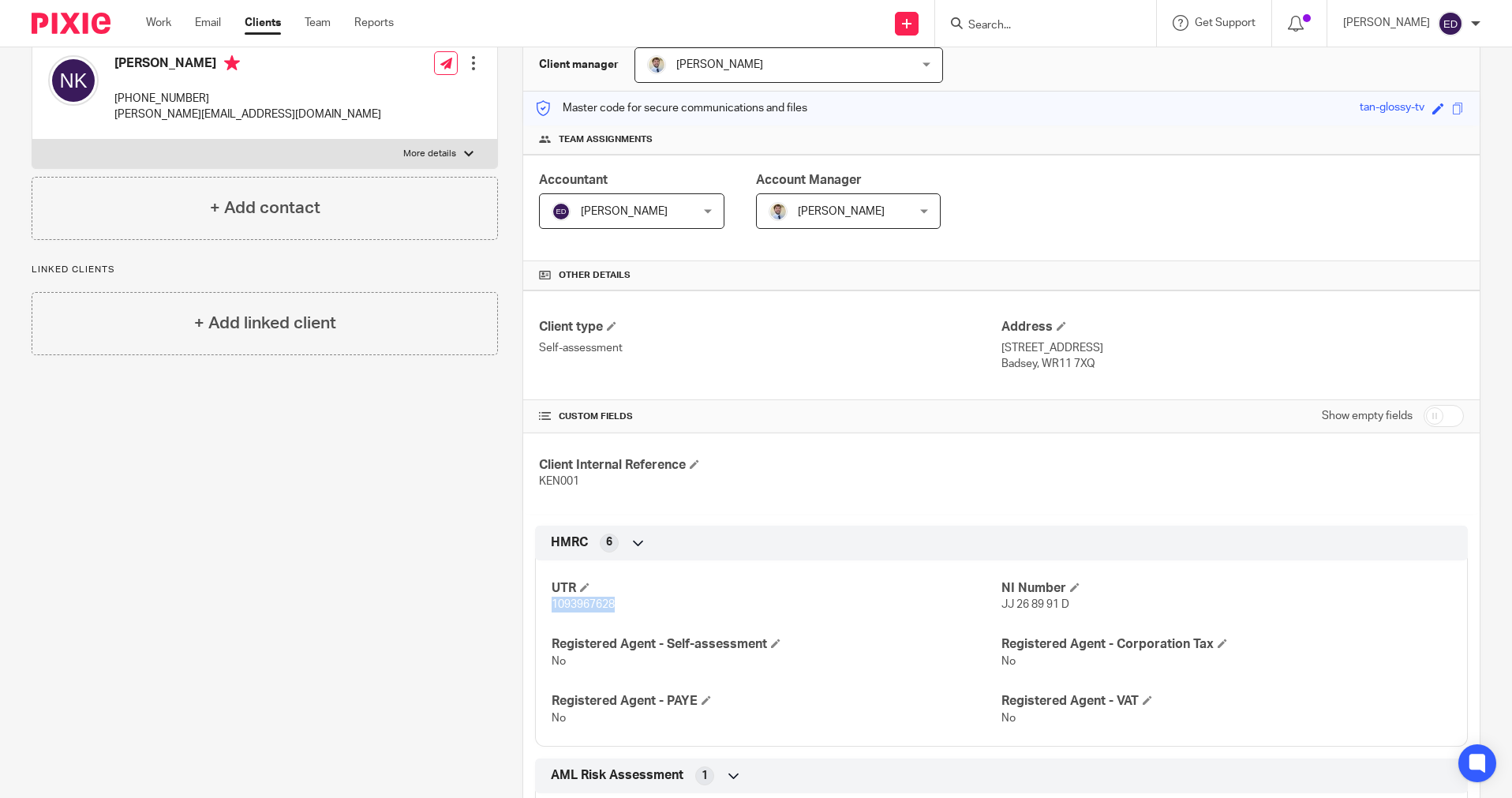
drag, startPoint x: 614, startPoint y: 605, endPoint x: 548, endPoint y: 606, distance: 66.0
click at [552, 606] on p "1093967628" at bounding box center [777, 605] width 450 height 16
copy span "1093967628"
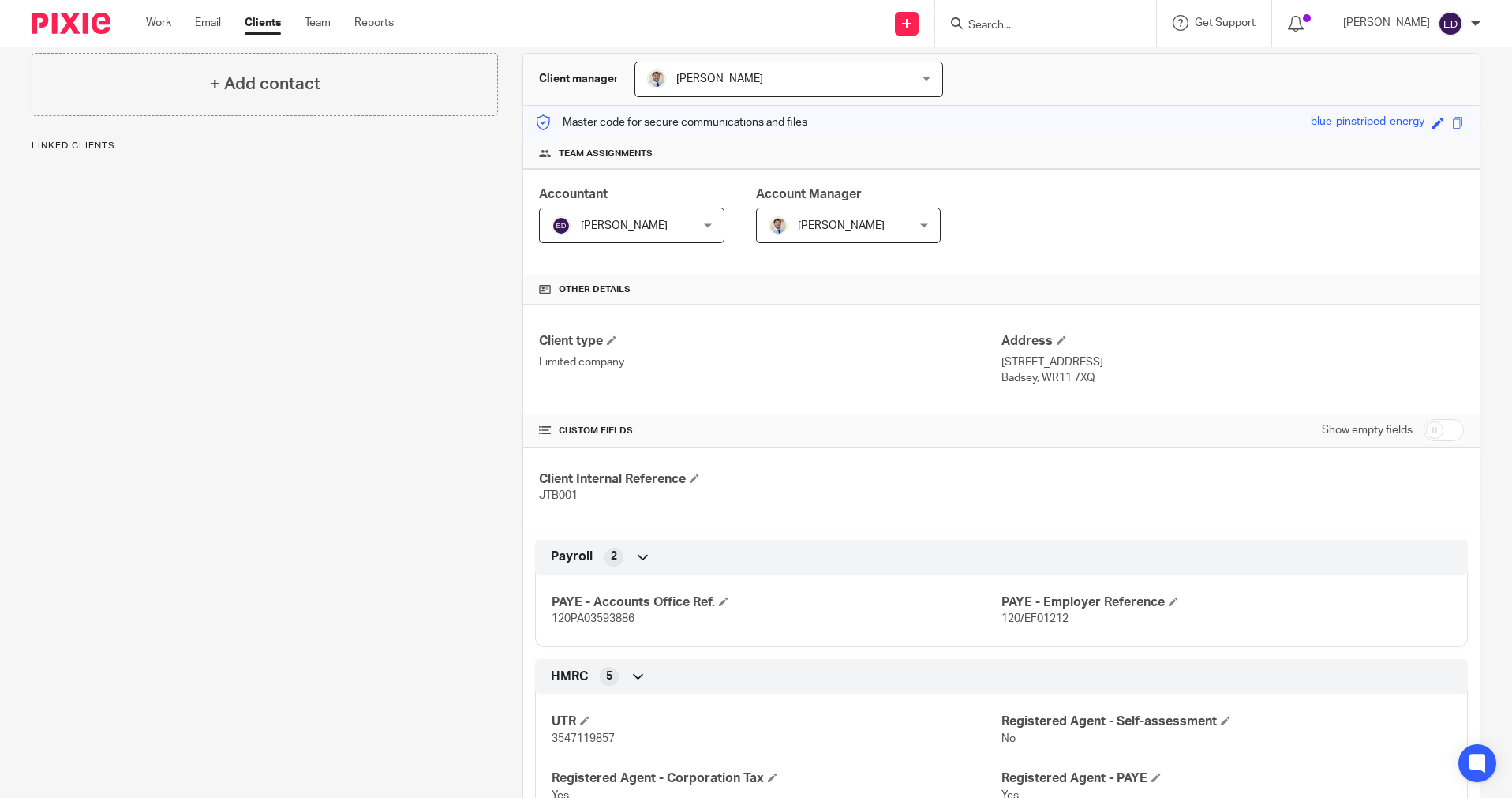
scroll to position [395, 0]
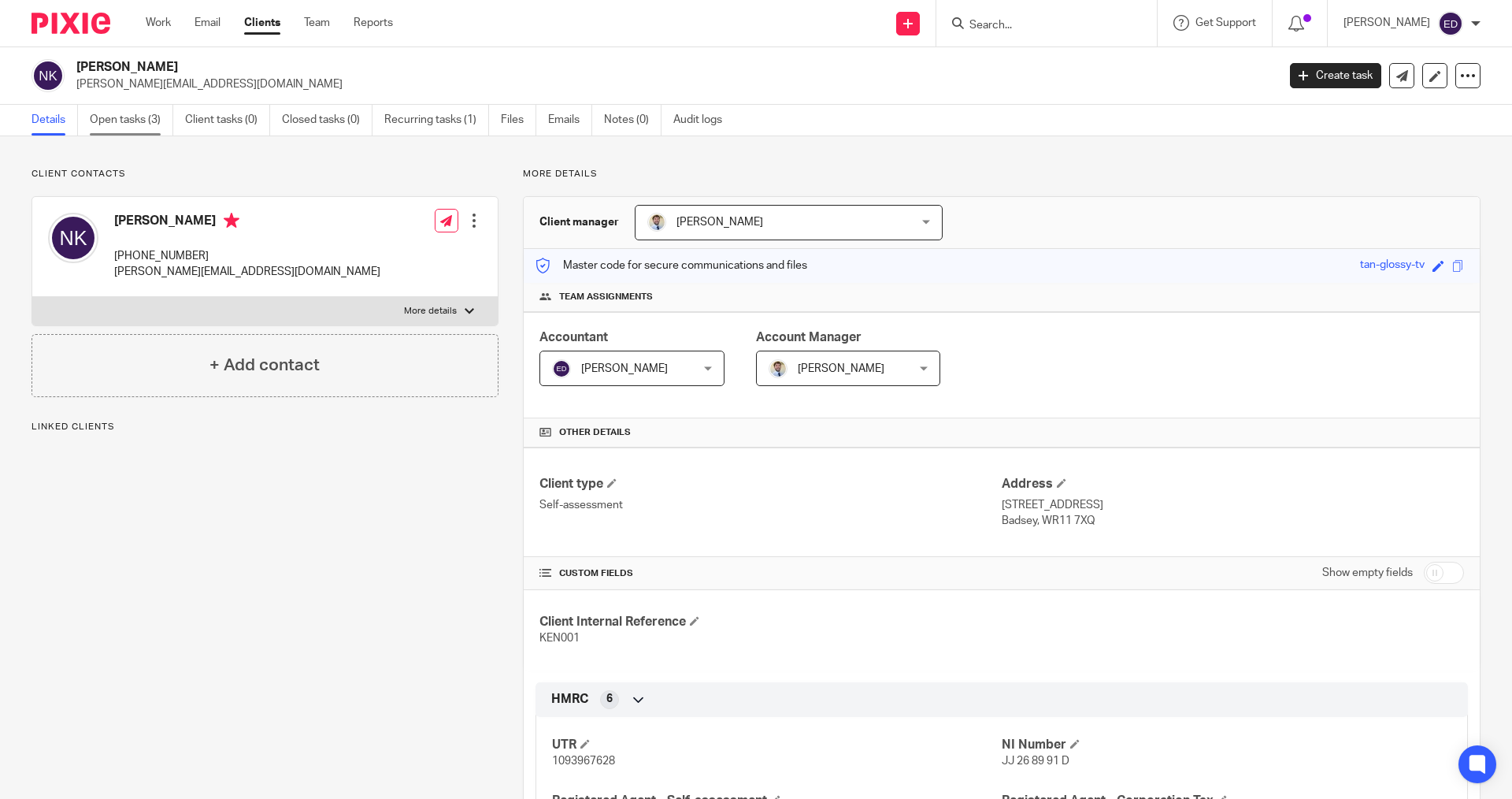
click at [118, 110] on link "Open tasks (3)" at bounding box center [132, 120] width 84 height 31
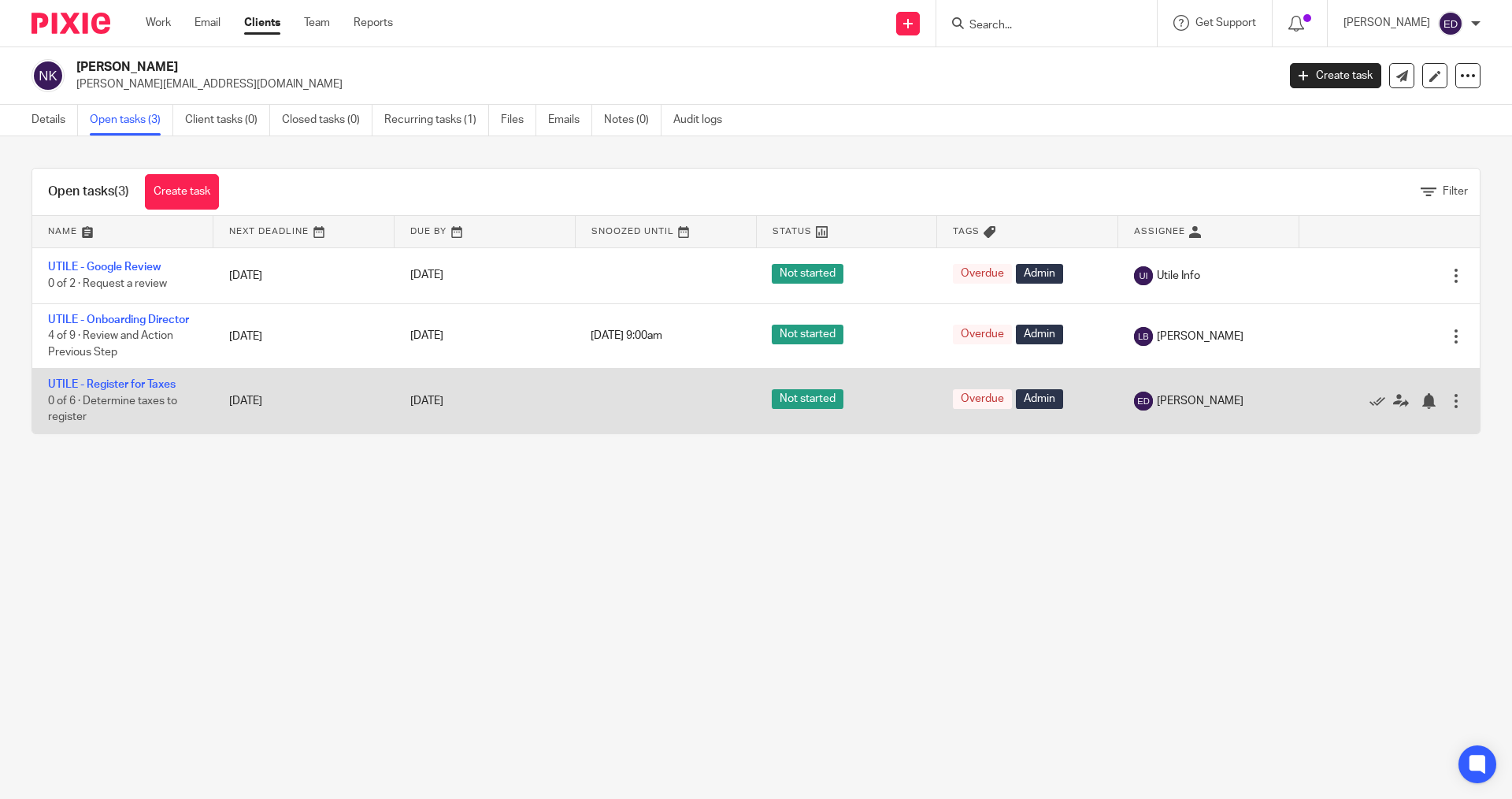
click at [1448, 395] on div at bounding box center [1456, 401] width 16 height 16
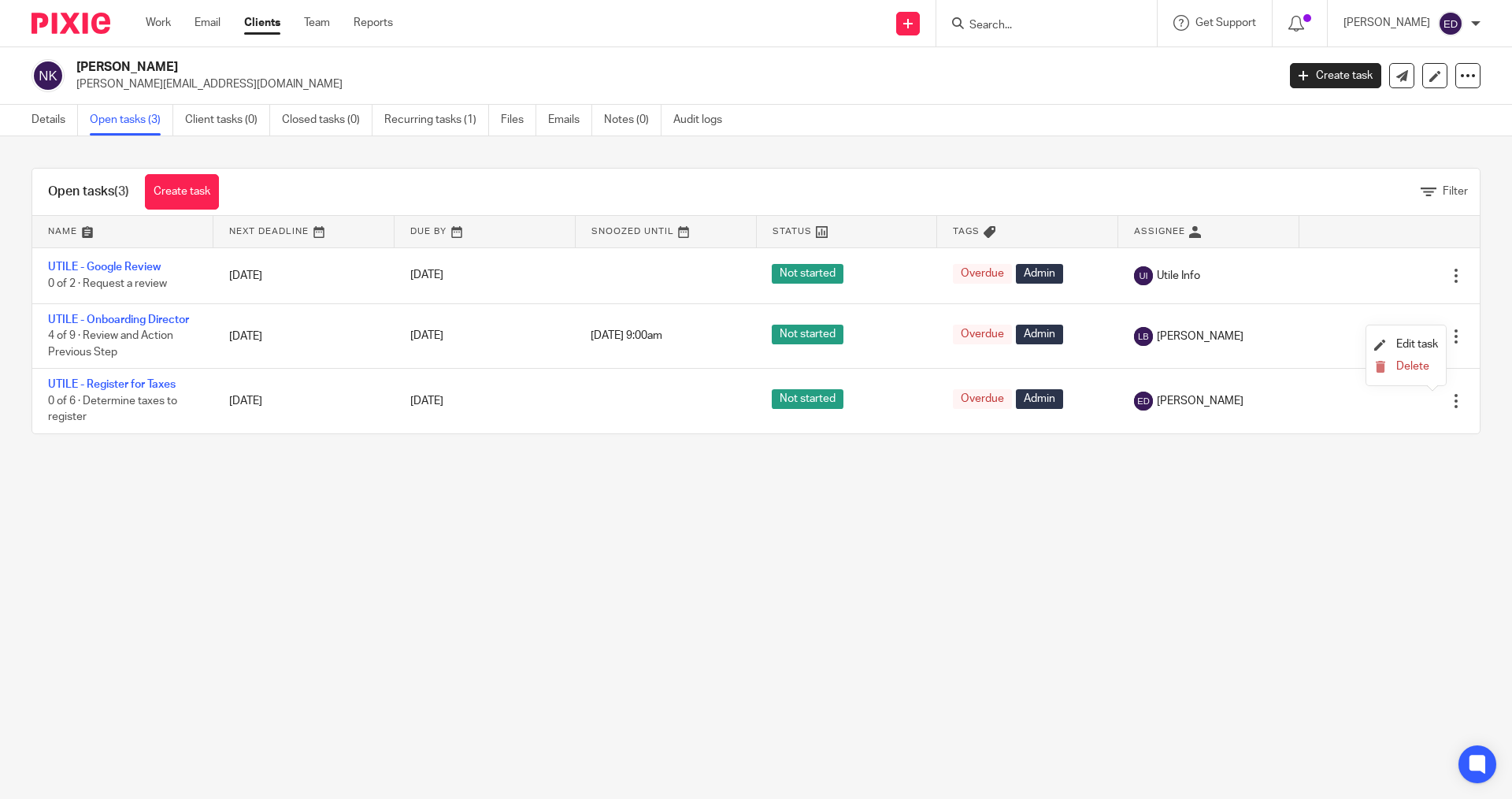
click at [1425, 377] on li "Delete" at bounding box center [1406, 366] width 64 height 20
click at [1426, 366] on span "Delete" at bounding box center [1413, 366] width 33 height 11
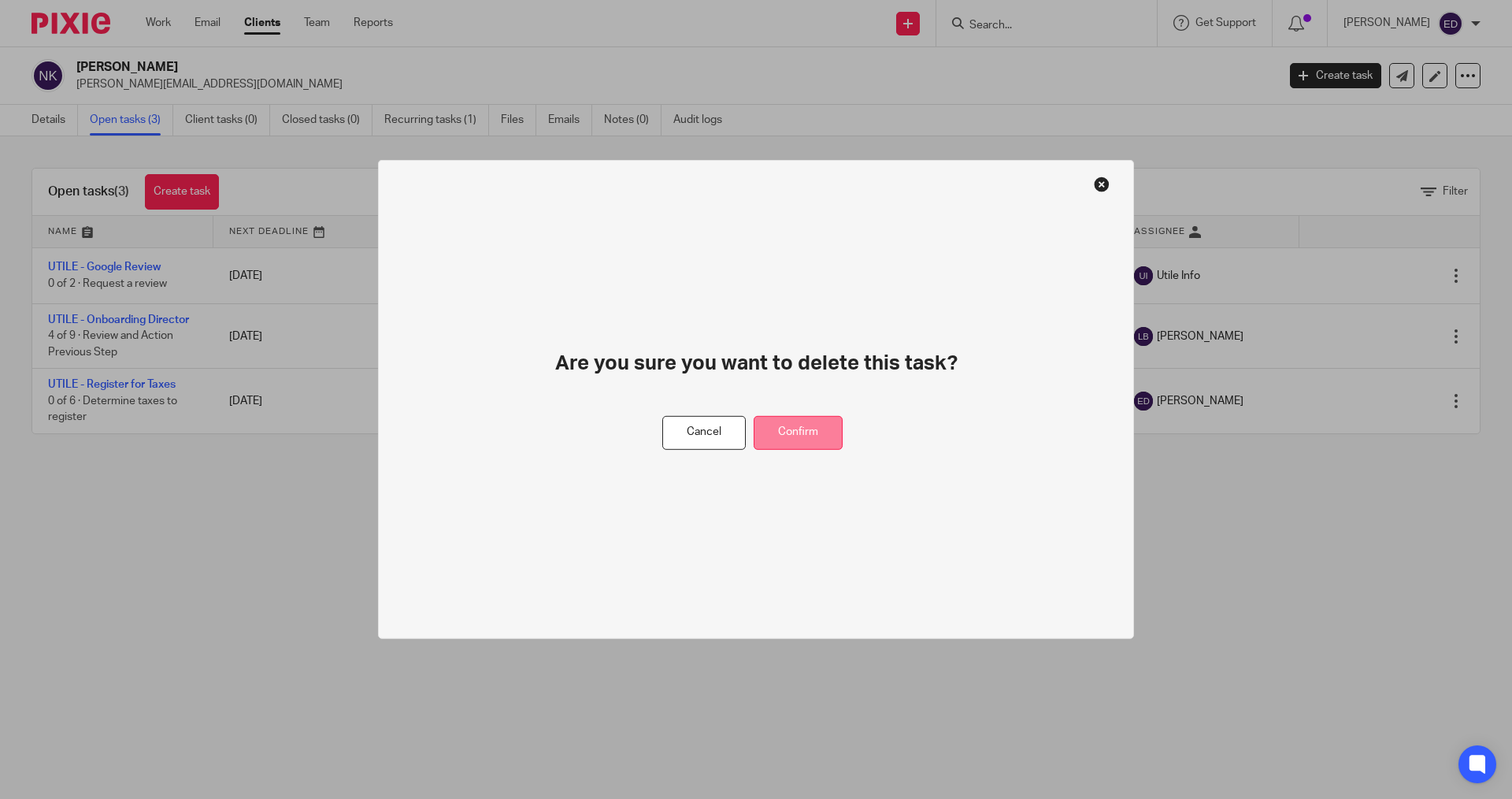
click at [814, 442] on button "Confirm" at bounding box center [798, 433] width 89 height 34
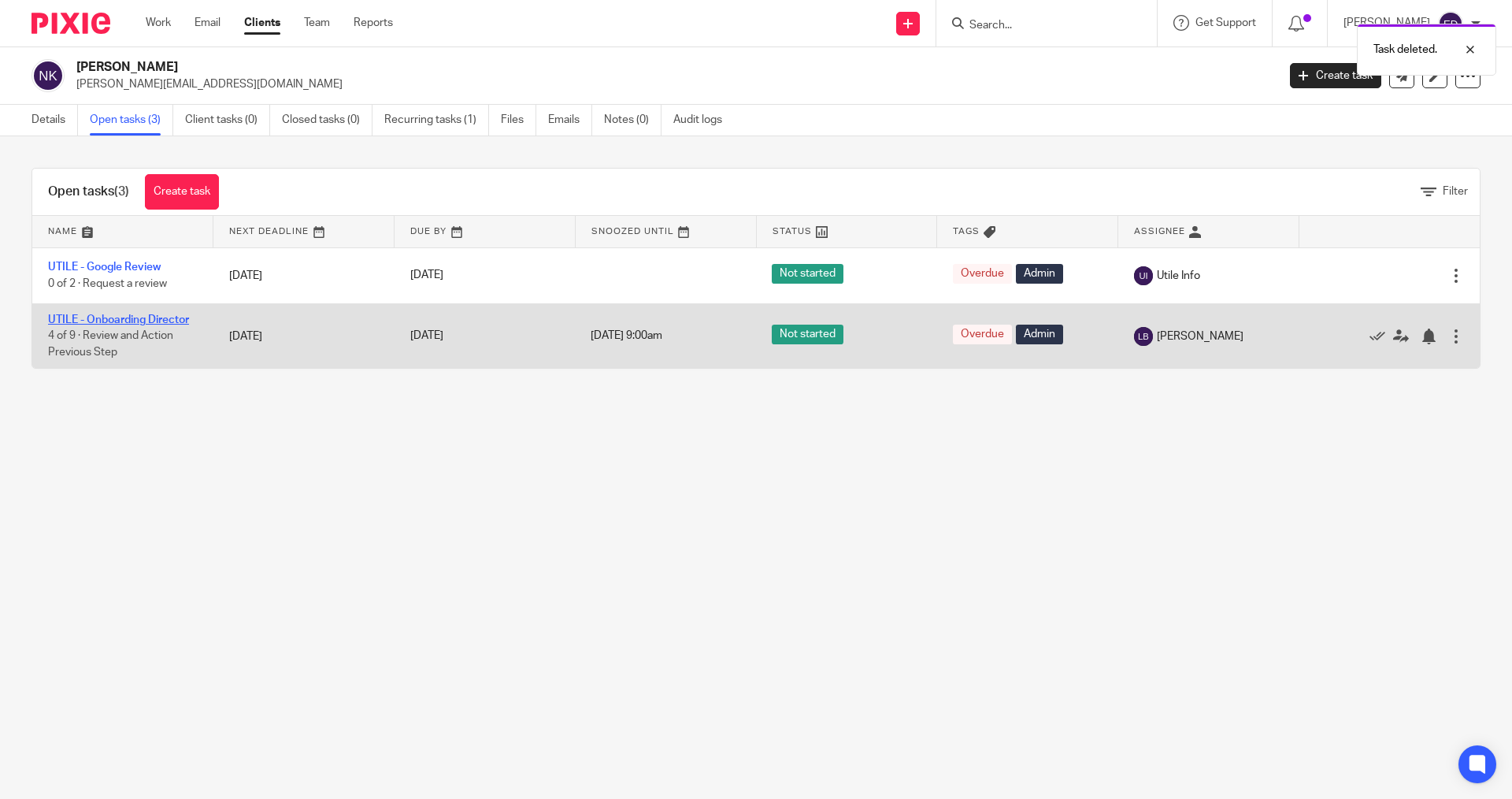
click at [126, 321] on link "UTILE - Onboarding Director" at bounding box center [118, 320] width 141 height 11
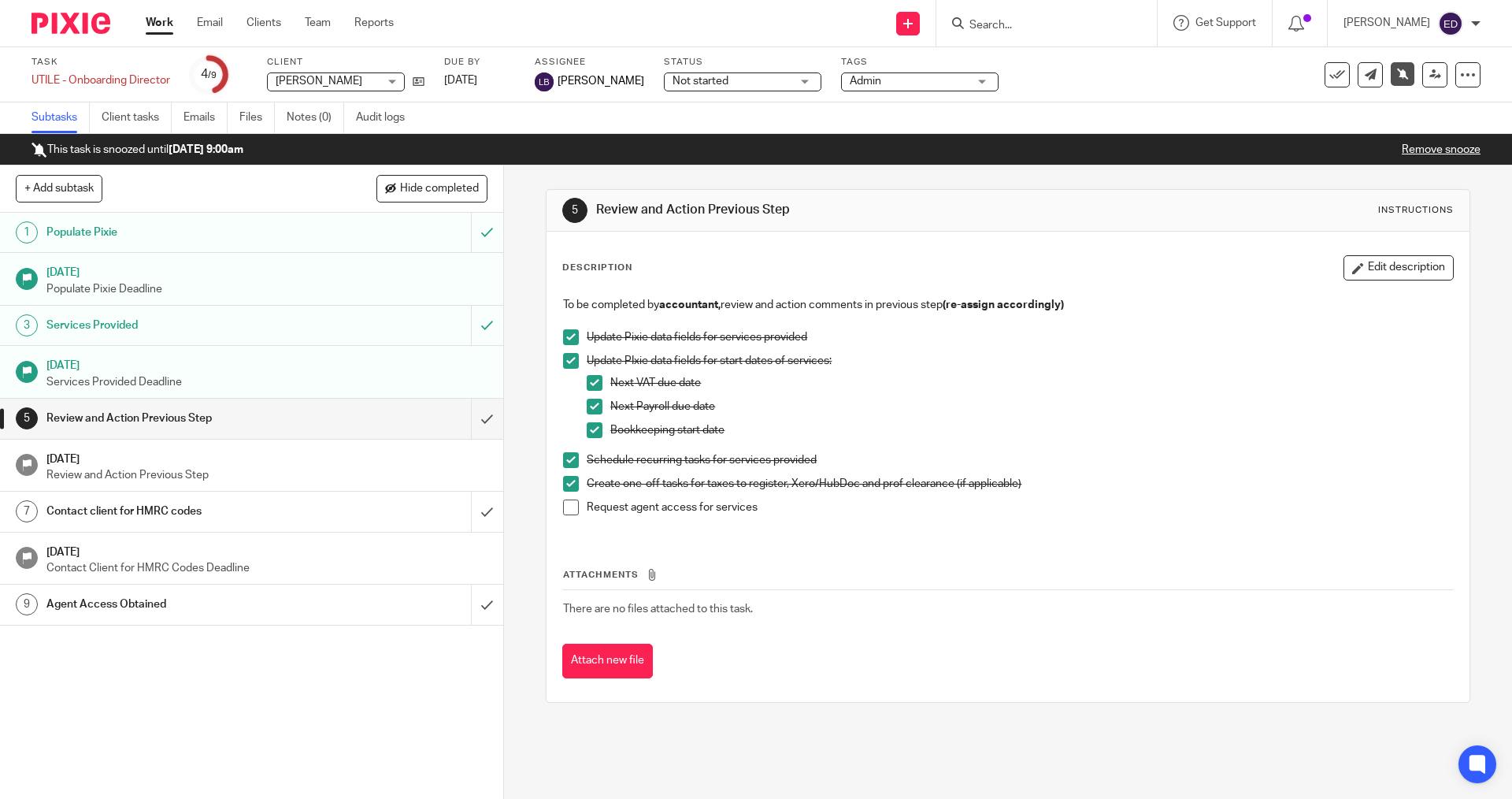
click at [572, 516] on li "Request agent access for services" at bounding box center [1008, 511] width 890 height 23
click at [568, 512] on span at bounding box center [572, 507] width 16 height 16
click at [464, 431] on input "submit" at bounding box center [251, 418] width 503 height 39
click at [399, 746] on div "1 Populate Pixie 16 Aug 2025 Populate Pixie Deadline 3 Services Provided 17 Aug…" at bounding box center [251, 506] width 503 height 586
click at [275, 420] on h1 "Review and Action Previous Step" at bounding box center [183, 418] width 273 height 23
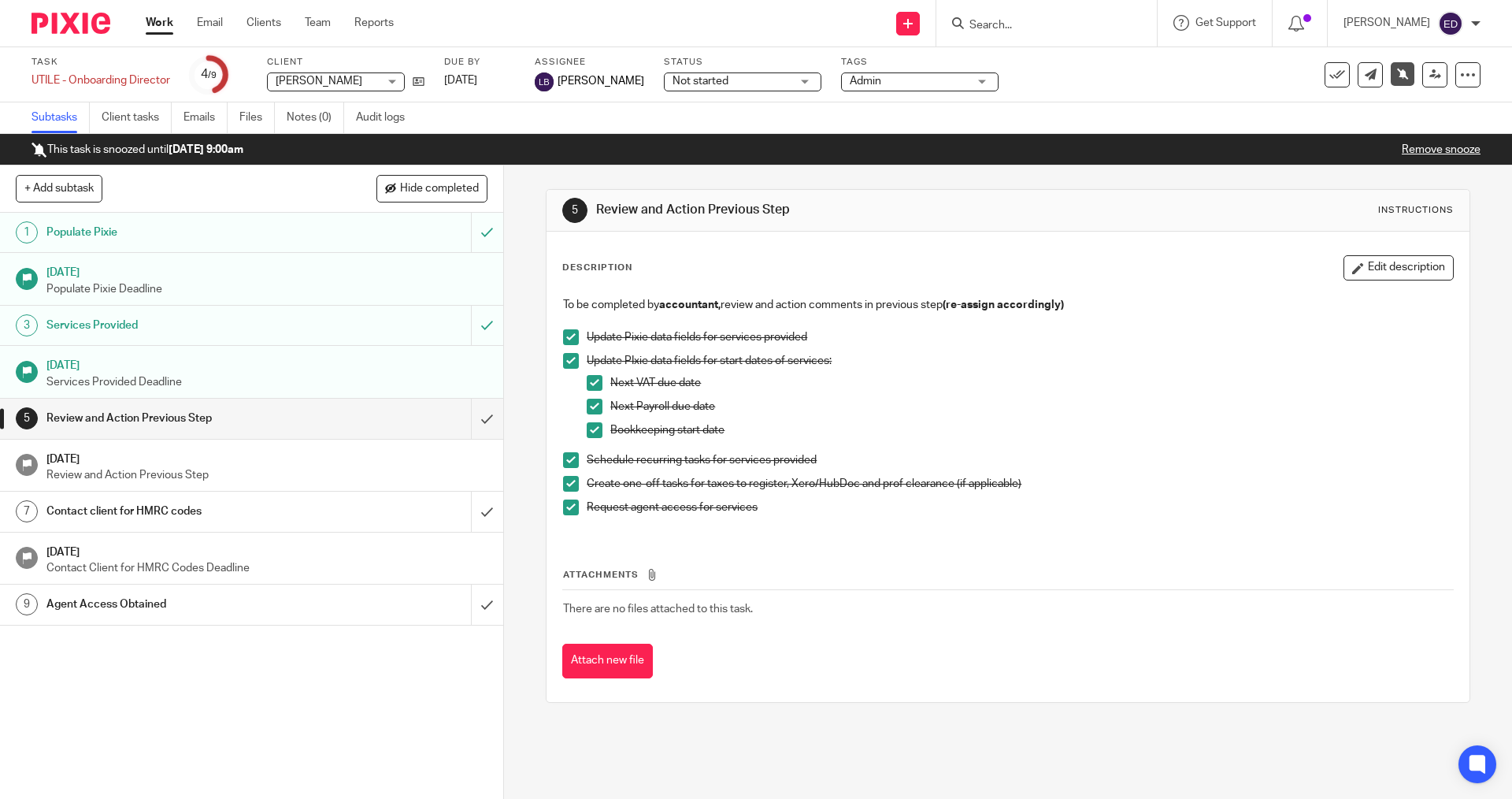
click at [467, 416] on input "submit" at bounding box center [251, 418] width 503 height 39
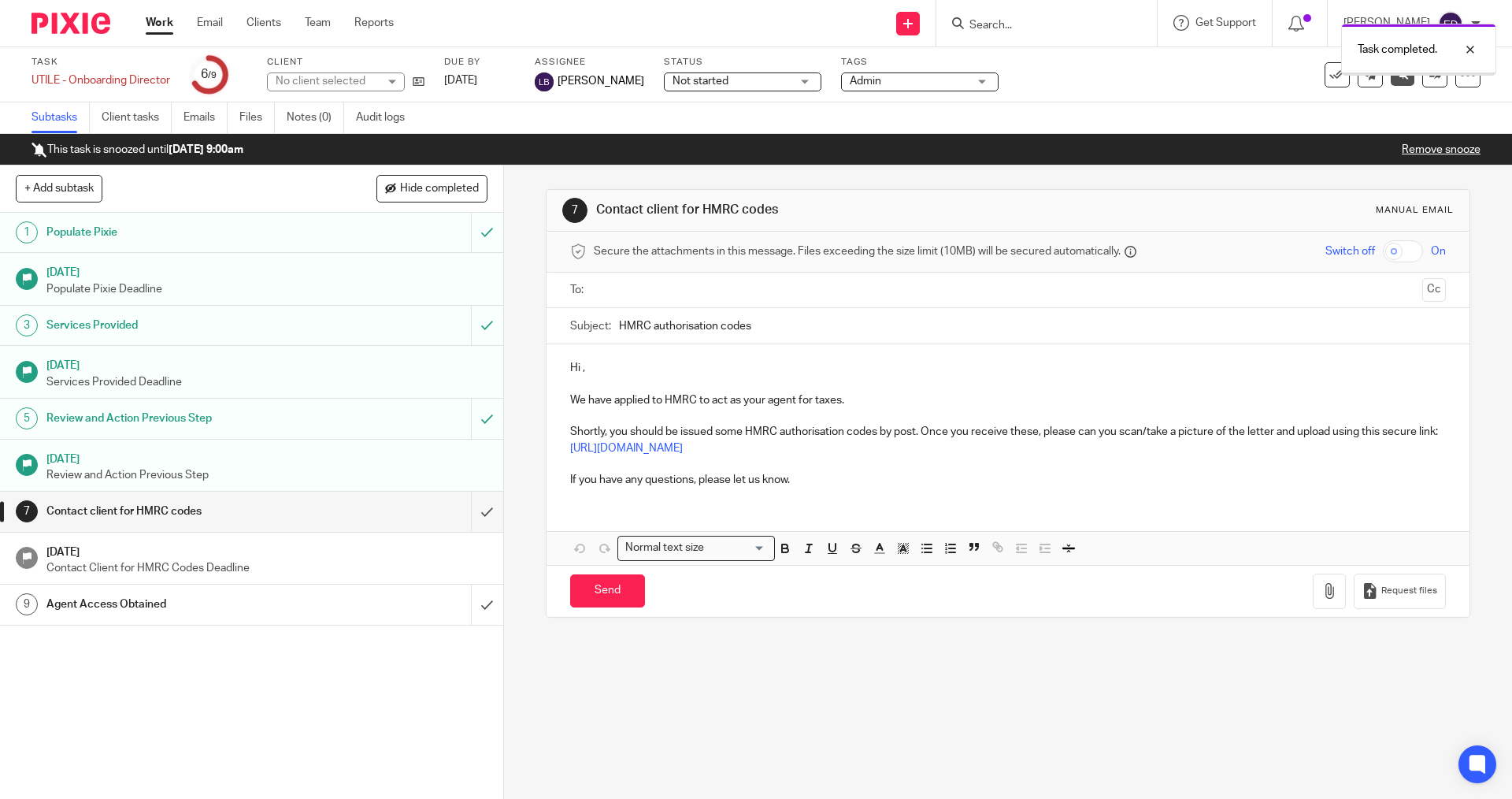
click at [200, 514] on h1 "Contact client for HMRC codes" at bounding box center [183, 511] width 273 height 23
click at [681, 296] on input "text" at bounding box center [1008, 290] width 816 height 19
click at [576, 365] on p "Hi ," at bounding box center [1007, 371] width 875 height 16
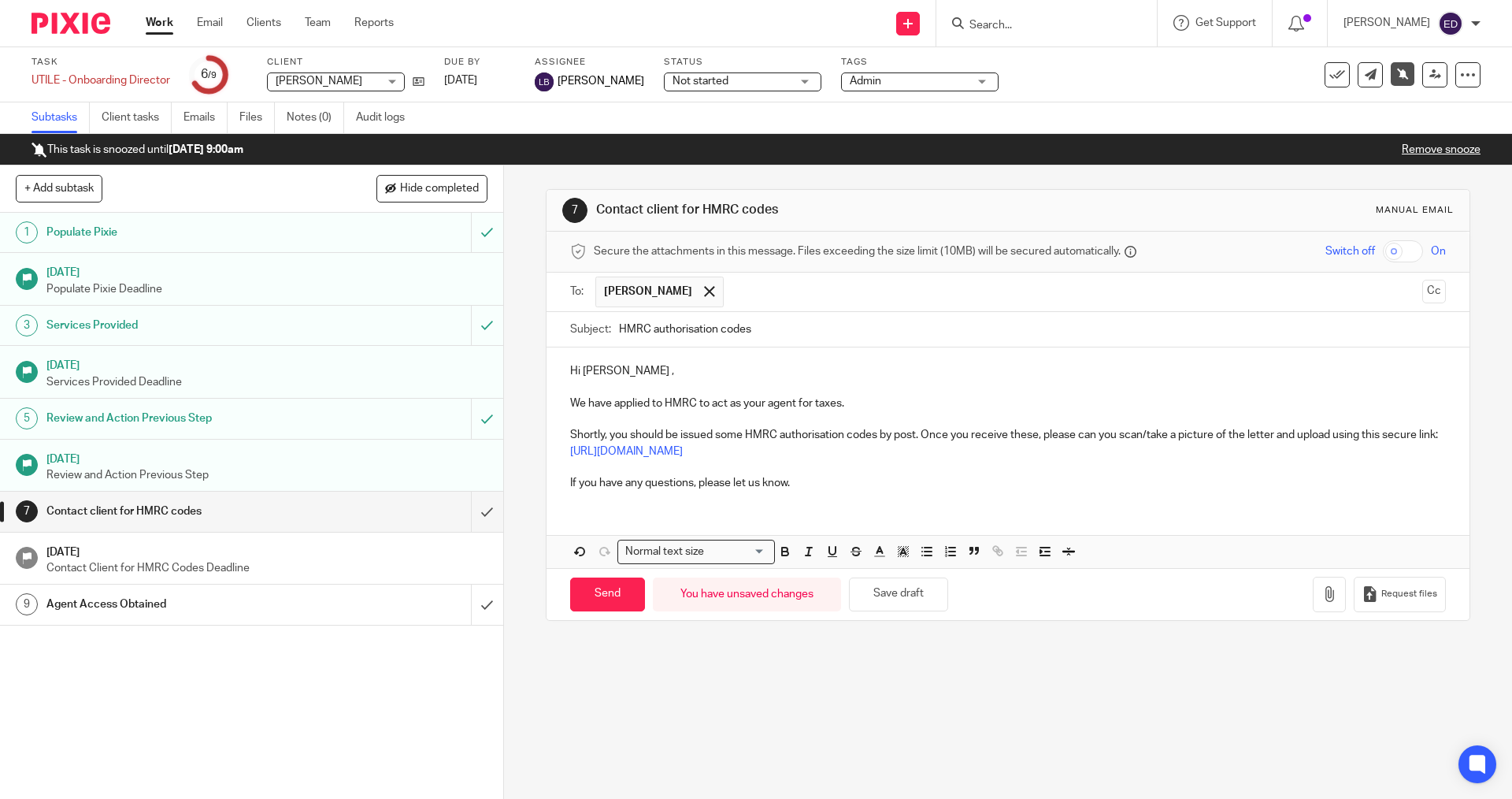
click at [791, 400] on p "We have applied to HMRC to act as your agent for taxes." at bounding box center [1007, 404] width 875 height 16
click at [812, 400] on p "We have applied to HMRC to act as your agent for taxes." at bounding box center [1007, 404] width 875 height 16
click at [873, 400] on p "We have applied to HMRC to act as your agent for taxes." at bounding box center [1007, 404] width 875 height 16
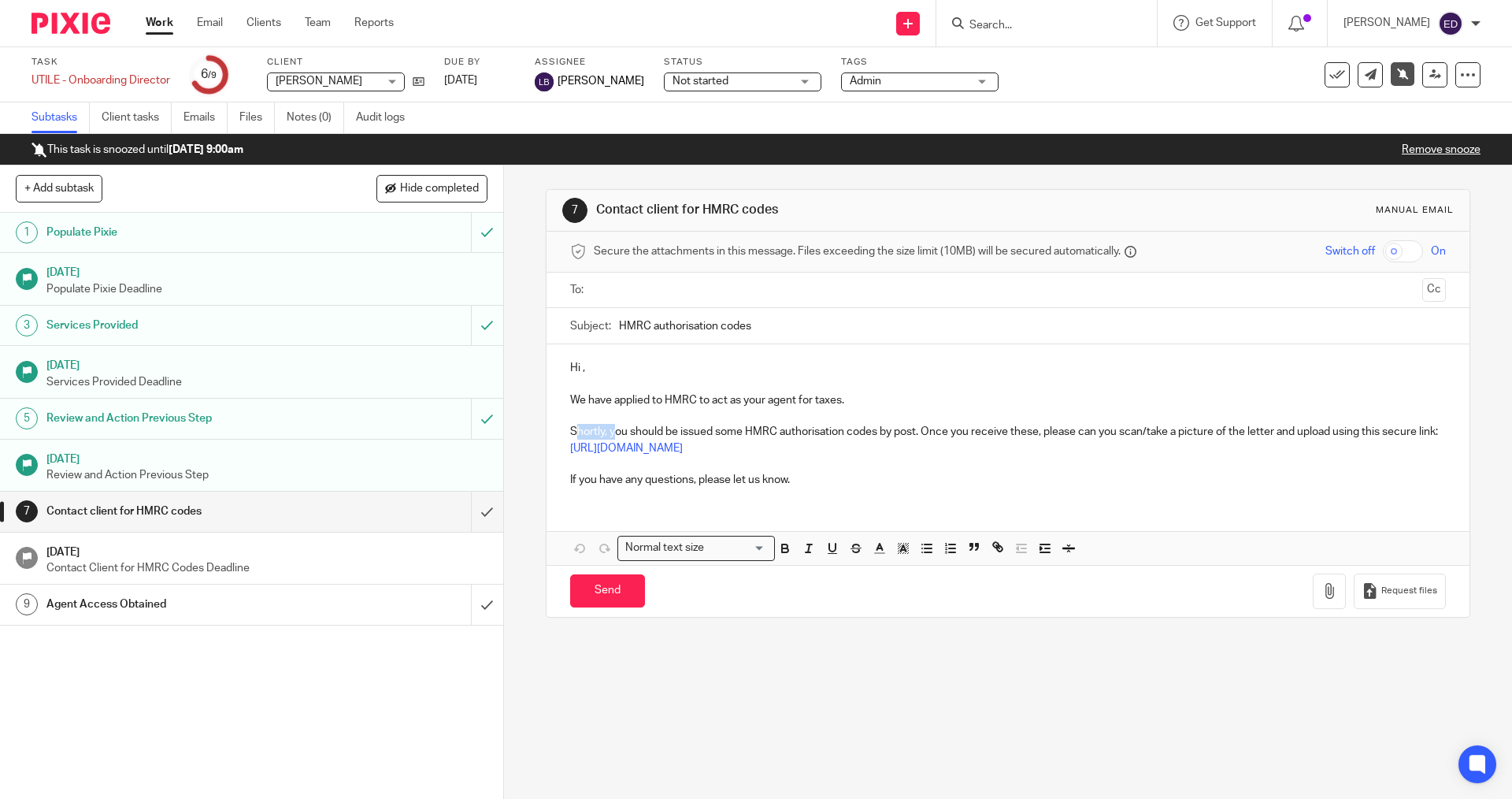
drag, startPoint x: 613, startPoint y: 427, endPoint x: 573, endPoint y: 434, distance: 40.6
click at [573, 434] on p "Shortly, you should be issued some HMRC authorisation codes by post. Once you r…" at bounding box center [1007, 440] width 875 height 32
click at [570, 432] on p "Shortly, you should be issued some HMRC authorisation codes by post. Once you r…" at bounding box center [1007, 440] width 875 height 32
drag, startPoint x: 602, startPoint y: 428, endPoint x: 564, endPoint y: 430, distance: 38.1
click at [564, 430] on div "Hi , We have applied to HMRC to act as your agent for taxes. Shortly, you shoul…" at bounding box center [1008, 422] width 923 height 155
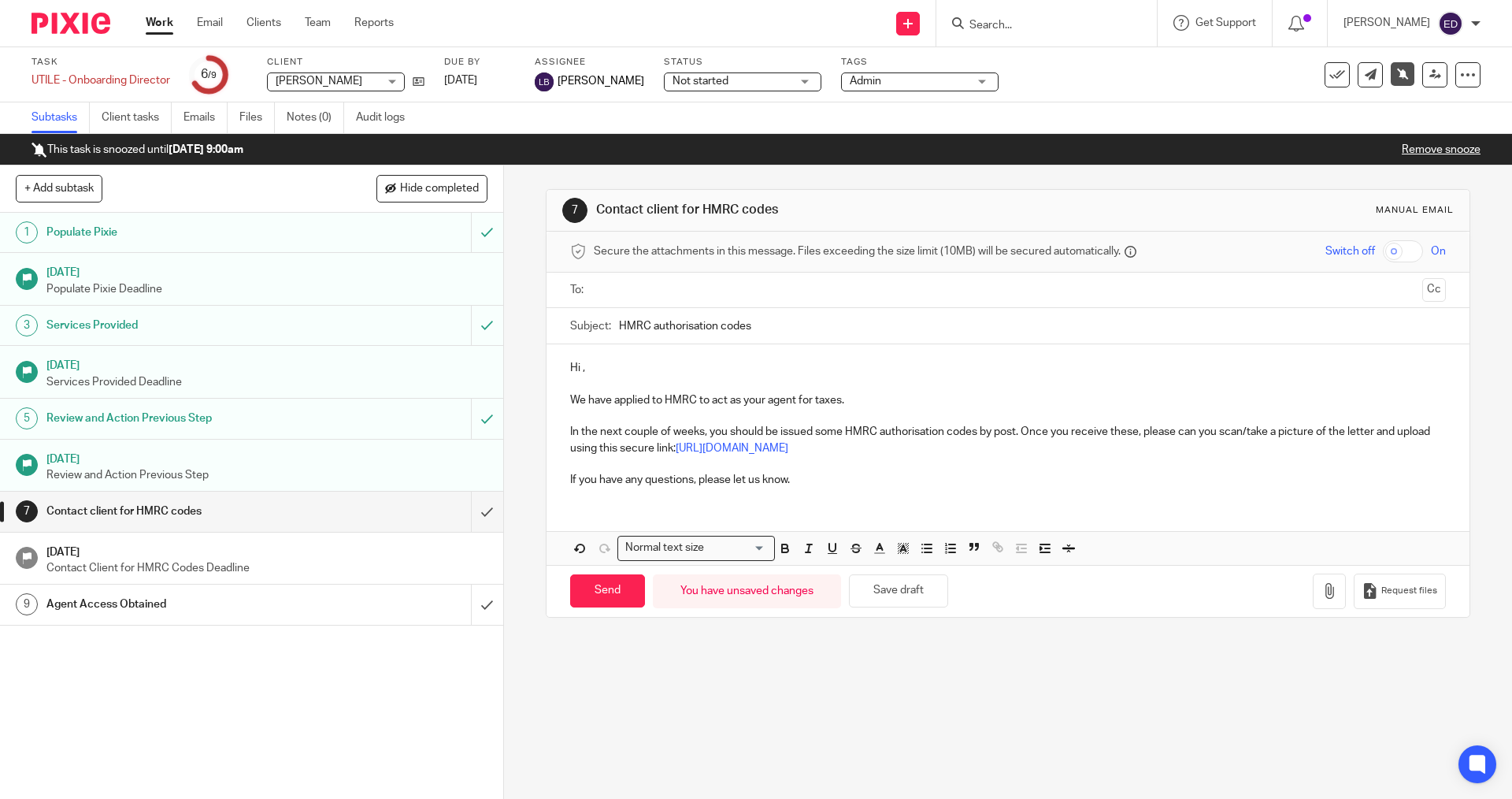
click at [581, 370] on p "Hi ," at bounding box center [1007, 368] width 875 height 16
click at [638, 297] on input "text" at bounding box center [1008, 290] width 816 height 19
click at [809, 401] on p "We have applied to HMRC to act as your agent for taxes." at bounding box center [1007, 404] width 875 height 16
click at [886, 404] on p "We have applied to HMRC to act as your agent for personal taxes." at bounding box center [1007, 404] width 875 height 16
drag, startPoint x: 840, startPoint y: 433, endPoint x: 815, endPoint y: 437, distance: 25.3
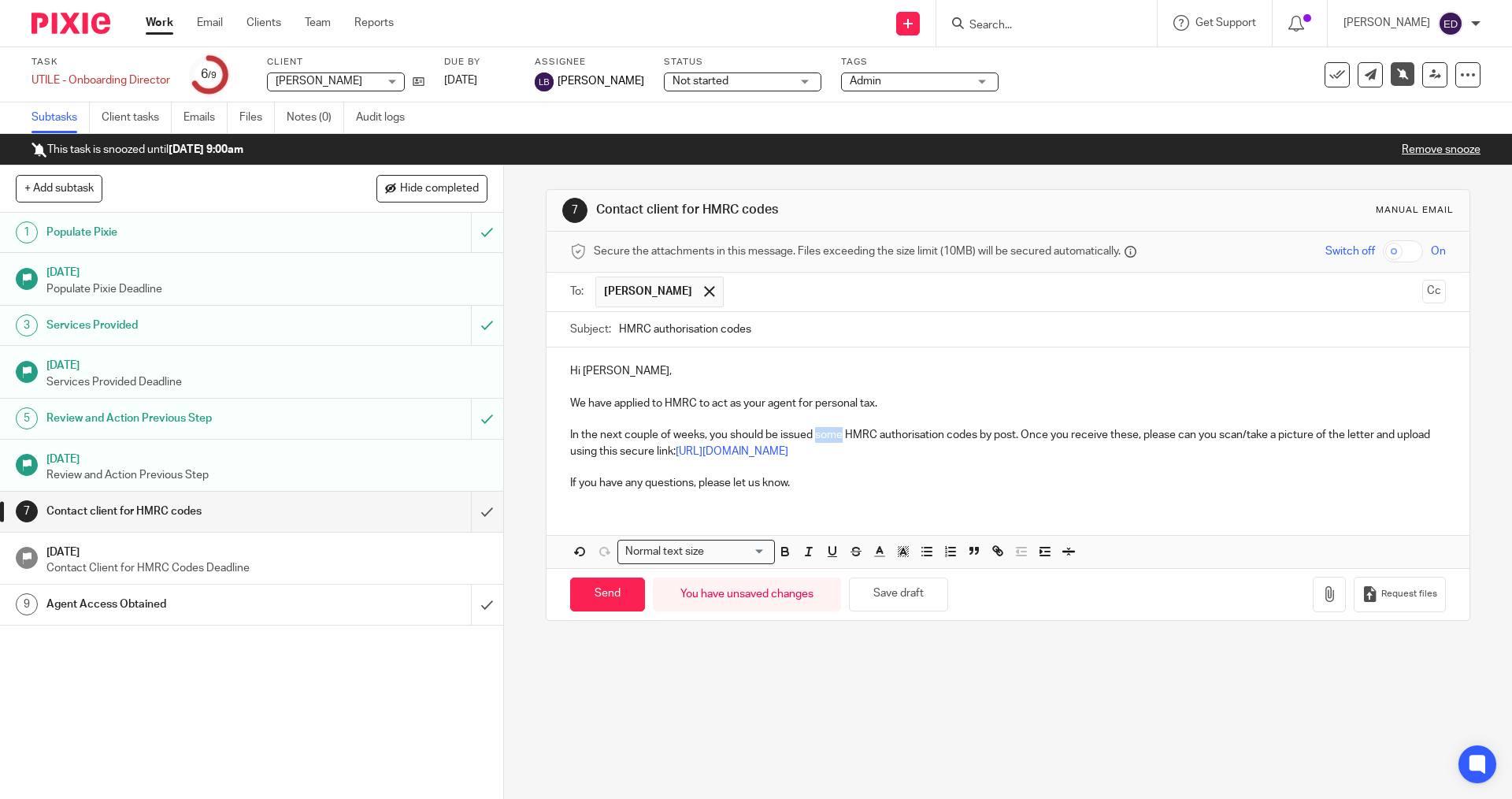
click at [815, 437] on p "In the next couple of weeks, you should be issued some HMRC authorisation codes…" at bounding box center [1007, 443] width 875 height 32
click at [954, 433] on p "In the next couple of weeks, you should be issued a HMRC authorisation codes by…" at bounding box center [1007, 443] width 875 height 32
drag, startPoint x: 1097, startPoint y: 436, endPoint x: 1108, endPoint y: 436, distance: 11.0
click at [1108, 436] on p "In the next couple of weeks, you should be issued a HMRC authorisation code by …" at bounding box center [1007, 443] width 875 height 32
drag, startPoint x: 985, startPoint y: 451, endPoint x: 643, endPoint y: 453, distance: 342.0
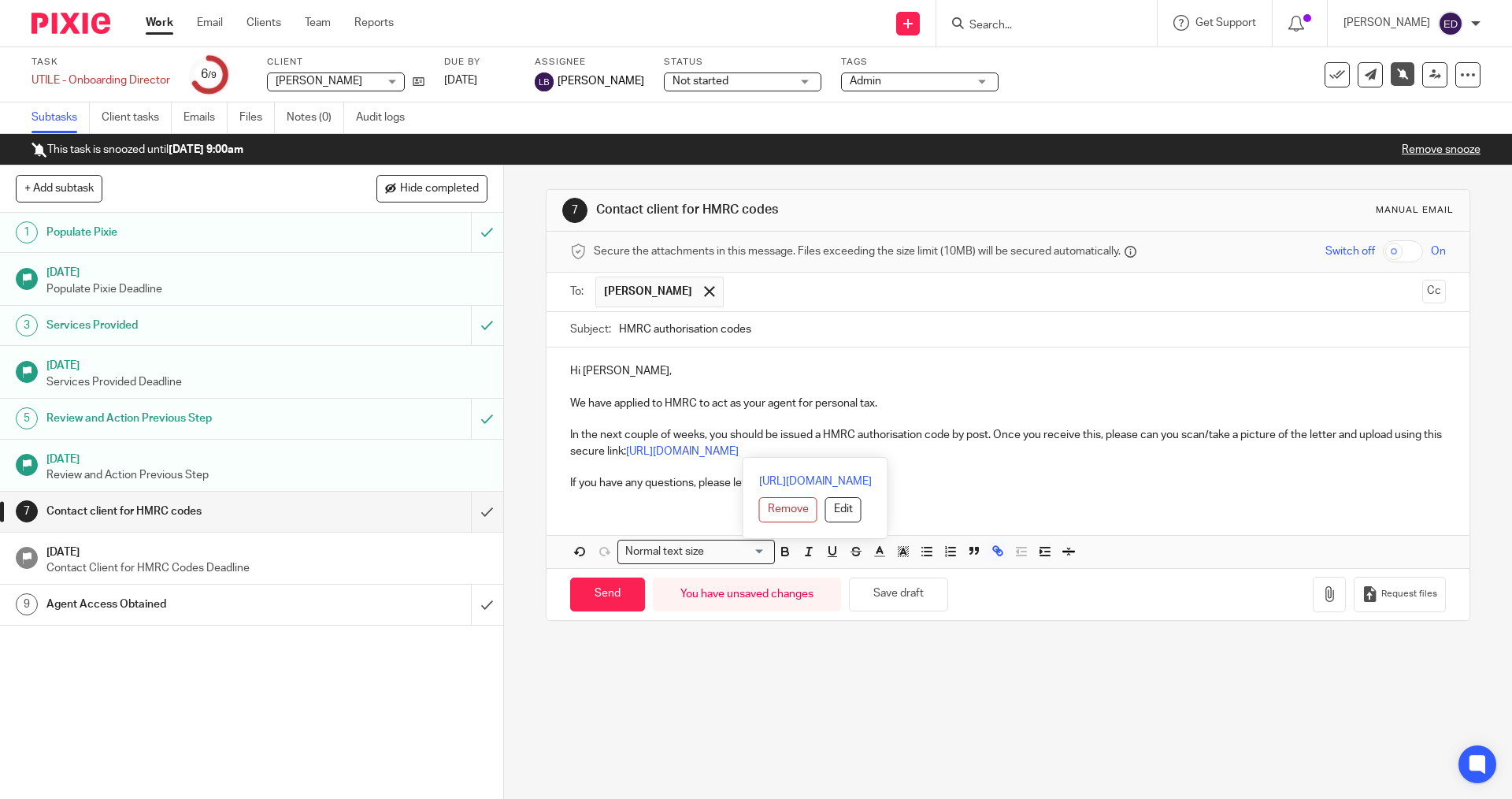
click at [643, 453] on p "In the next couple of weeks, you should be issued a HMRC authorisation code by …" at bounding box center [1007, 443] width 875 height 32
click at [1385, 598] on span "Request files" at bounding box center [1409, 594] width 56 height 13
click at [1006, 455] on p "In the next couple of weeks, you should be issued a HMRC authorisation code by …" at bounding box center [1007, 443] width 875 height 32
click at [624, 510] on div "Hi Neil, We have applied to HMRC to act as your agent for personal tax. In the …" at bounding box center [1008, 457] width 923 height 221
click at [596, 511] on div "Hi Neil, We have applied to HMRC to act as your agent for personal tax. In the …" at bounding box center [1008, 457] width 923 height 221
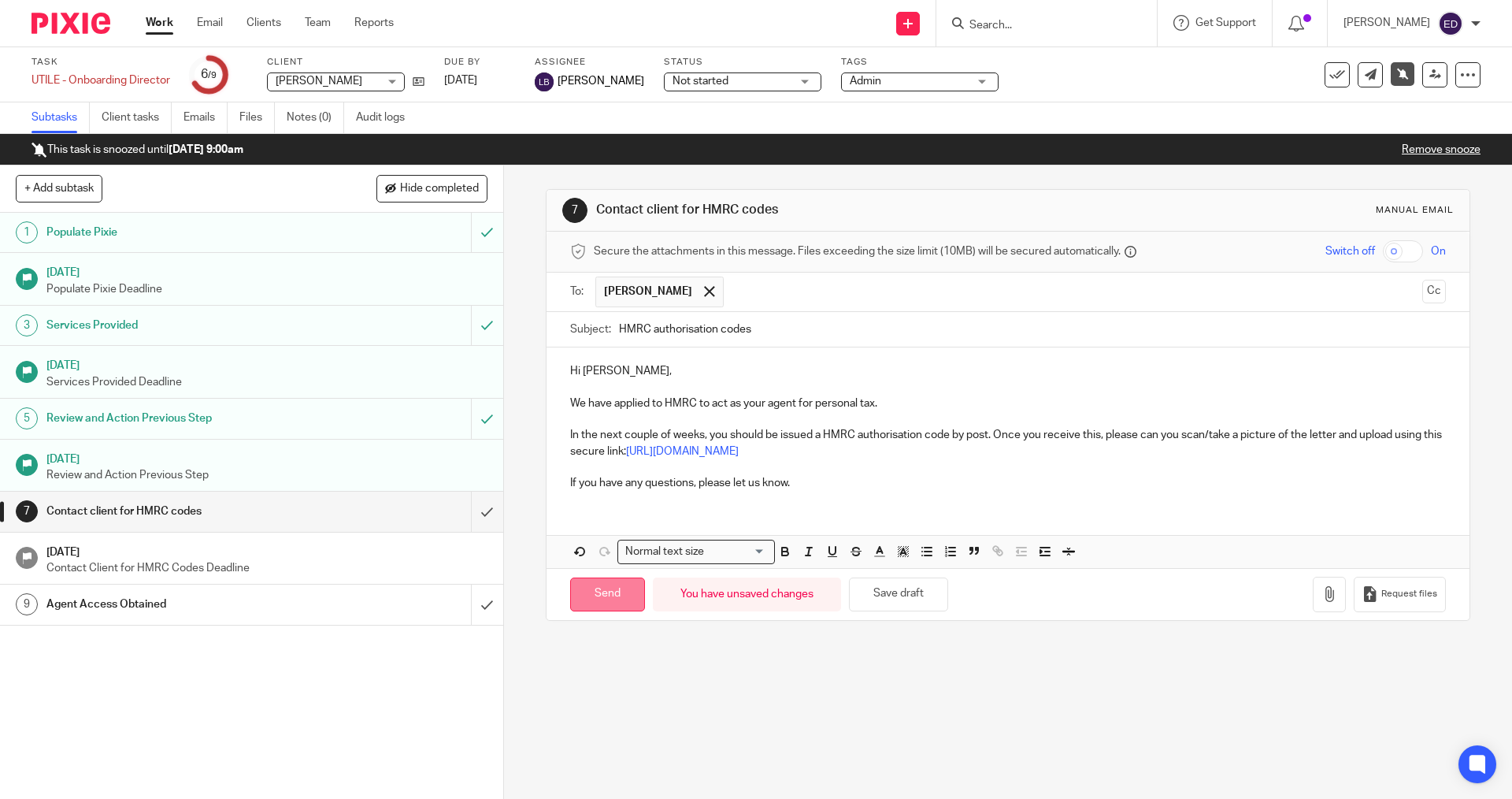
click at [609, 594] on input "Send" at bounding box center [607, 594] width 75 height 34
type input "Sent"
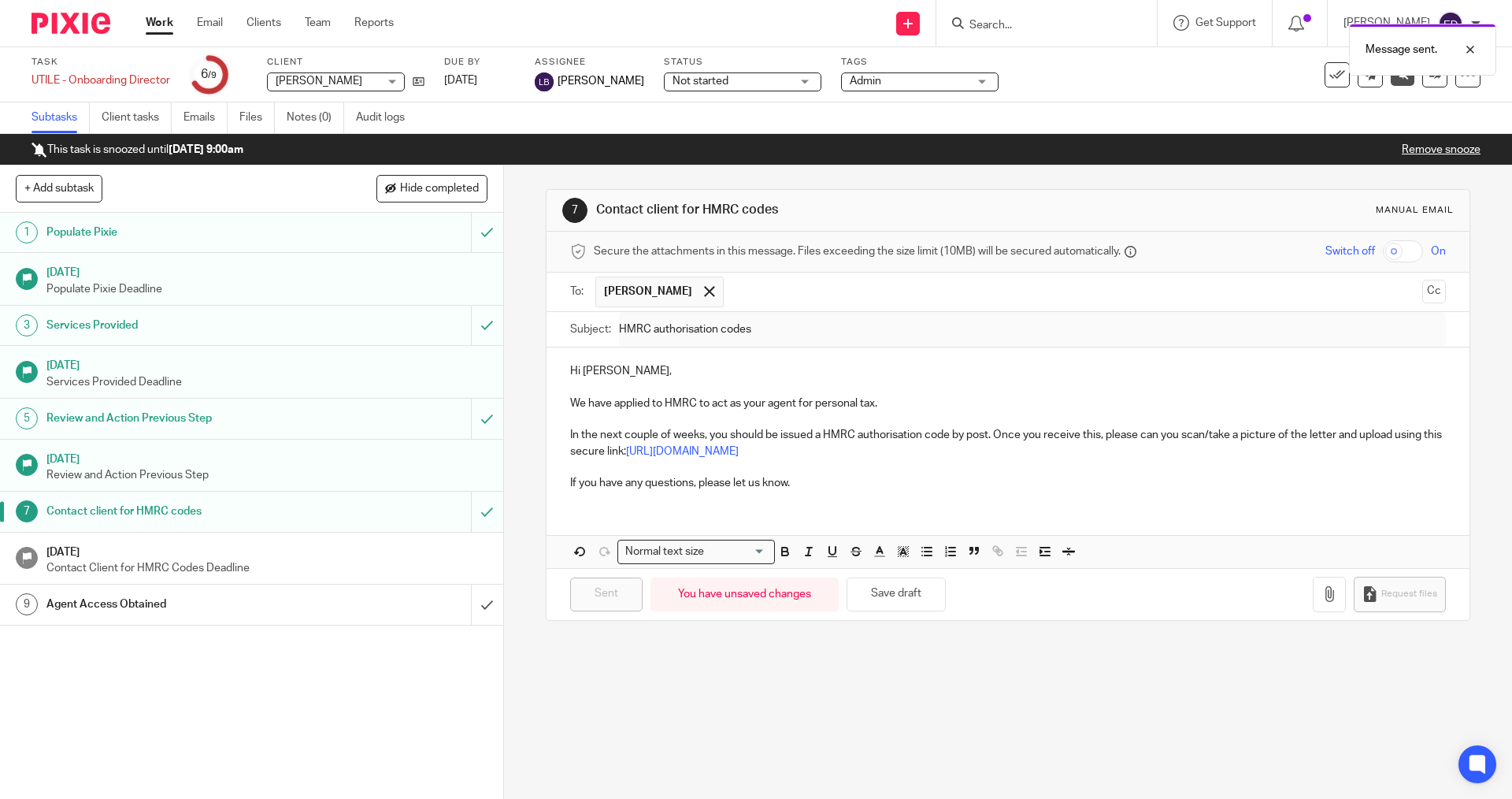
click at [153, 26] on link "Work" at bounding box center [159, 23] width 27 height 16
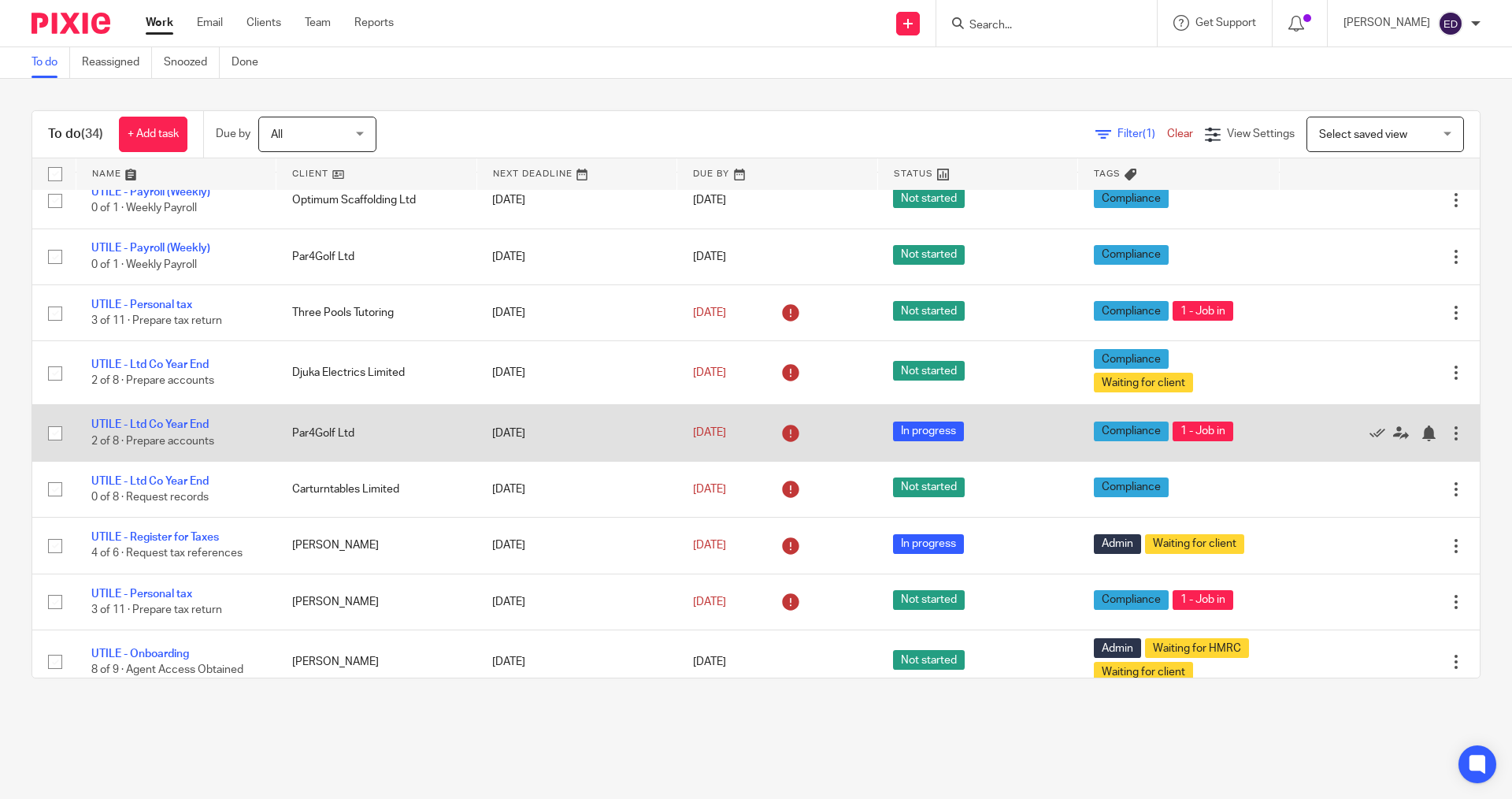
scroll to position [631, 0]
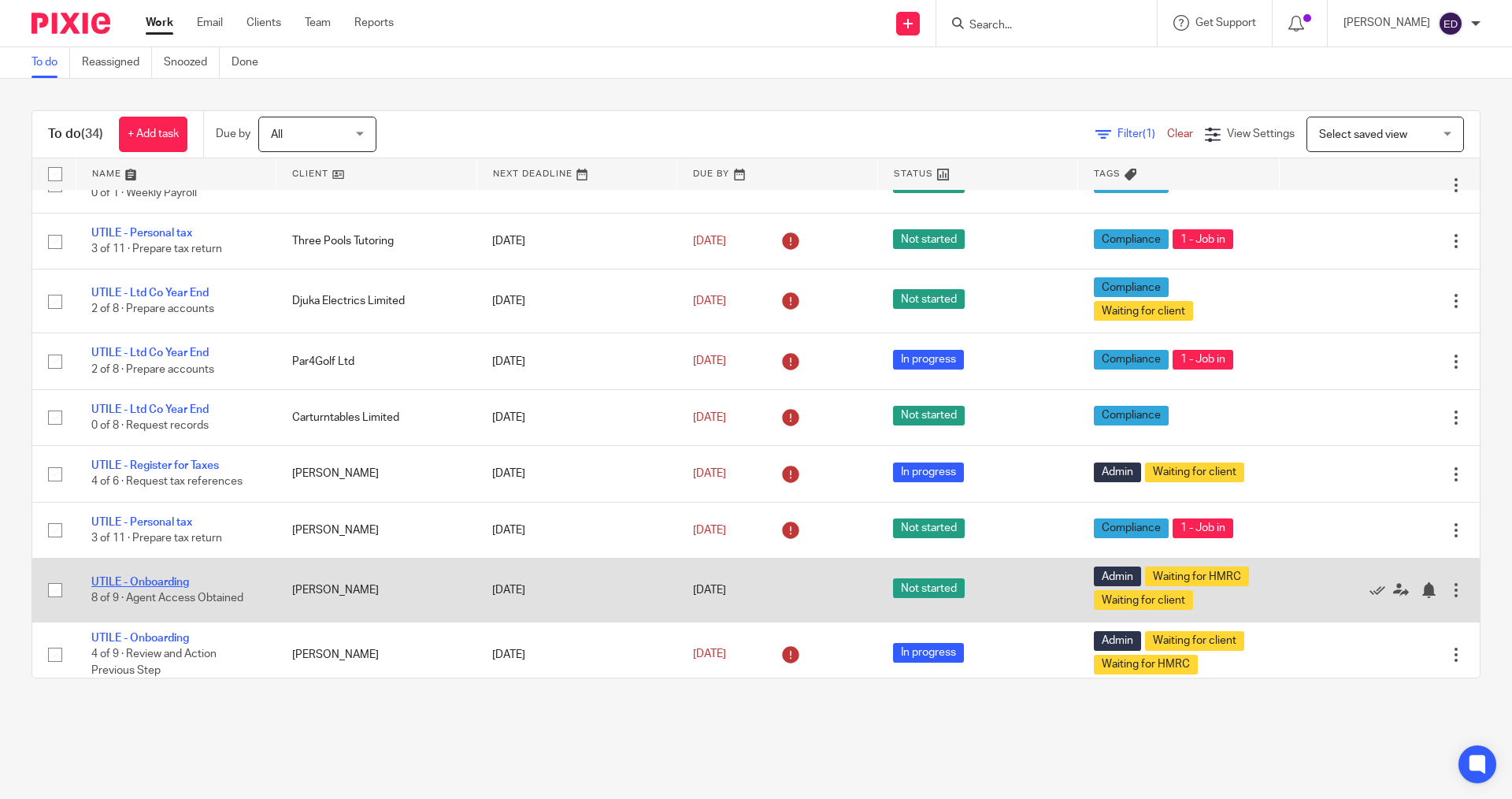
click at [150, 578] on link "UTILE - Onboarding" at bounding box center [139, 582] width 97 height 11
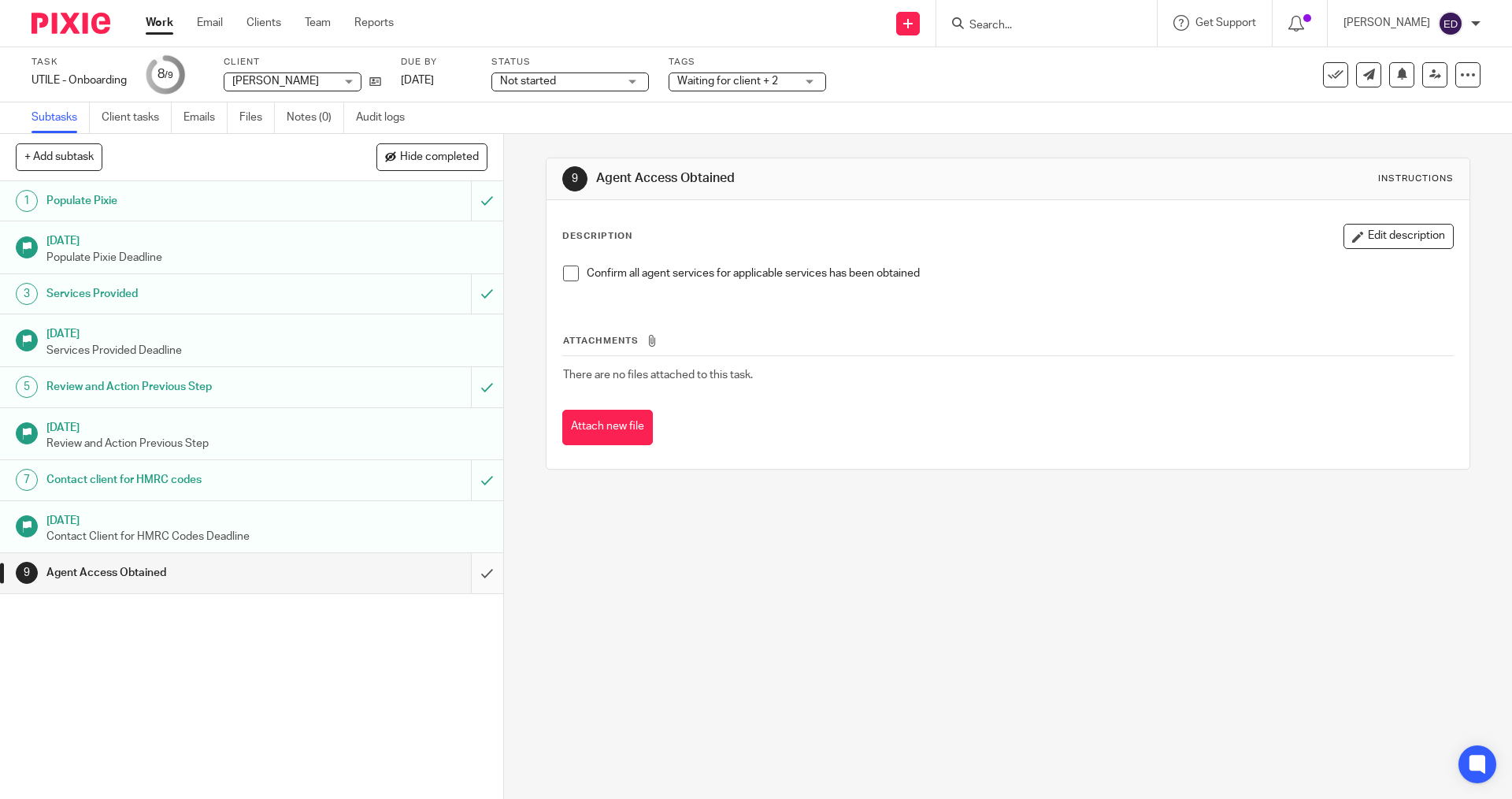
click at [478, 576] on input "submit" at bounding box center [251, 573] width 503 height 39
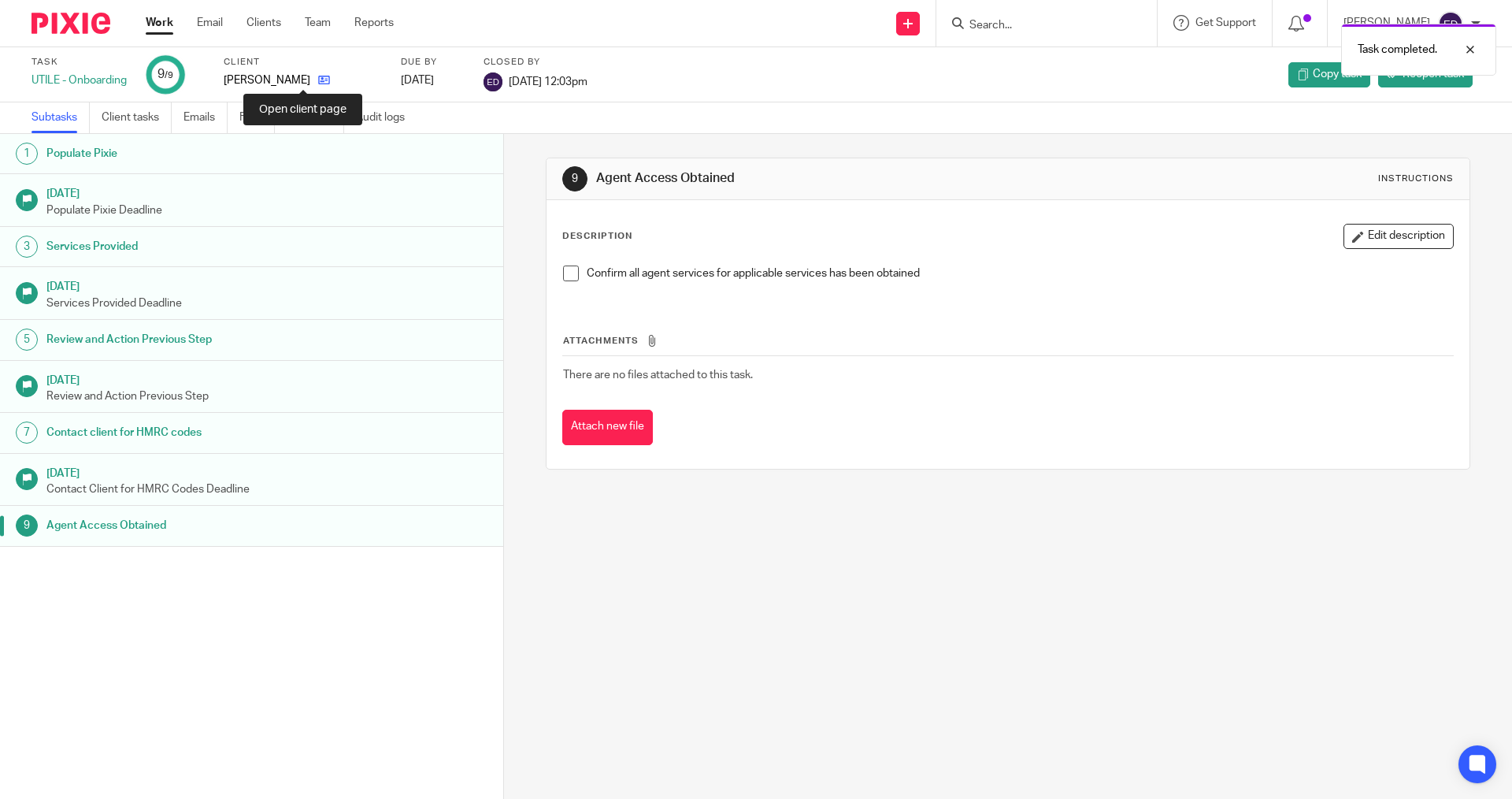
click at [318, 79] on icon at bounding box center [324, 80] width 12 height 12
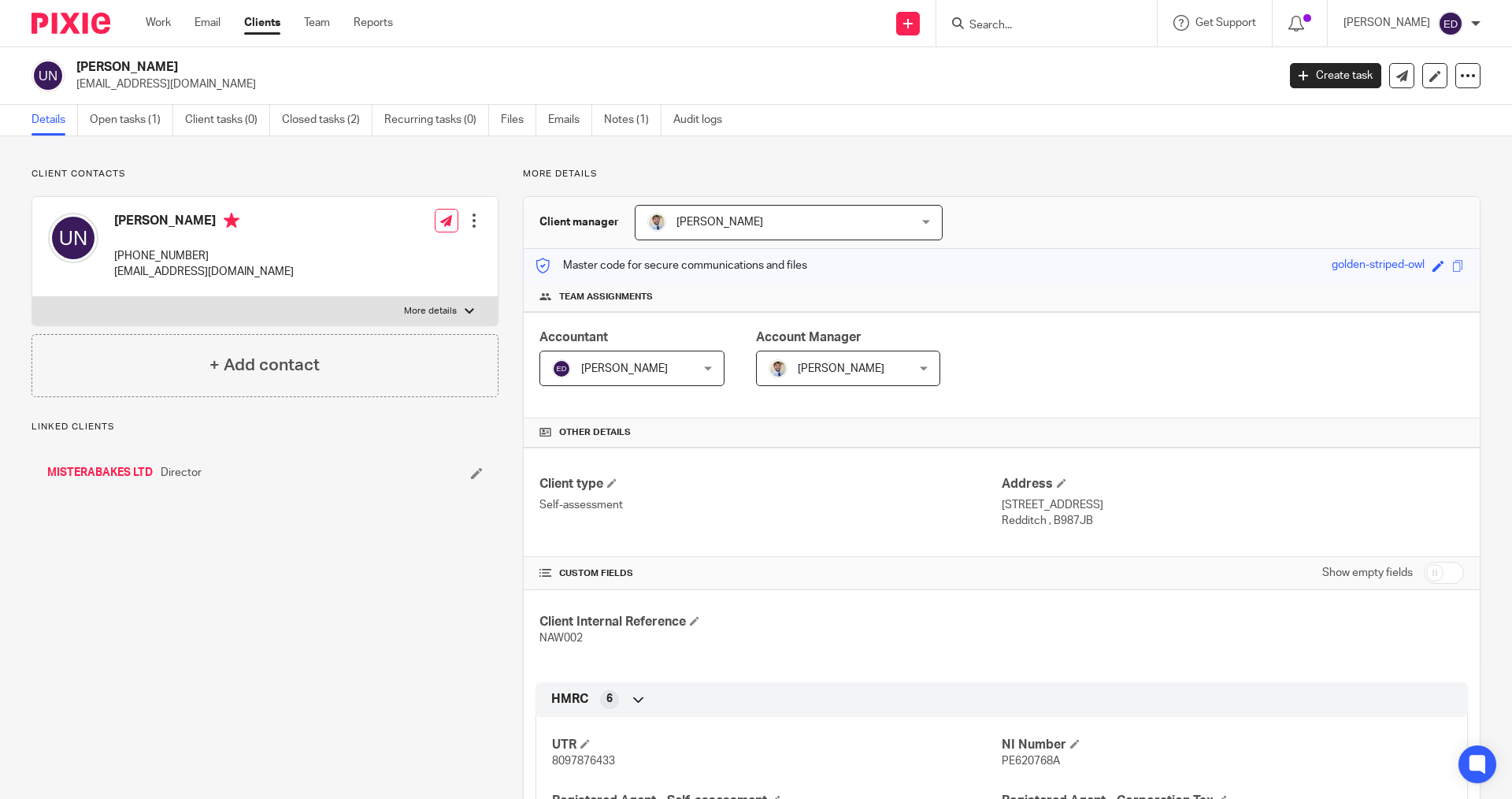
scroll to position [315, 0]
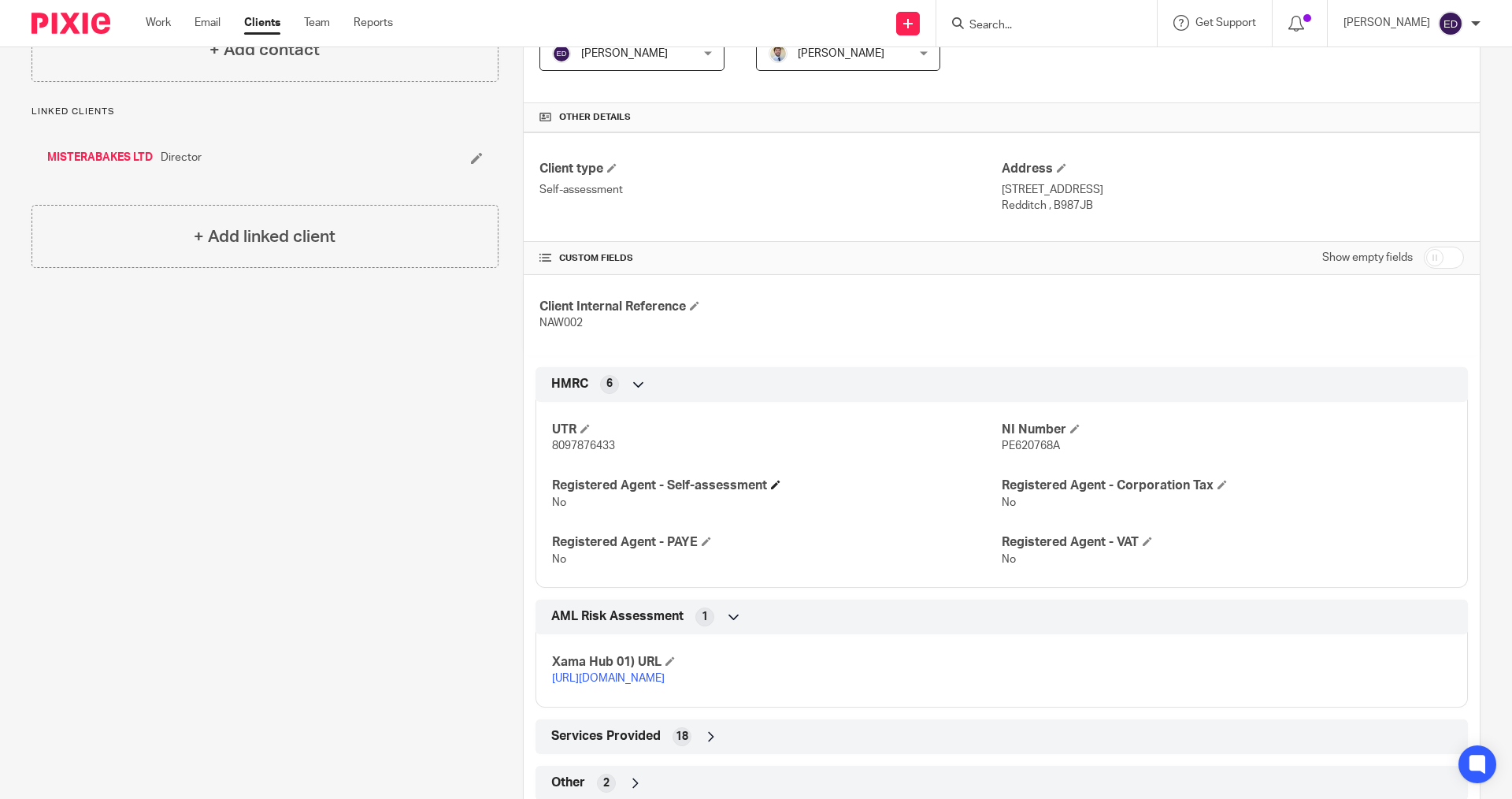
click at [769, 482] on h4 "Registered Agent - Self-assessment" at bounding box center [777, 486] width 450 height 17
click at [773, 482] on span at bounding box center [776, 485] width 10 height 10
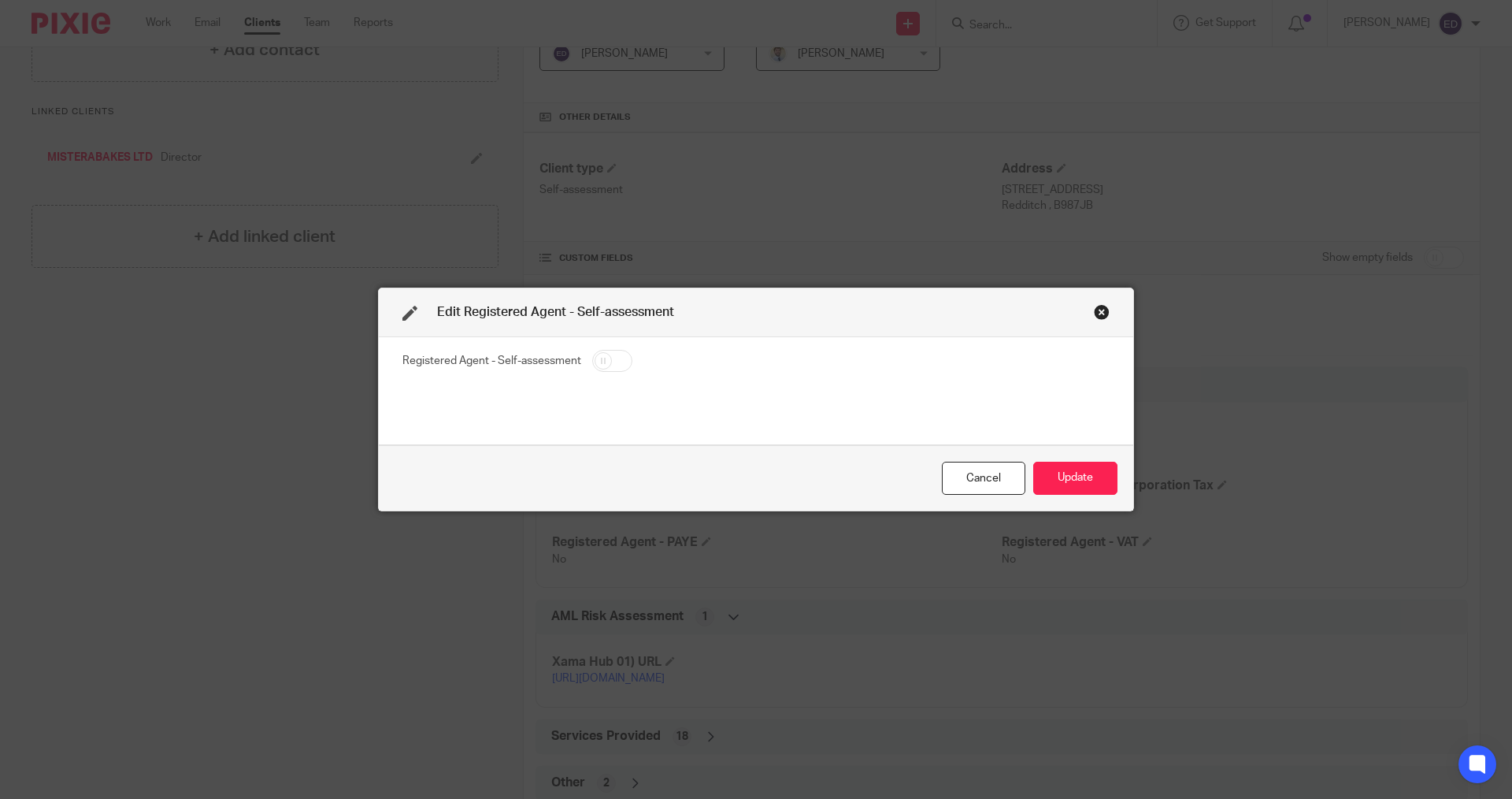
click at [595, 358] on input "checkbox" at bounding box center [613, 360] width 40 height 22
checkbox input "true"
click at [1069, 469] on button "Update" at bounding box center [1076, 478] width 85 height 34
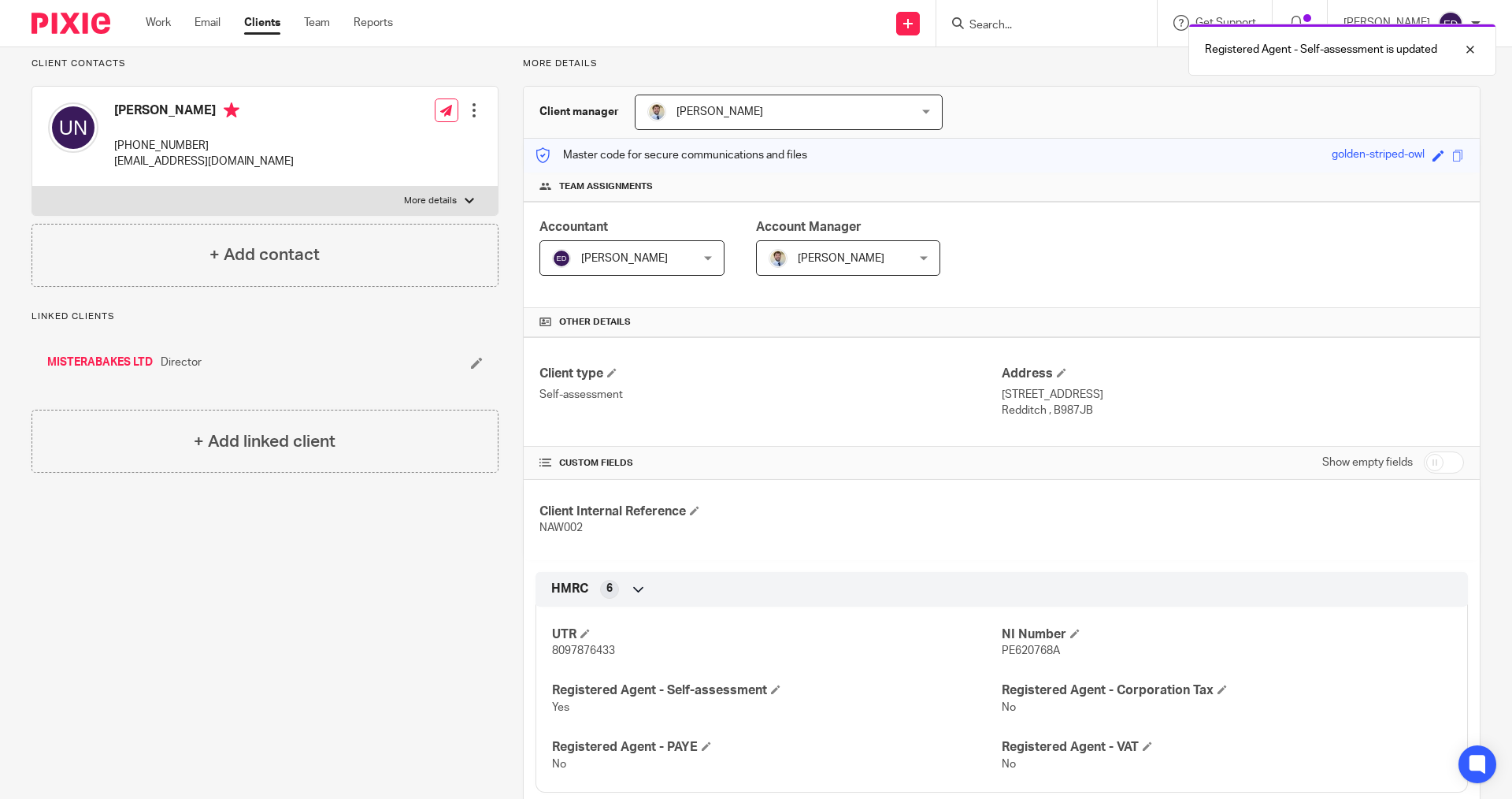
scroll to position [0, 0]
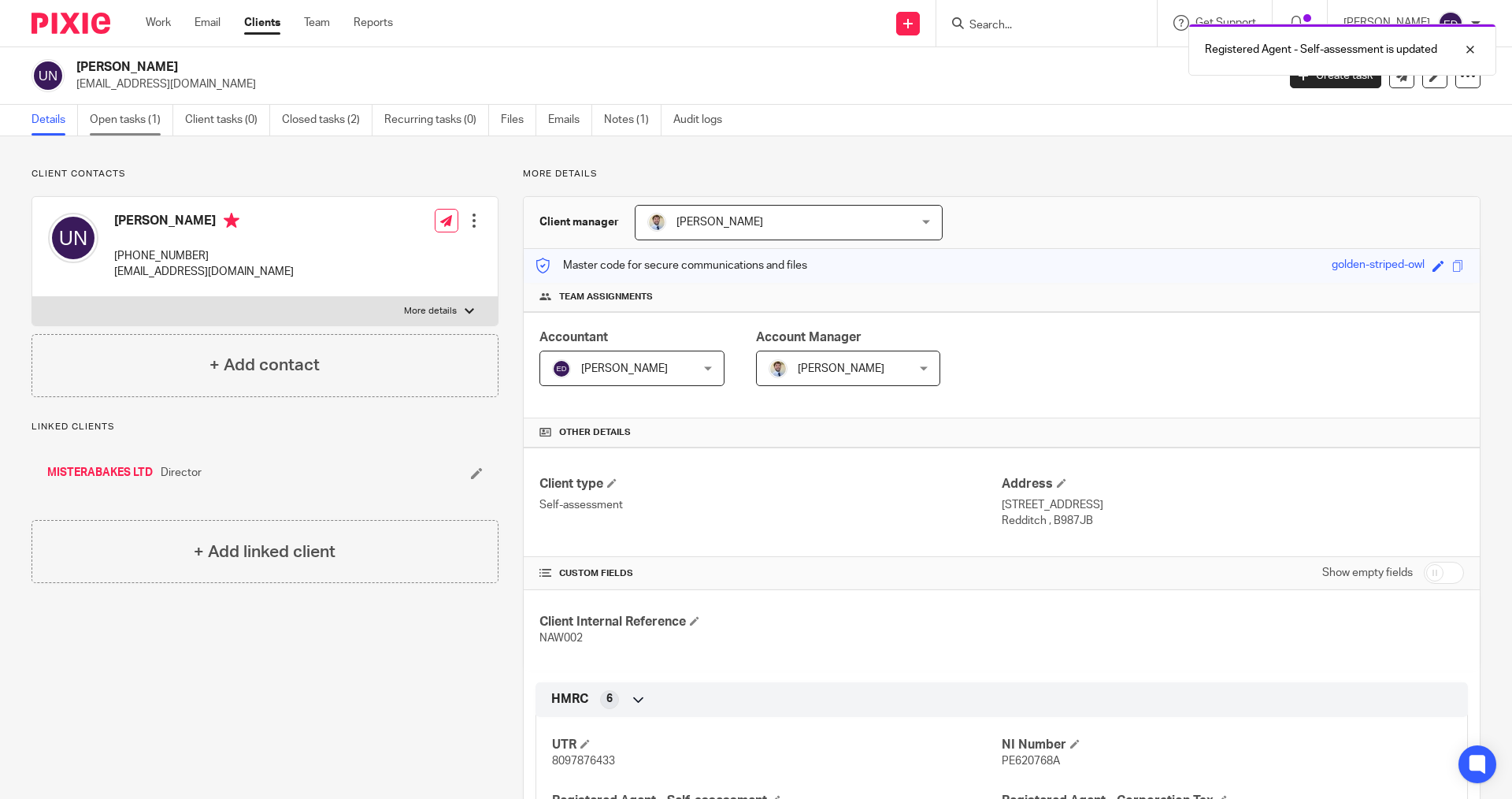
click at [150, 133] on link "Open tasks (1)" at bounding box center [132, 120] width 84 height 31
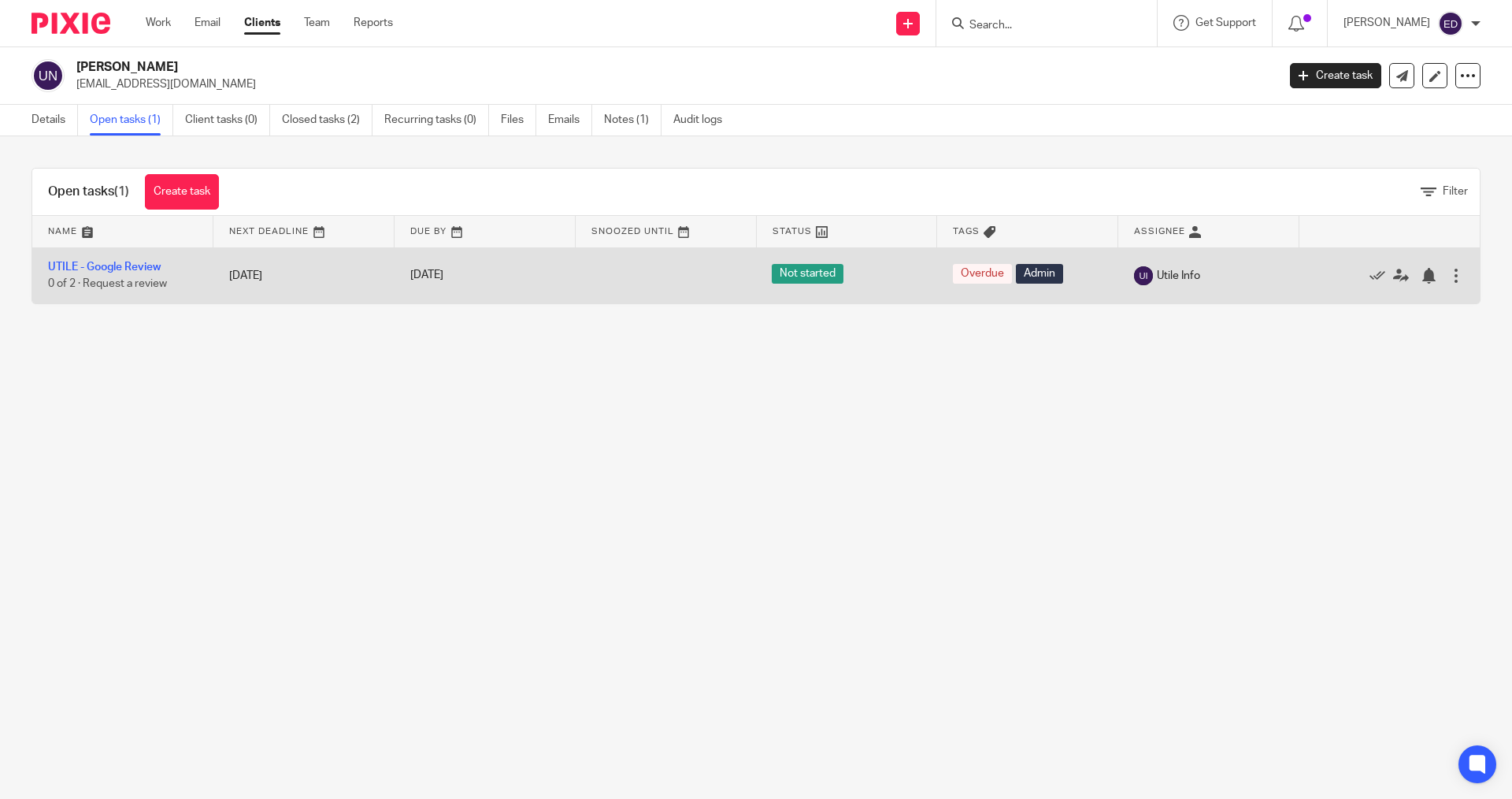
click at [163, 268] on td "UTILE - Google Review 0 of 2 · Request a review" at bounding box center [122, 275] width 181 height 56
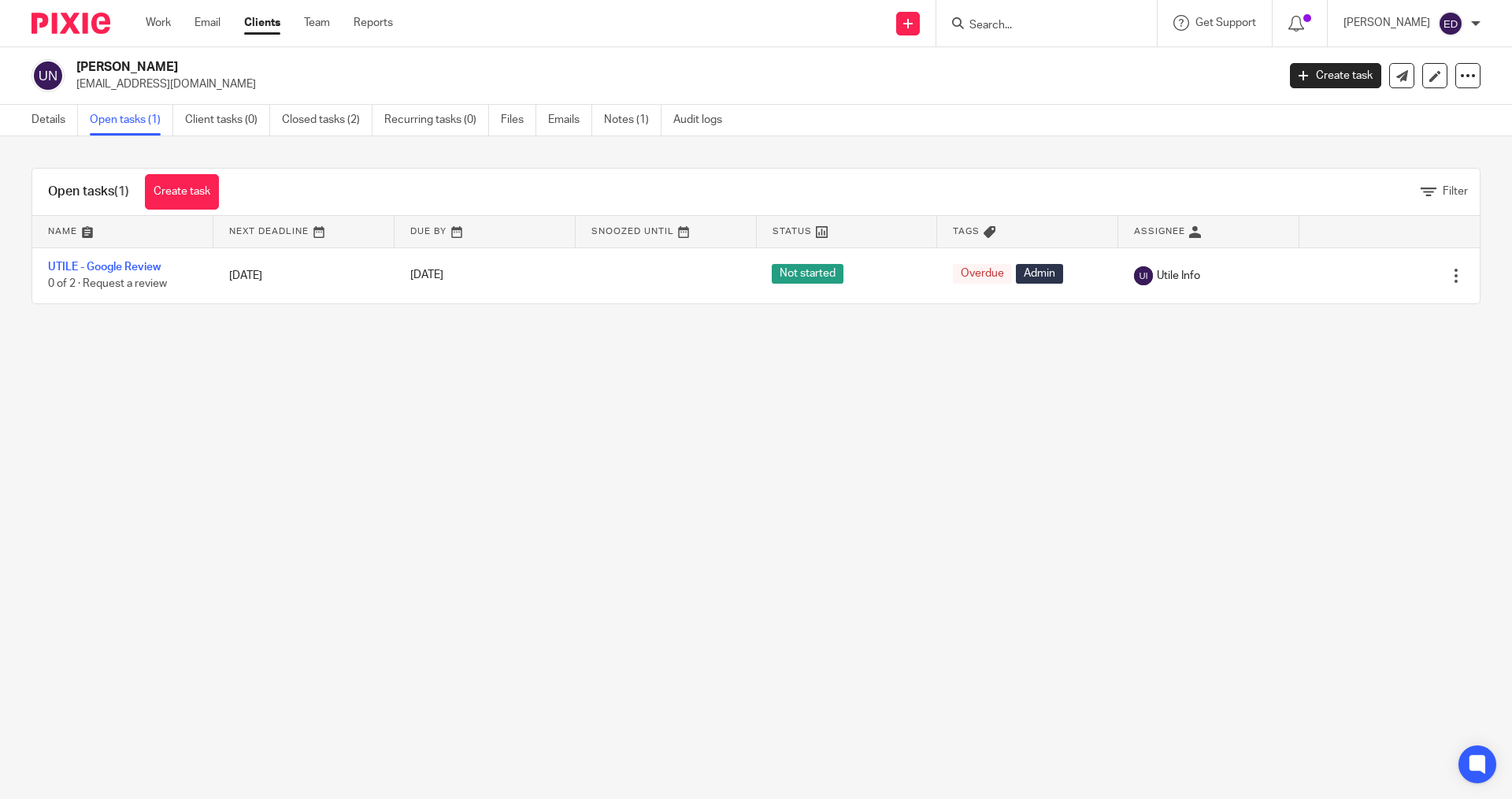
click at [266, 431] on main "[PERSON_NAME] [EMAIL_ADDRESS][DOMAIN_NAME] Create task Update from Companies Ho…" at bounding box center [756, 400] width 1512 height 799
click at [160, 29] on link "Work" at bounding box center [158, 23] width 25 height 16
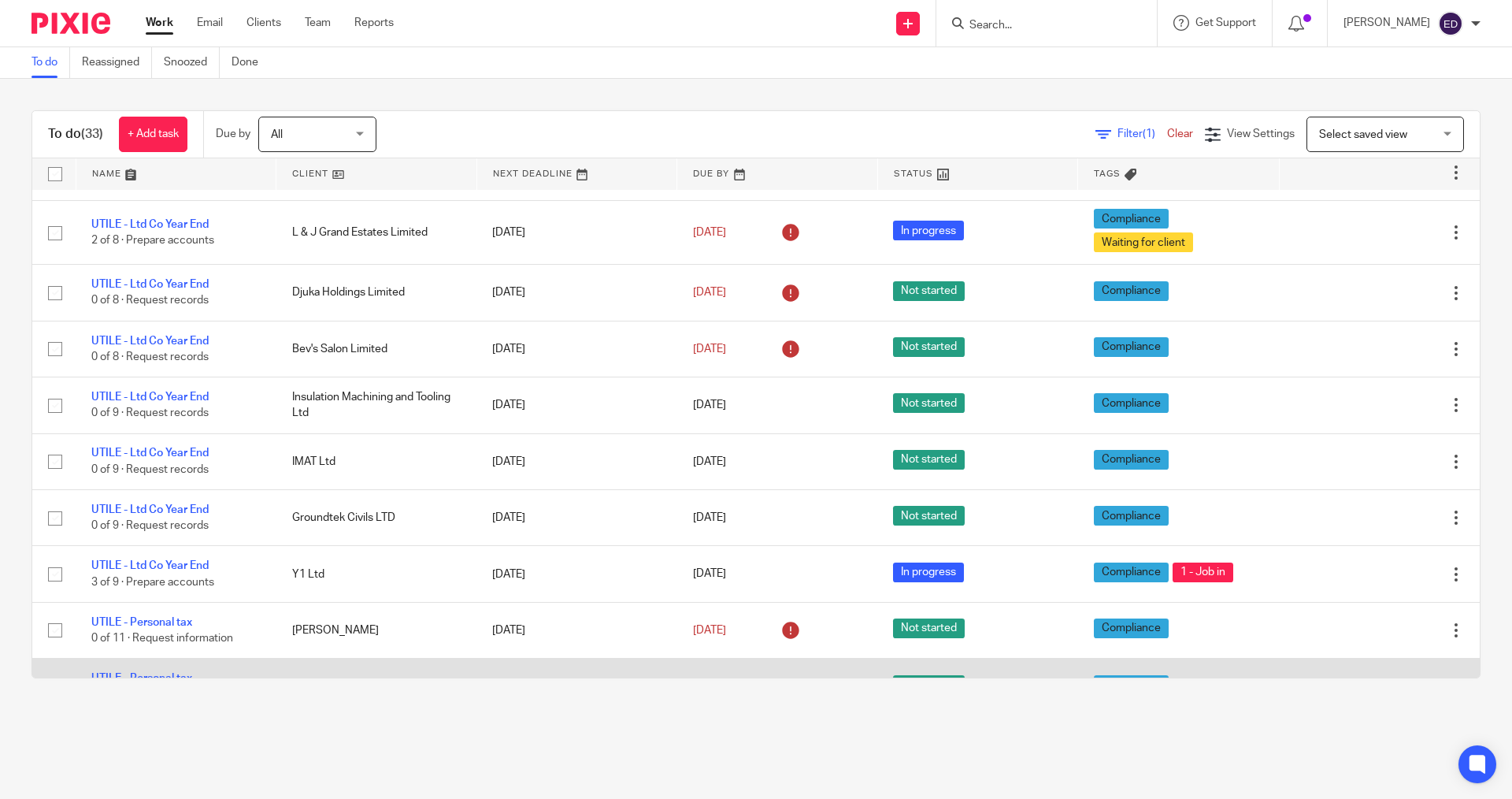
scroll to position [971, 0]
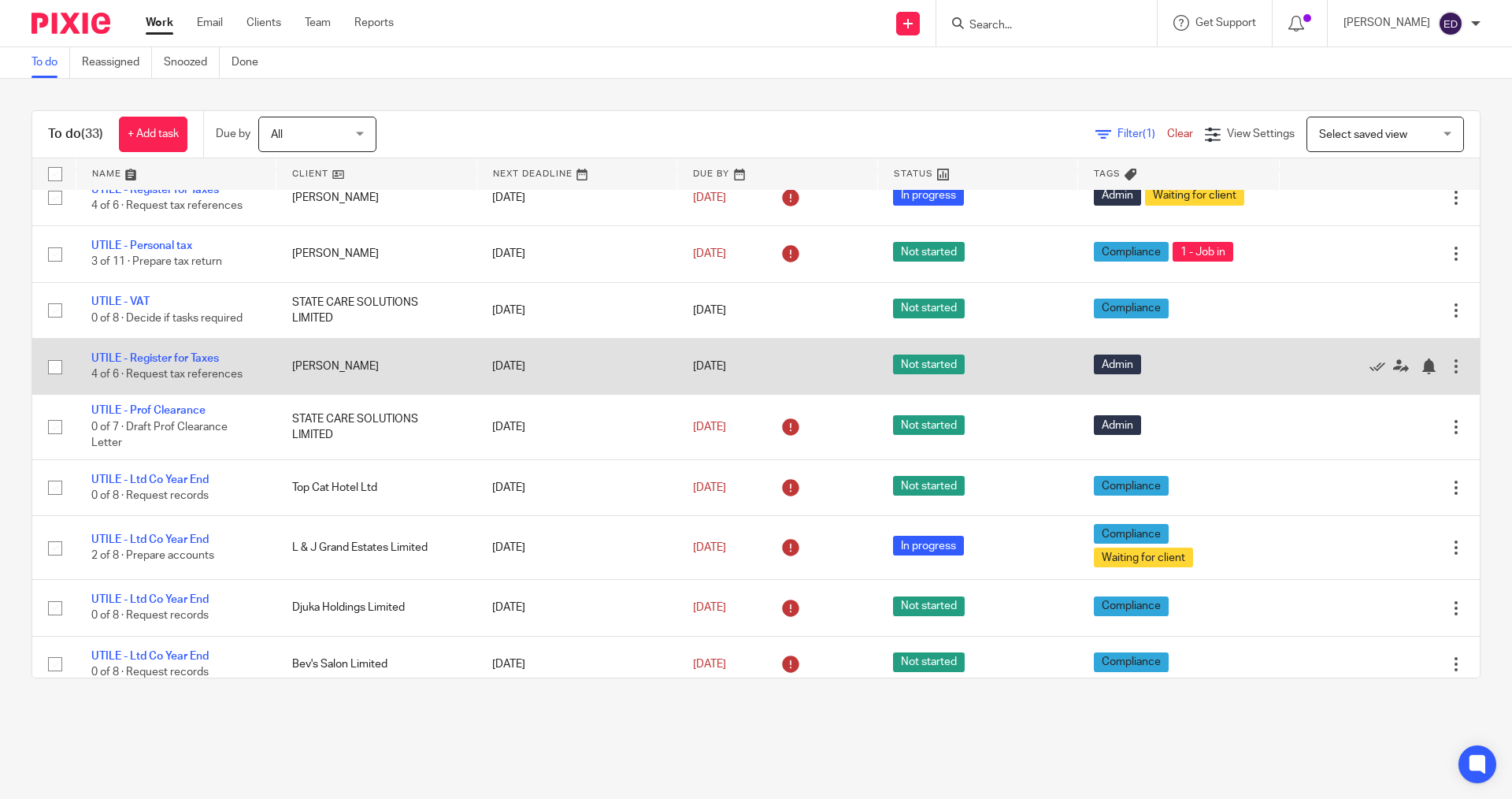
click at [1448, 361] on div at bounding box center [1456, 366] width 16 height 16
click at [201, 354] on link "UTILE - Register for Taxes" at bounding box center [155, 358] width 127 height 11
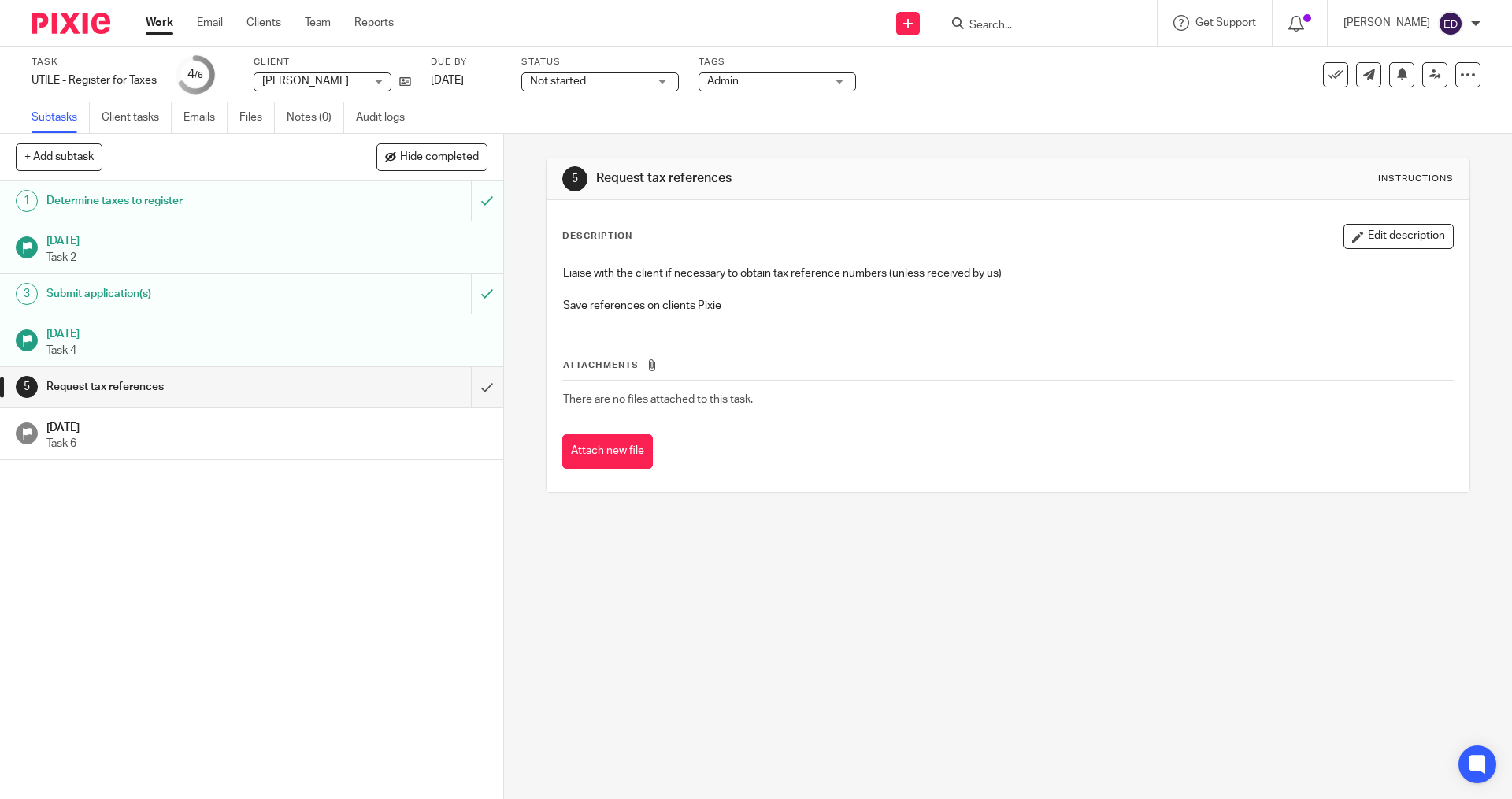
click at [159, 21] on link "Work" at bounding box center [159, 23] width 27 height 16
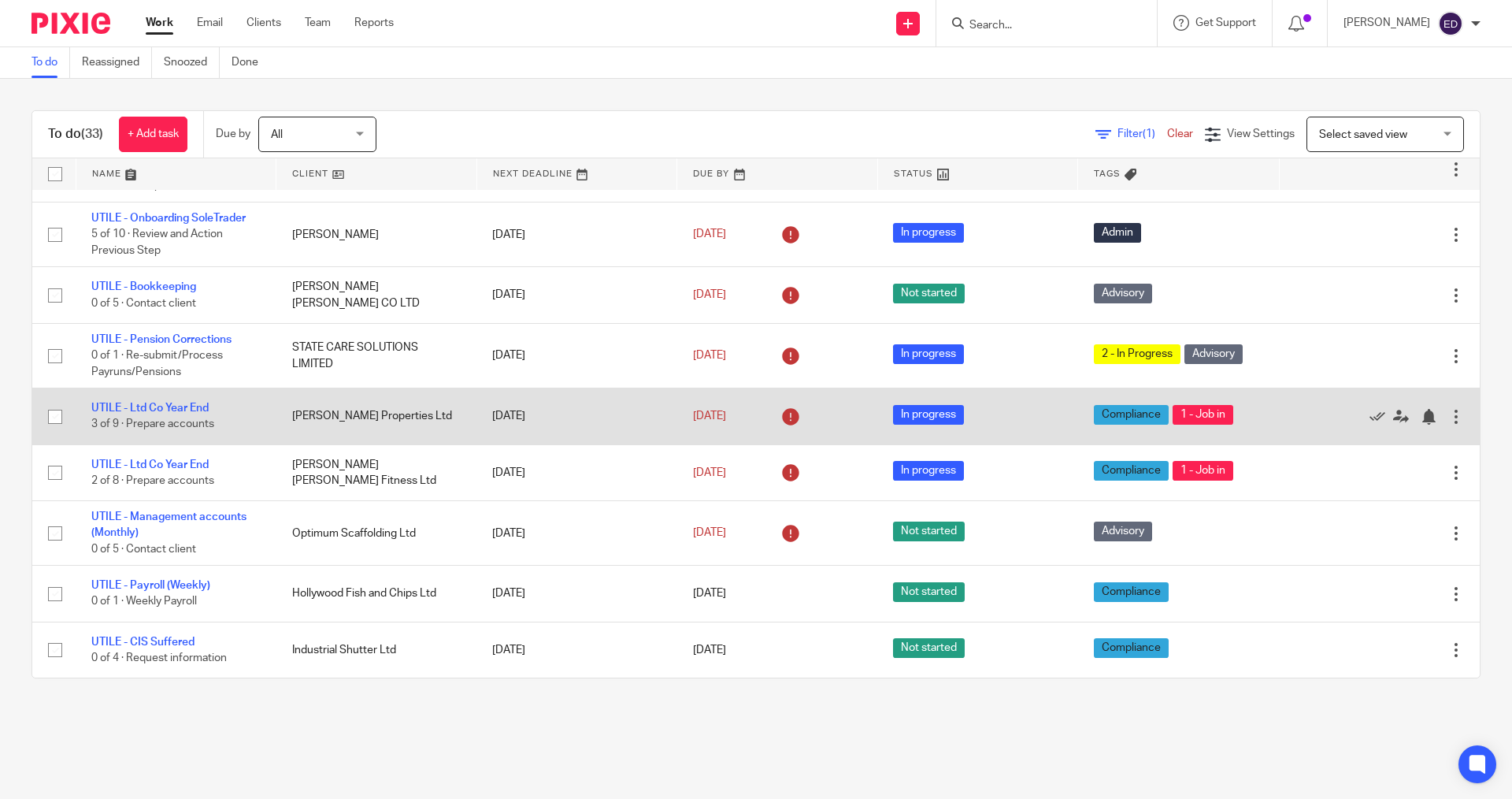
scroll to position [79, 0]
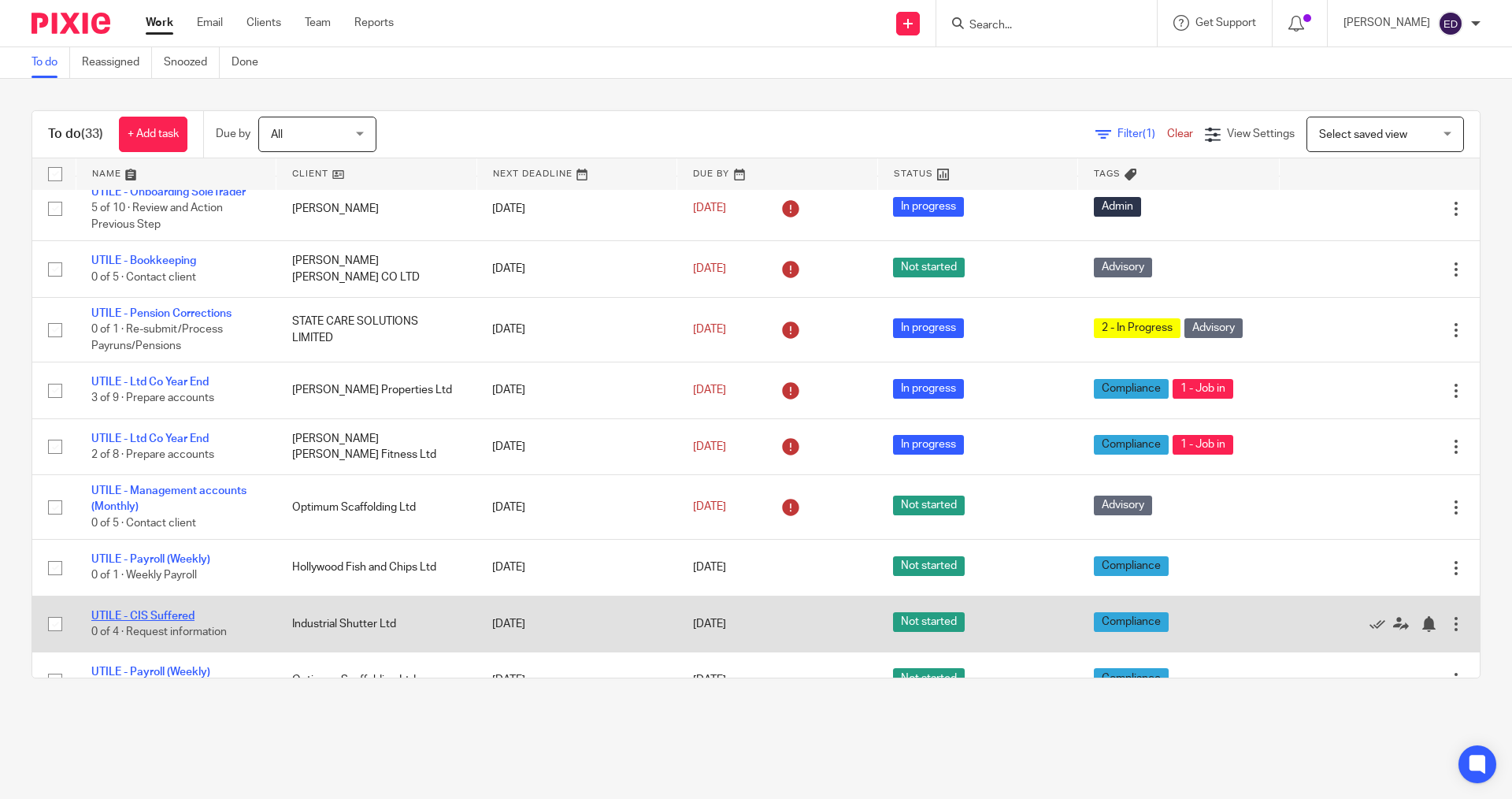
click at [152, 618] on link "UTILE - CIS Suffered" at bounding box center [143, 616] width 103 height 11
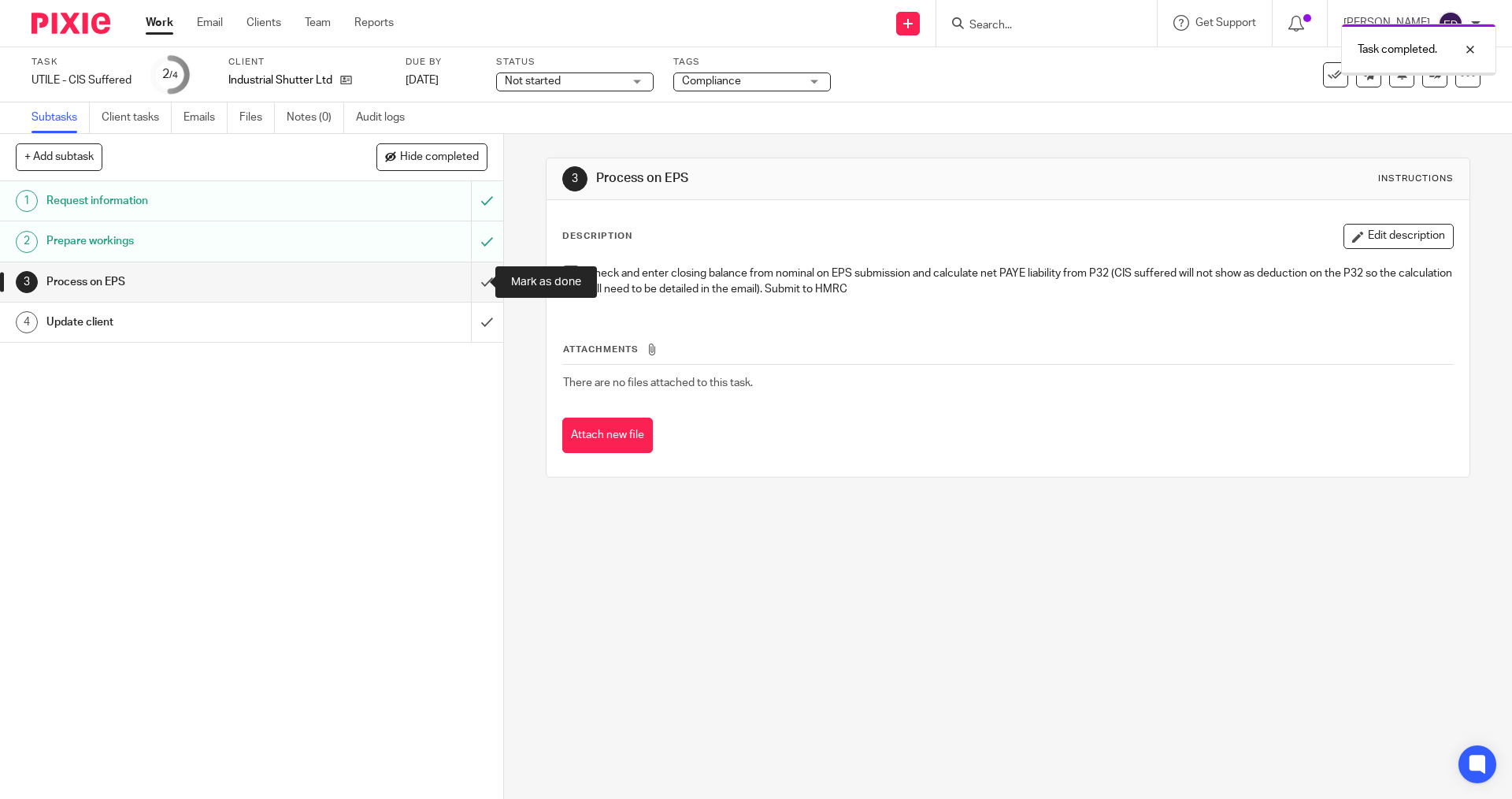
click at [480, 278] on input "submit" at bounding box center [251, 282] width 503 height 39
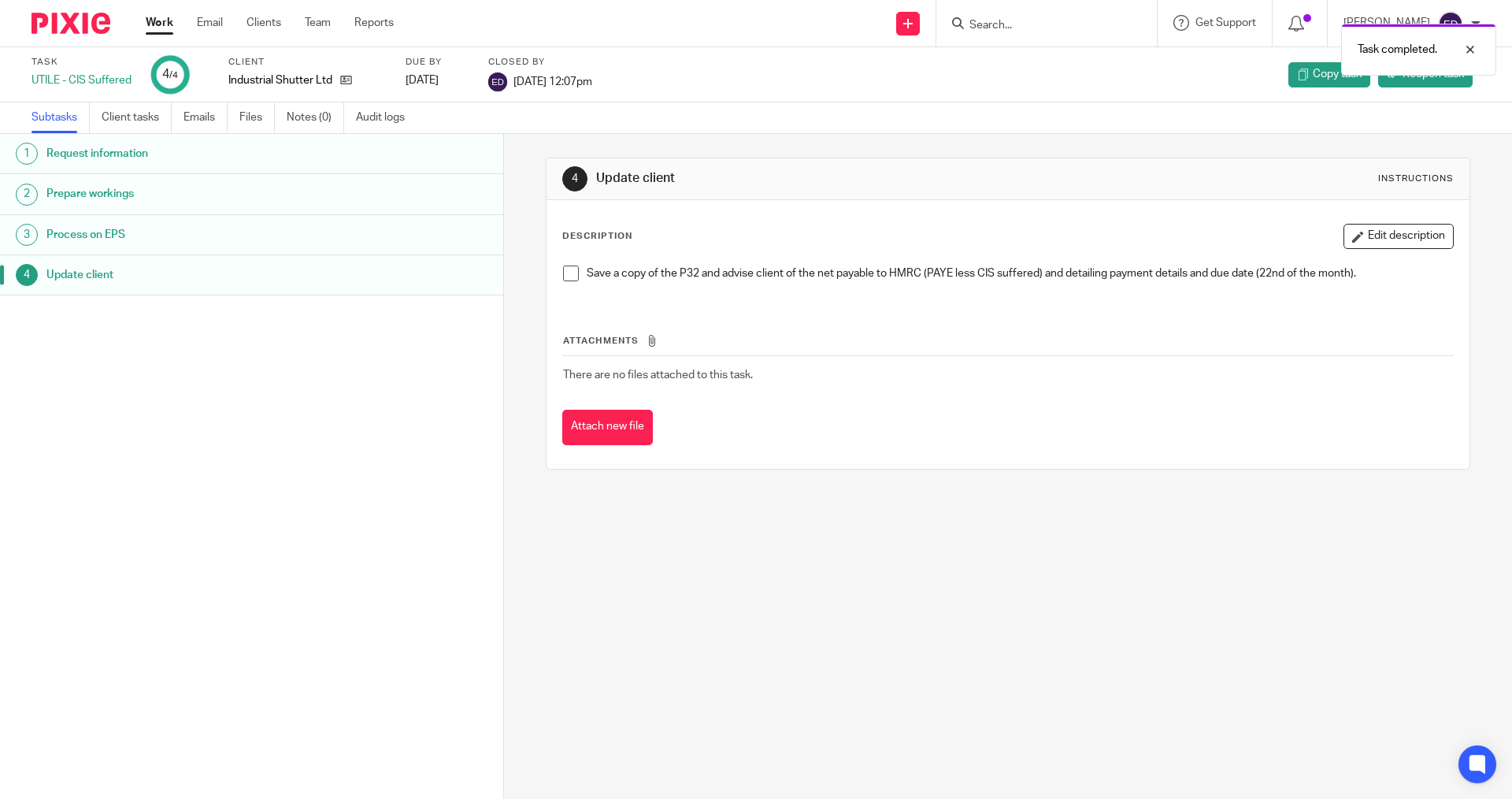
click at [158, 30] on link "Work" at bounding box center [159, 23] width 27 height 16
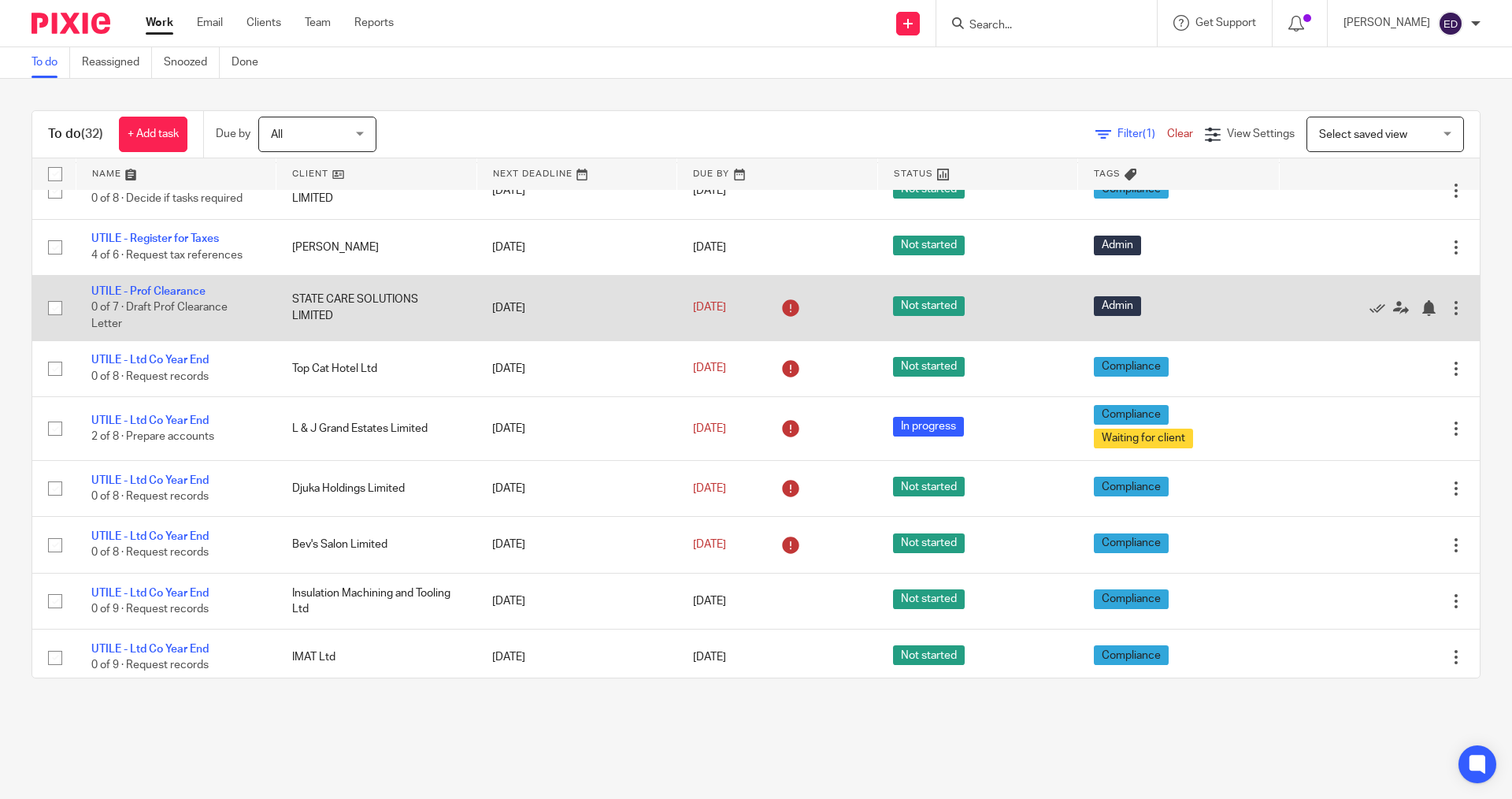
scroll to position [1103, 0]
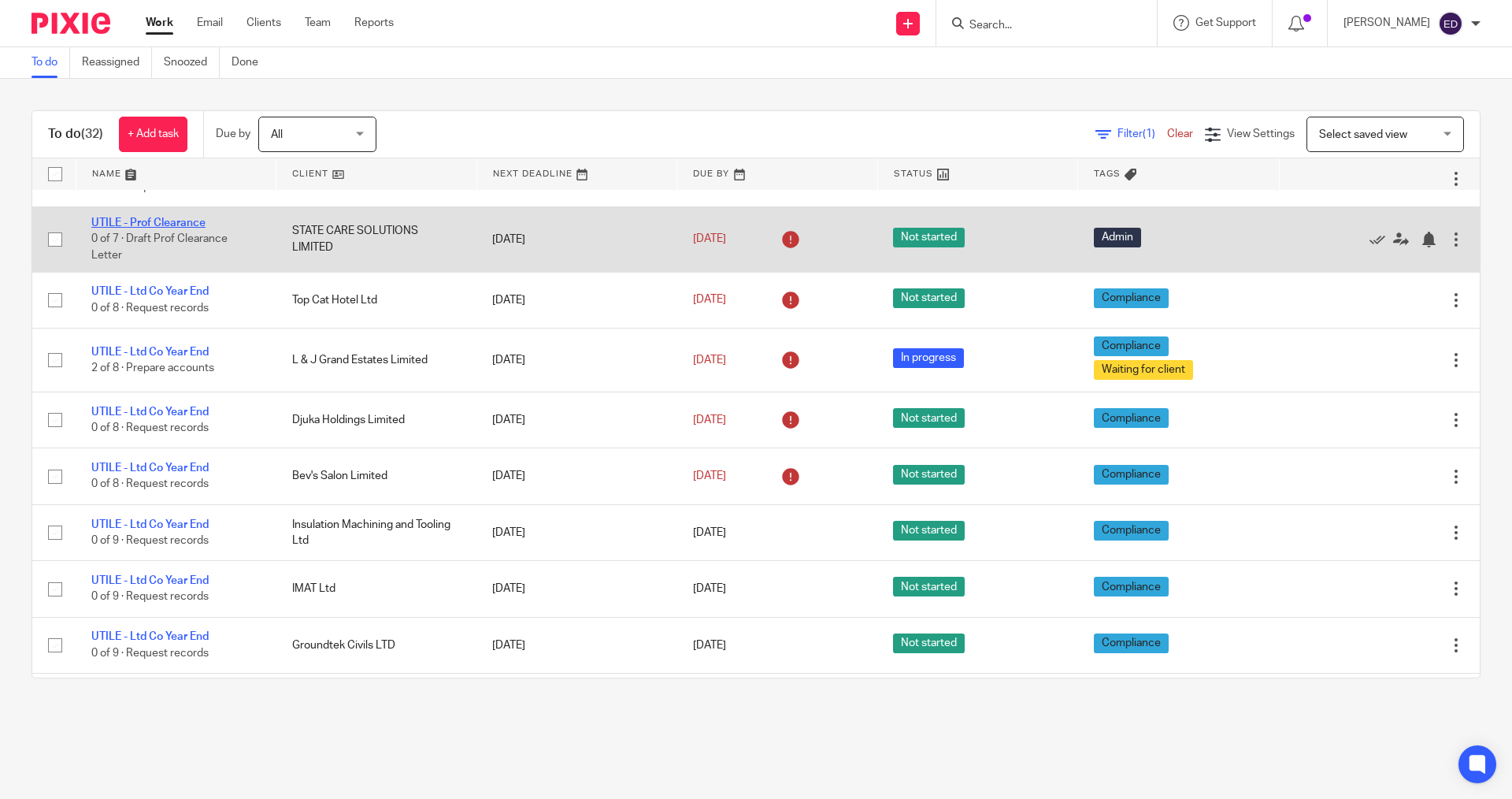
click at [181, 226] on link "UTILE - Prof Clearance" at bounding box center [148, 223] width 114 height 11
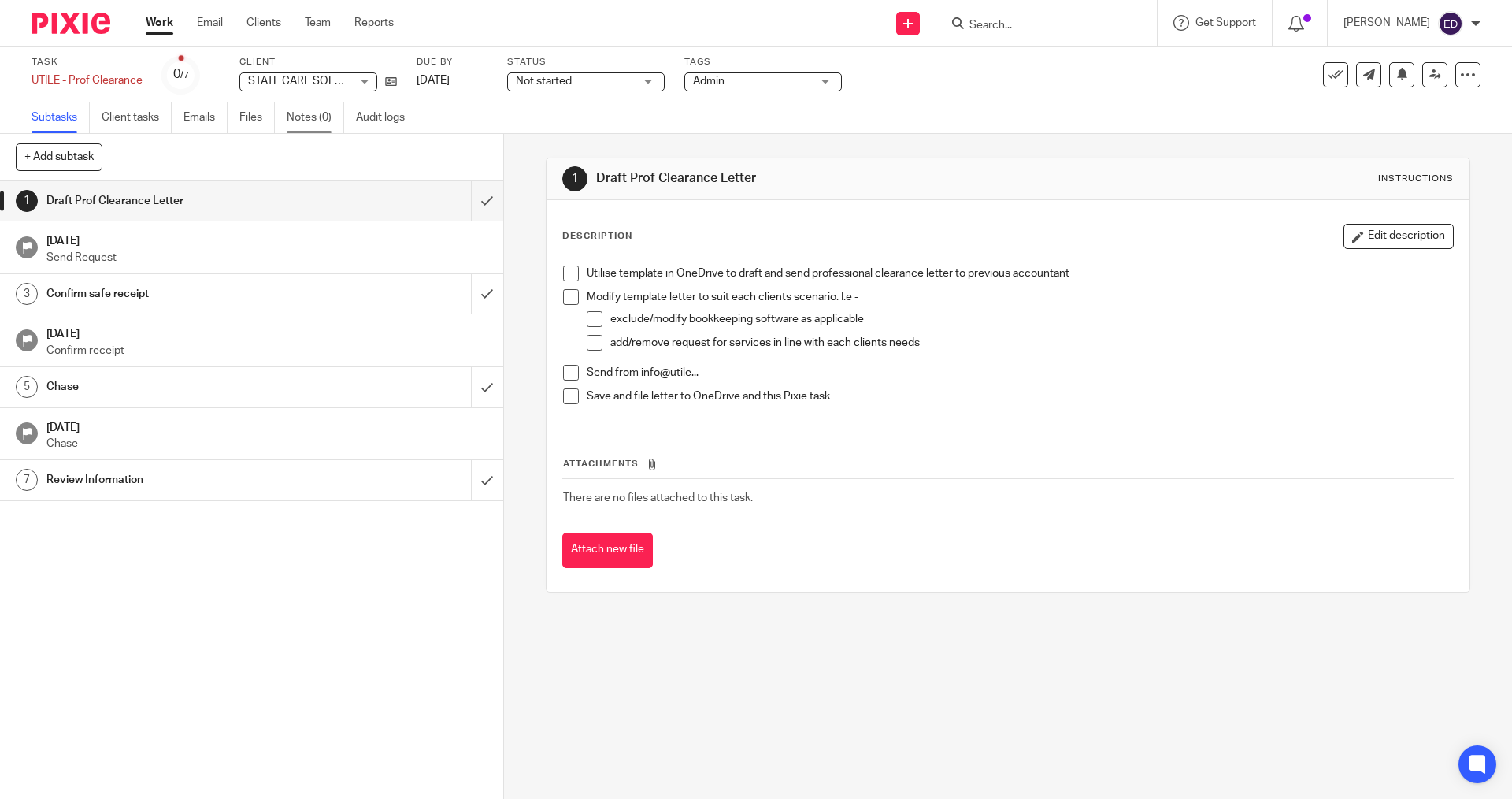
click at [315, 114] on link "Notes (0)" at bounding box center [315, 118] width 57 height 31
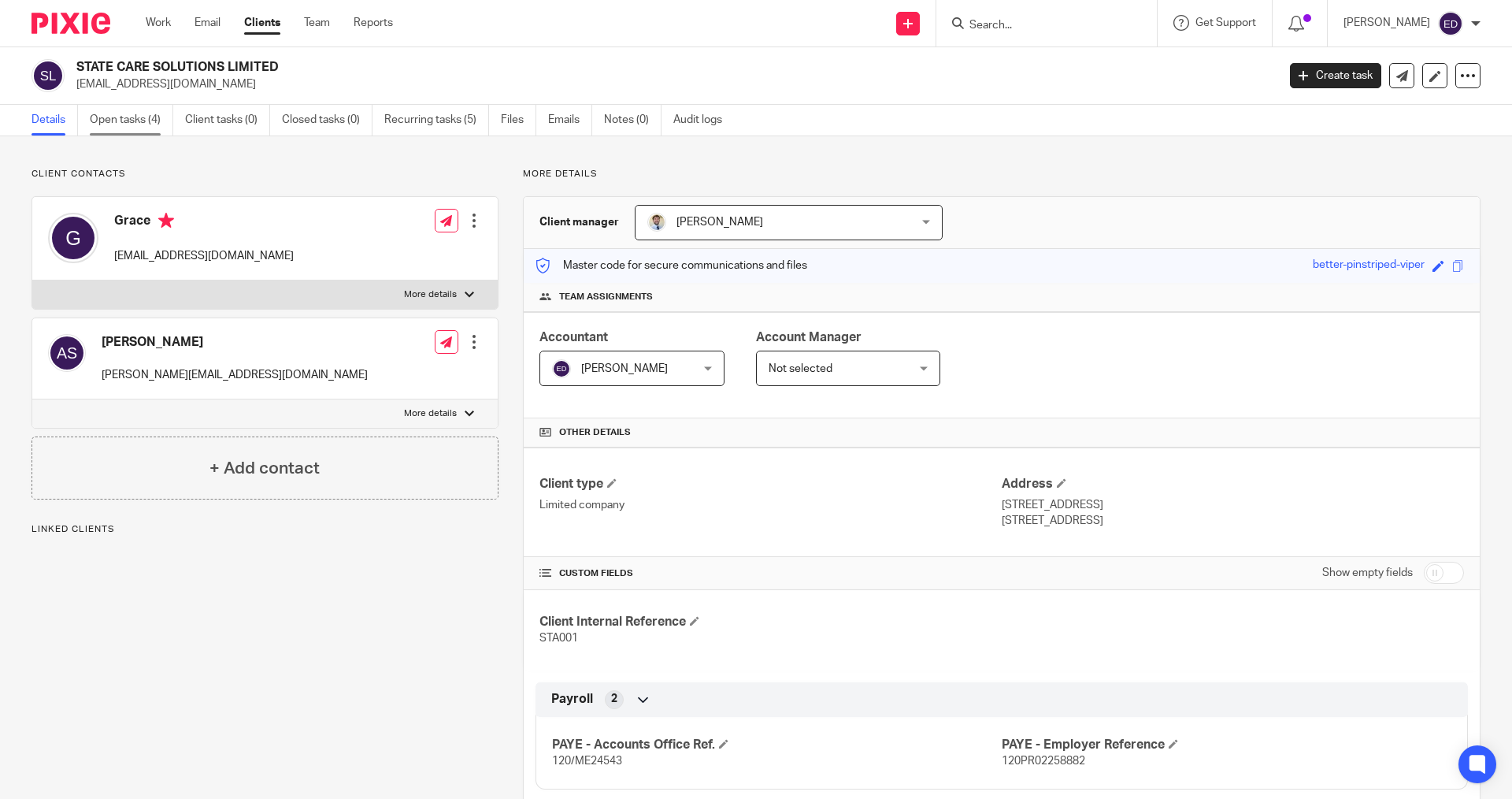
drag, startPoint x: 0, startPoint y: 0, endPoint x: 143, endPoint y: 122, distance: 188.0
click at [143, 122] on link "Open tasks (4)" at bounding box center [132, 120] width 84 height 31
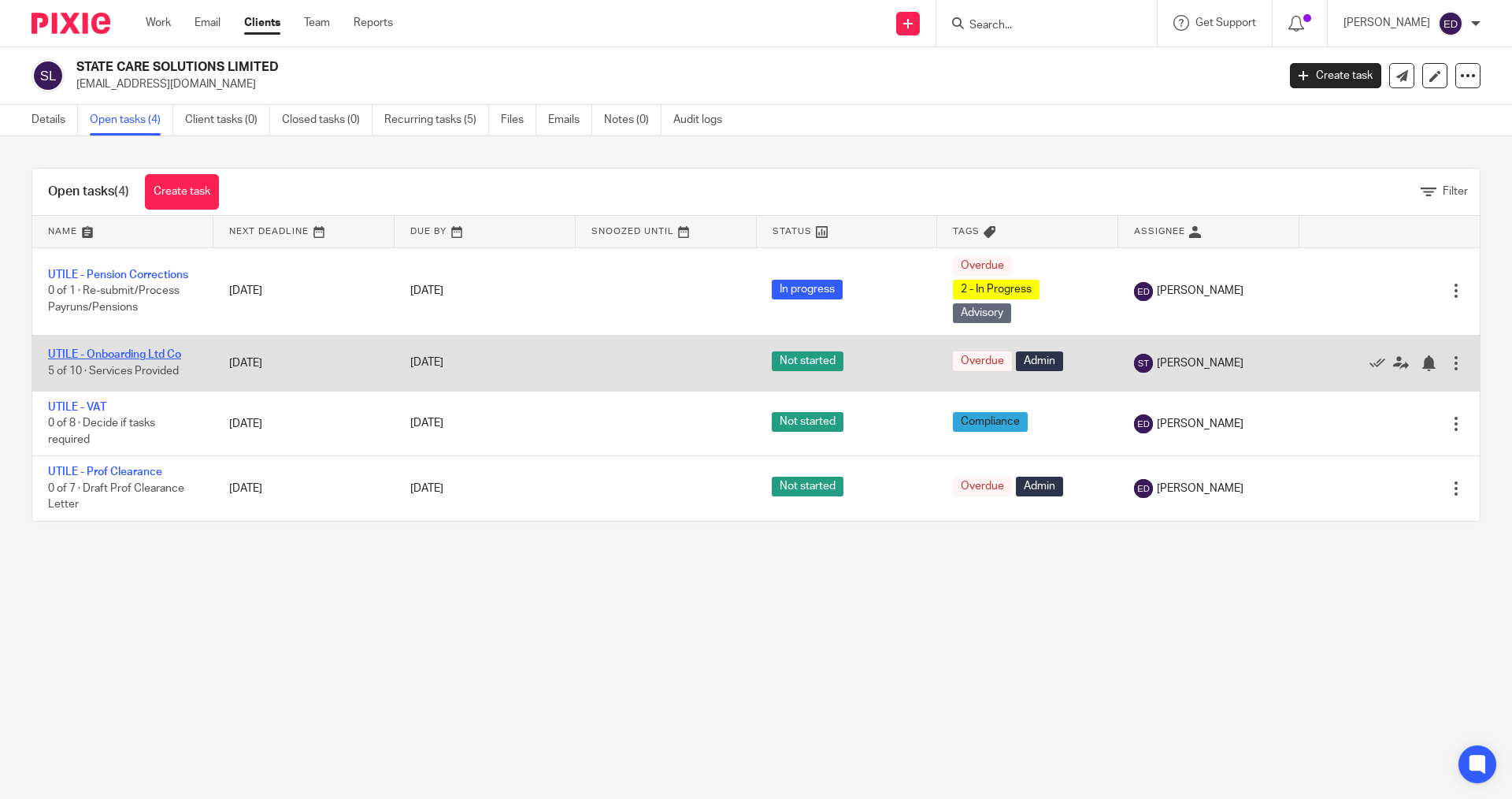
click at [138, 353] on link "UTILE - Onboarding Ltd Co" at bounding box center [114, 354] width 133 height 11
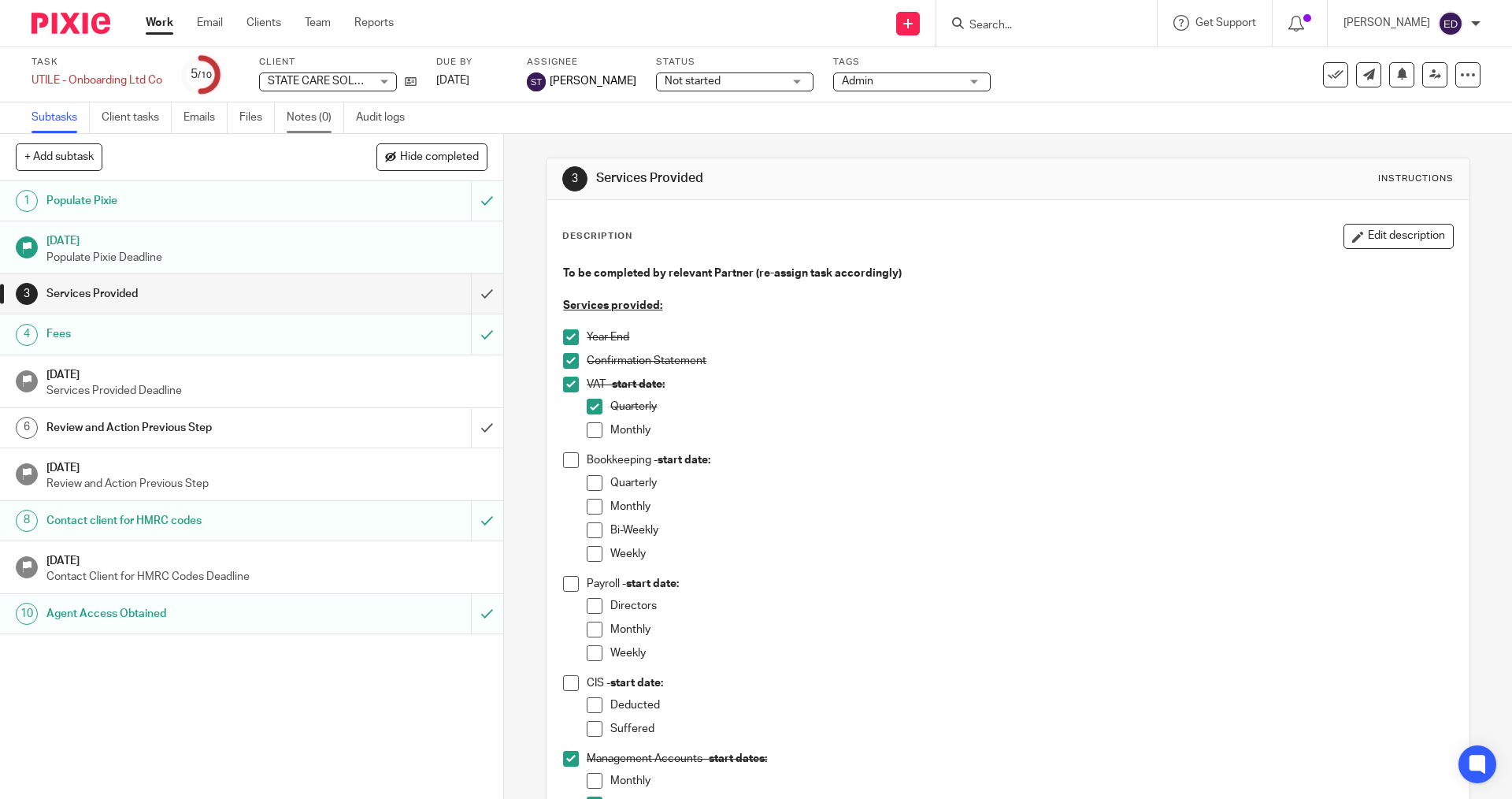
drag, startPoint x: 316, startPoint y: 120, endPoint x: 366, endPoint y: 89, distance: 58.8
click at [315, 119] on link "Notes (0)" at bounding box center [315, 118] width 57 height 31
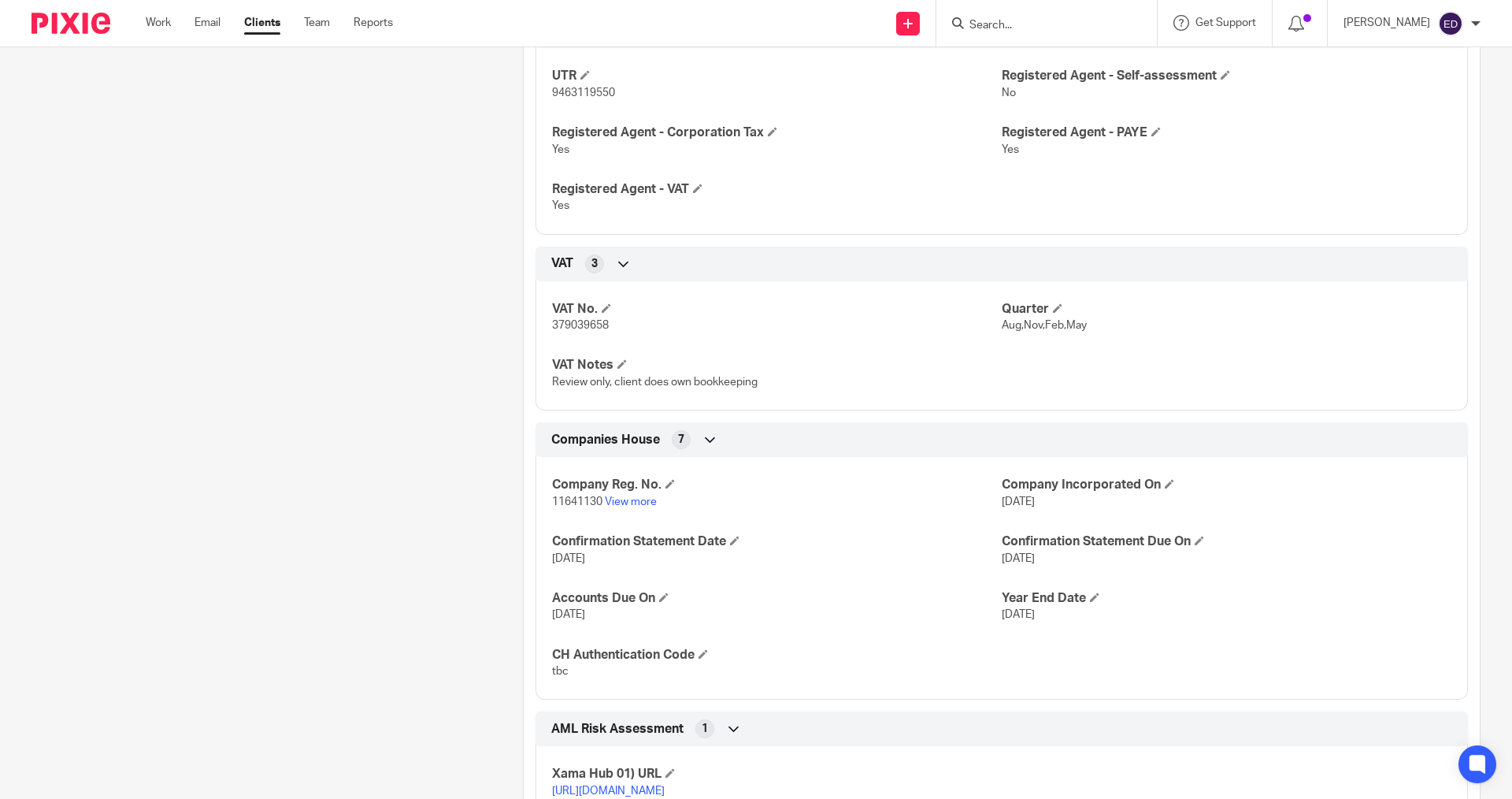
scroll to position [963, 0]
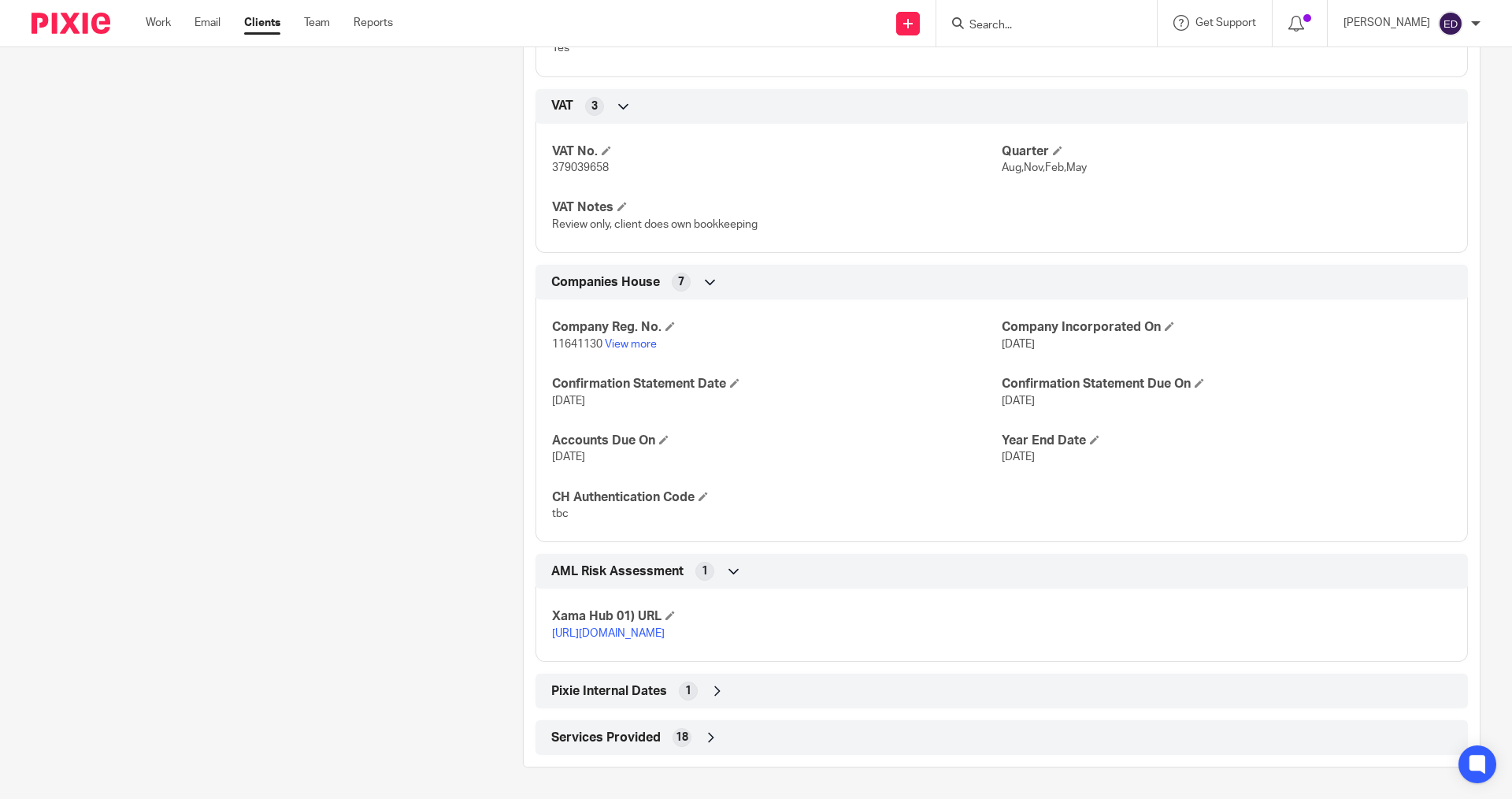
click at [704, 737] on icon at bounding box center [712, 738] width 16 height 16
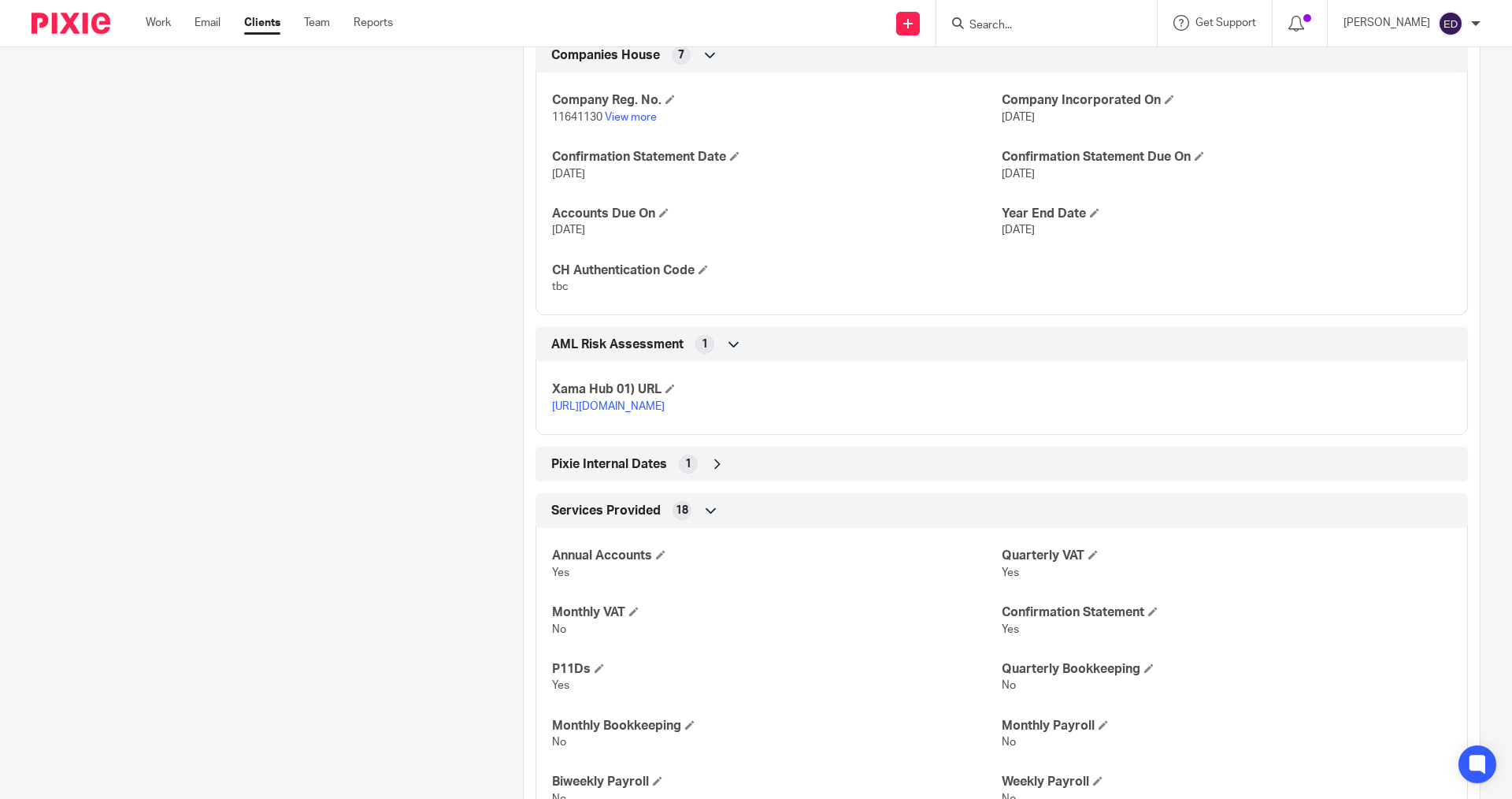
click at [708, 469] on div "Pixie Internal Dates 1" at bounding box center [1002, 464] width 909 height 27
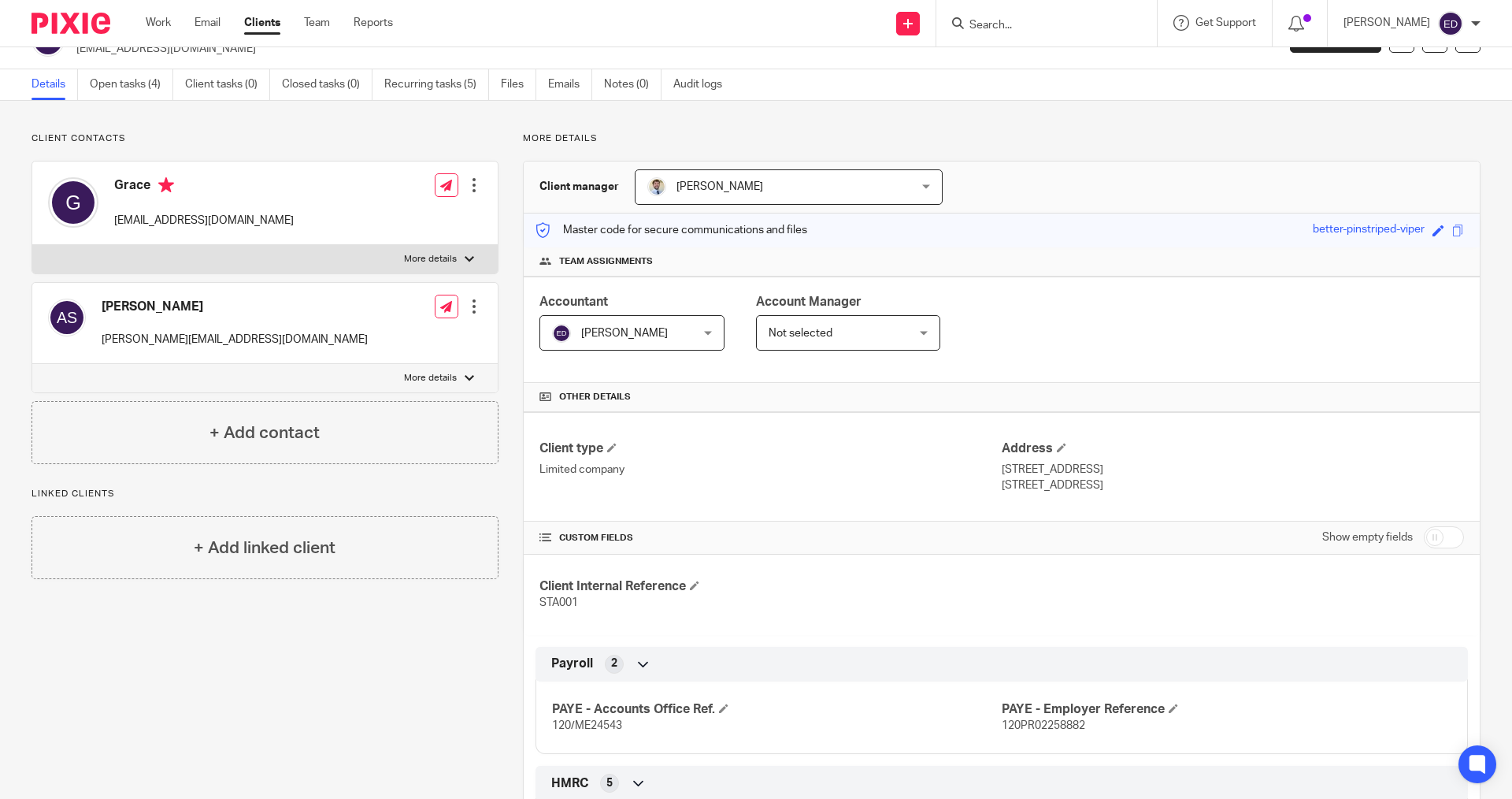
scroll to position [0, 0]
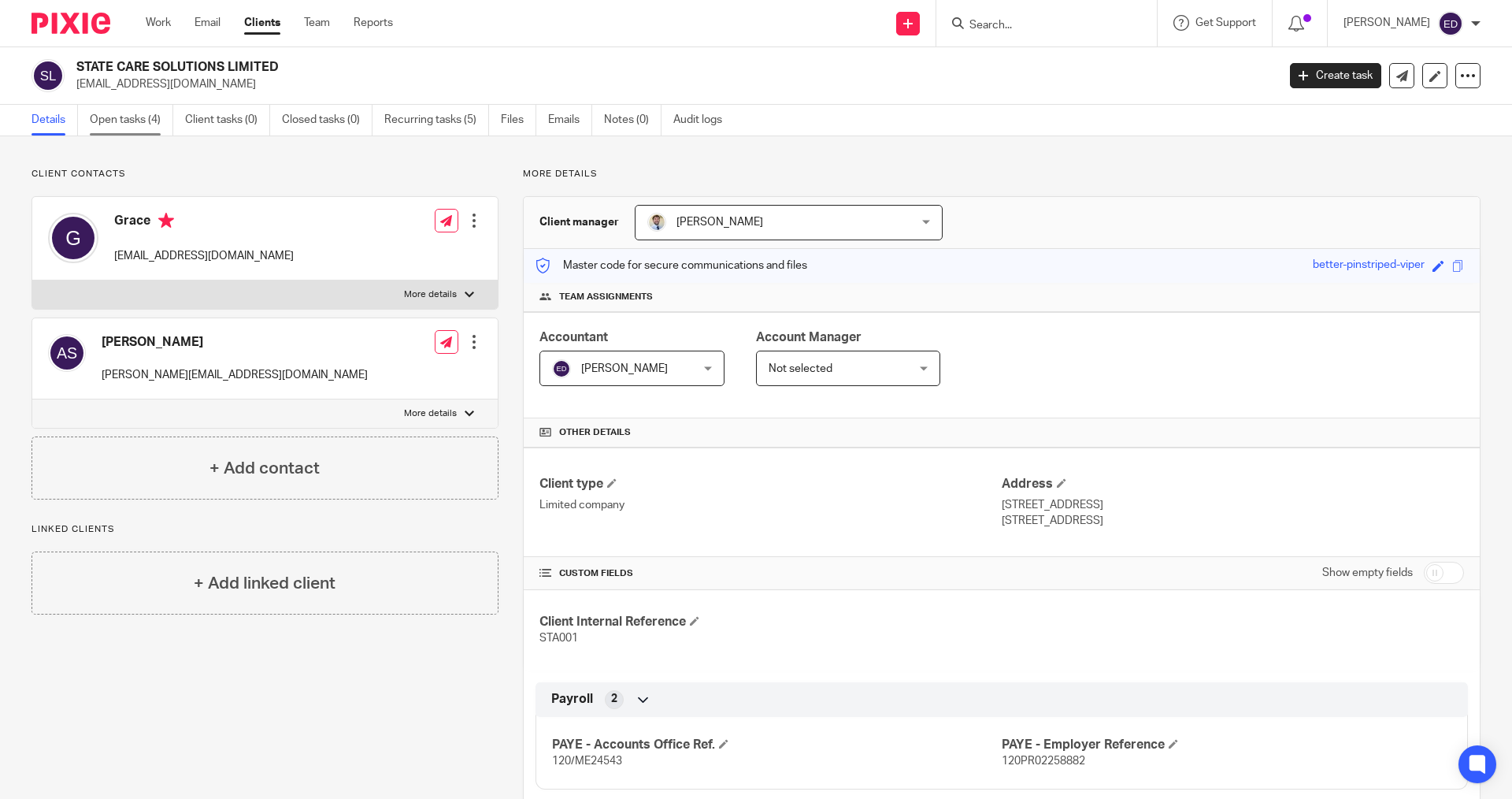
click at [134, 122] on link "Open tasks (4)" at bounding box center [132, 120] width 84 height 31
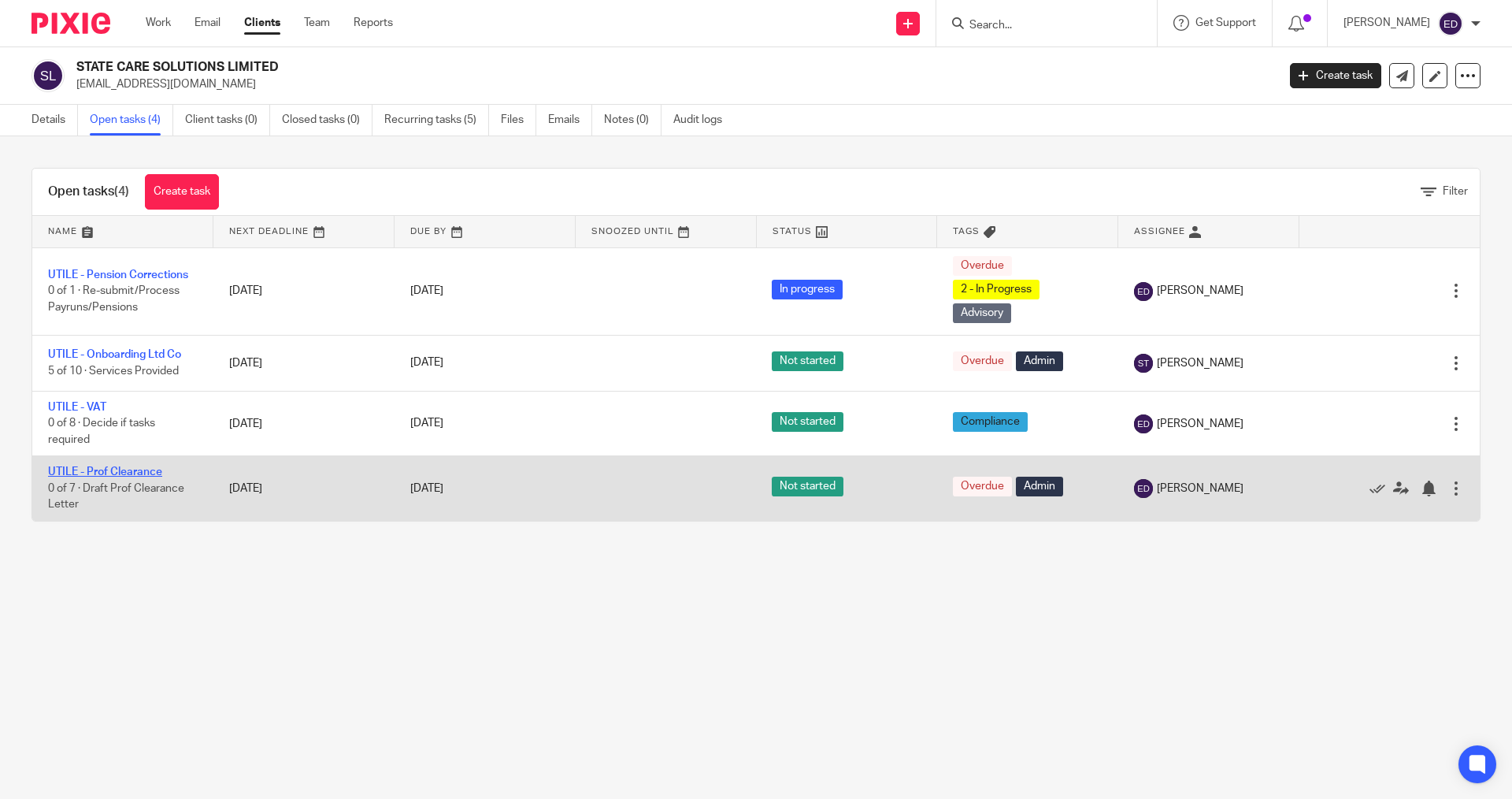
click at [110, 477] on link "UTILE - Prof Clearance" at bounding box center [105, 472] width 114 height 11
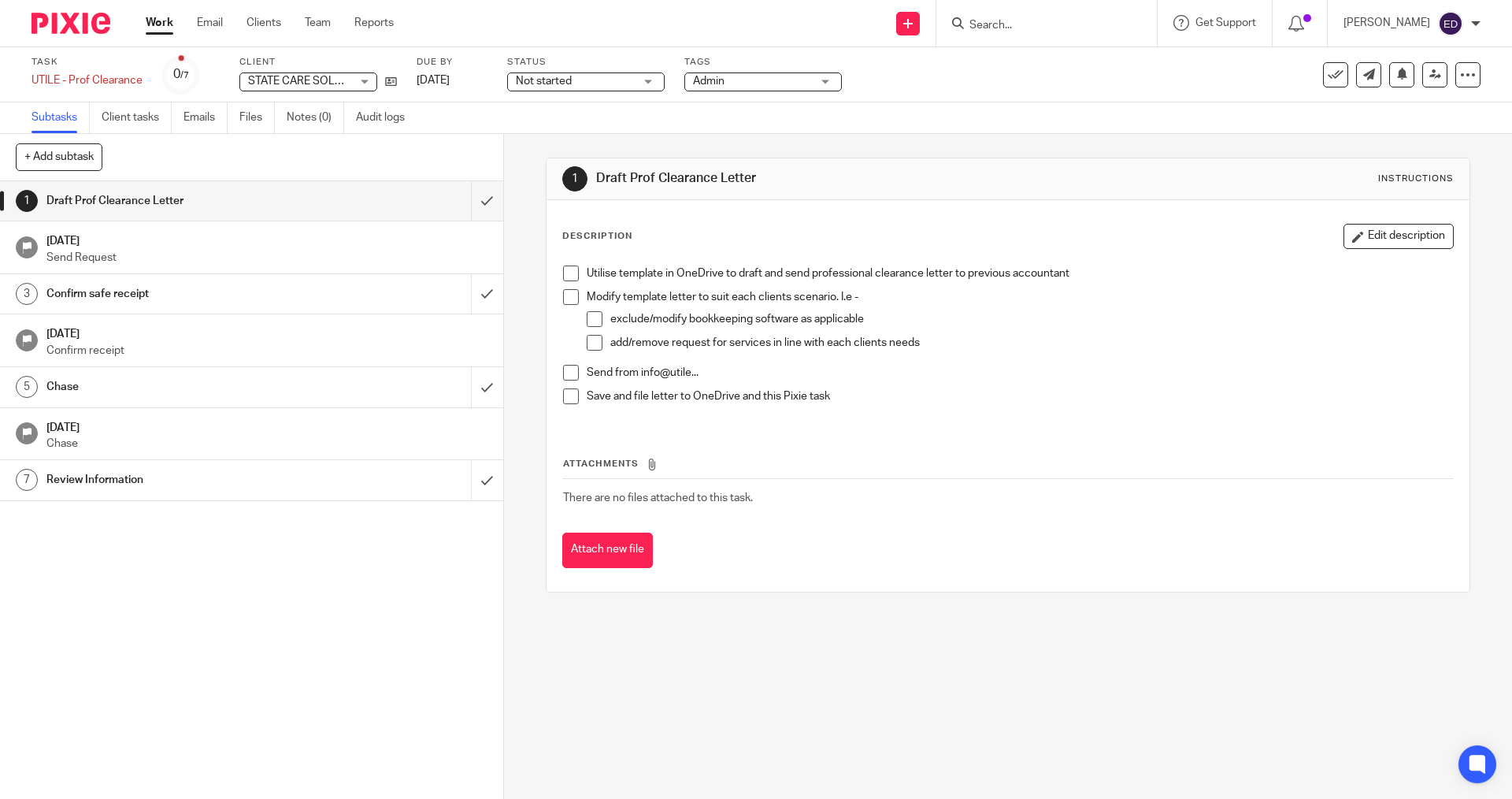
click at [556, 278] on div "Utilise template in OneDrive to draft and send professional clearance letter to…" at bounding box center [1008, 341] width 905 height 166
click at [565, 283] on li "Utilise template in OneDrive to draft and send professional clearance letter to…" at bounding box center [1008, 277] width 890 height 23
click at [564, 301] on span at bounding box center [572, 297] width 16 height 16
click at [591, 321] on span at bounding box center [595, 319] width 16 height 16
click at [591, 339] on span at bounding box center [595, 343] width 16 height 16
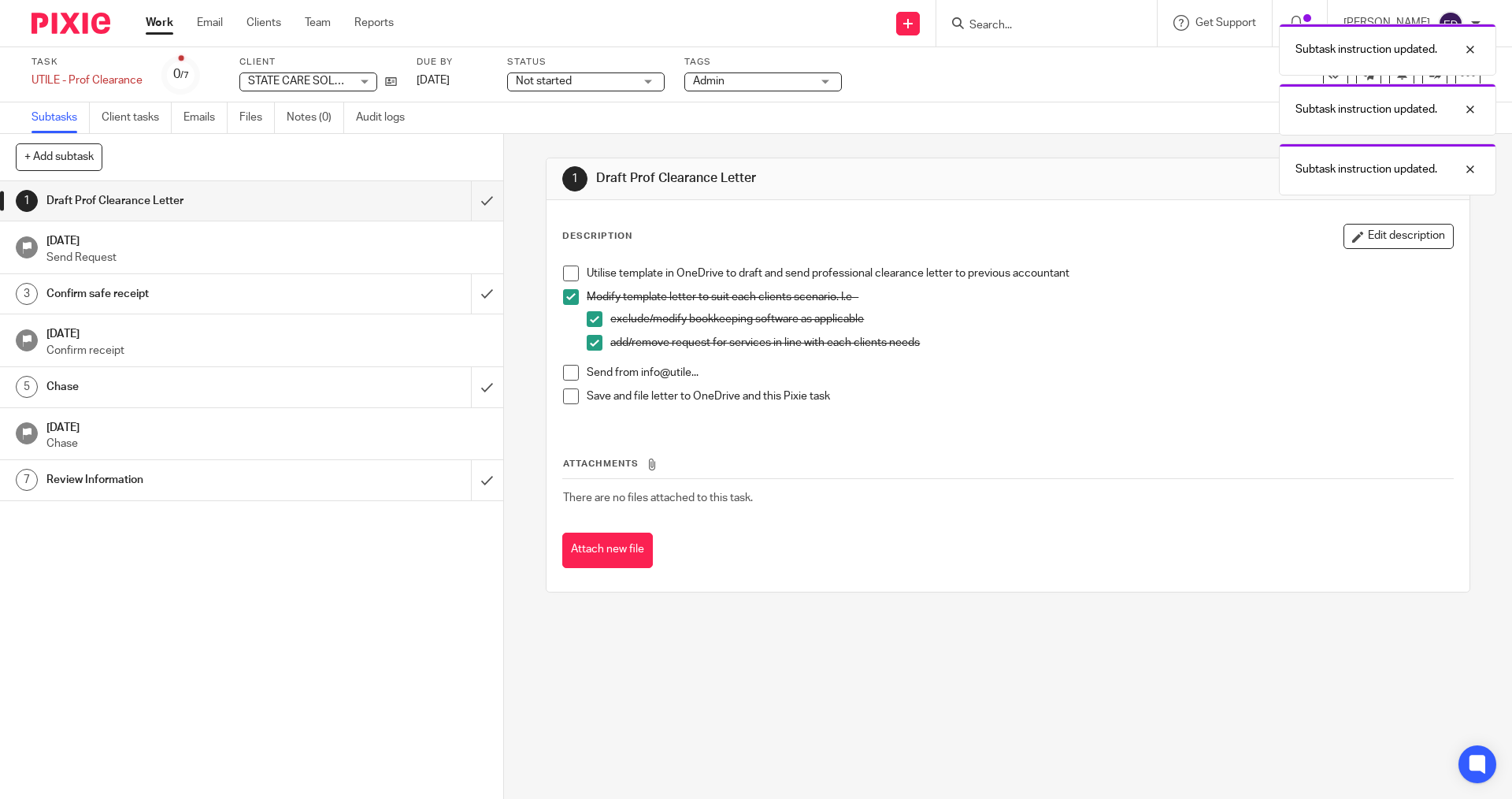
click at [564, 267] on span at bounding box center [572, 274] width 16 height 16
click at [564, 371] on span at bounding box center [572, 373] width 16 height 16
click at [564, 387] on li "Send from info@utile..." at bounding box center [1008, 376] width 890 height 23
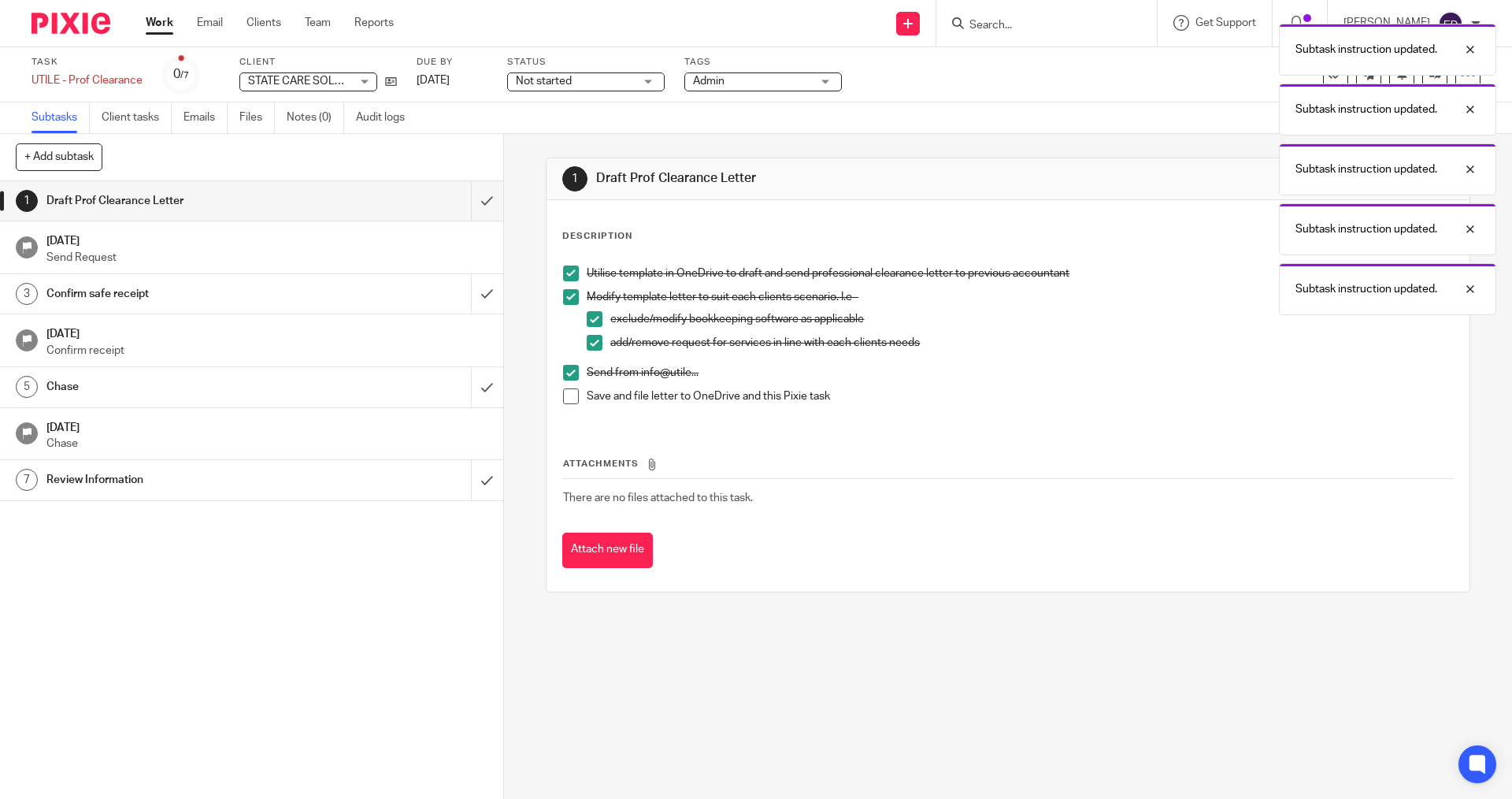
drag, startPoint x: 571, startPoint y: 398, endPoint x: 568, endPoint y: 420, distance: 22.2
click at [569, 398] on span at bounding box center [572, 396] width 16 height 16
click at [587, 519] on div "Attachments There are no files attached to this task. Attach new file" at bounding box center [1008, 496] width 891 height 143
click at [609, 535] on button "Attach new file" at bounding box center [608, 550] width 91 height 35
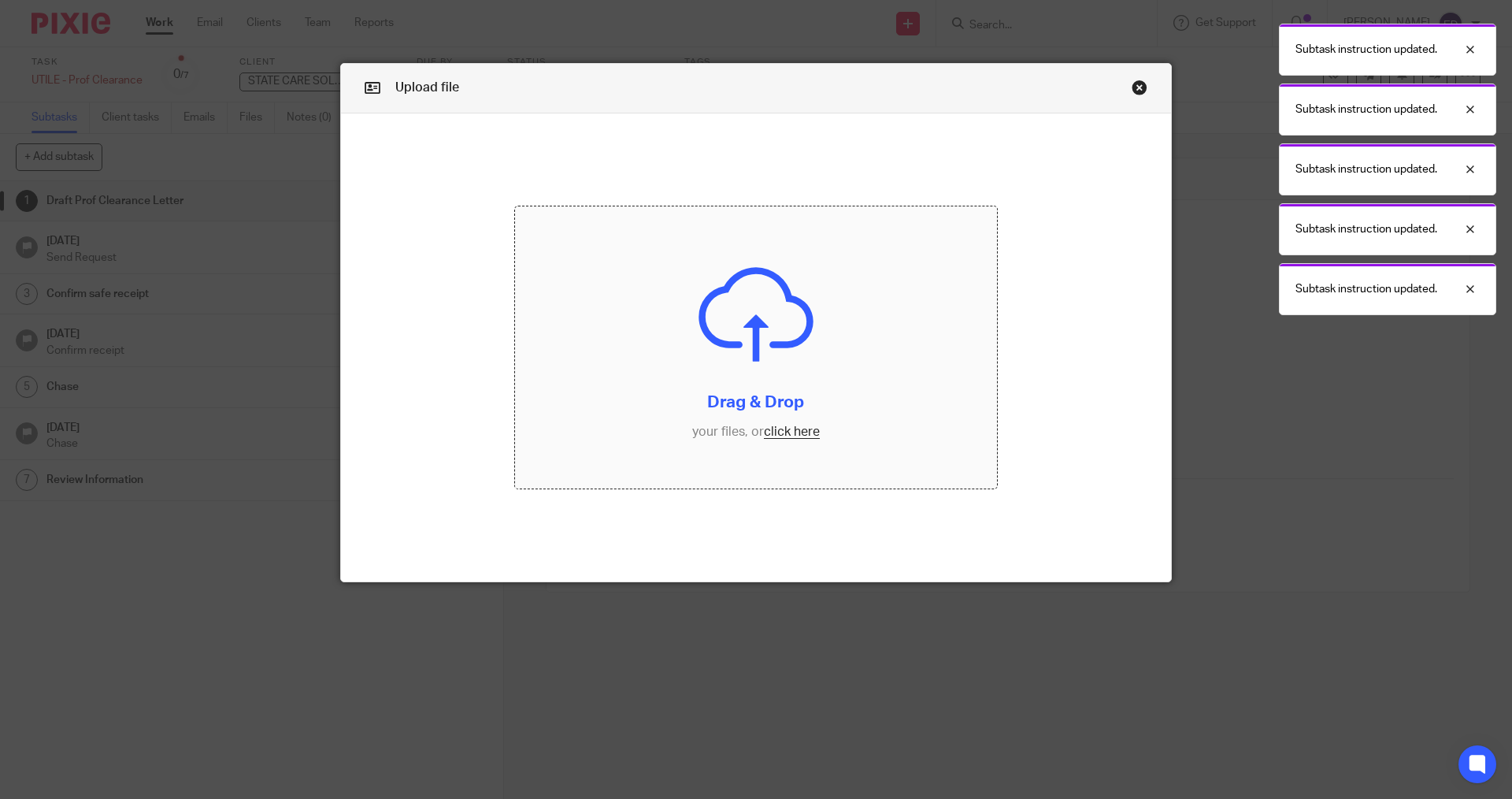
click at [783, 445] on input "file" at bounding box center [757, 347] width 483 height 282
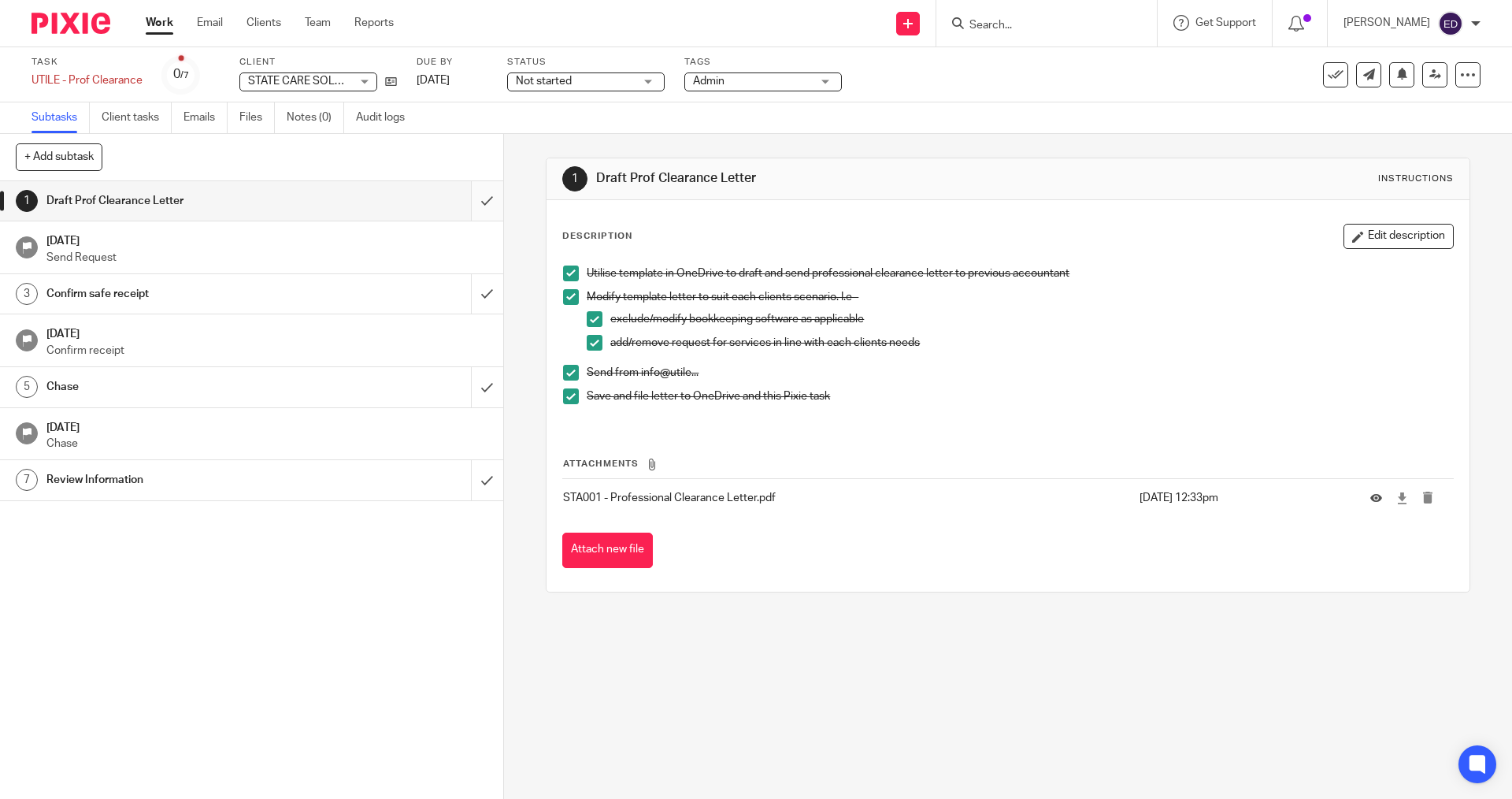
click at [486, 197] on input "submit" at bounding box center [251, 201] width 503 height 39
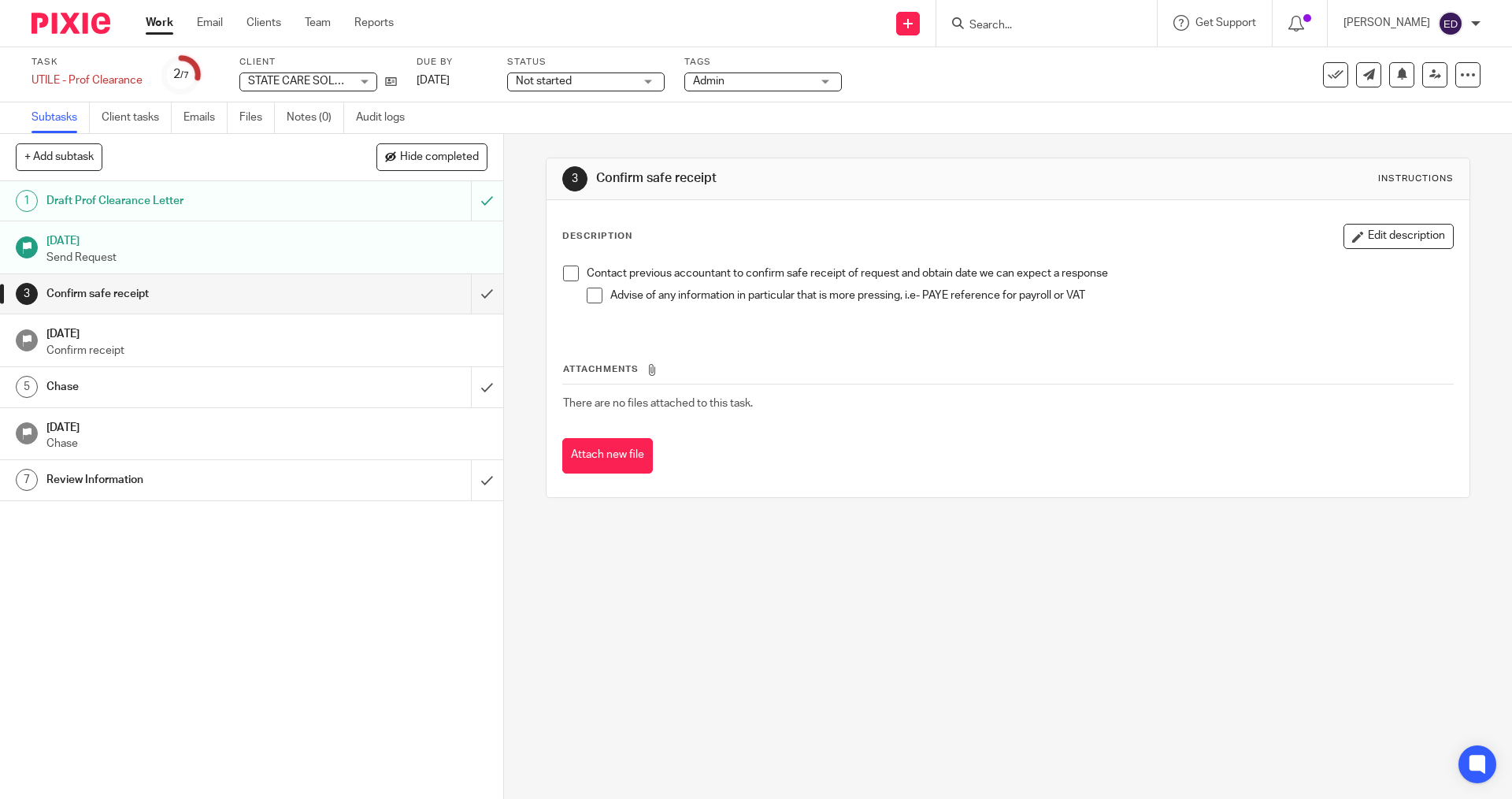
click at [151, 21] on link "Work" at bounding box center [159, 23] width 27 height 16
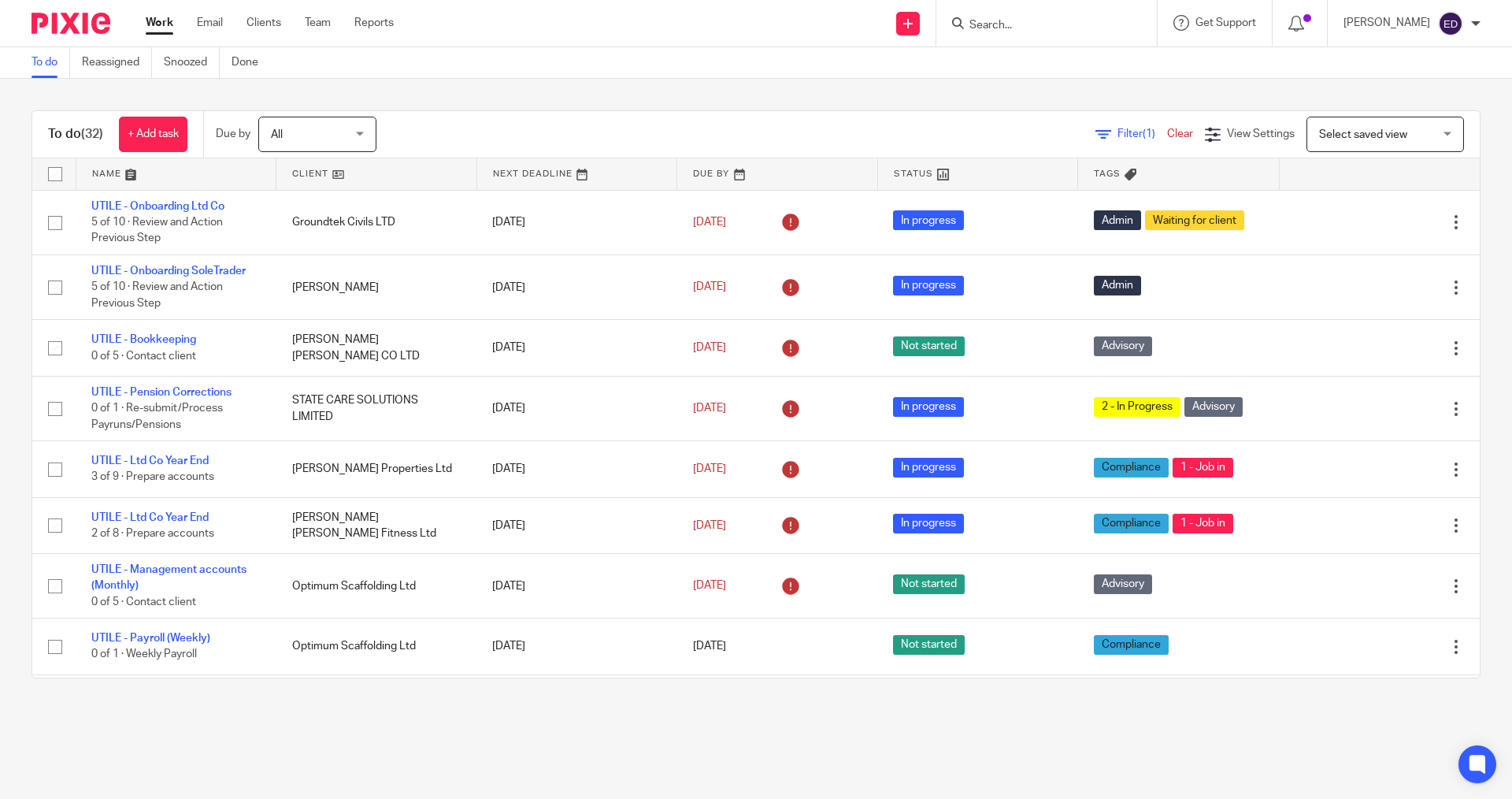
scroll to position [800, 0]
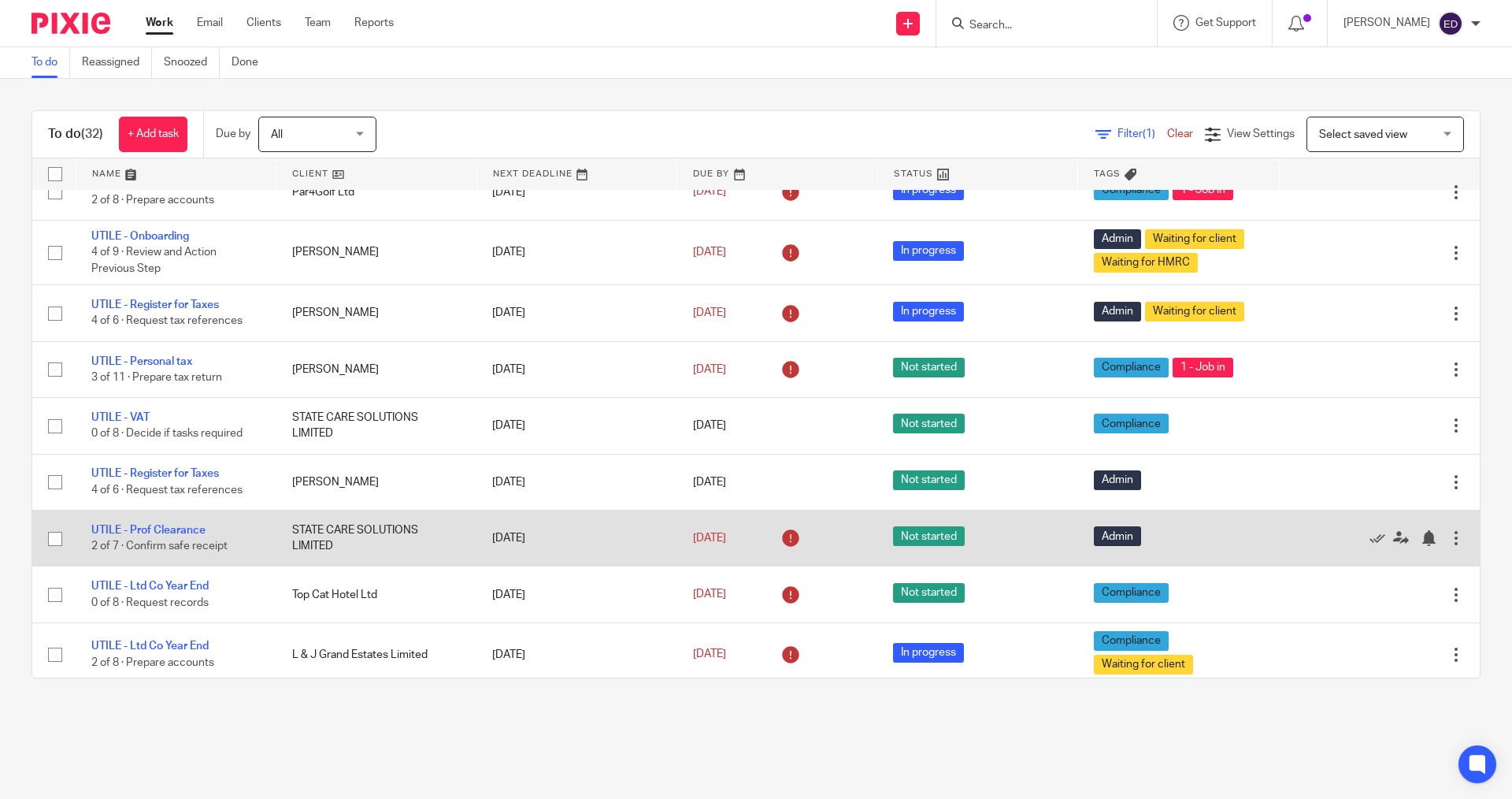
click at [164, 538] on td "UTILE - Prof [PERSON_NAME] 2 of 7 · Confirm safe receipt" at bounding box center [176, 538] width 200 height 56
click at [173, 528] on link "UTILE - Prof Clearance" at bounding box center [148, 531] width 114 height 11
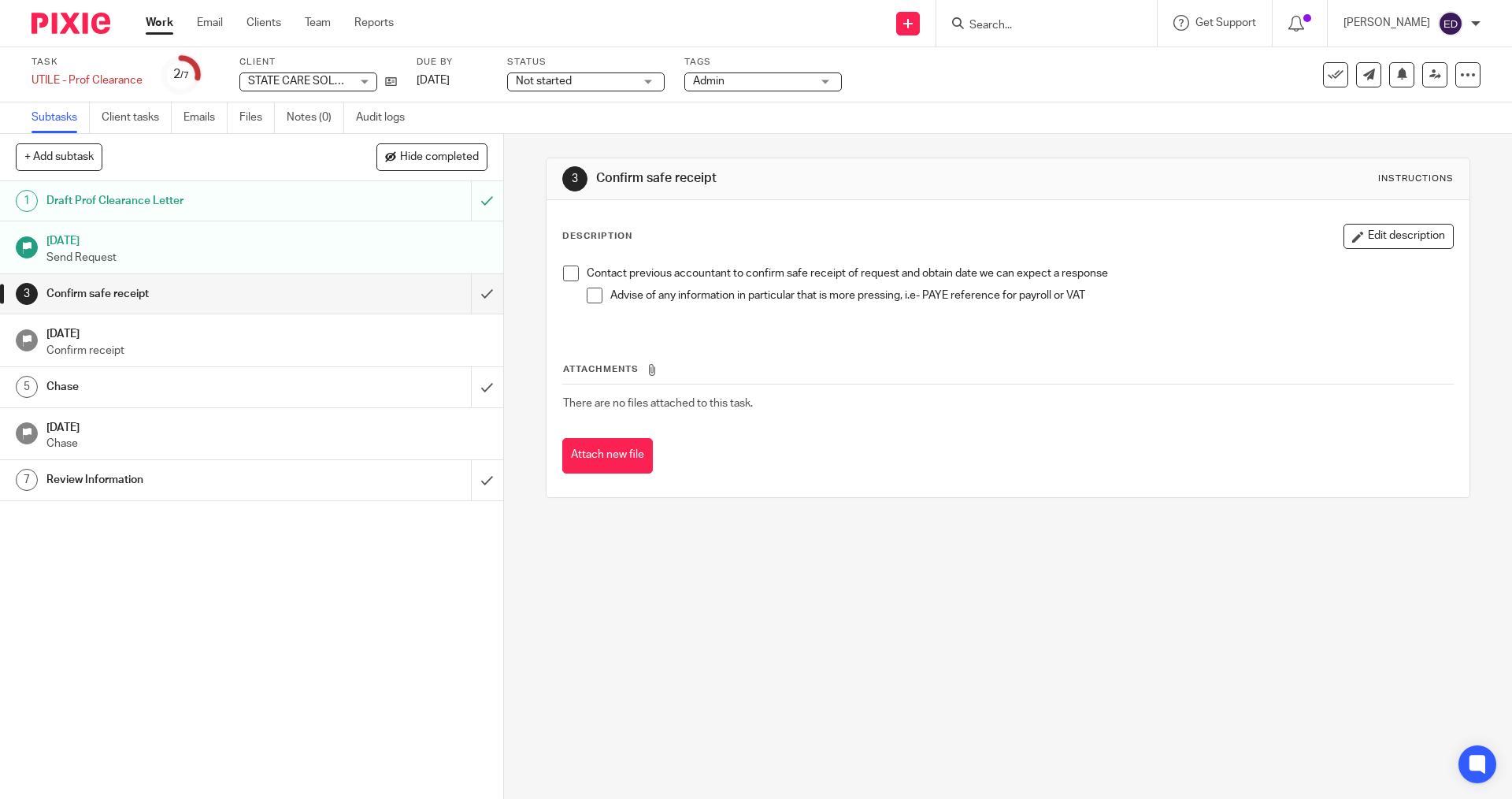
click at [568, 272] on span at bounding box center [572, 274] width 16 height 16
click at [594, 297] on span at bounding box center [595, 296] width 16 height 16
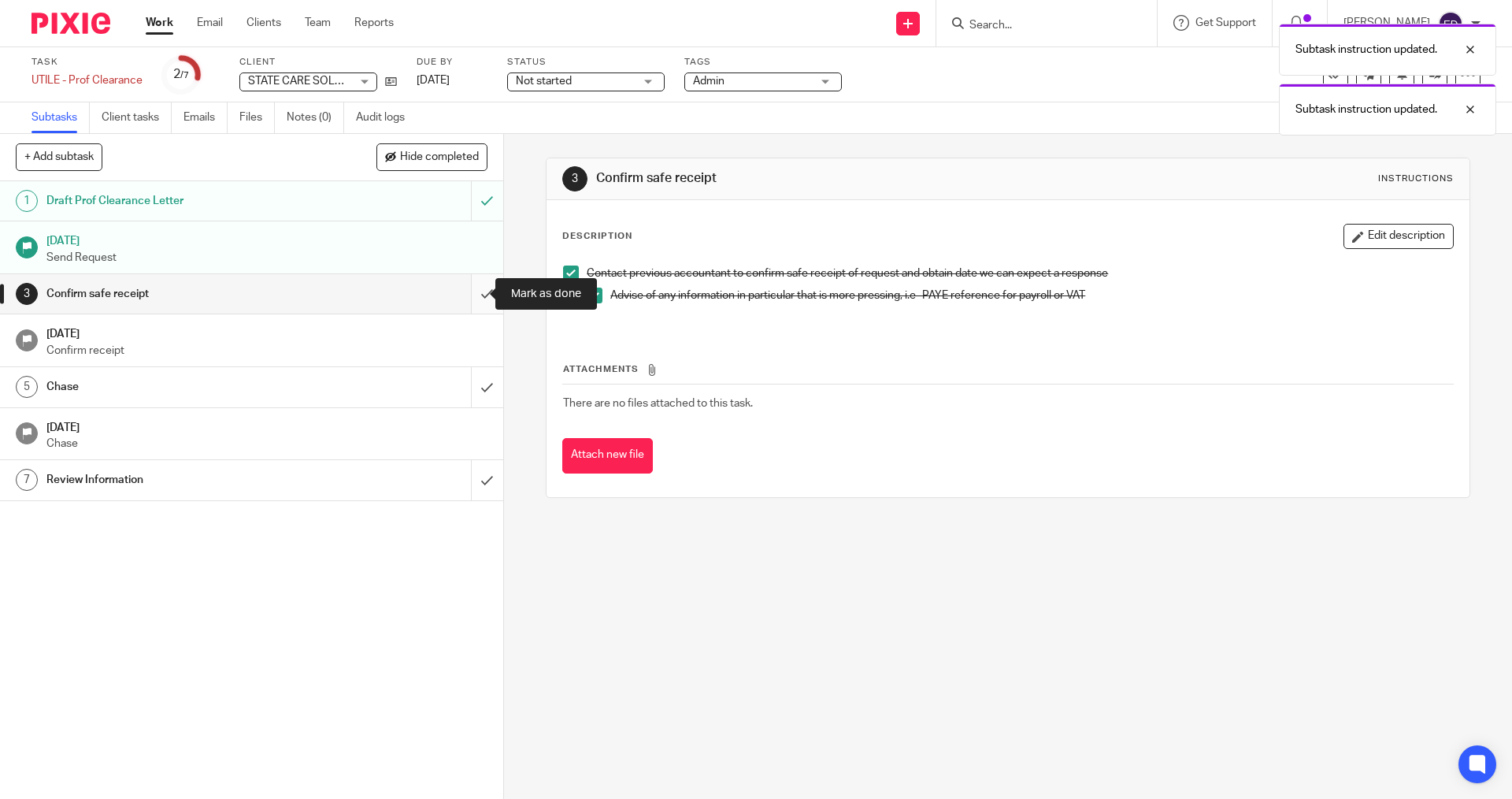
click at [473, 294] on input "submit" at bounding box center [251, 293] width 503 height 39
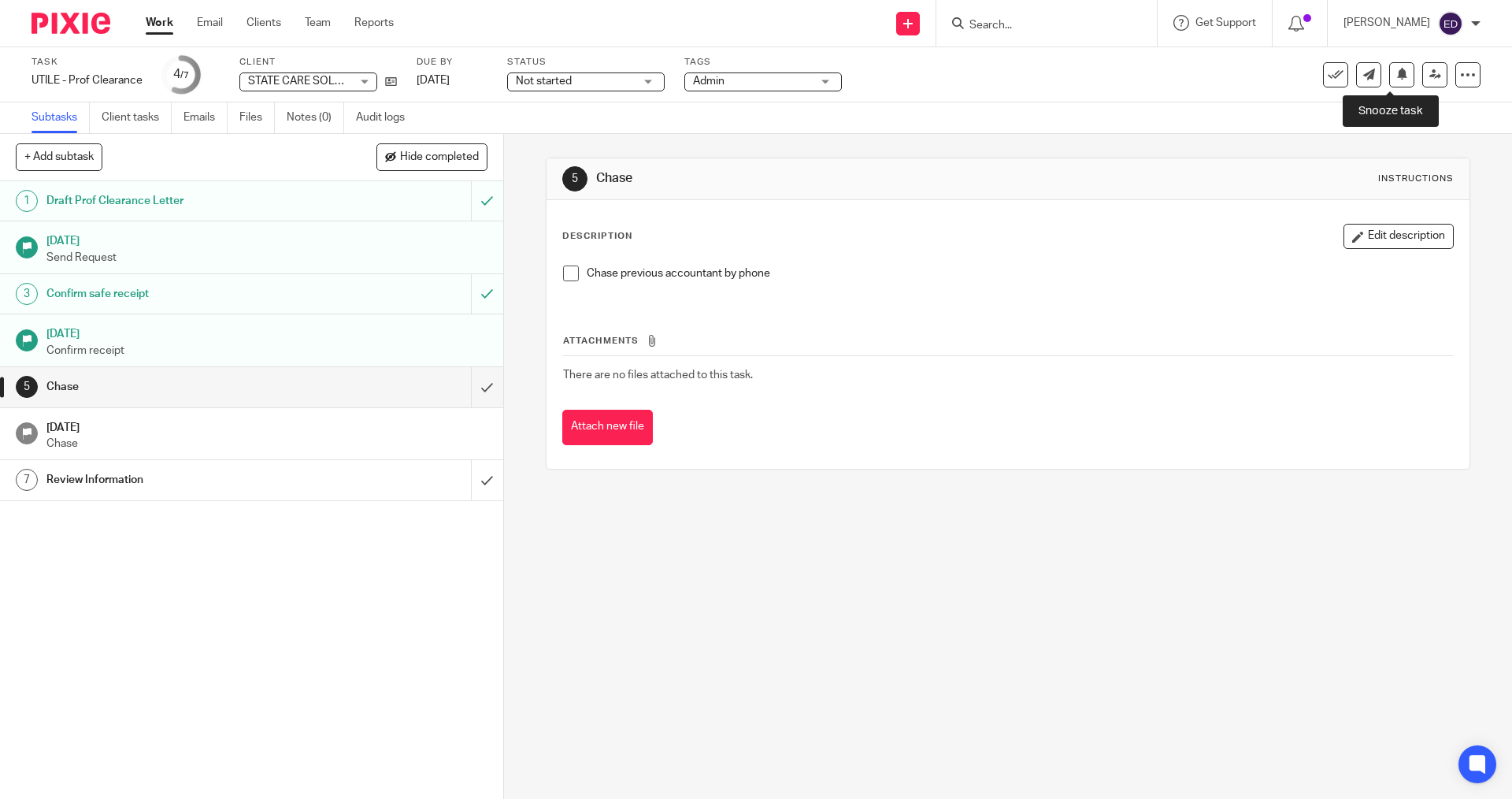
click at [1399, 77] on button at bounding box center [1402, 74] width 25 height 25
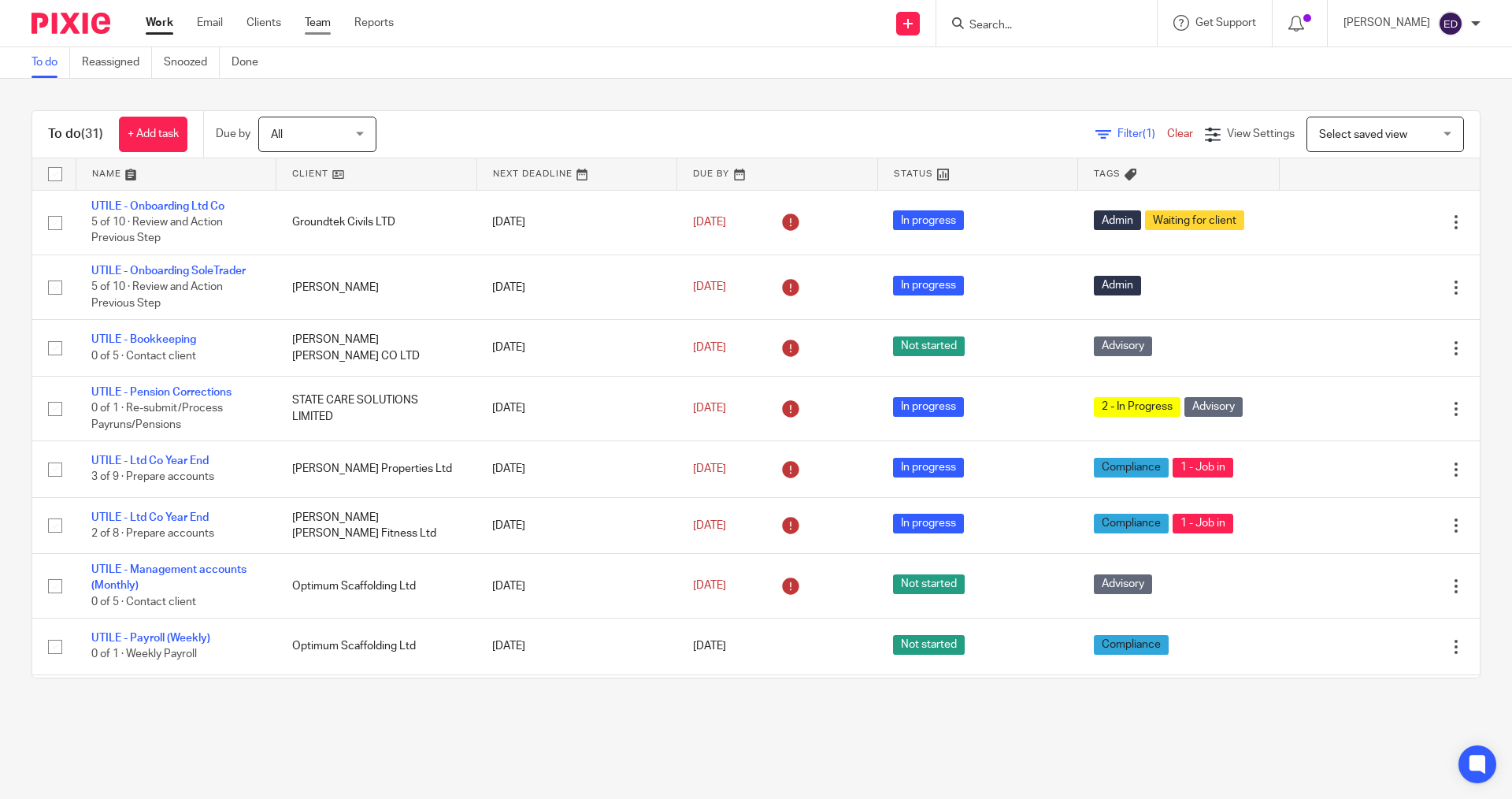
click at [309, 19] on link "Team" at bounding box center [318, 23] width 26 height 16
